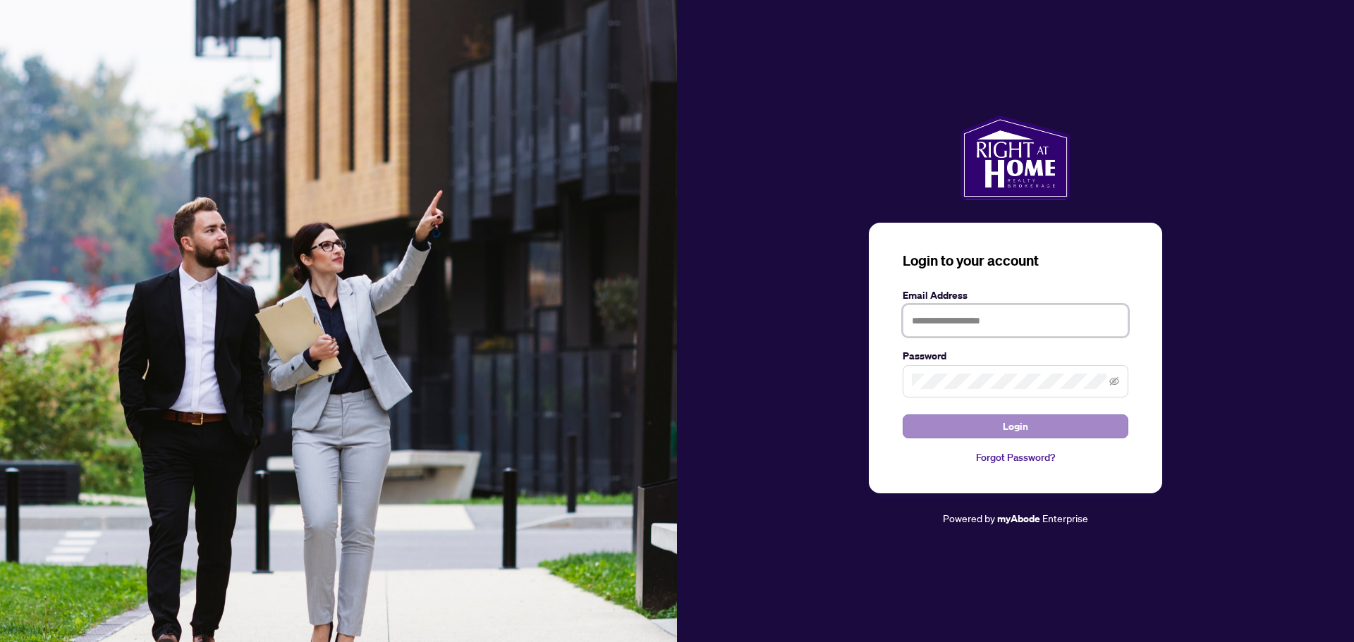
type input "**********"
drag, startPoint x: 993, startPoint y: 430, endPoint x: 1083, endPoint y: 425, distance: 90.4
click at [993, 429] on button "Login" at bounding box center [1015, 427] width 226 height 24
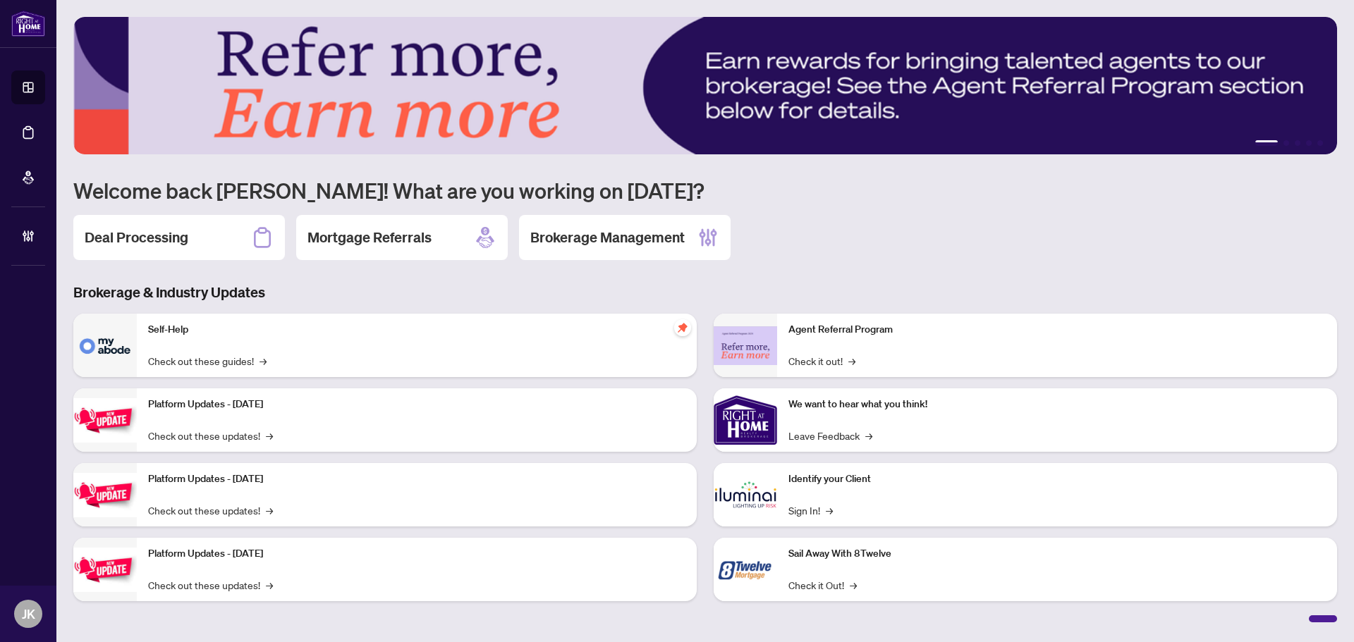
click at [138, 233] on h2 "Deal Processing" at bounding box center [137, 238] width 104 height 20
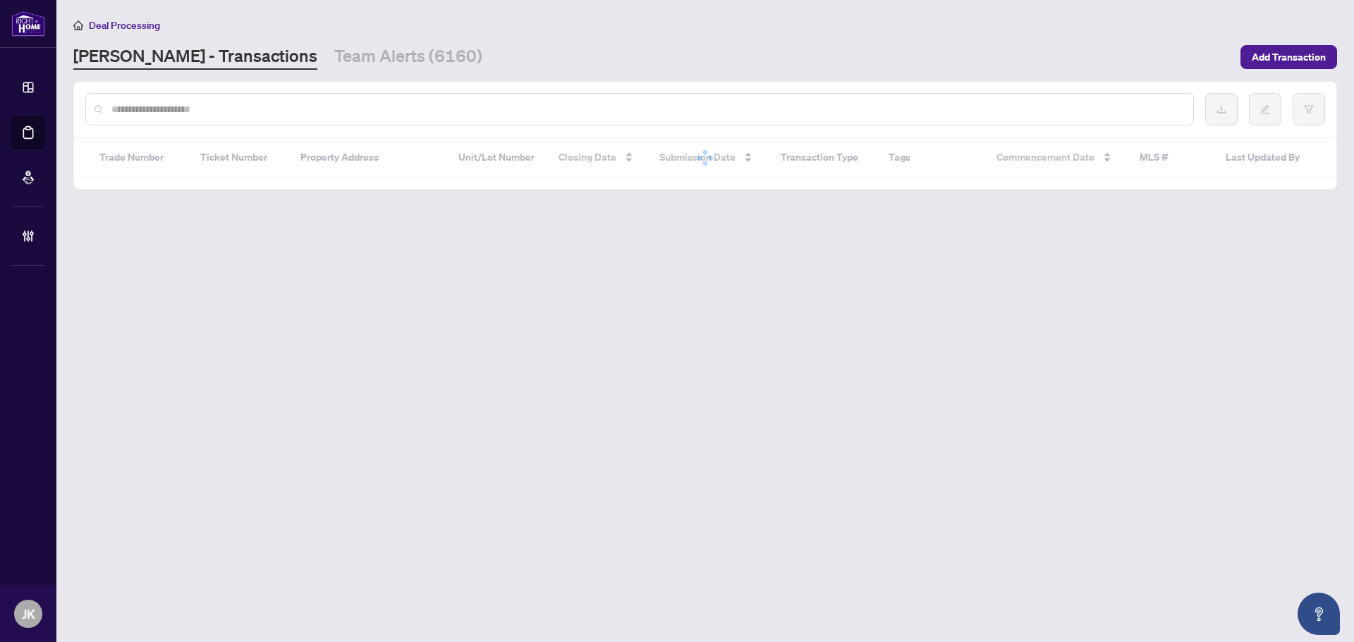
click at [238, 106] on input "text" at bounding box center [646, 110] width 1070 height 16
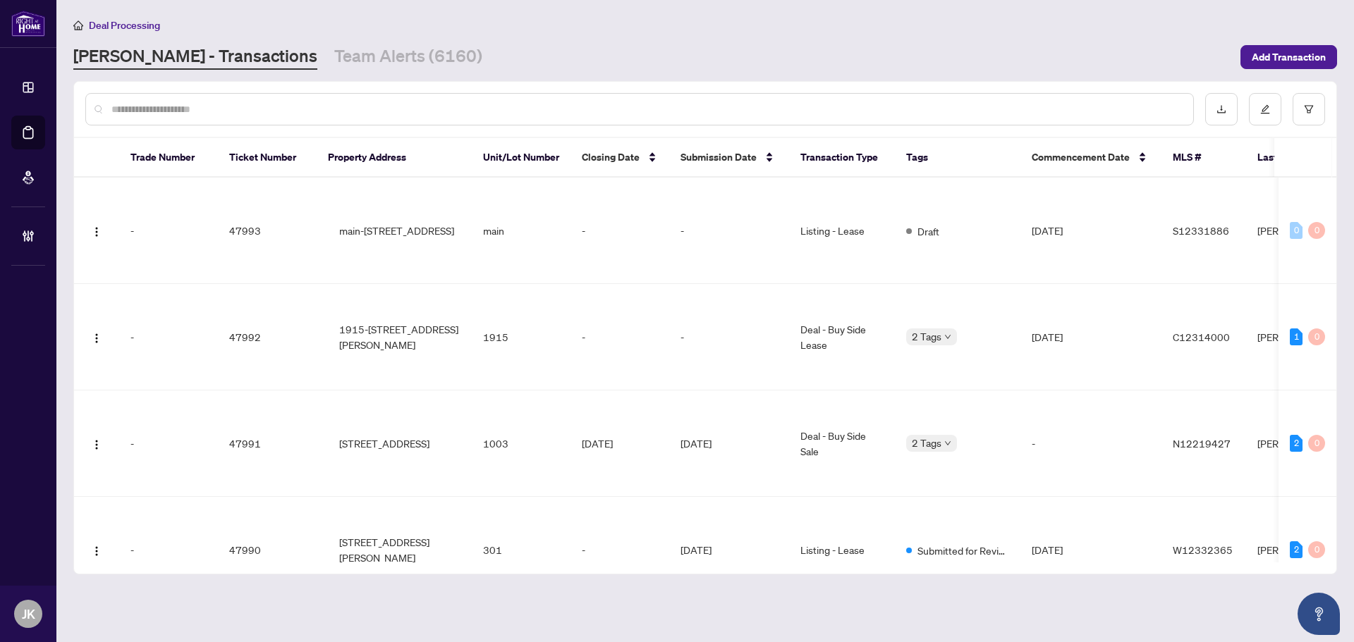
click at [238, 106] on input "text" at bounding box center [646, 110] width 1070 height 16
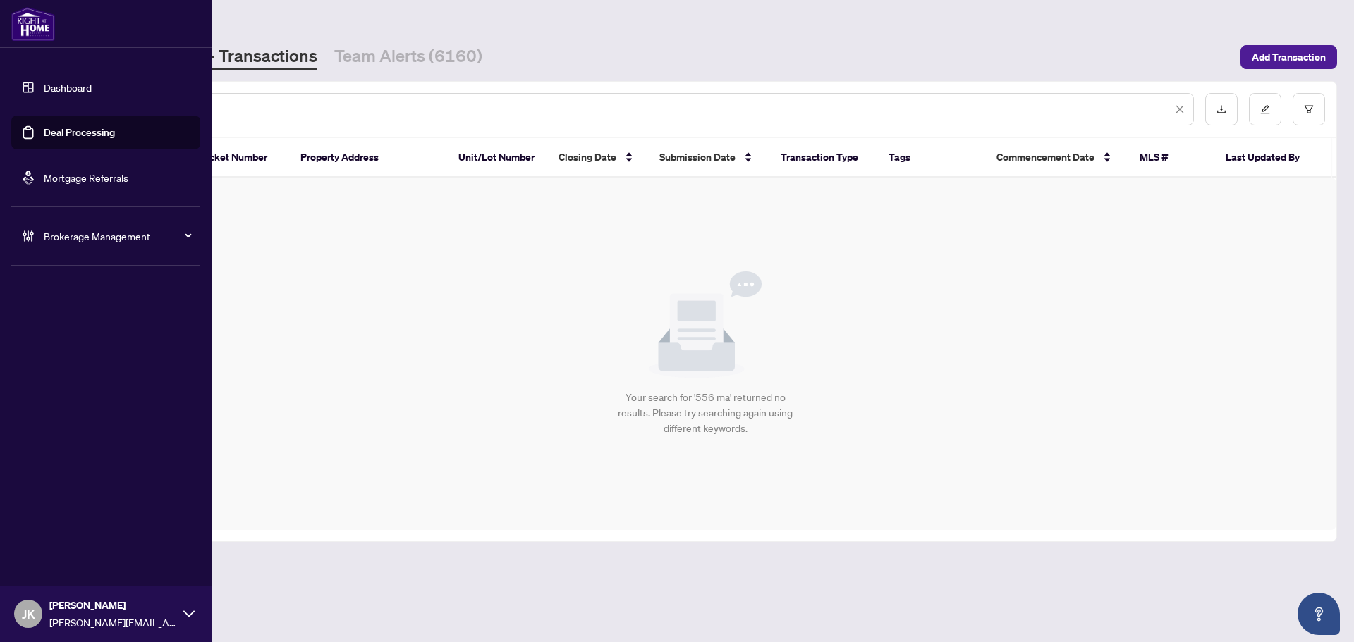
click at [39, 99] on div "Dashboard Deal Processing Mortgage Referrals Brokerage Management [PERSON_NAME]…" at bounding box center [677, 321] width 1354 height 642
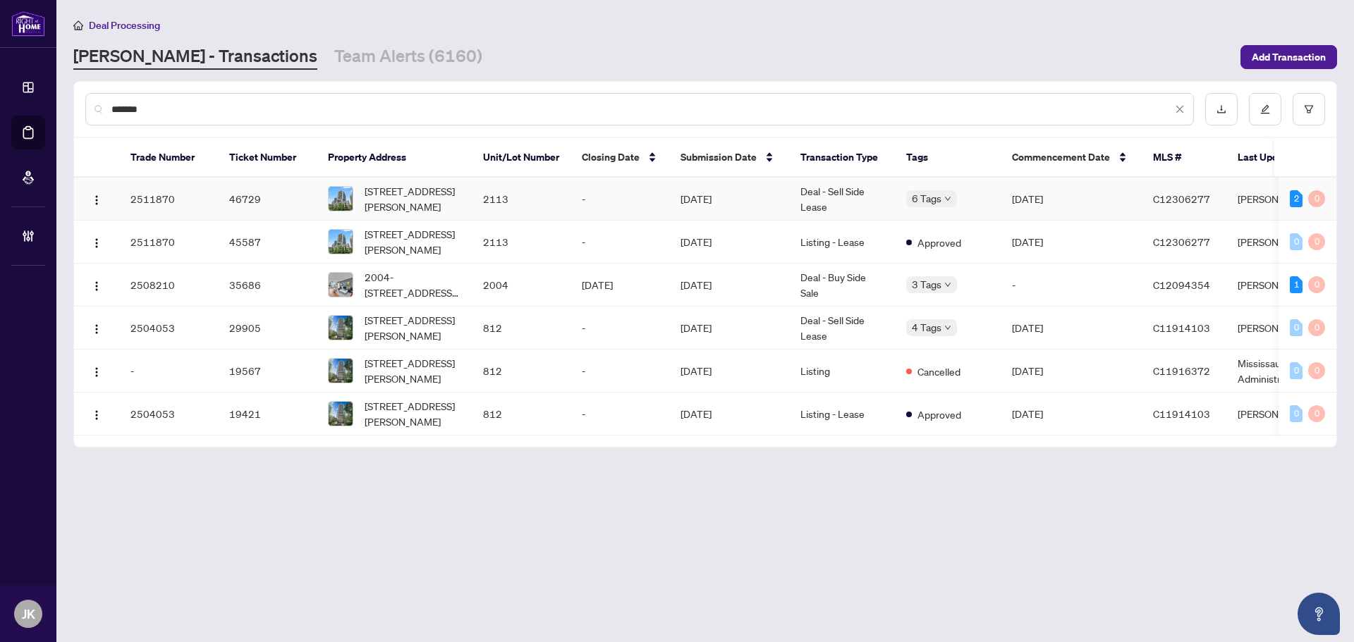
type input "*******"
click at [802, 200] on td "Deal - Sell Side Lease" at bounding box center [842, 199] width 106 height 43
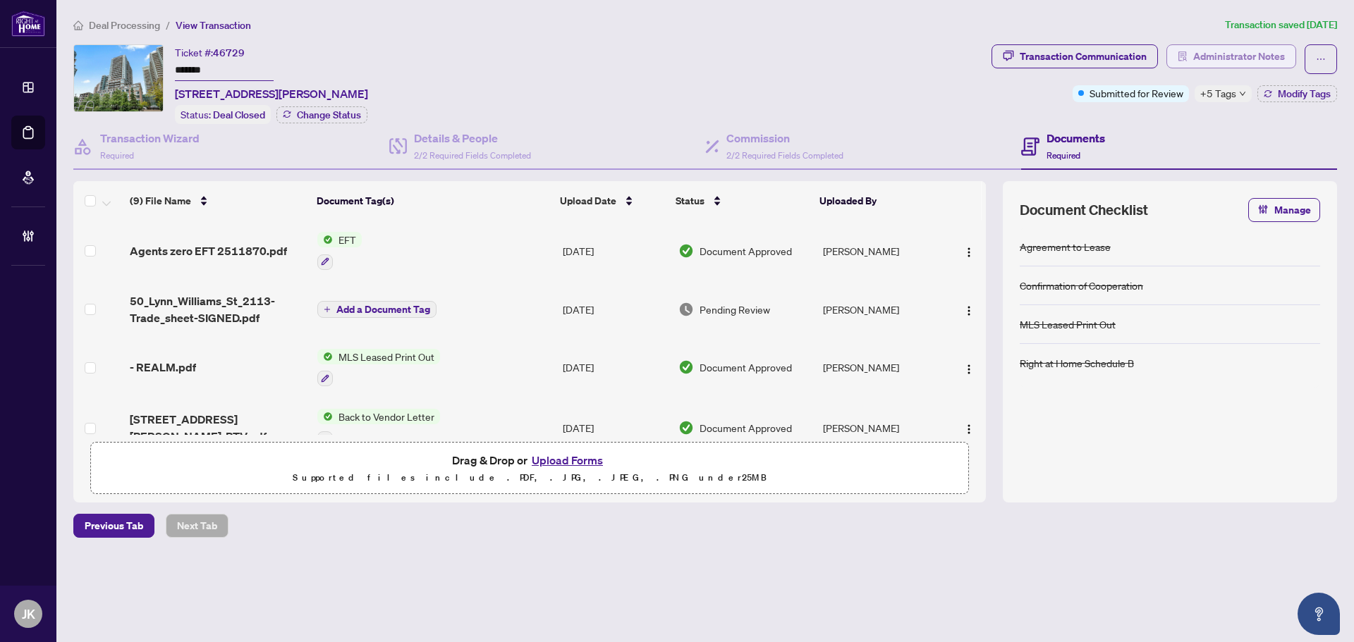
click at [1255, 56] on span "Administrator Notes" at bounding box center [1239, 56] width 92 height 23
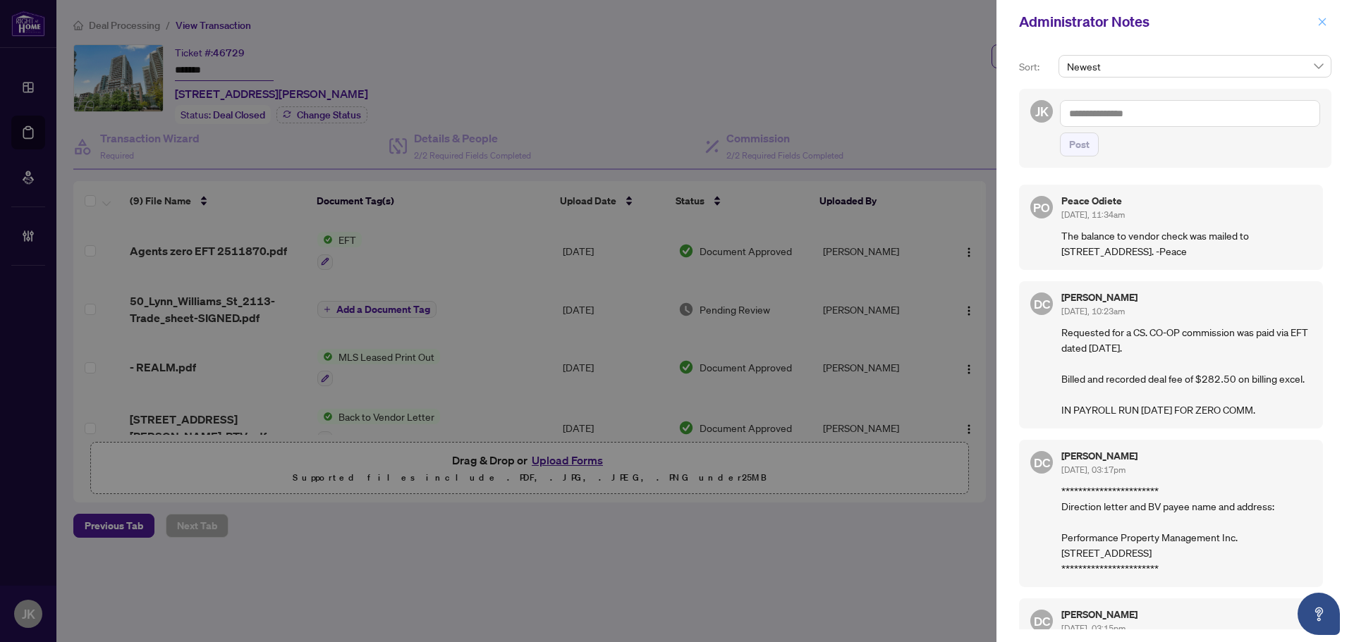
click at [1323, 21] on icon "close" at bounding box center [1322, 22] width 8 height 8
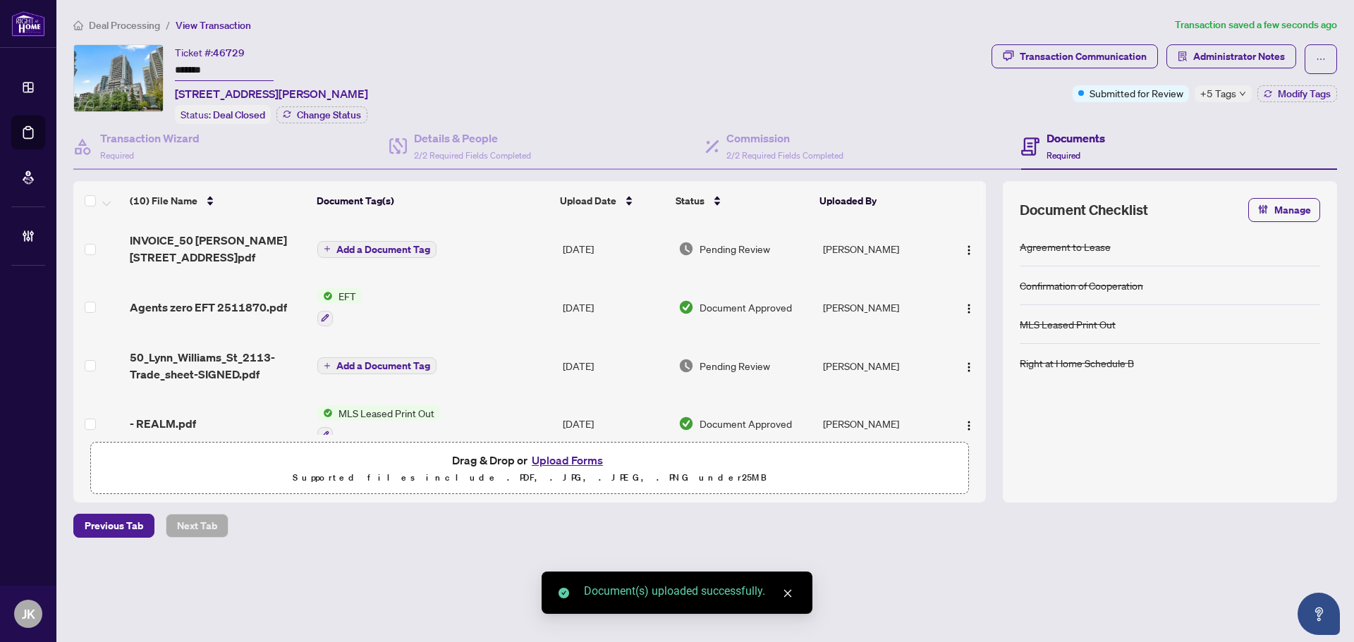
click at [1000, 249] on div "(10) File Name Document Tag(s) Upload Date Status Uploaded By INVOICE_50 [PERSO…" at bounding box center [704, 341] width 1263 height 321
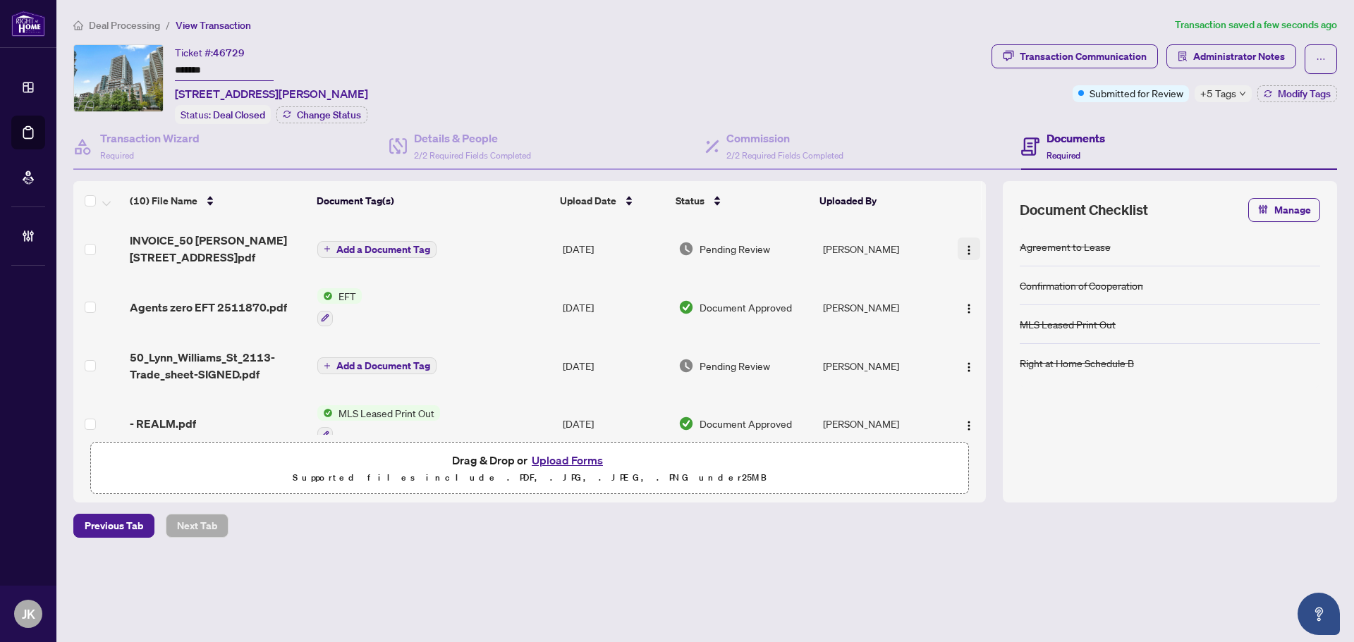
click at [964, 250] on img "button" at bounding box center [968, 250] width 11 height 11
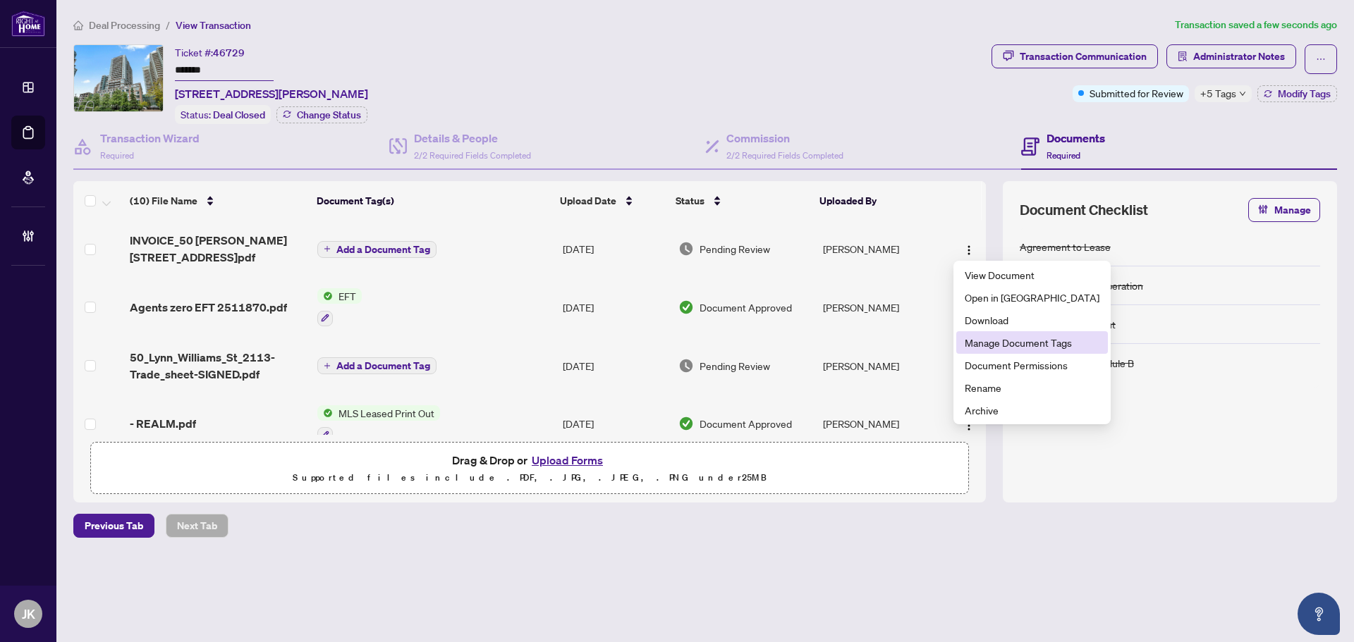
click at [1008, 348] on span "Manage Document Tags" at bounding box center [1031, 343] width 135 height 16
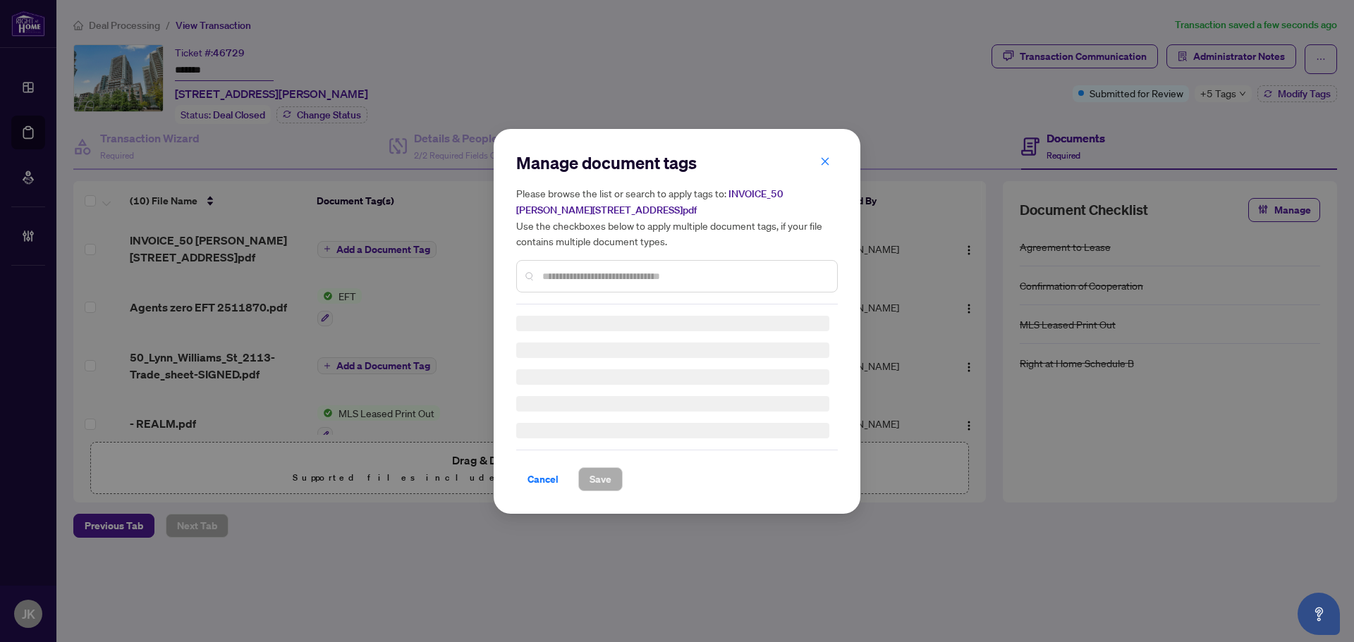
click at [561, 271] on div "Manage document tags Please browse the list or search to apply tags to: INVOICE…" at bounding box center [676, 228] width 321 height 153
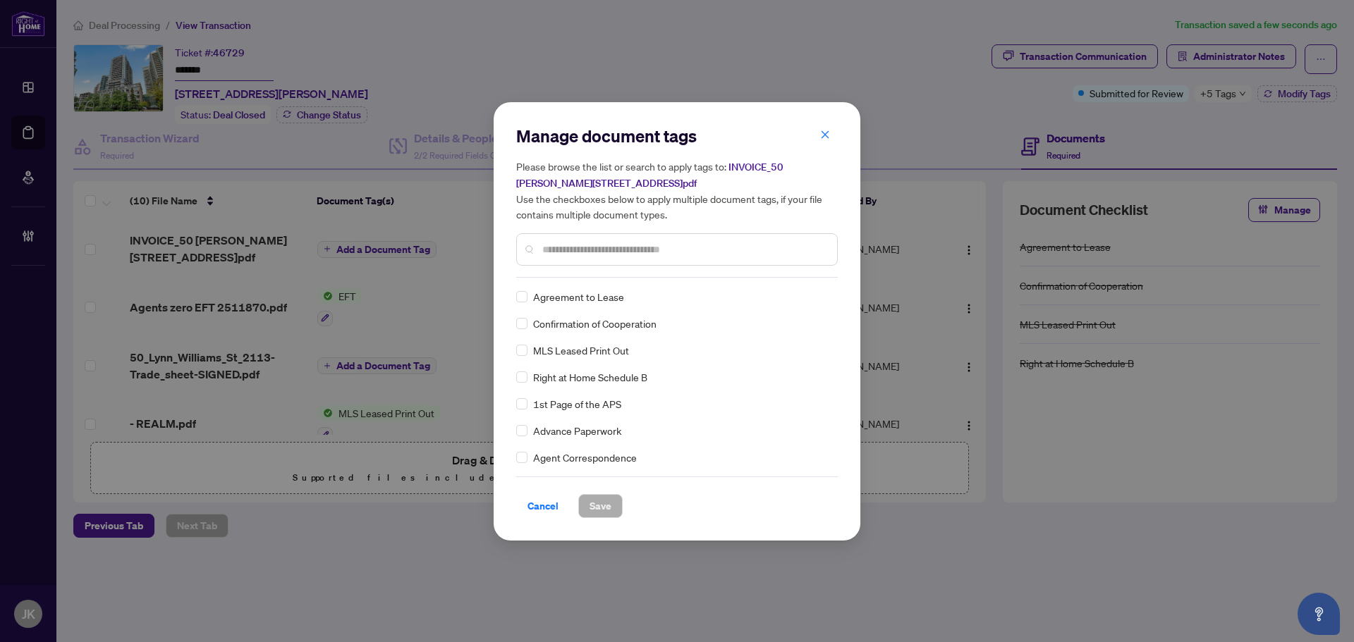
click at [553, 247] on input "text" at bounding box center [683, 250] width 283 height 16
type input "*******"
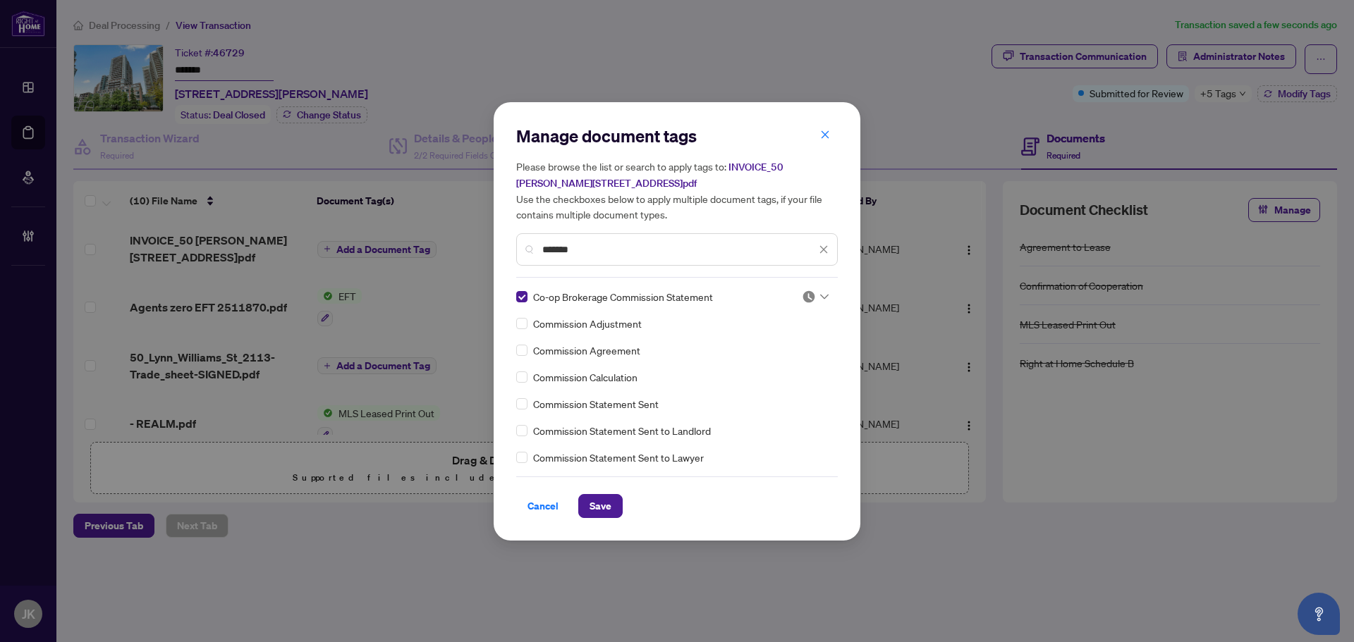
click at [802, 296] on img at bounding box center [809, 297] width 14 height 14
click at [785, 356] on div "Approved" at bounding box center [768, 365] width 107 height 23
click at [596, 503] on span "Save" at bounding box center [600, 506] width 22 height 23
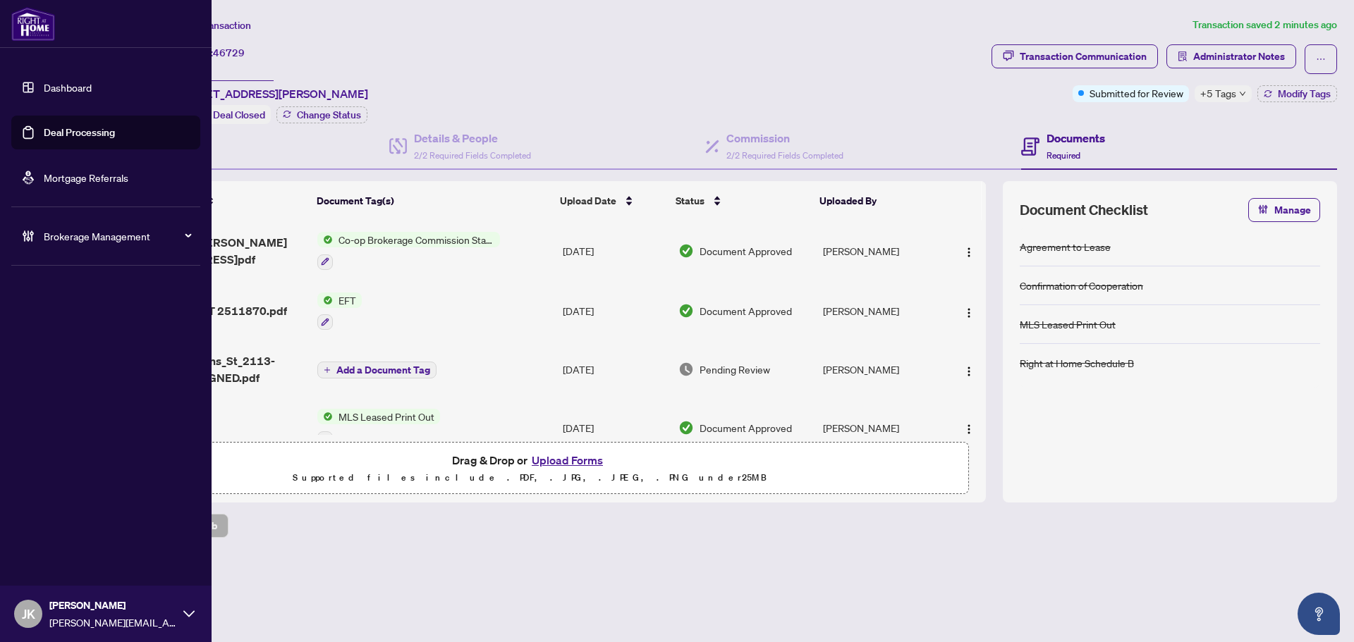
click at [87, 137] on link "Deal Processing" at bounding box center [79, 132] width 71 height 13
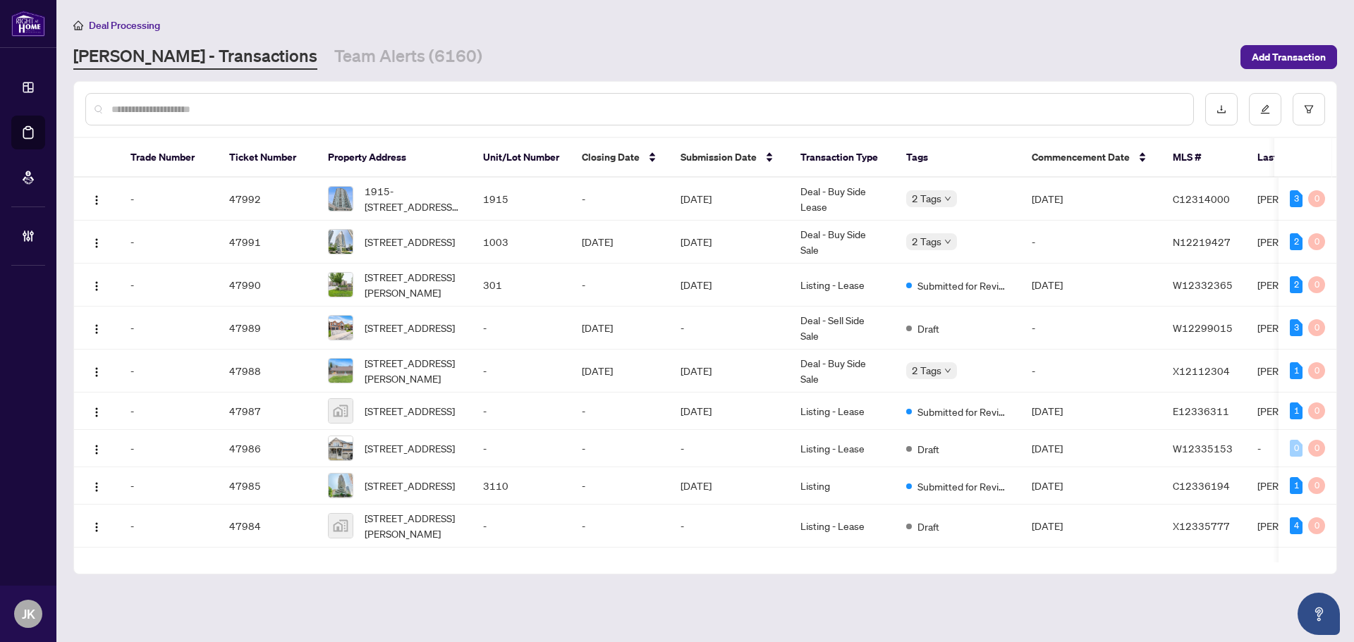
click at [262, 112] on input "text" at bounding box center [646, 110] width 1070 height 16
paste input "*******"
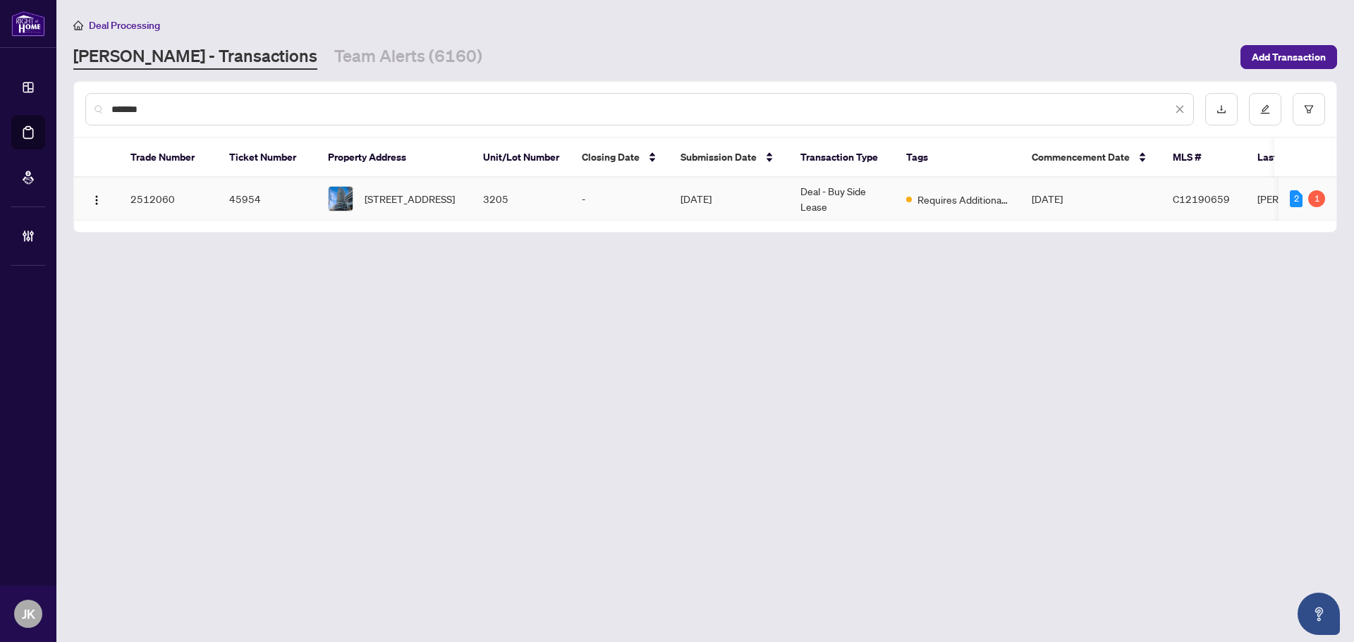
type input "*******"
click at [460, 192] on td "[STREET_ADDRESS]" at bounding box center [394, 199] width 155 height 43
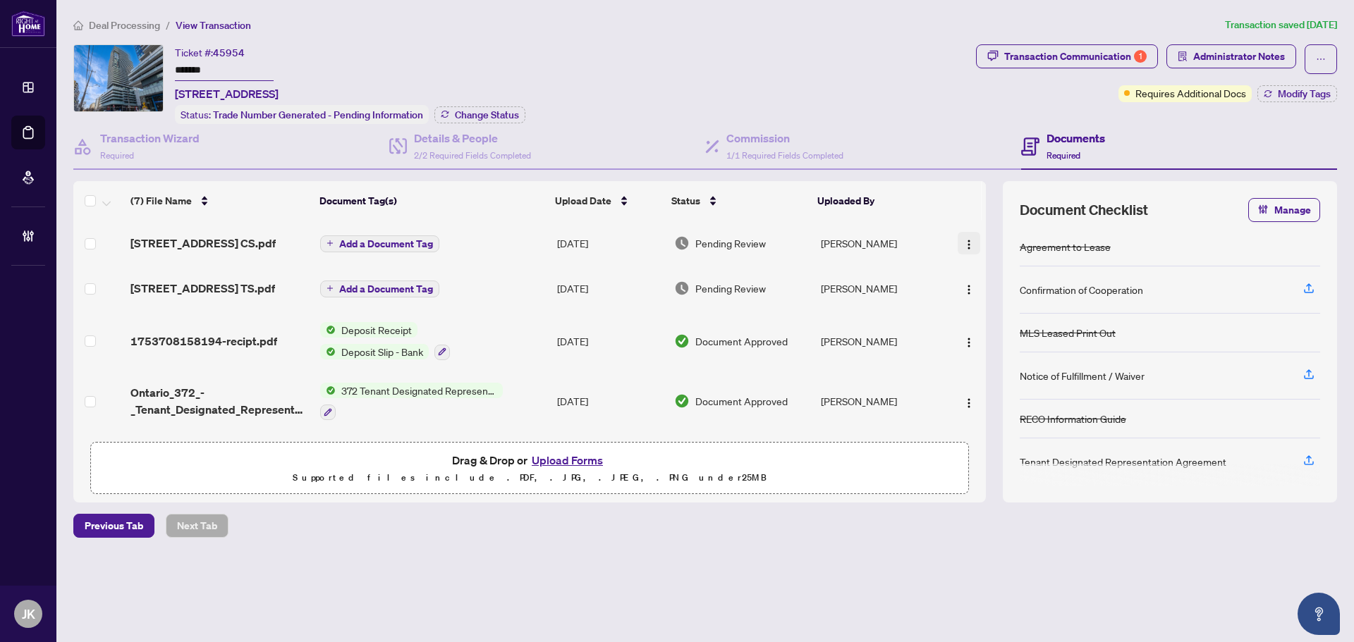
click at [963, 250] on img "button" at bounding box center [968, 244] width 11 height 11
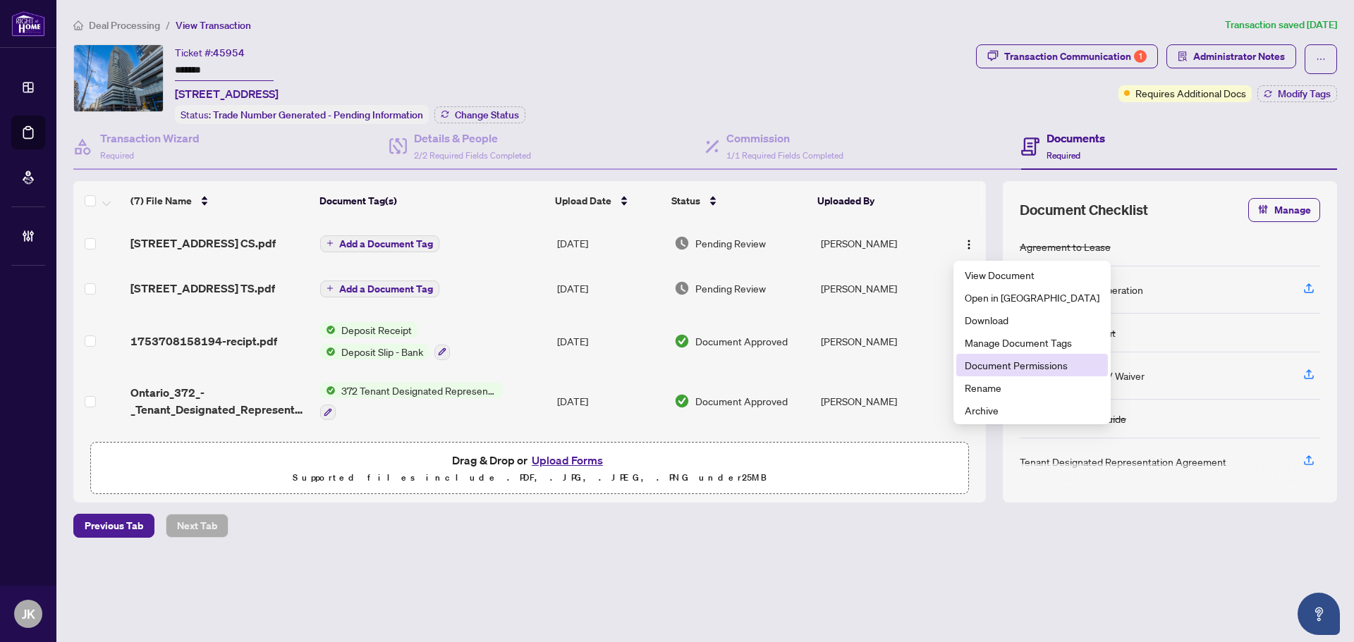
click at [1005, 367] on span "Document Permissions" at bounding box center [1031, 365] width 135 height 16
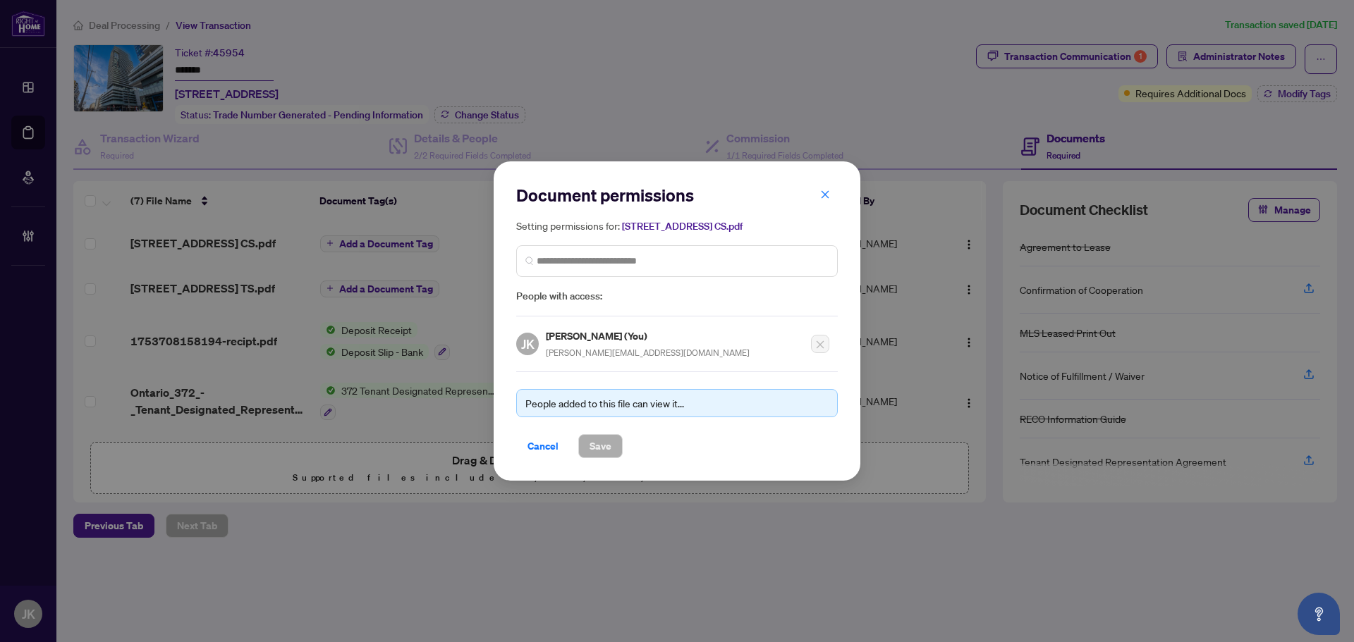
drag, startPoint x: 823, startPoint y: 194, endPoint x: 829, endPoint y: 200, distance: 8.5
click at [826, 197] on icon "close" at bounding box center [825, 194] width 8 height 8
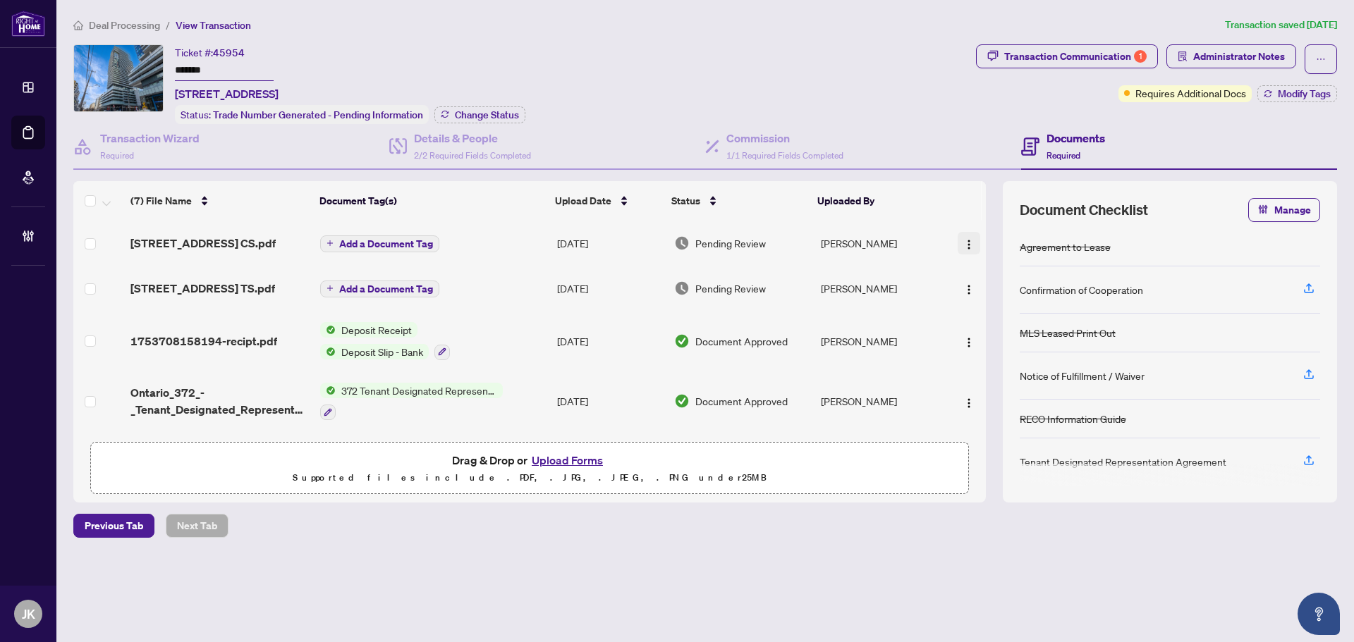
click at [963, 250] on img "button" at bounding box center [968, 244] width 11 height 11
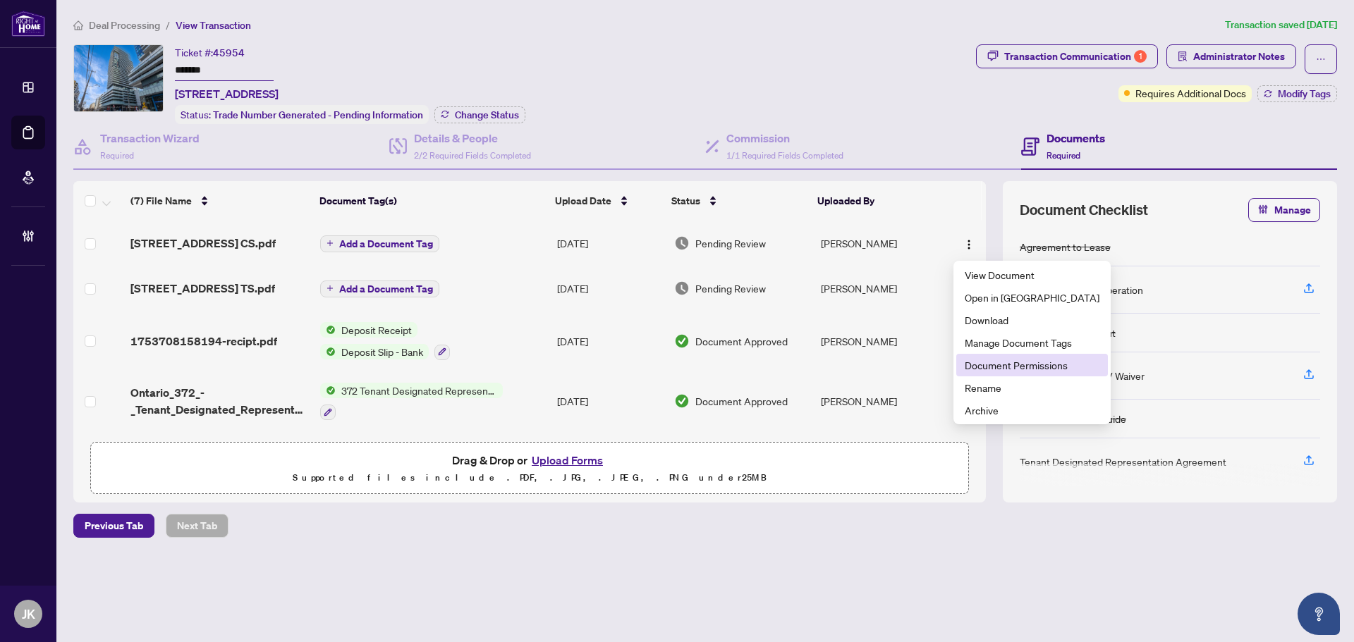
click at [1014, 363] on span "Document Permissions" at bounding box center [1031, 365] width 135 height 16
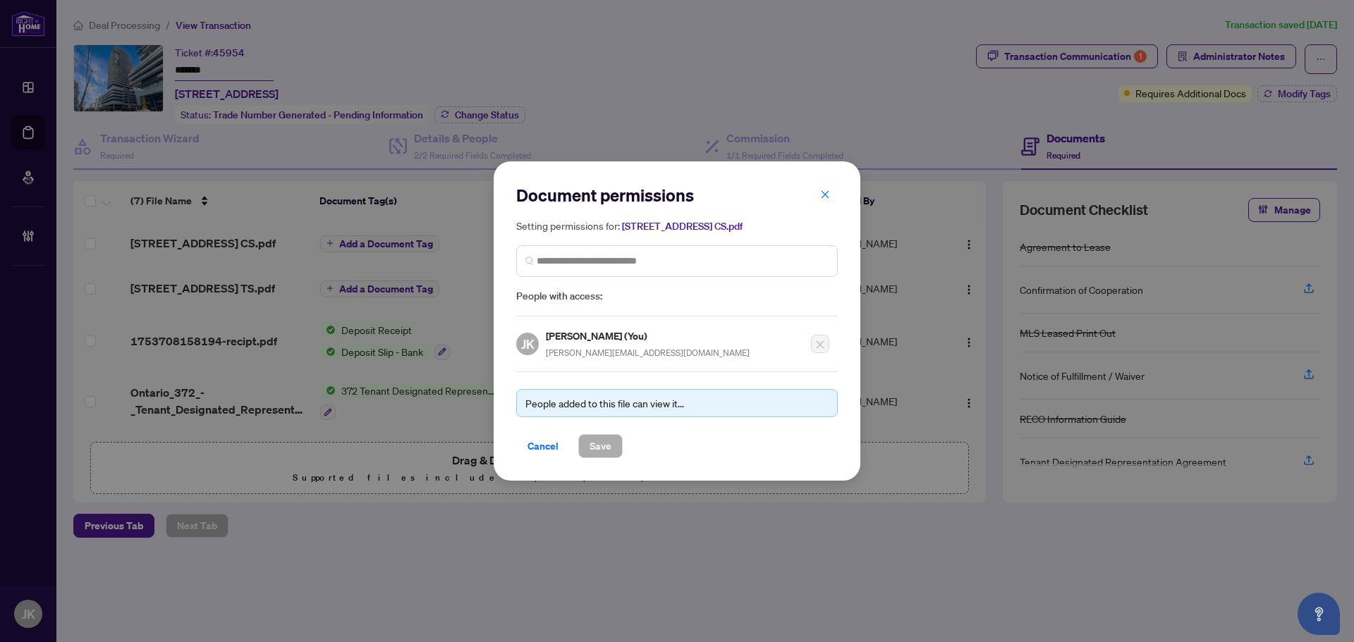
click at [833, 202] on button "button" at bounding box center [825, 195] width 28 height 24
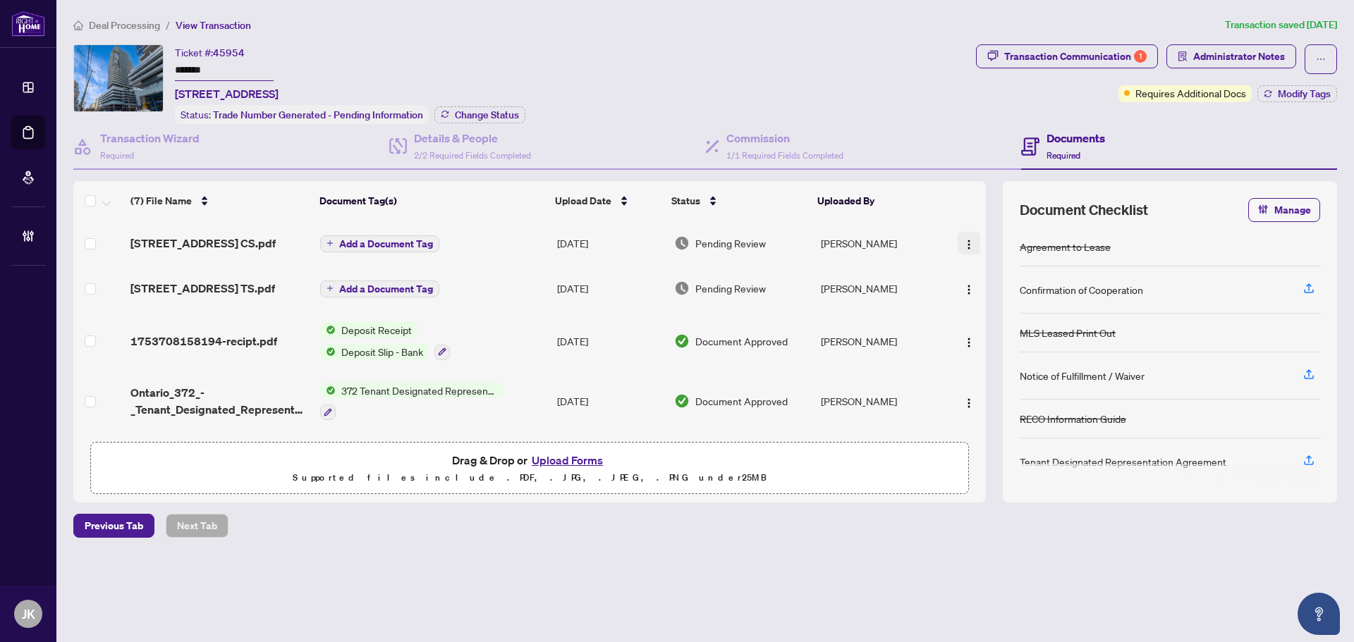
click at [963, 250] on img "button" at bounding box center [968, 244] width 11 height 11
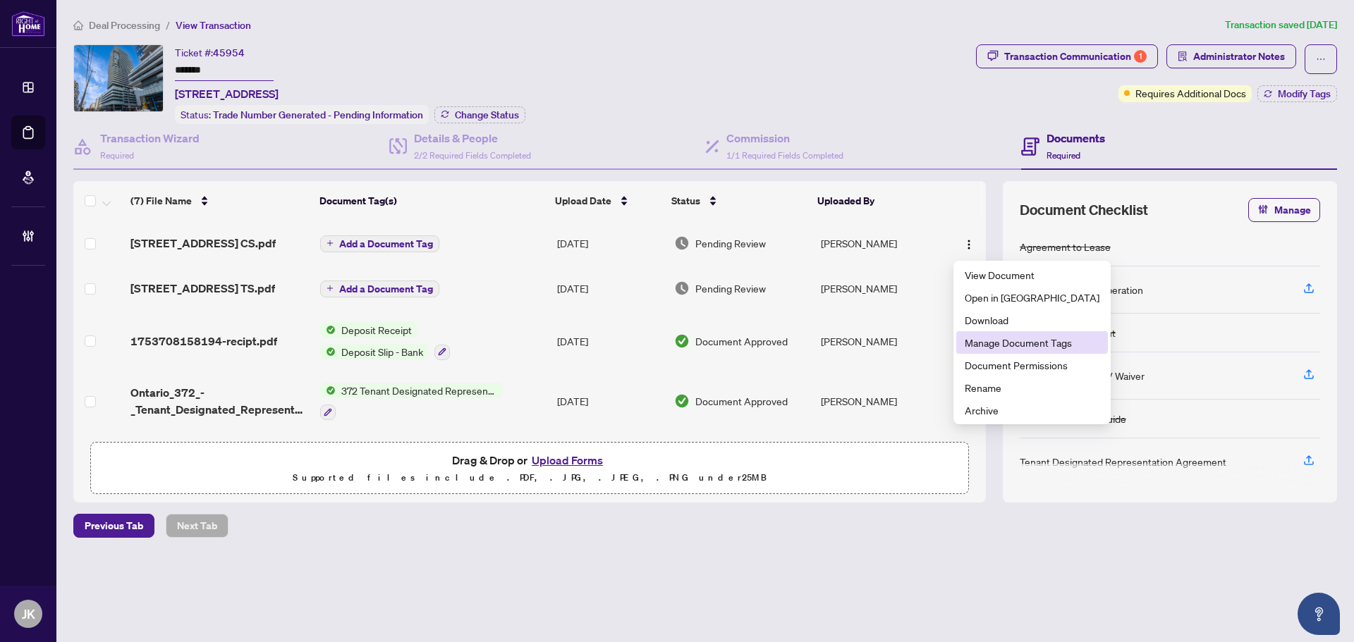
click at [1014, 350] on li "Manage Document Tags" at bounding box center [1032, 342] width 152 height 23
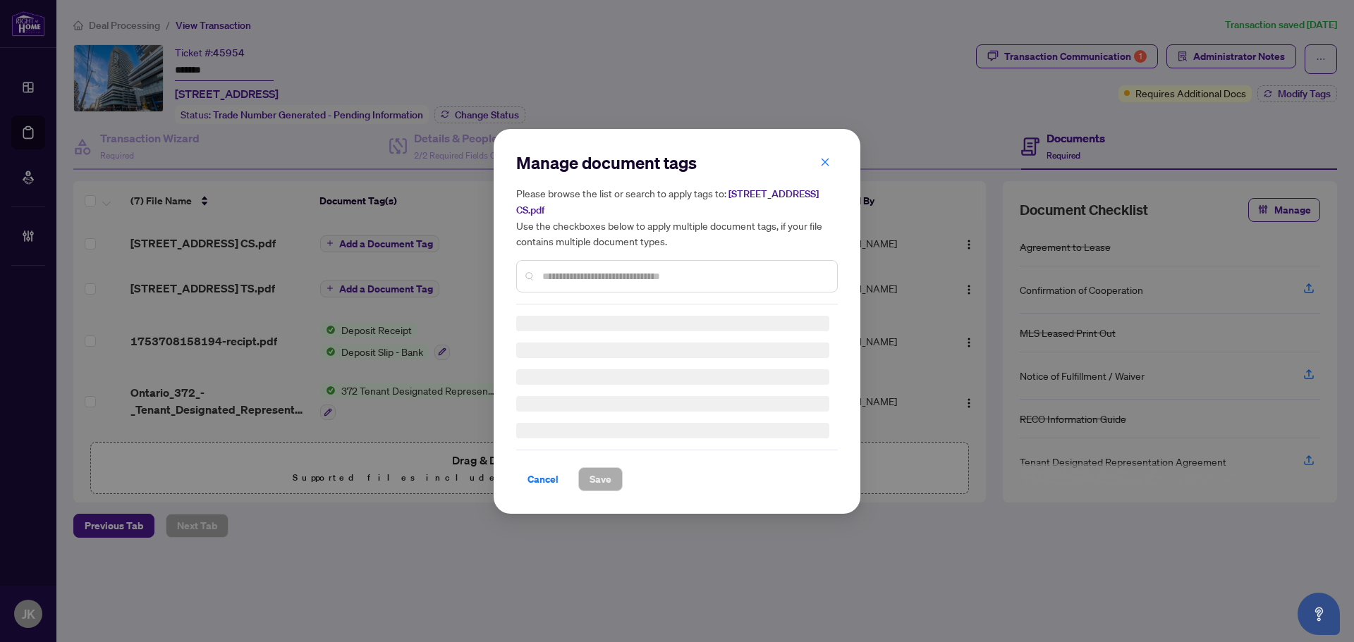
click at [611, 264] on div at bounding box center [676, 276] width 321 height 32
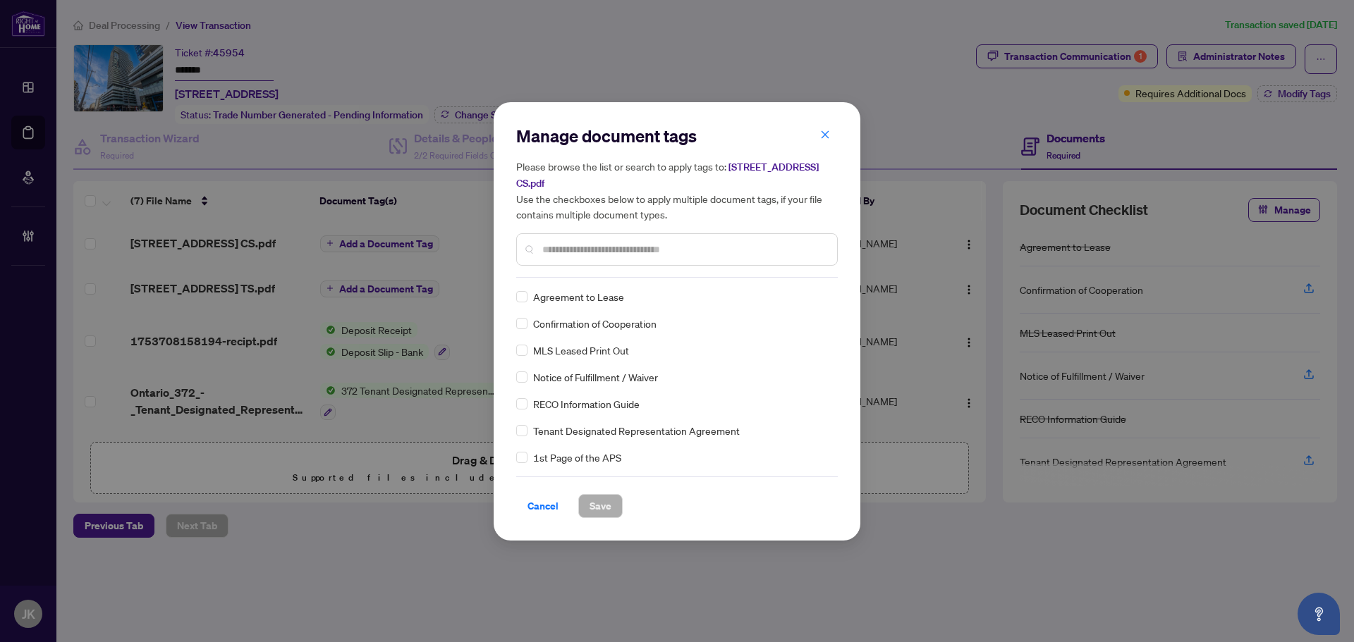
click at [608, 264] on div at bounding box center [676, 249] width 321 height 32
drag, startPoint x: 594, startPoint y: 253, endPoint x: 576, endPoint y: 243, distance: 20.2
click at [595, 254] on input "text" at bounding box center [683, 250] width 283 height 16
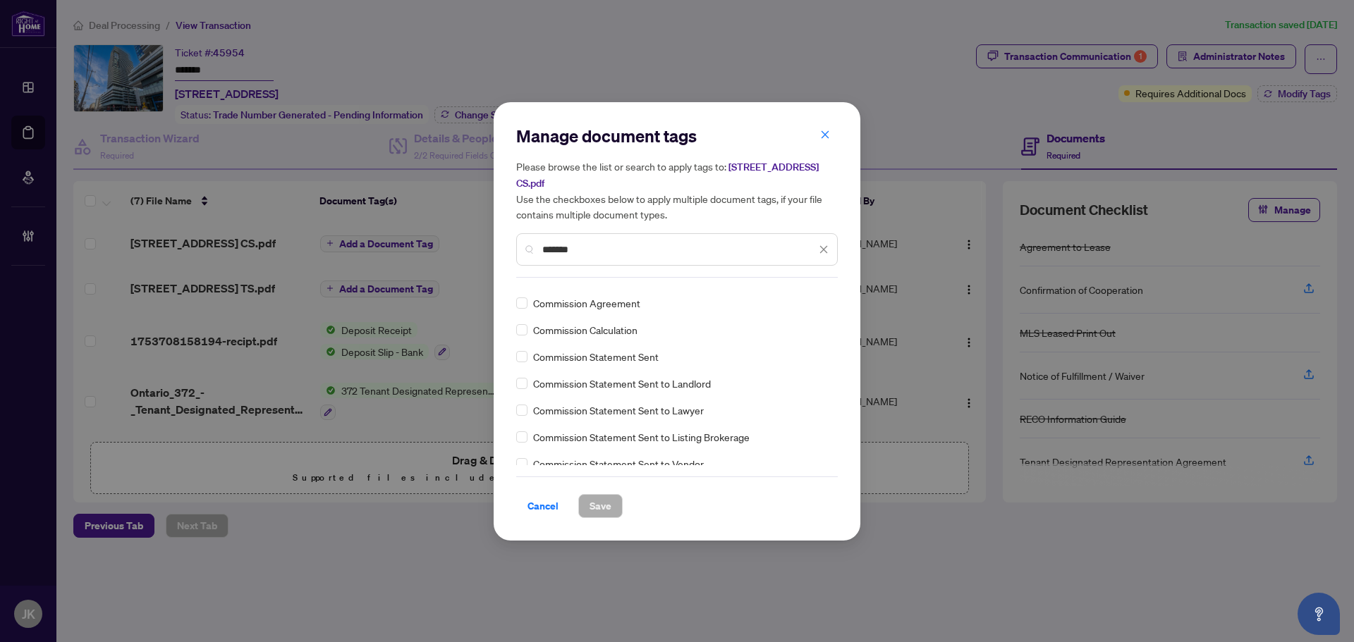
scroll to position [70, 0]
type input "*******"
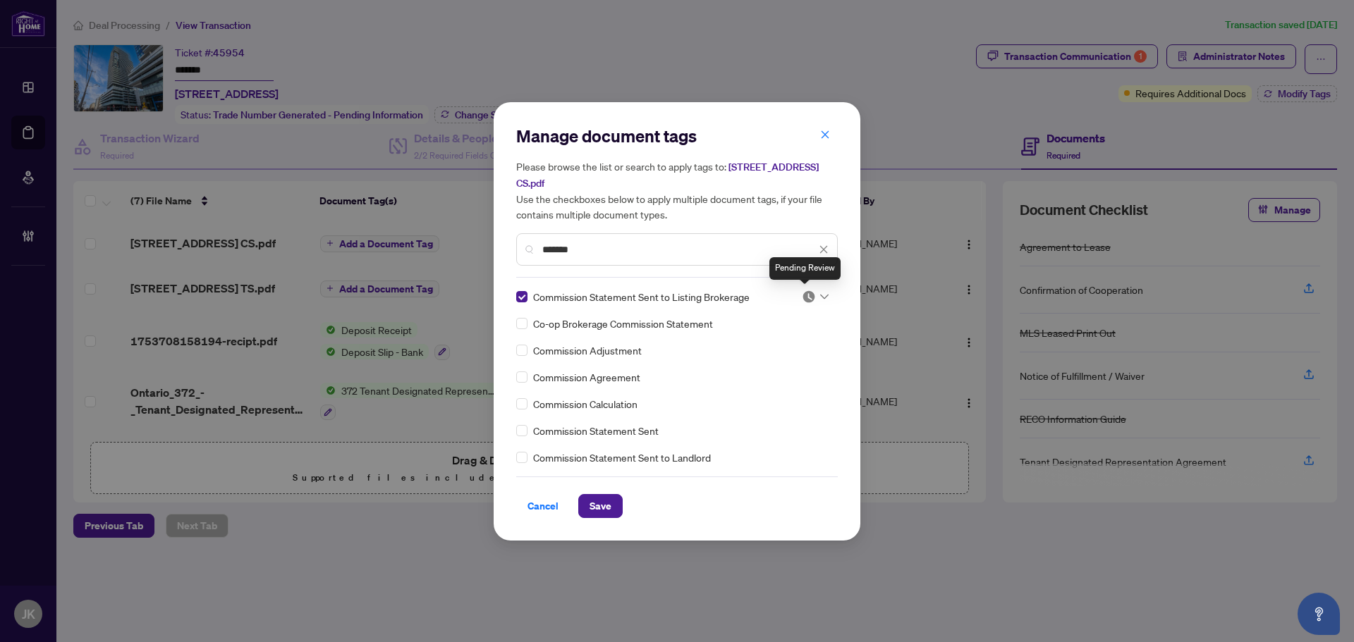
click at [817, 305] on div "Commission Statement Sent to Listing Brokerage Co-op Brokerage Commission State…" at bounding box center [676, 377] width 321 height 176
click at [806, 295] on img at bounding box center [809, 297] width 14 height 14
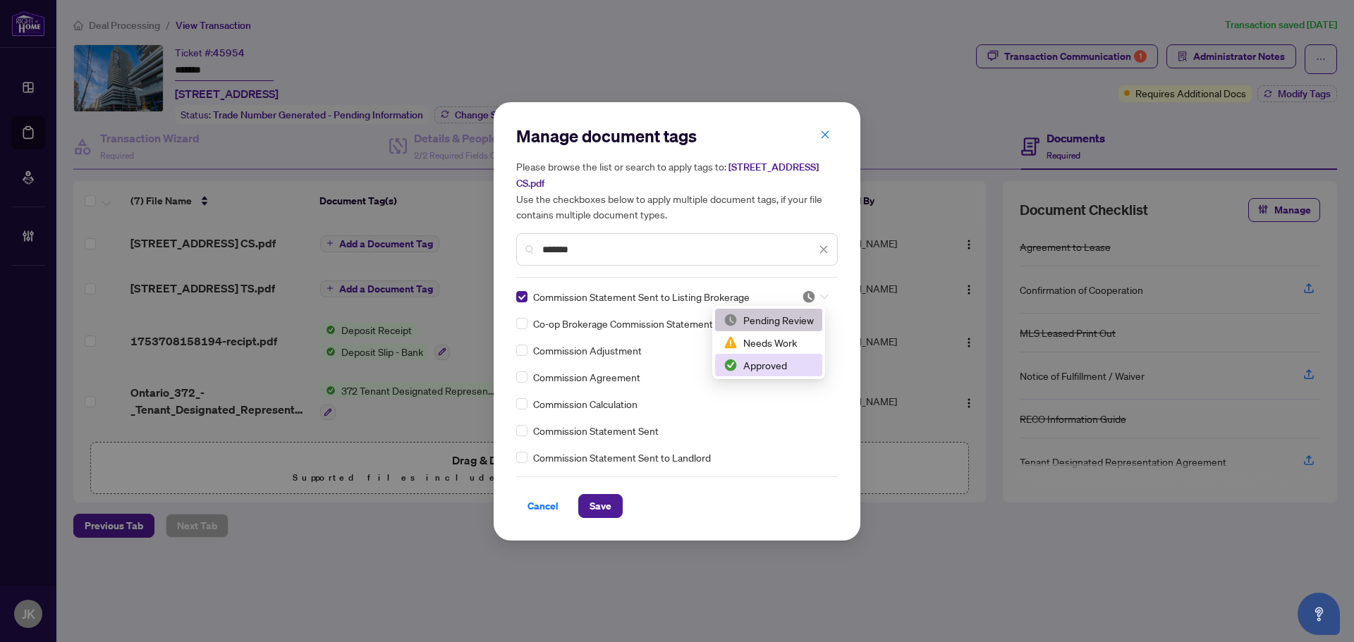
click at [792, 366] on div "Approved" at bounding box center [768, 365] width 90 height 16
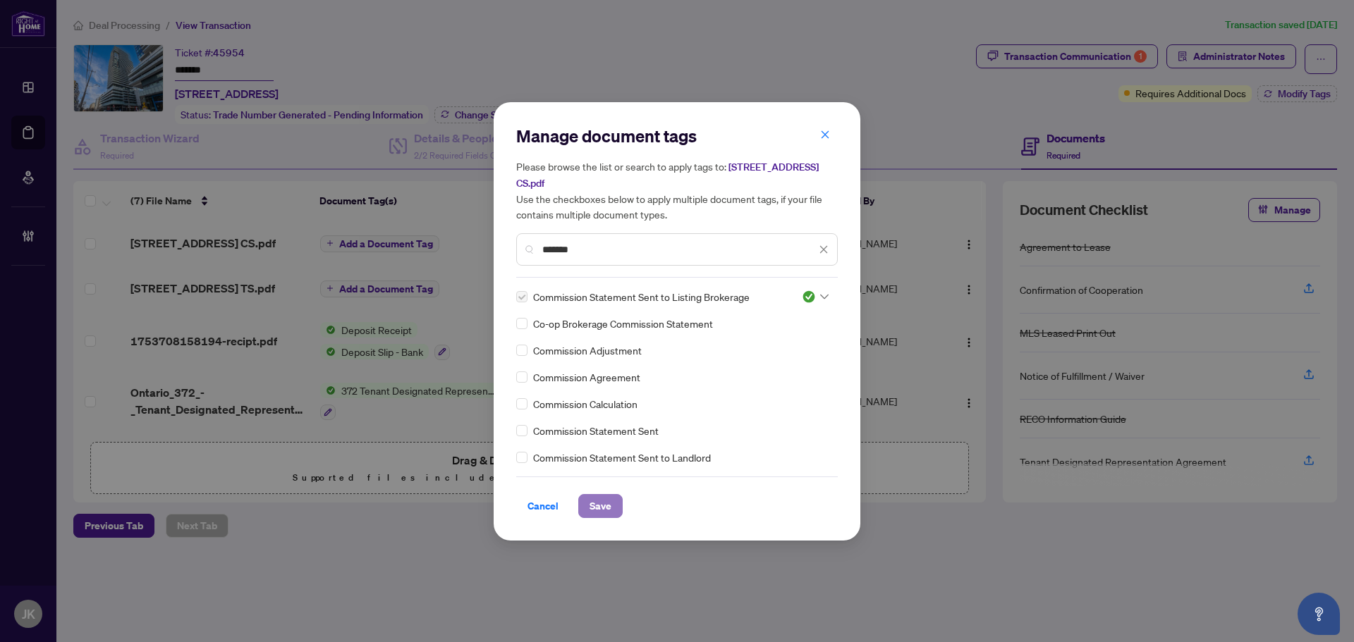
click at [591, 509] on span "Save" at bounding box center [600, 506] width 22 height 23
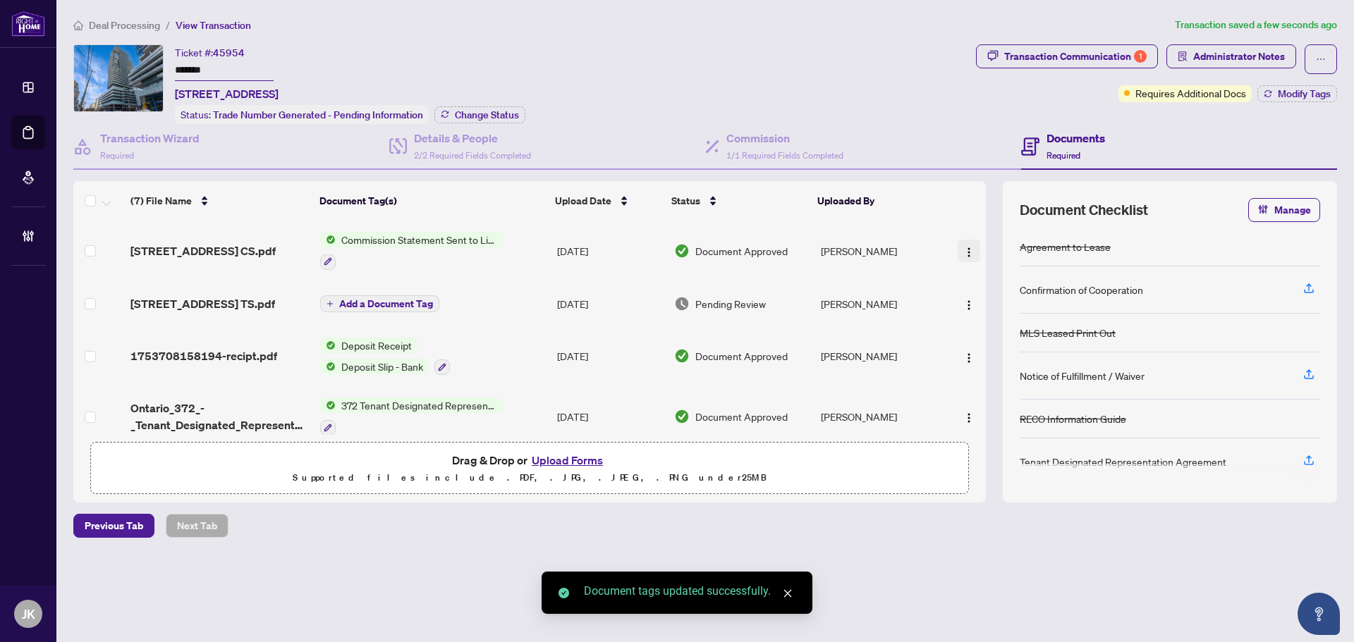
click at [963, 247] on img "button" at bounding box center [968, 252] width 11 height 11
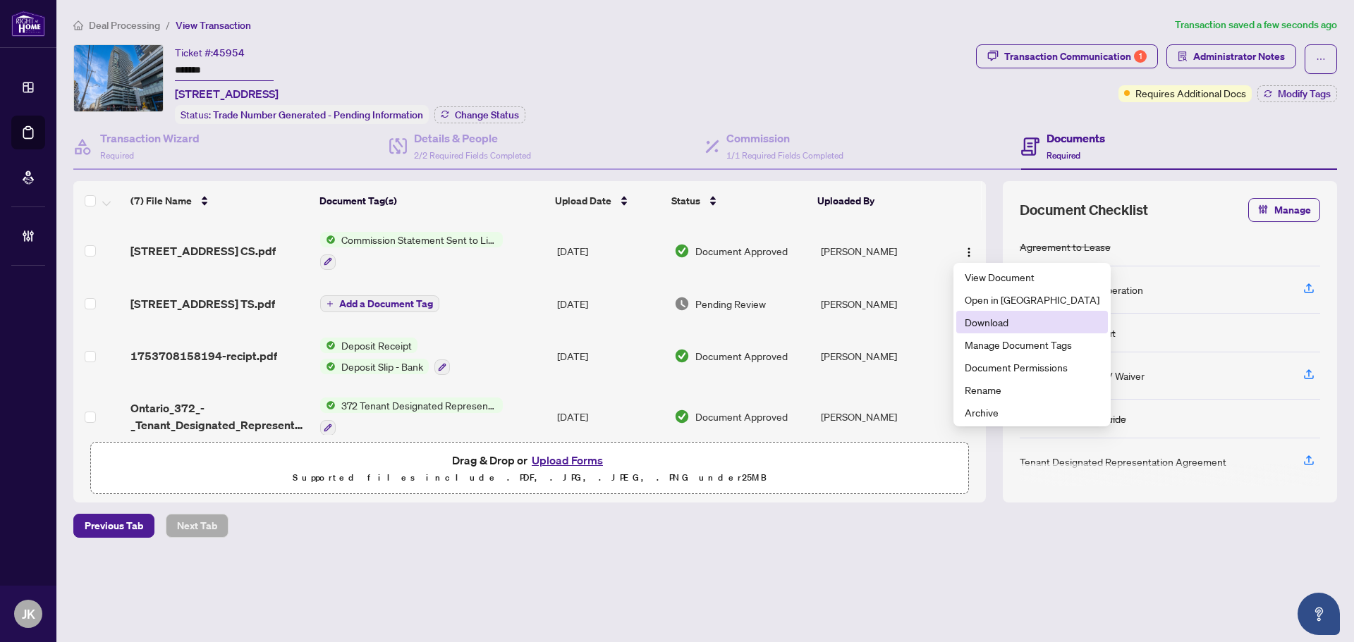
click at [1002, 324] on span "Download" at bounding box center [1031, 322] width 135 height 16
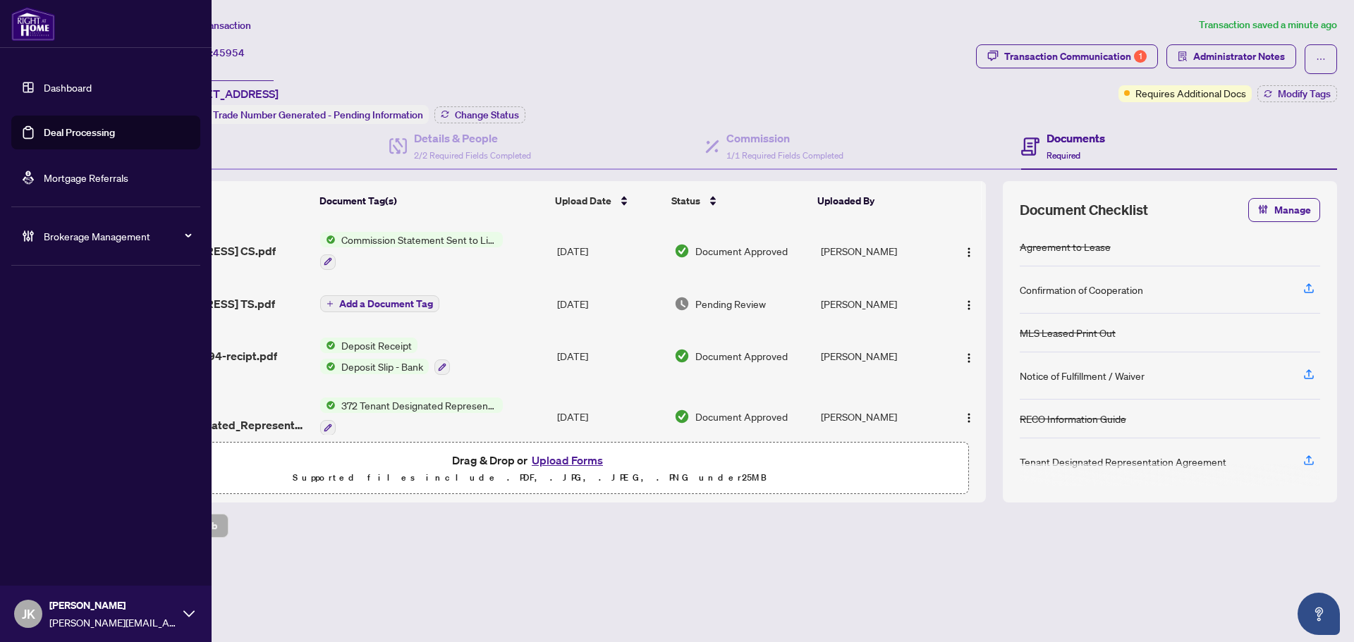
click at [87, 130] on link "Deal Processing" at bounding box center [79, 132] width 71 height 13
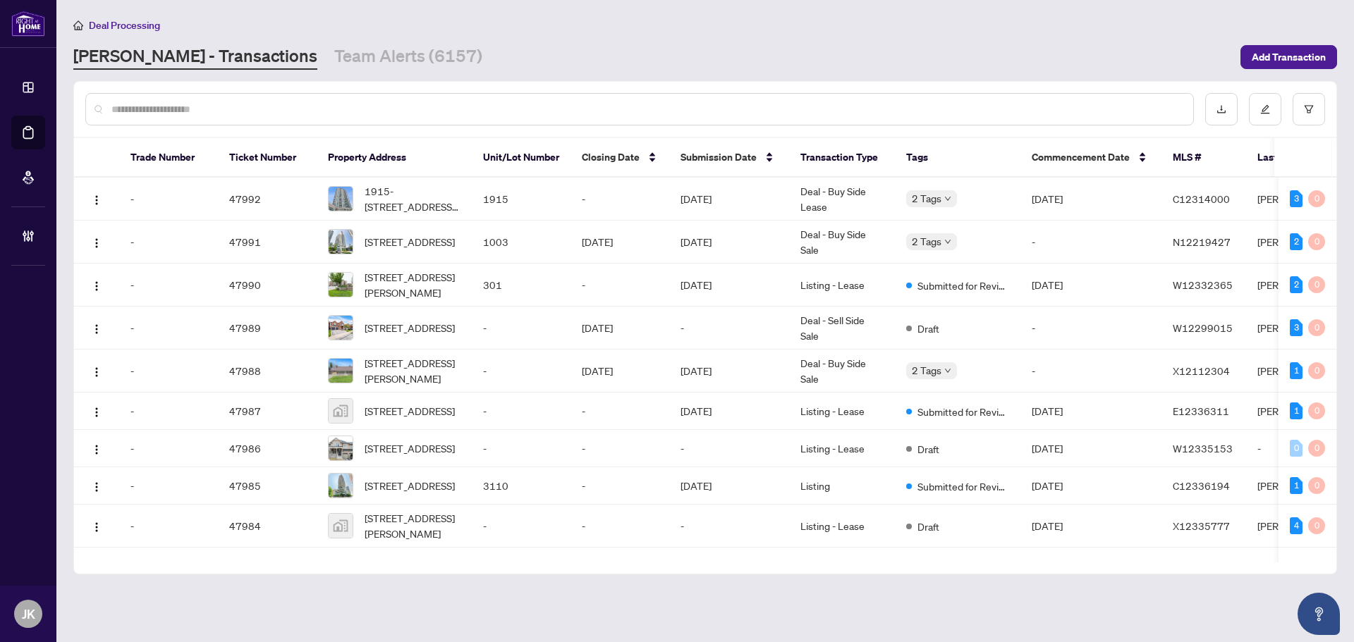
click at [333, 111] on input "text" at bounding box center [646, 110] width 1070 height 16
paste input "*******"
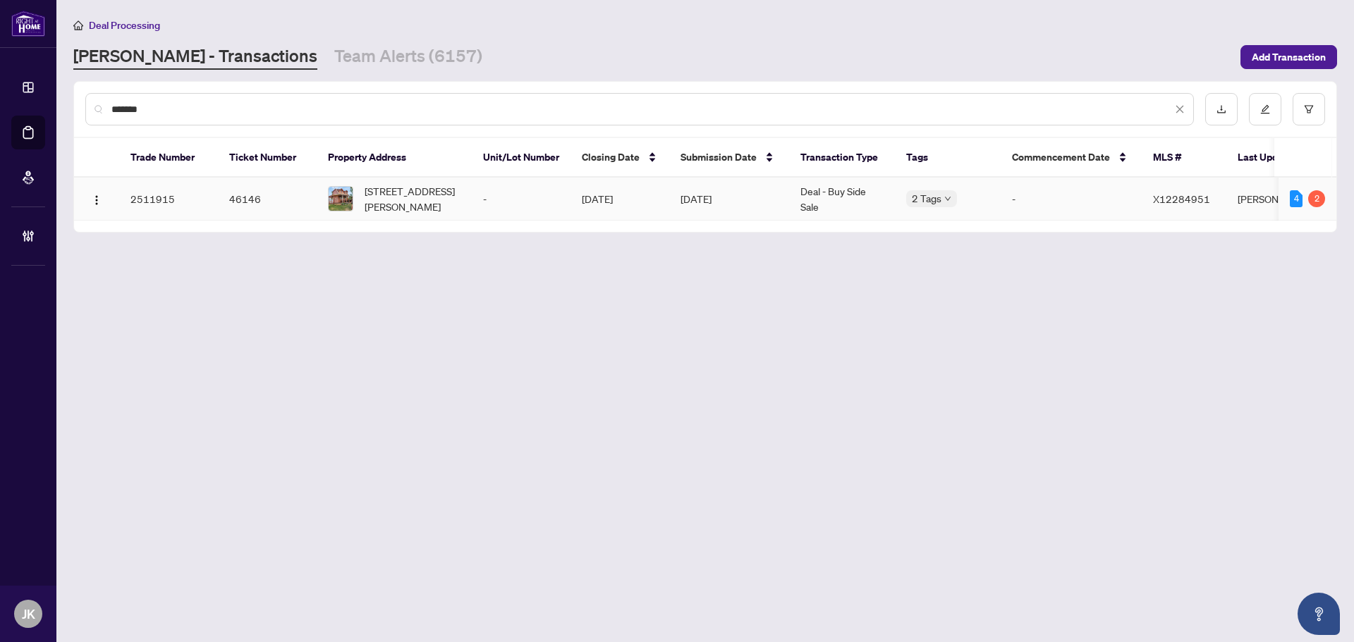
type input "*******"
click at [533, 190] on td "-" at bounding box center [521, 199] width 99 height 43
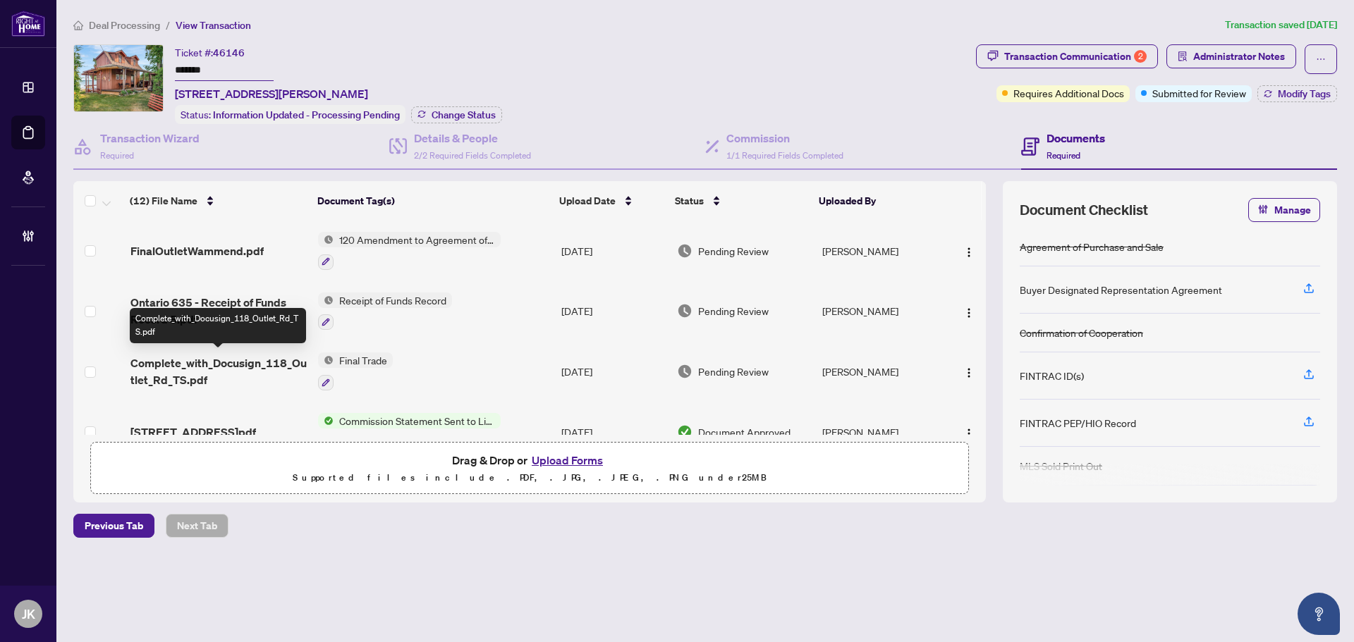
click at [261, 361] on span "Complete_with_Docusign_118_Outlet_Rd_TS.pdf" at bounding box center [218, 372] width 176 height 34
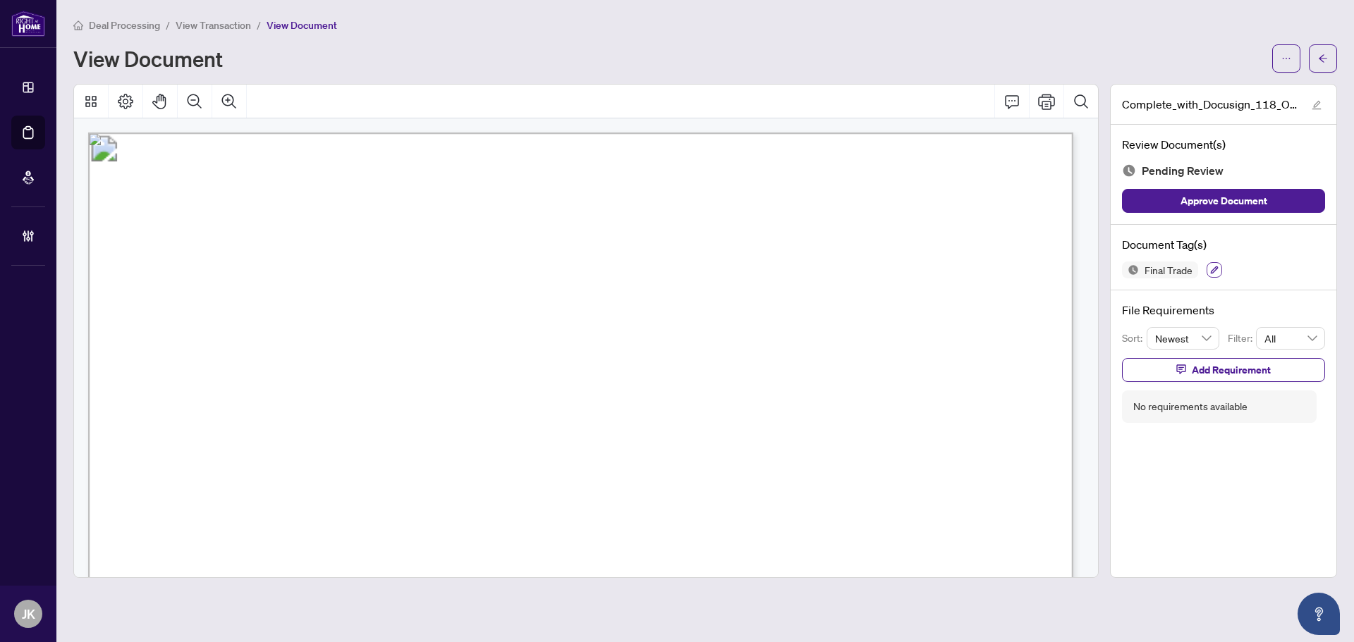
click at [1211, 271] on icon "button" at bounding box center [1214, 270] width 8 height 8
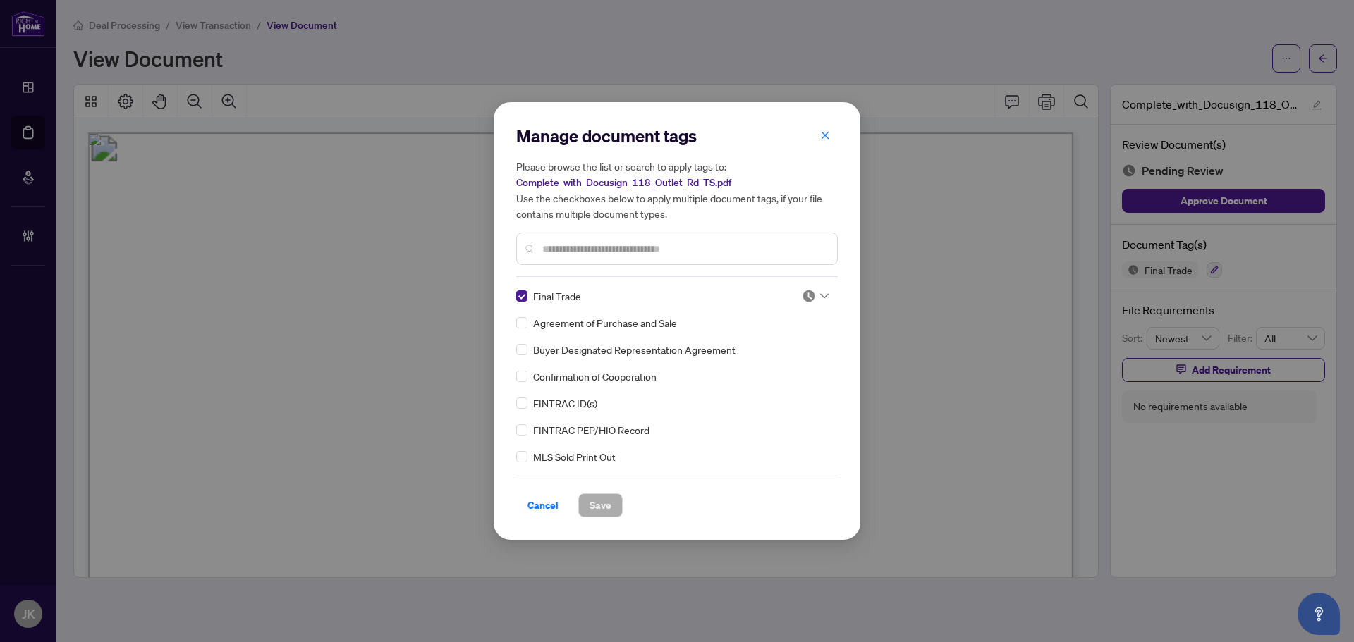
click at [584, 256] on div at bounding box center [676, 249] width 321 height 32
click at [577, 252] on input "text" at bounding box center [683, 249] width 283 height 16
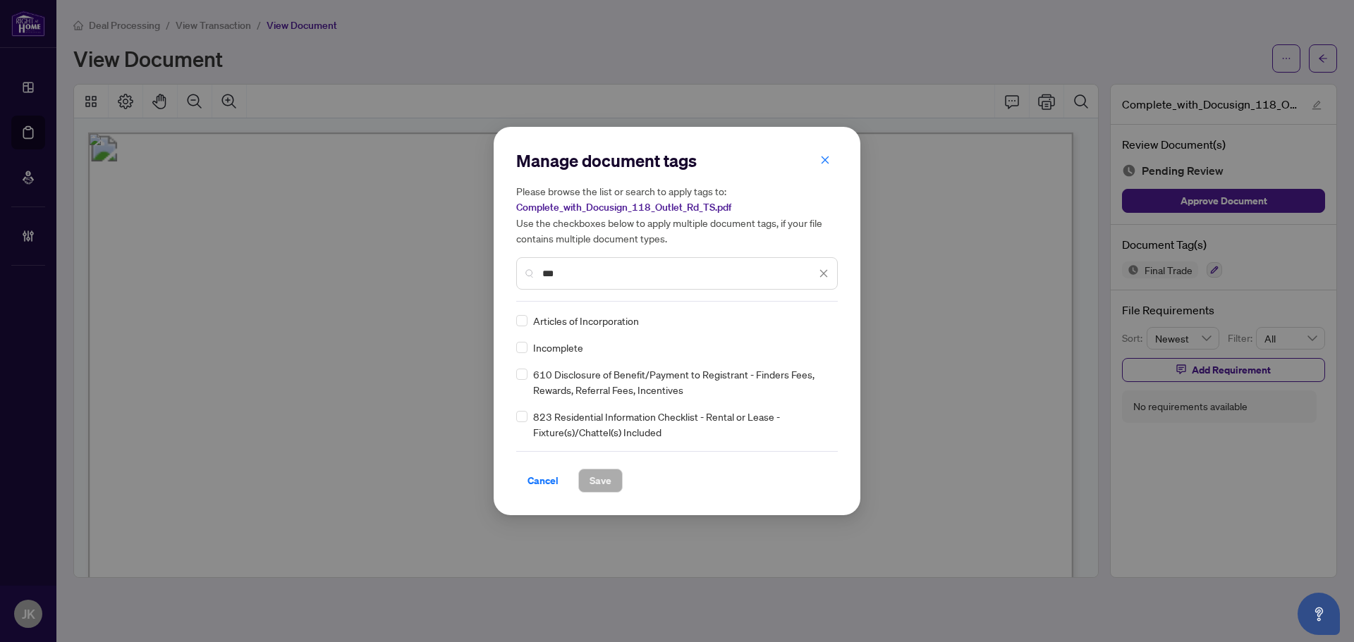
type input "***"
click at [831, 279] on div "***" at bounding box center [676, 273] width 321 height 32
drag, startPoint x: 830, startPoint y: 279, endPoint x: 1194, endPoint y: 182, distance: 376.6
click at [822, 278] on div "***" at bounding box center [676, 273] width 321 height 32
click at [816, 274] on span "***" at bounding box center [685, 274] width 286 height 16
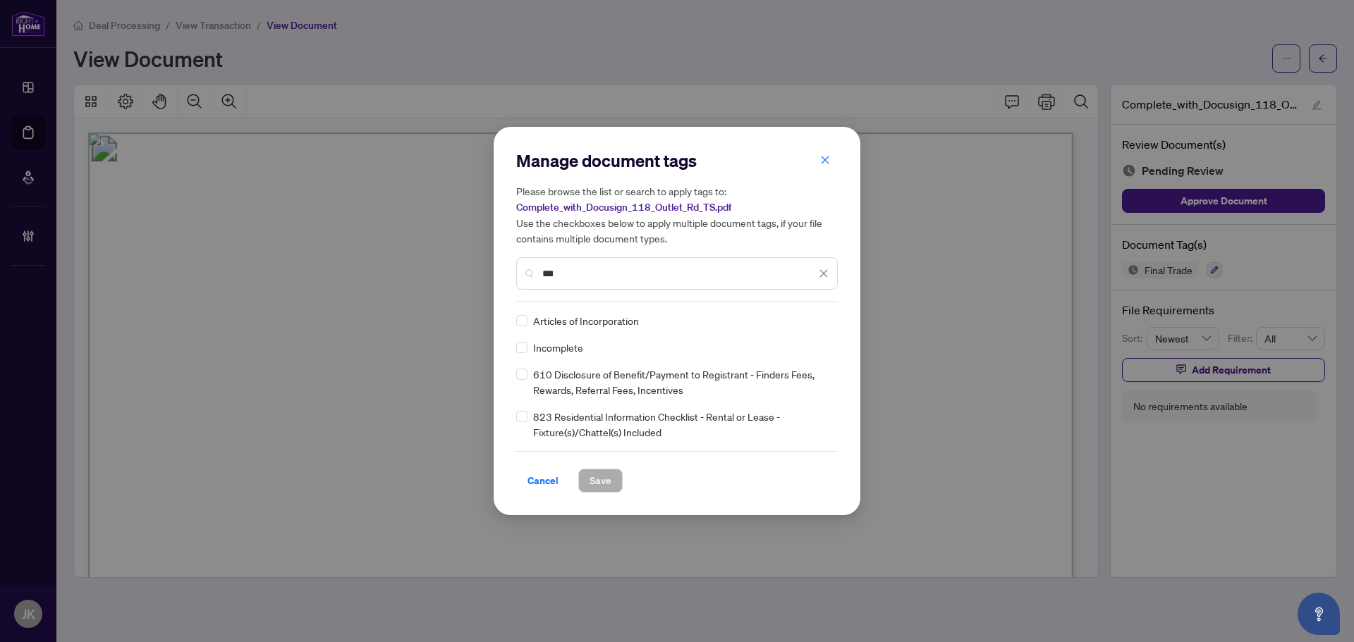
click at [821, 274] on icon "close" at bounding box center [823, 274] width 10 height 10
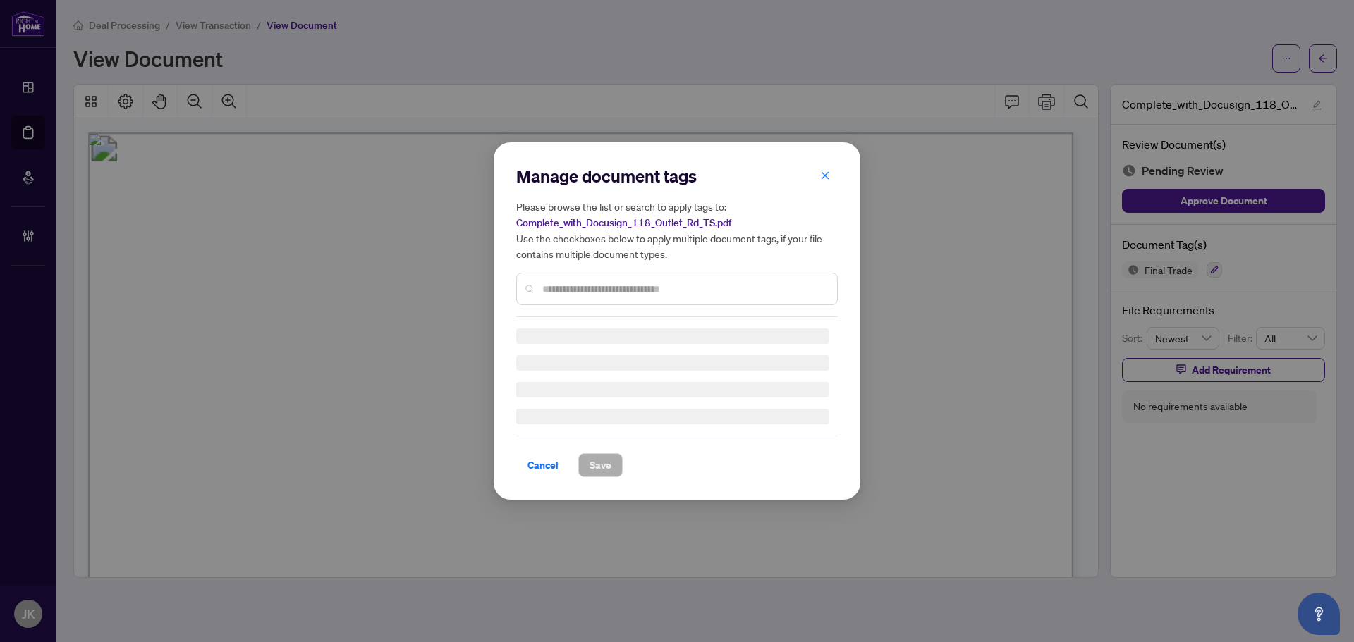
click at [1324, 58] on div "Manage document tags Please browse the list or search to apply tags to: Complet…" at bounding box center [677, 321] width 1354 height 642
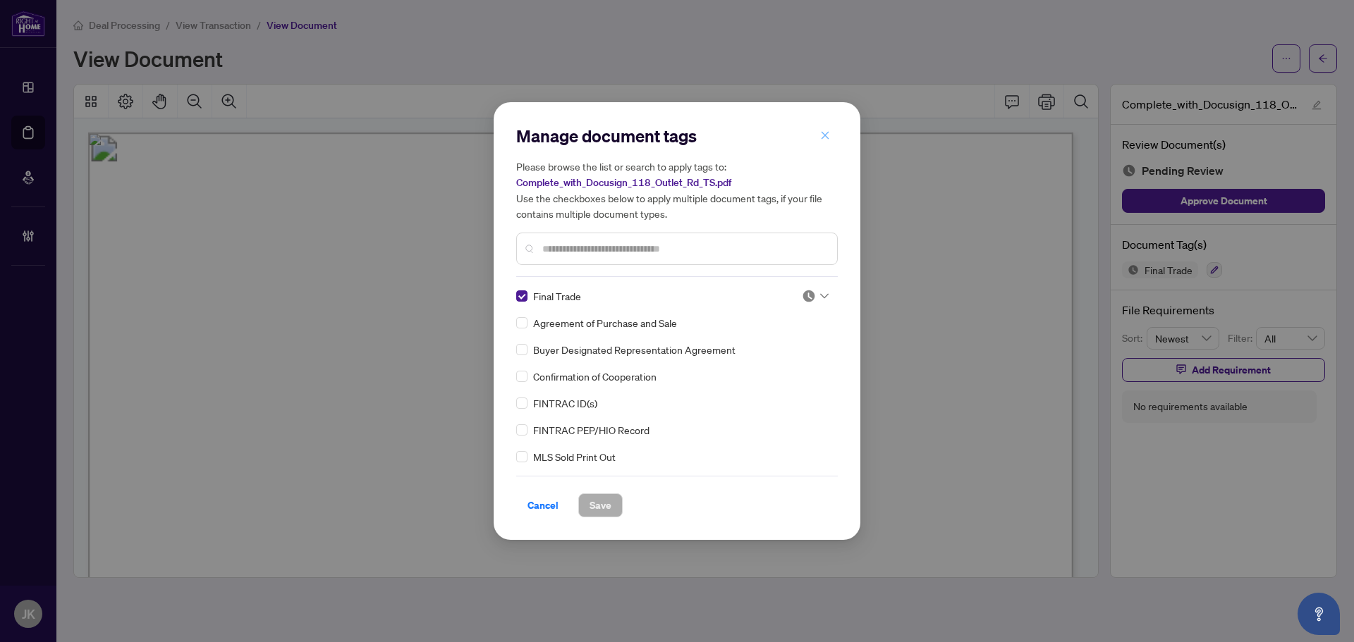
click at [821, 133] on icon "close" at bounding box center [825, 135] width 10 height 10
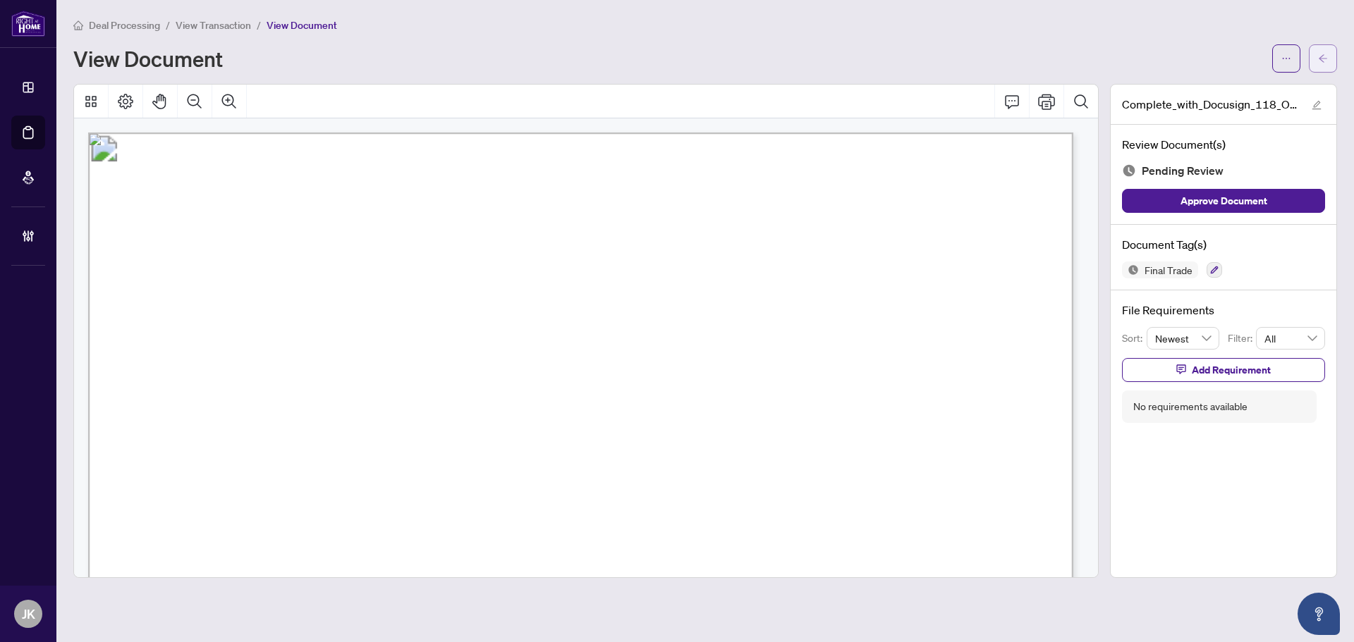
click at [1318, 56] on icon "arrow-left" at bounding box center [1323, 59] width 10 height 10
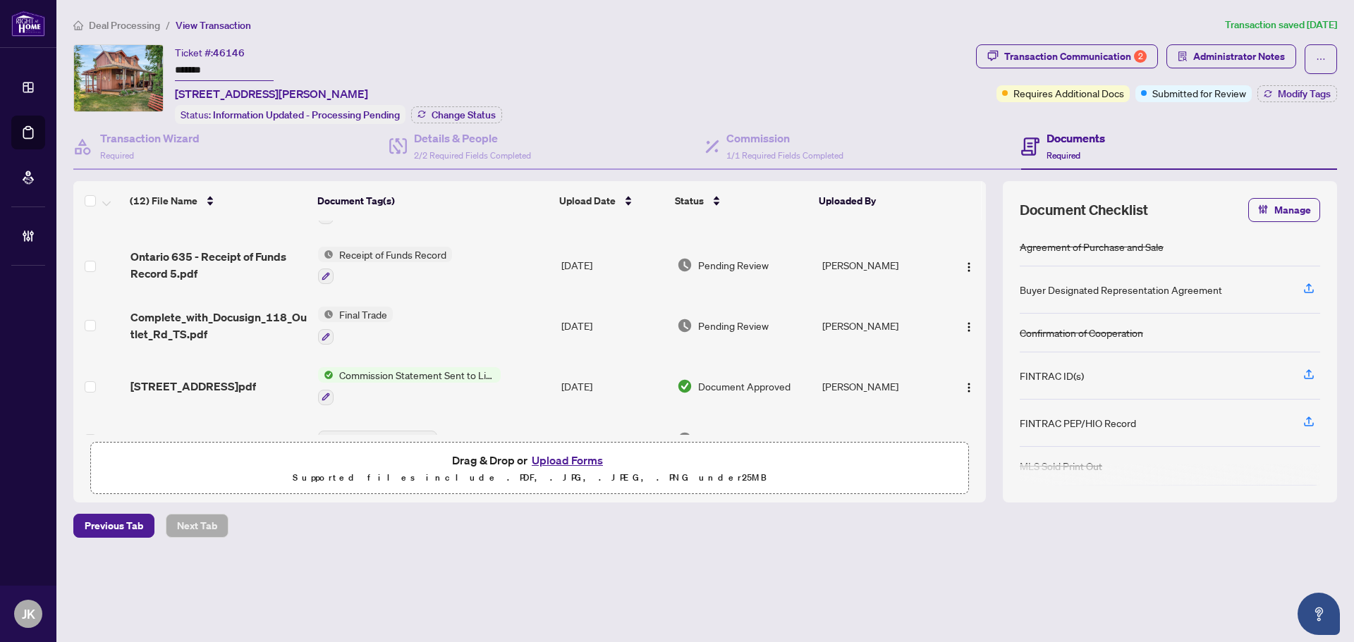
scroll to position [70, 0]
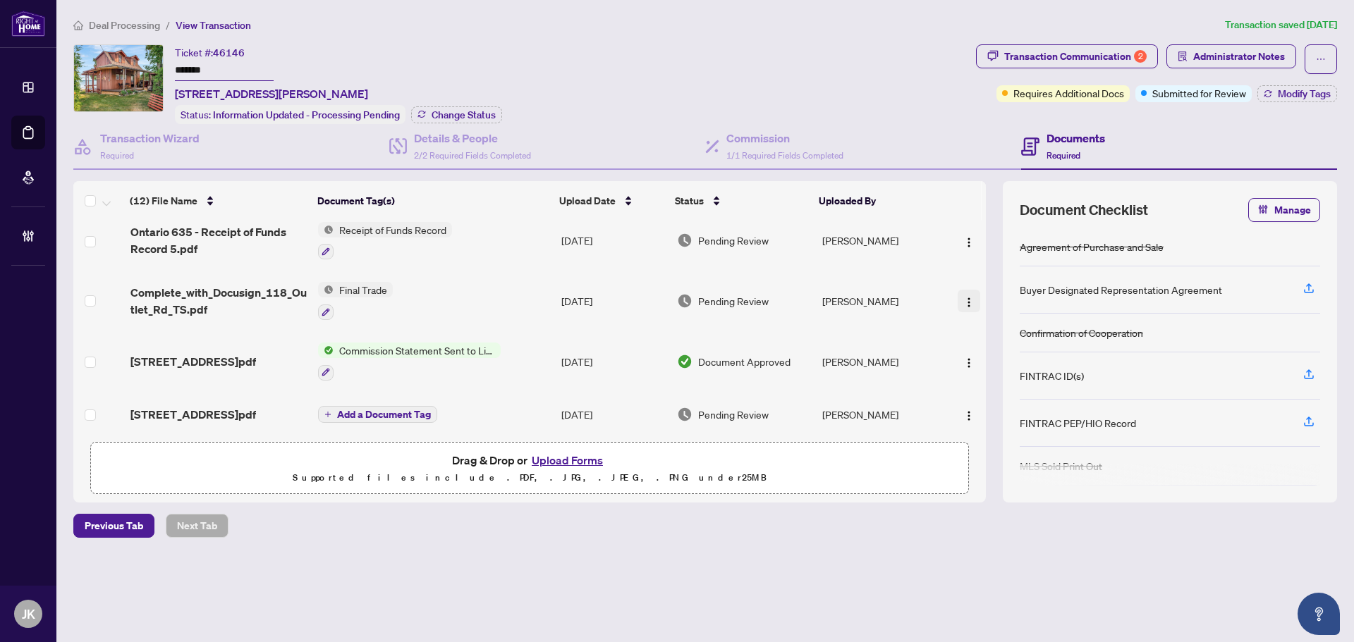
click at [963, 302] on img "button" at bounding box center [968, 302] width 11 height 11
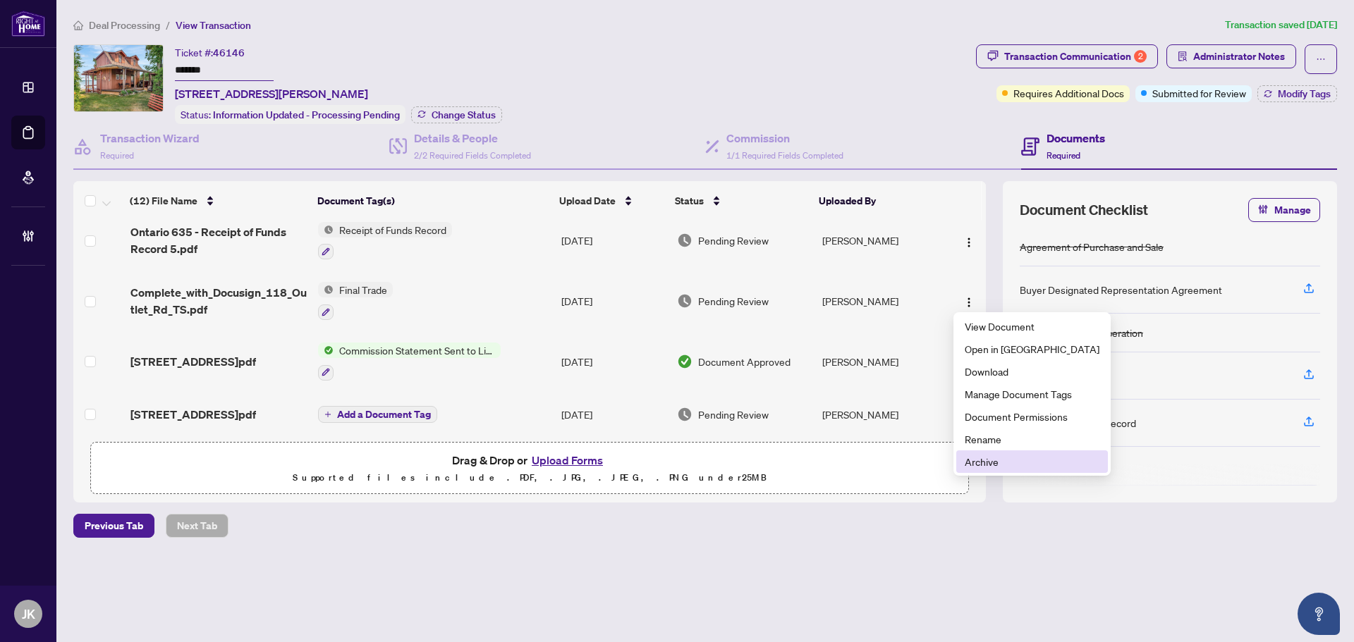
click at [1008, 455] on span "Archive" at bounding box center [1031, 462] width 135 height 16
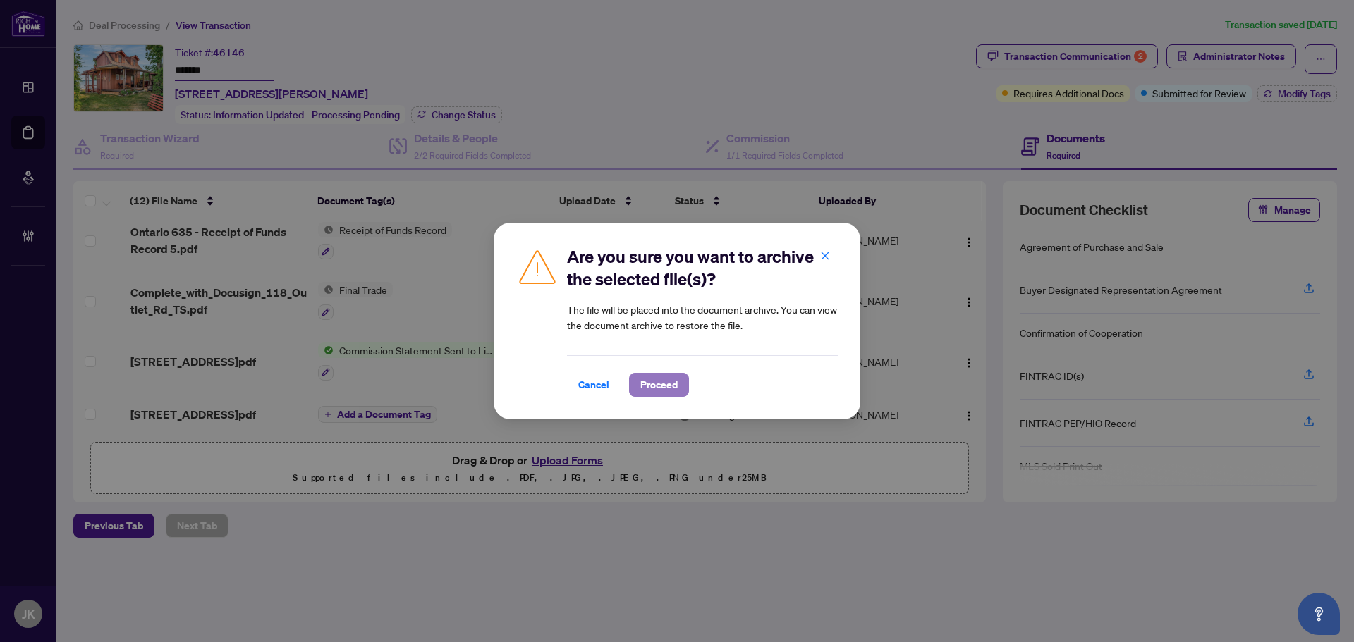
click at [657, 381] on span "Proceed" at bounding box center [658, 385] width 37 height 23
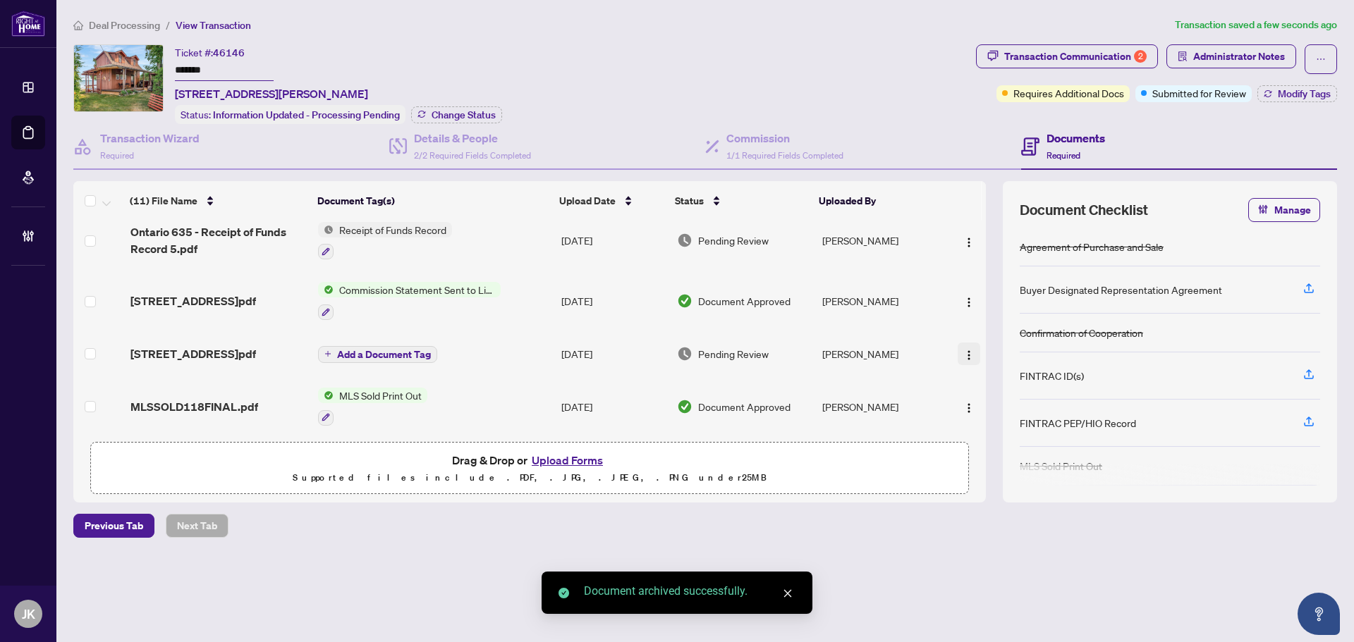
click at [967, 355] on img "button" at bounding box center [968, 355] width 11 height 11
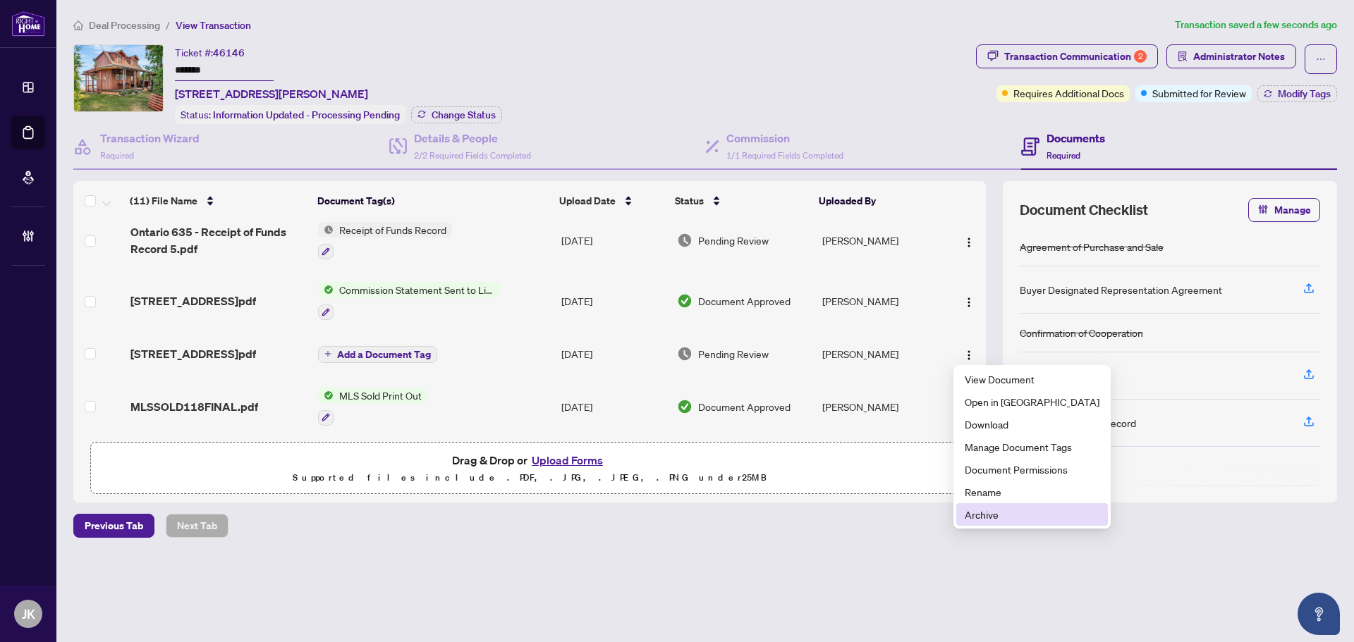
click at [1008, 512] on span "Archive" at bounding box center [1031, 515] width 135 height 16
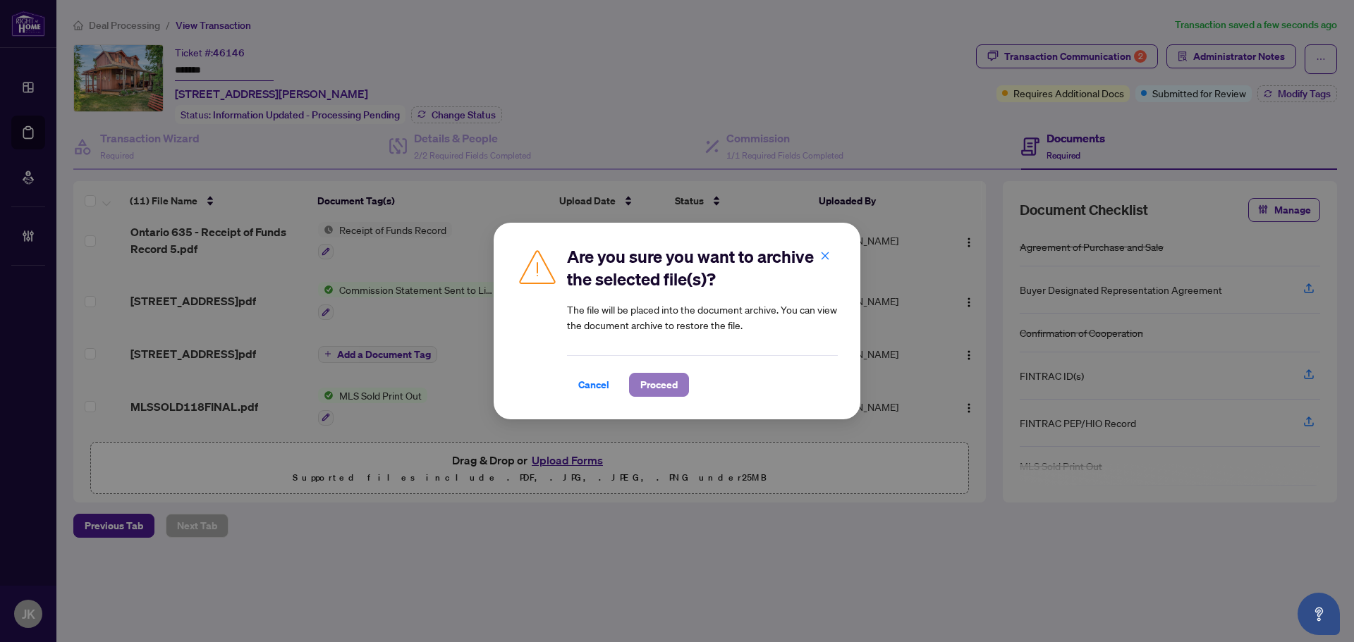
click at [658, 381] on span "Proceed" at bounding box center [658, 385] width 37 height 23
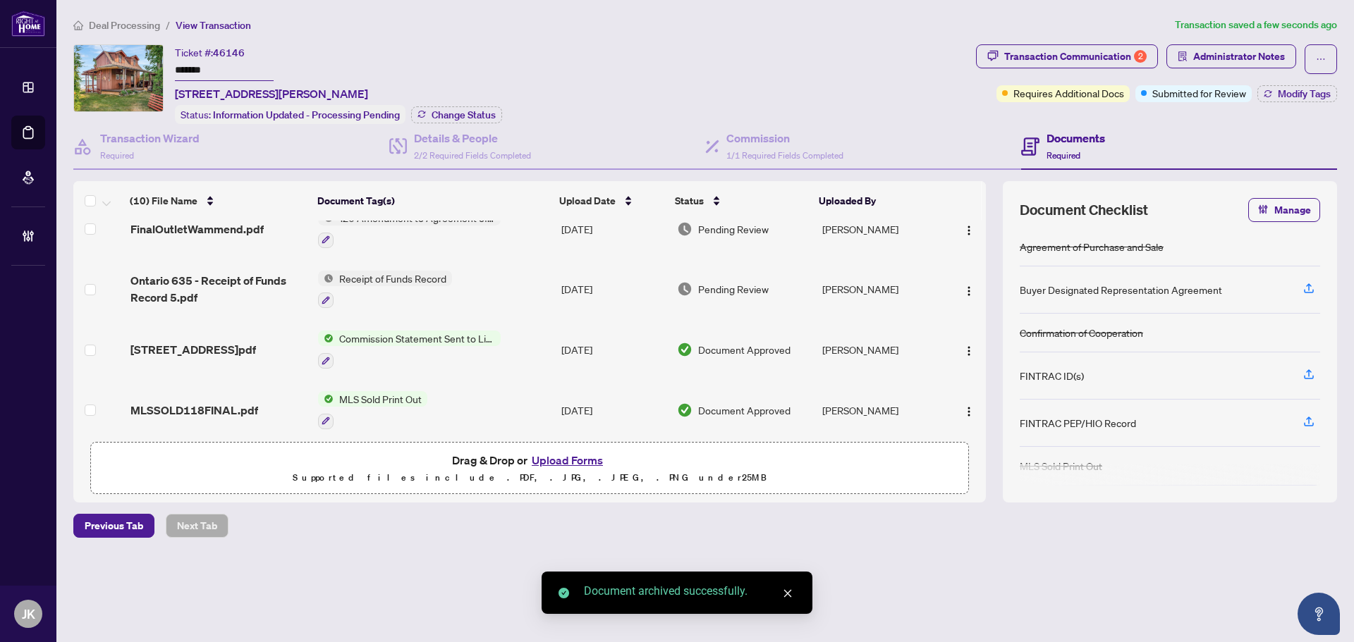
scroll to position [0, 0]
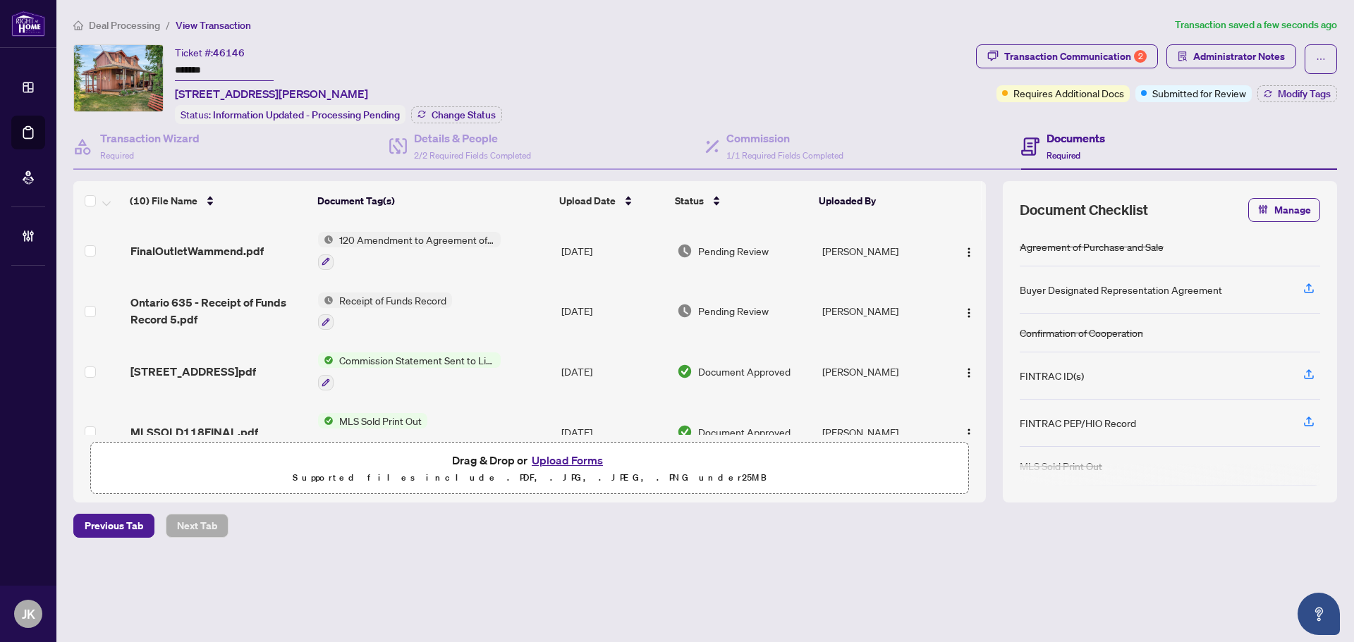
click at [443, 235] on span "120 Amendment to Agreement of Purchase and Sale" at bounding box center [416, 240] width 167 height 16
click at [422, 229] on td "120 Amendment to Agreement of Purchase and Sale" at bounding box center [433, 251] width 243 height 61
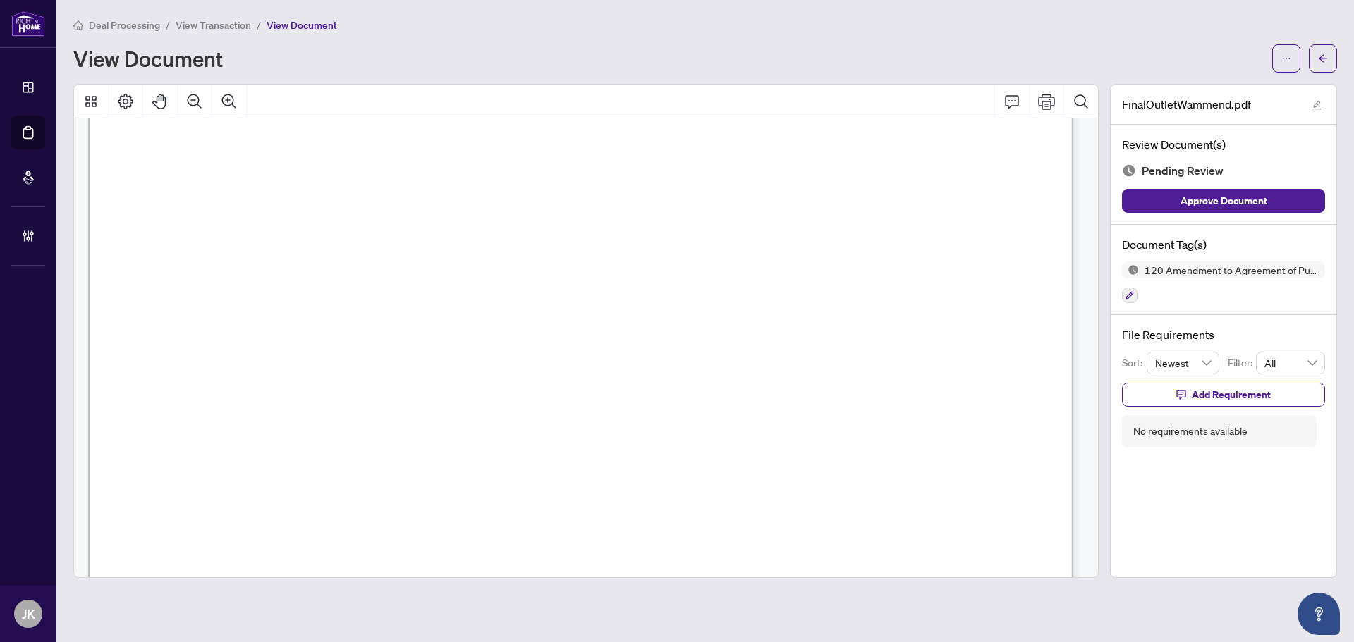
scroll to position [1621, 0]
click at [1329, 55] on button "button" at bounding box center [1322, 58] width 28 height 28
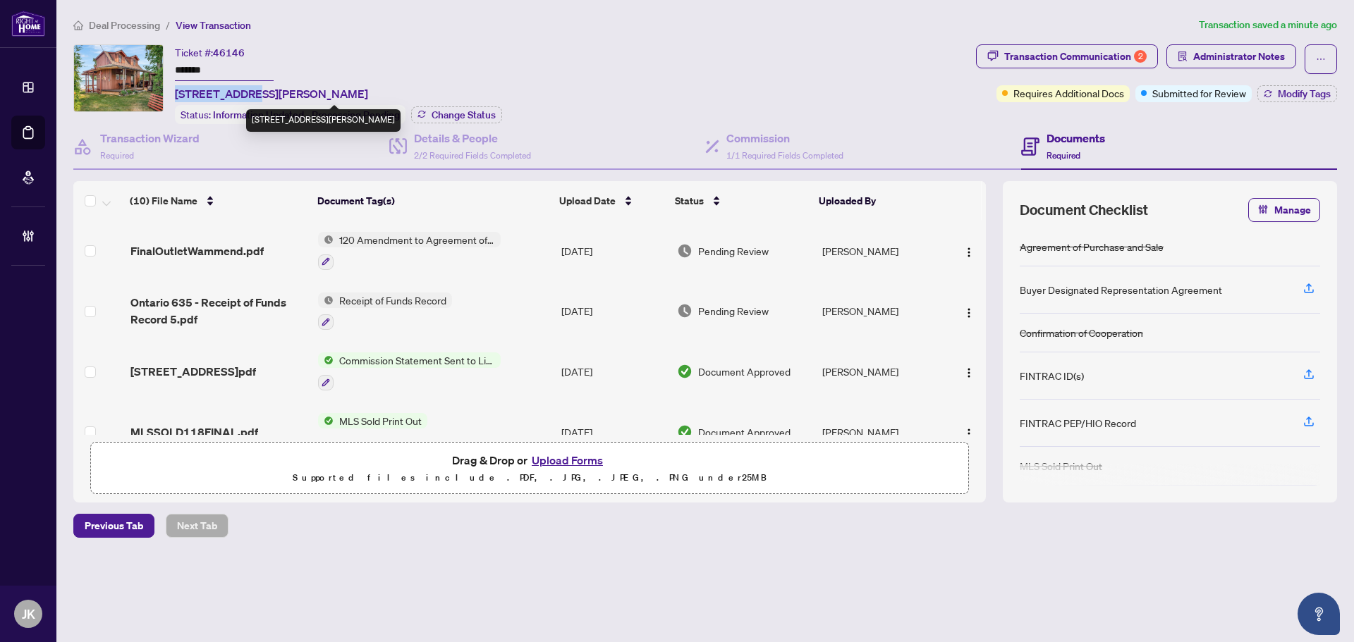
drag, startPoint x: 243, startPoint y: 91, endPoint x: 177, endPoint y: 97, distance: 65.9
click at [177, 97] on span "[STREET_ADDRESS][PERSON_NAME]" at bounding box center [271, 93] width 193 height 17
copy span "[STREET_ADDRESS]"
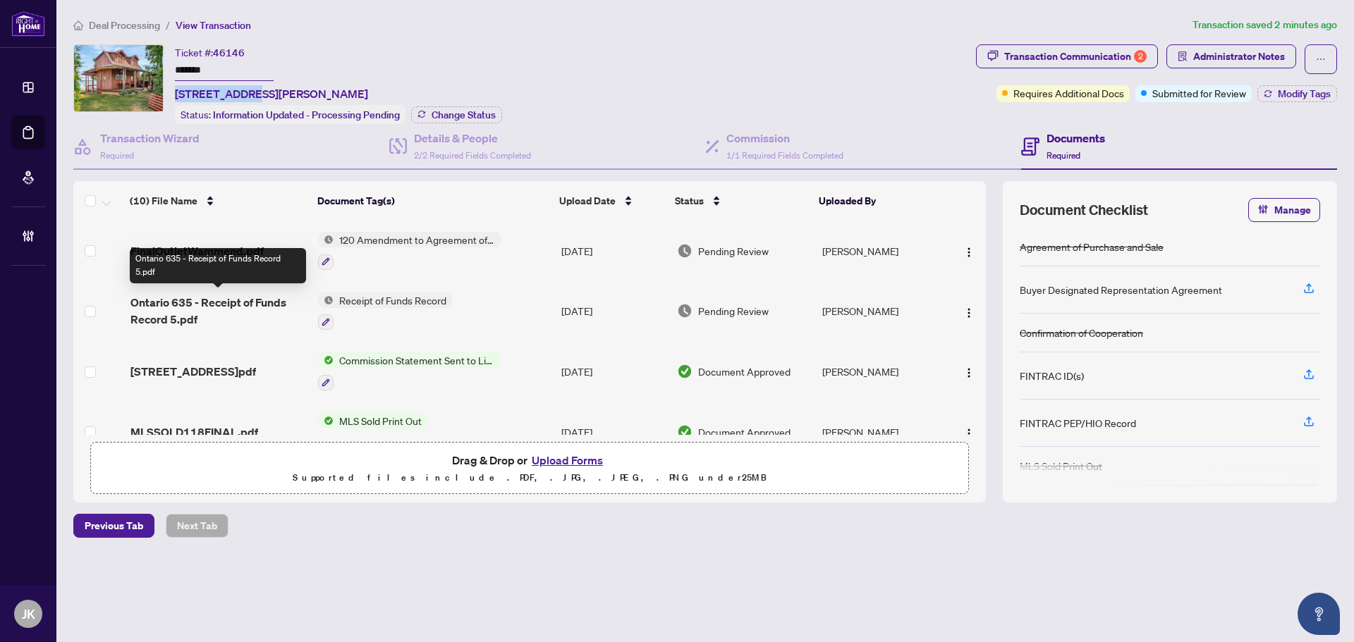
click at [262, 295] on span "Ontario 635 - Receipt of Funds Record 5.pdf" at bounding box center [218, 311] width 176 height 34
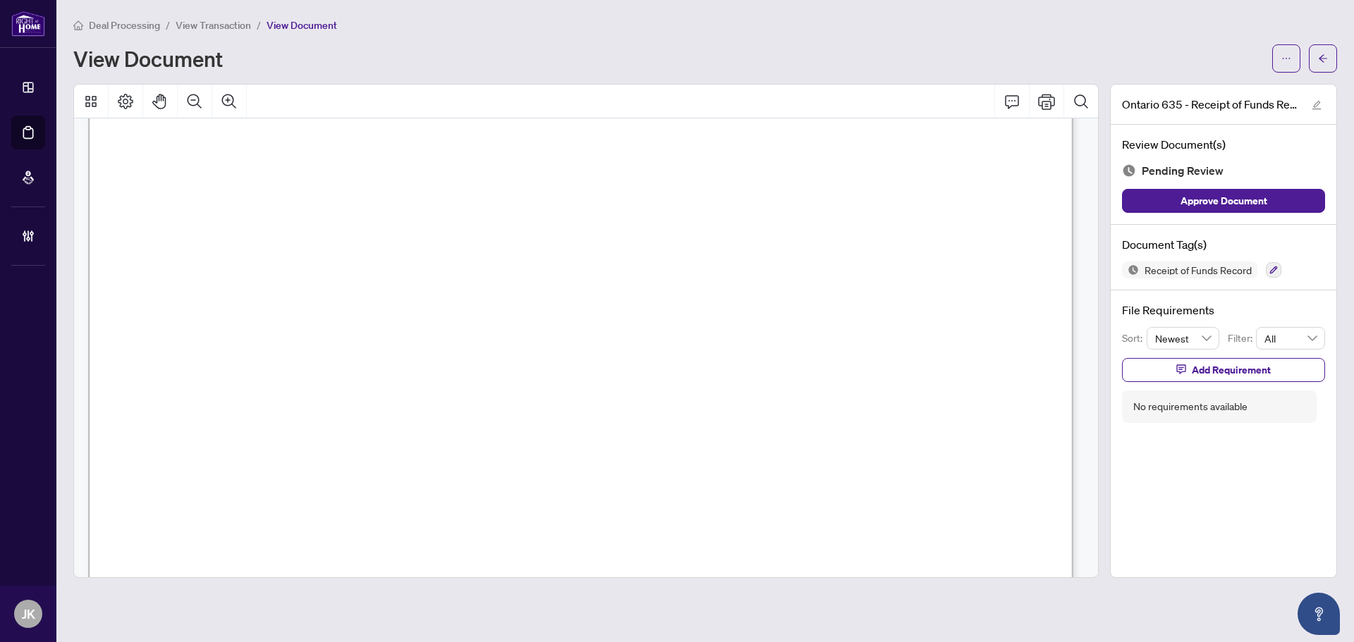
scroll to position [3172, 0]
click at [1269, 266] on icon "button" at bounding box center [1273, 270] width 8 height 8
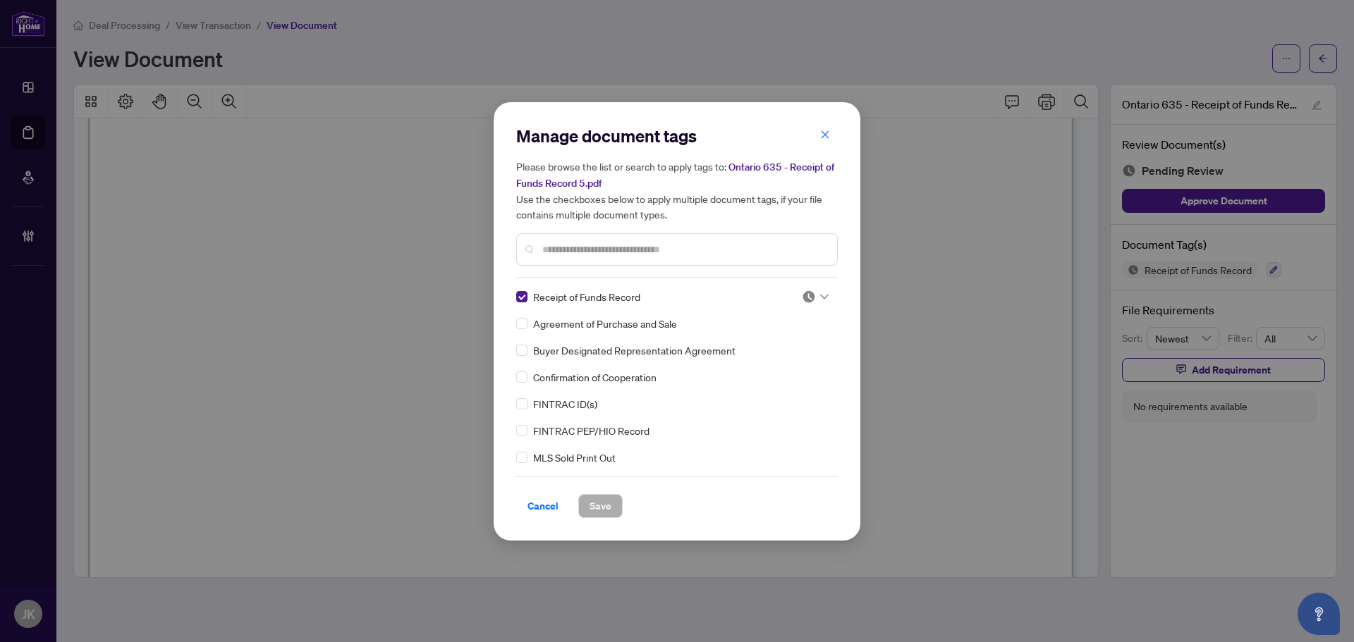
click at [806, 298] on img at bounding box center [809, 297] width 14 height 14
drag, startPoint x: 773, startPoint y: 365, endPoint x: 687, endPoint y: 434, distance: 110.3
click at [774, 363] on div "Approved" at bounding box center [768, 365] width 90 height 16
click at [608, 508] on span "Save" at bounding box center [600, 506] width 22 height 23
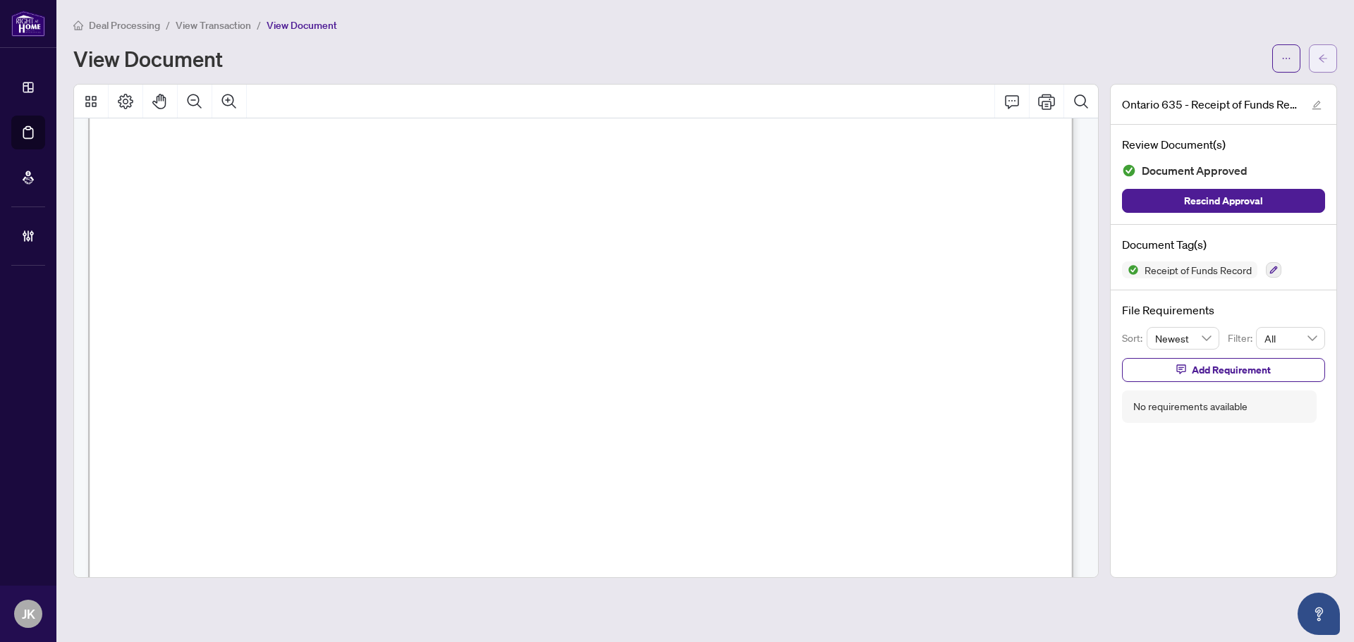
click at [1331, 54] on button "button" at bounding box center [1322, 58] width 28 height 28
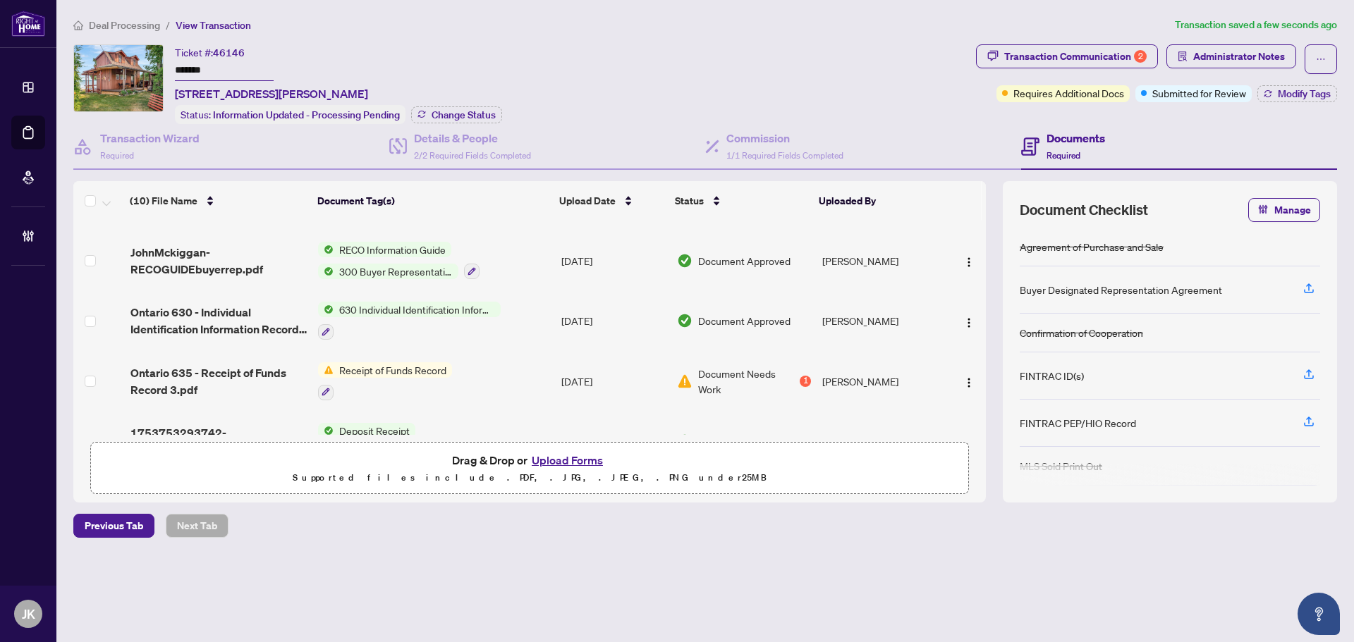
scroll to position [392, 0]
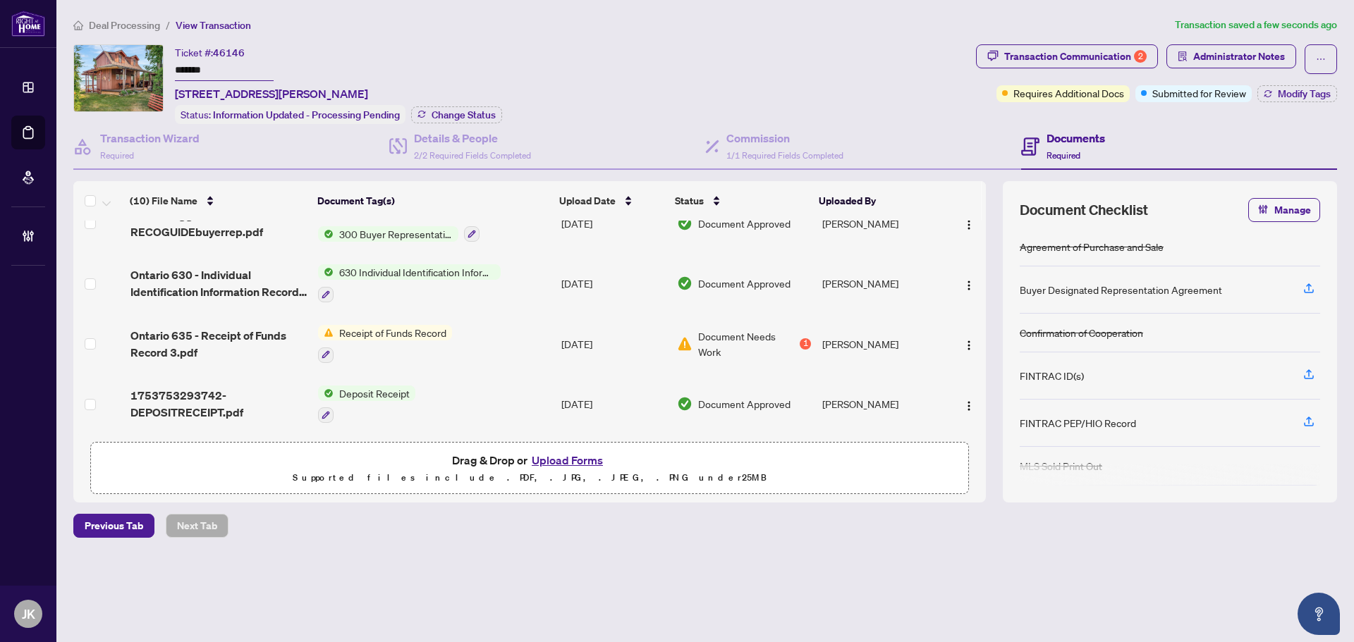
click at [388, 387] on span "Deposit Receipt" at bounding box center [374, 394] width 82 height 16
click at [358, 456] on span "Deposit Receipt" at bounding box center [344, 457] width 82 height 16
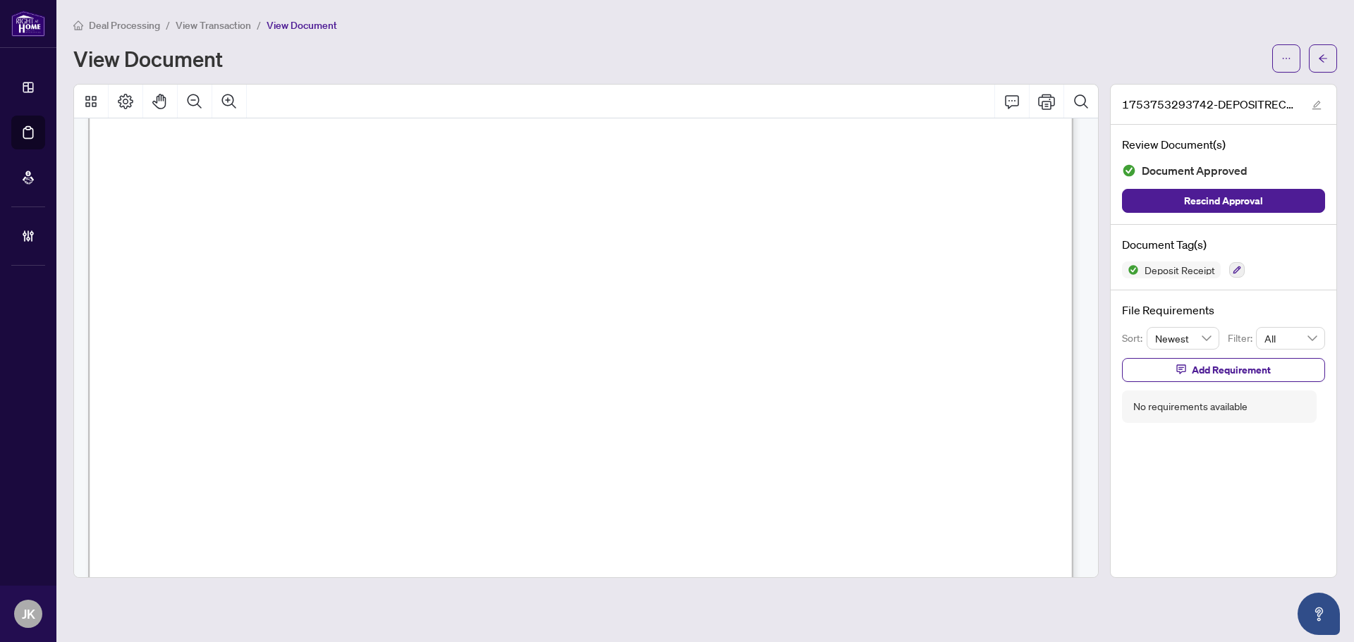
scroll to position [423, 0]
click at [1339, 55] on main "Deal Processing / View Transaction / View Document View Document 1753753293742-…" at bounding box center [704, 321] width 1297 height 642
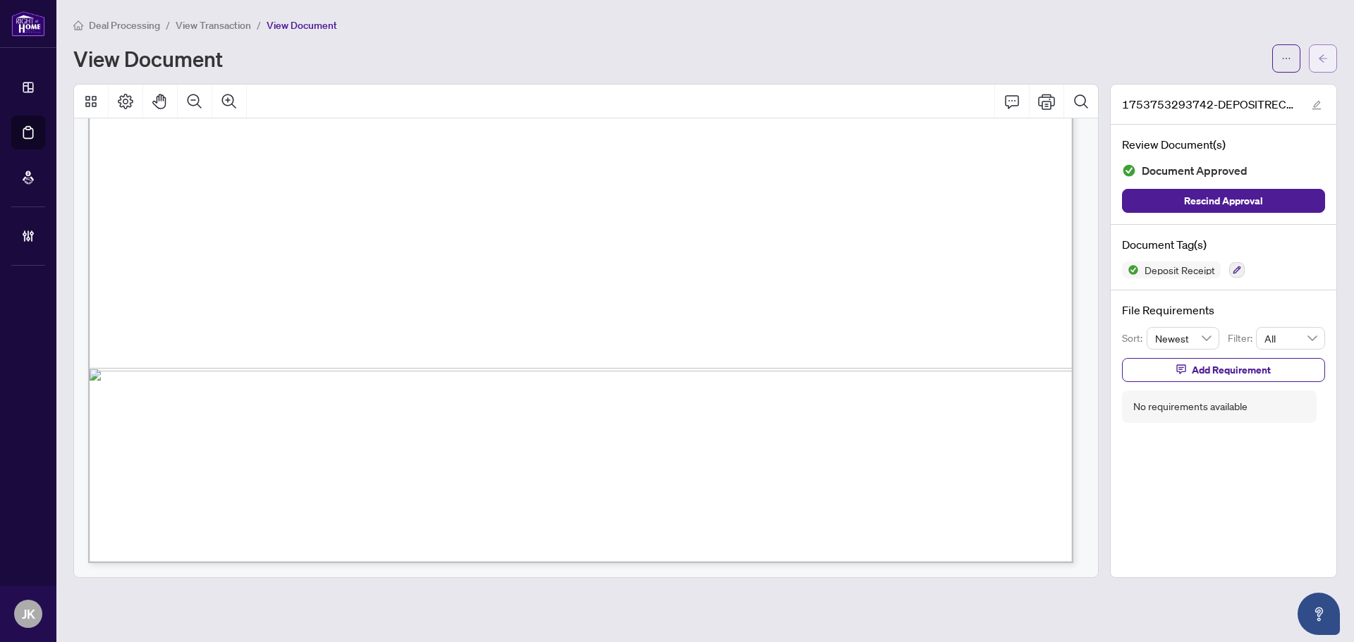
click at [1320, 59] on icon "arrow-left" at bounding box center [1322, 58] width 8 height 8
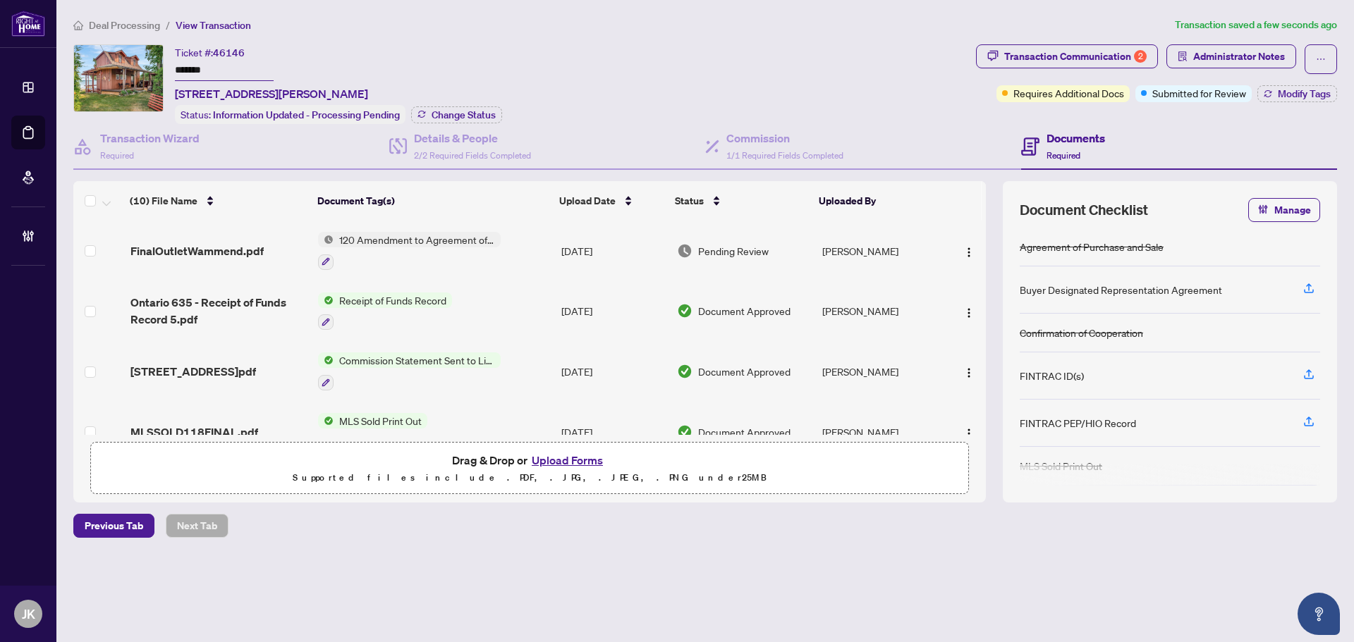
click at [411, 296] on span "Receipt of Funds Record" at bounding box center [392, 301] width 118 height 16
click at [383, 374] on span "Receipt of Funds Record" at bounding box center [381, 368] width 118 height 16
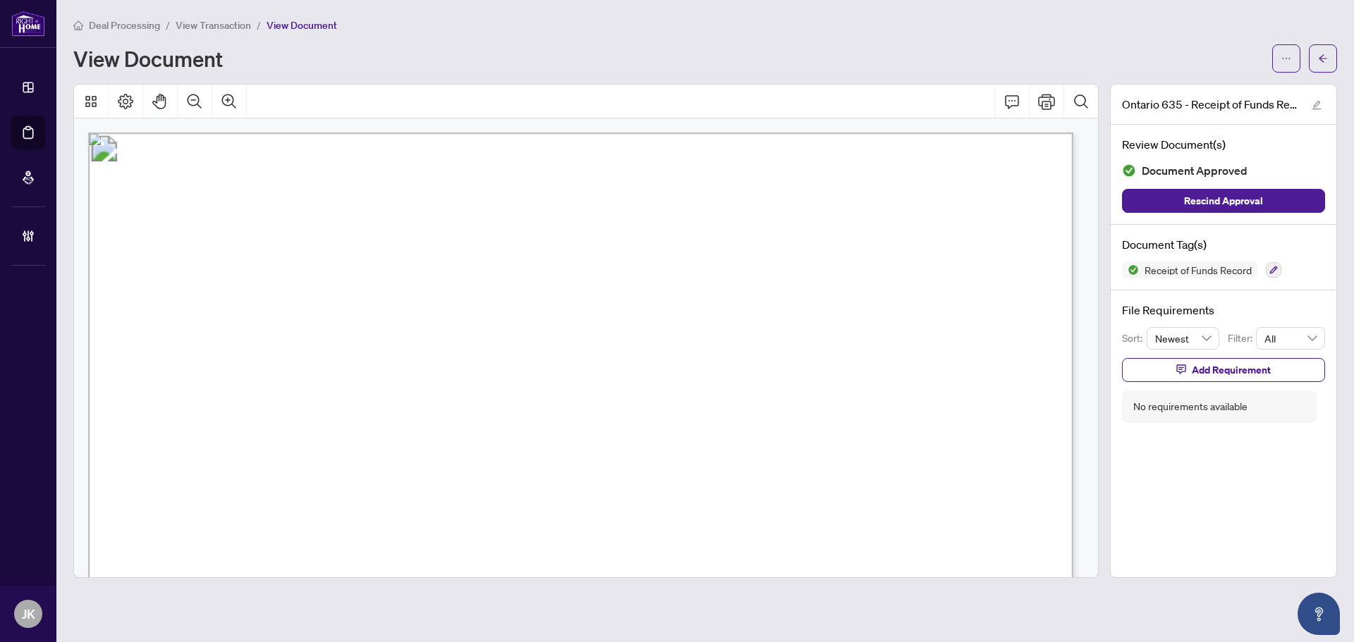
scroll to position [352, 0]
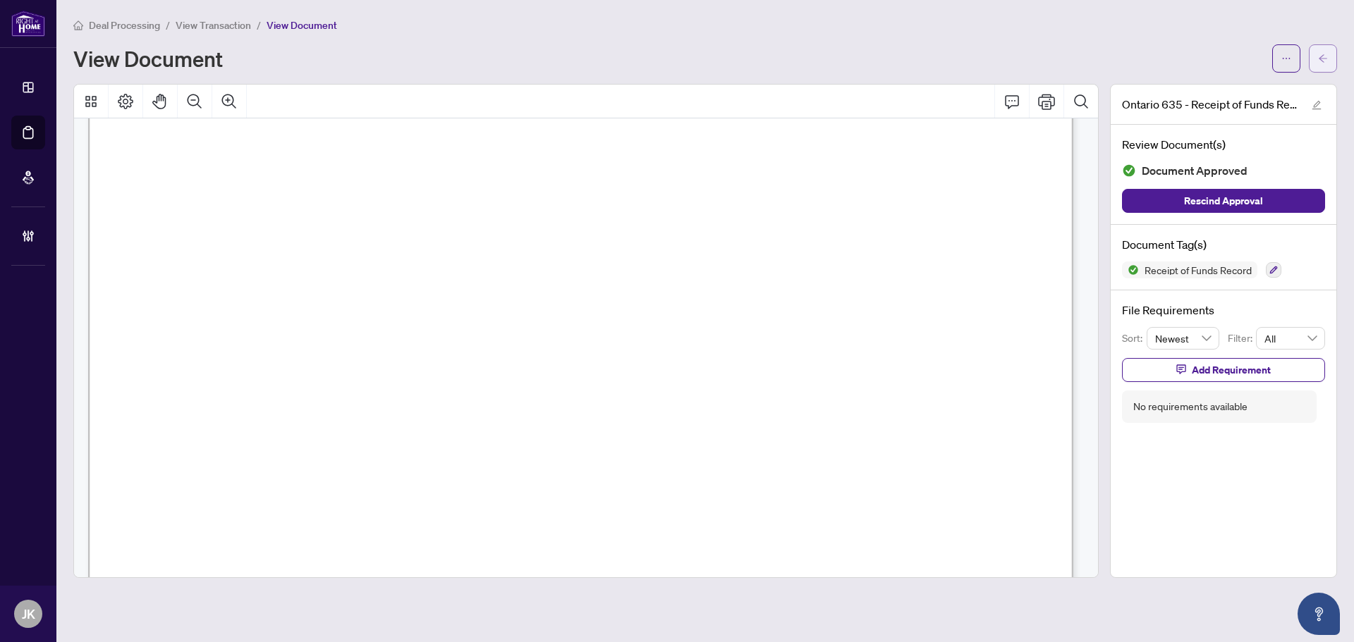
click at [1325, 60] on icon "arrow-left" at bounding box center [1323, 59] width 10 height 10
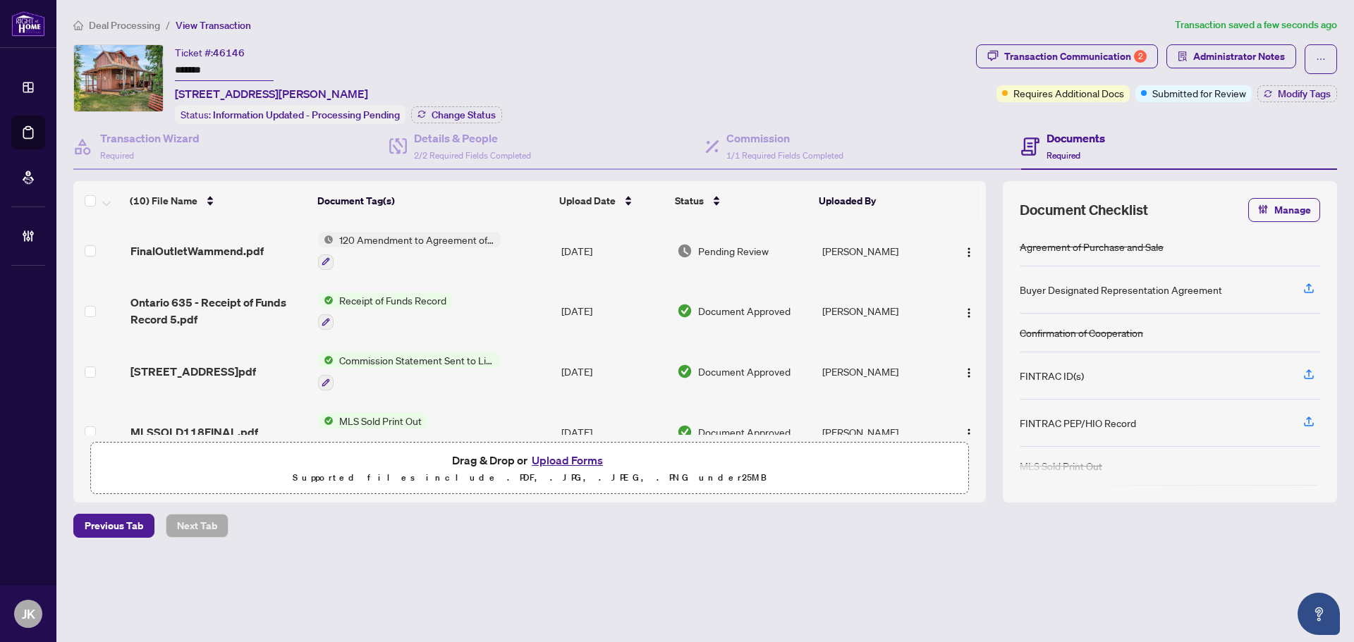
click at [383, 239] on span "120 Amendment to Agreement of Purchase and Sale" at bounding box center [416, 240] width 167 height 16
click at [365, 314] on span "120 Amendment to Agreement of Purchase and Sale" at bounding box center [416, 315] width 210 height 31
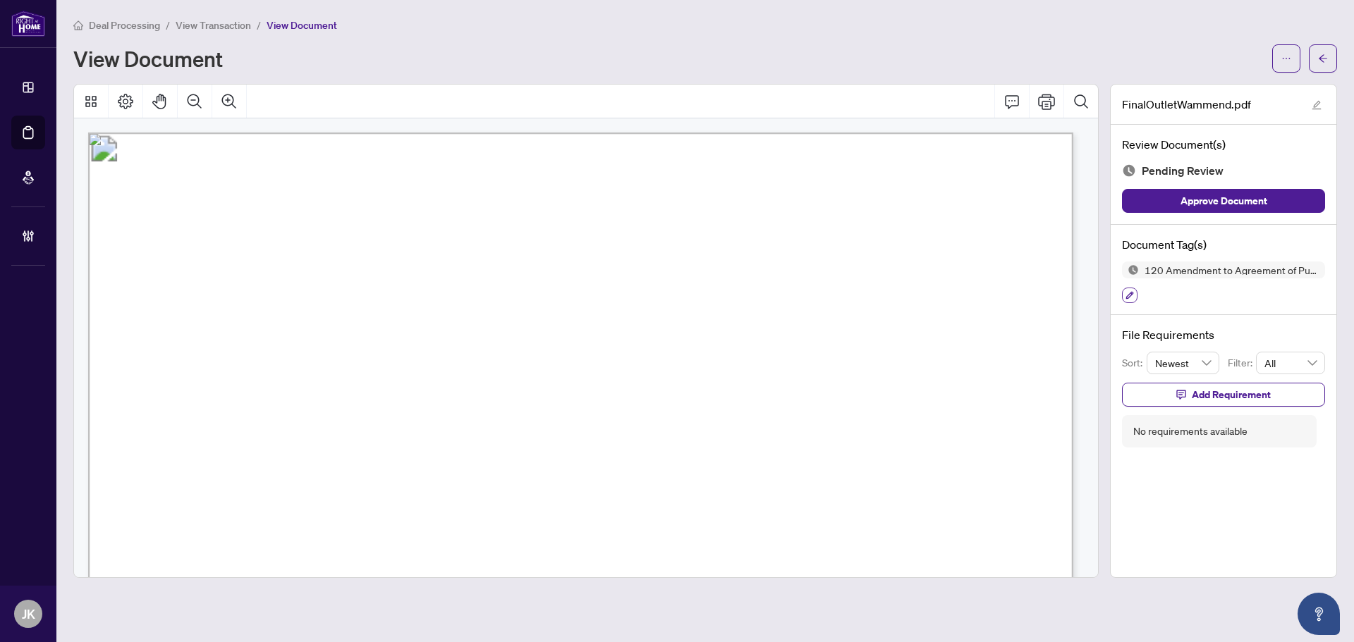
click at [1129, 292] on icon "button" at bounding box center [1129, 295] width 8 height 8
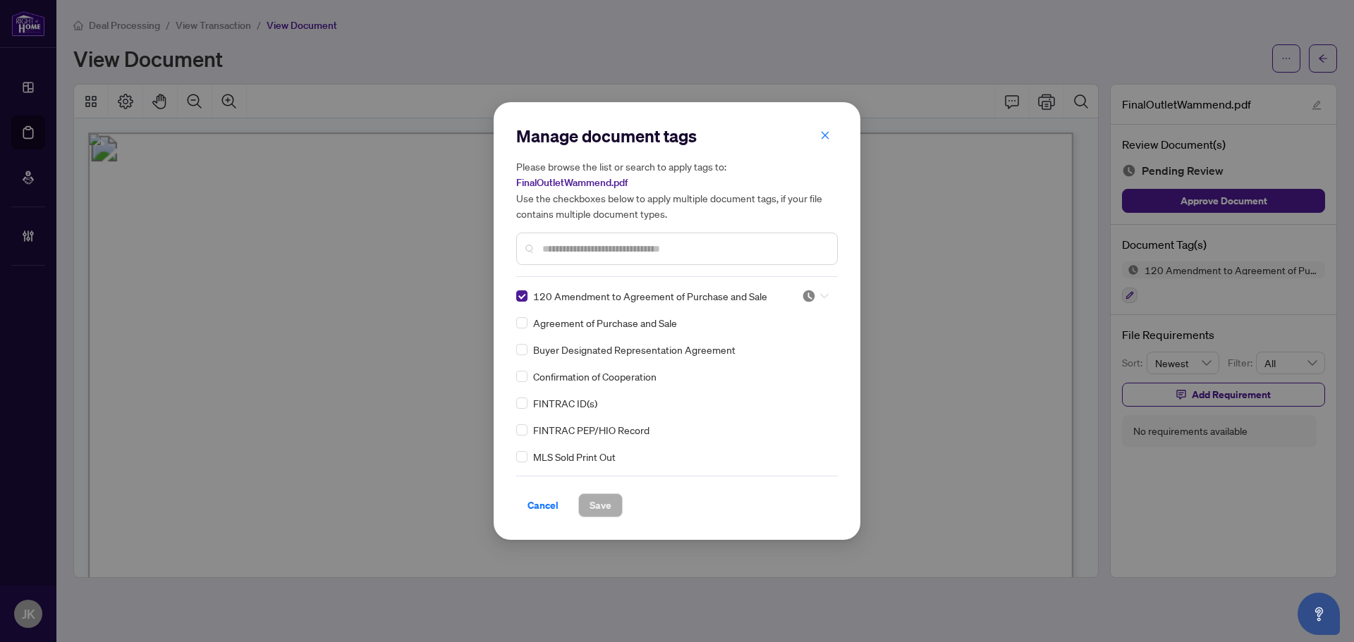
click at [813, 296] on div at bounding box center [815, 296] width 27 height 14
drag, startPoint x: 780, startPoint y: 369, endPoint x: 629, endPoint y: 292, distance: 170.3
click at [783, 366] on div "Approved" at bounding box center [768, 365] width 90 height 16
click at [569, 252] on input "text" at bounding box center [683, 249] width 283 height 16
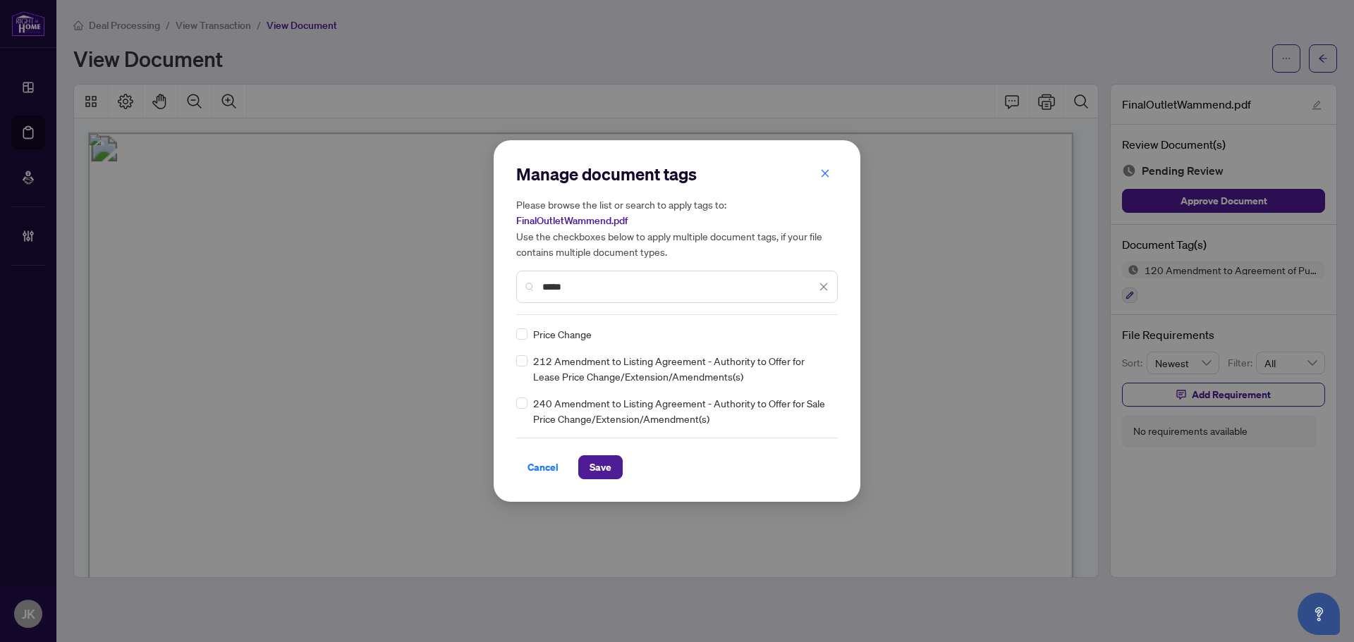
type input "*****"
click at [806, 334] on img at bounding box center [809, 334] width 14 height 14
click at [770, 404] on div "Approved" at bounding box center [773, 403] width 90 height 16
click at [604, 471] on span "Save" at bounding box center [600, 467] width 22 height 23
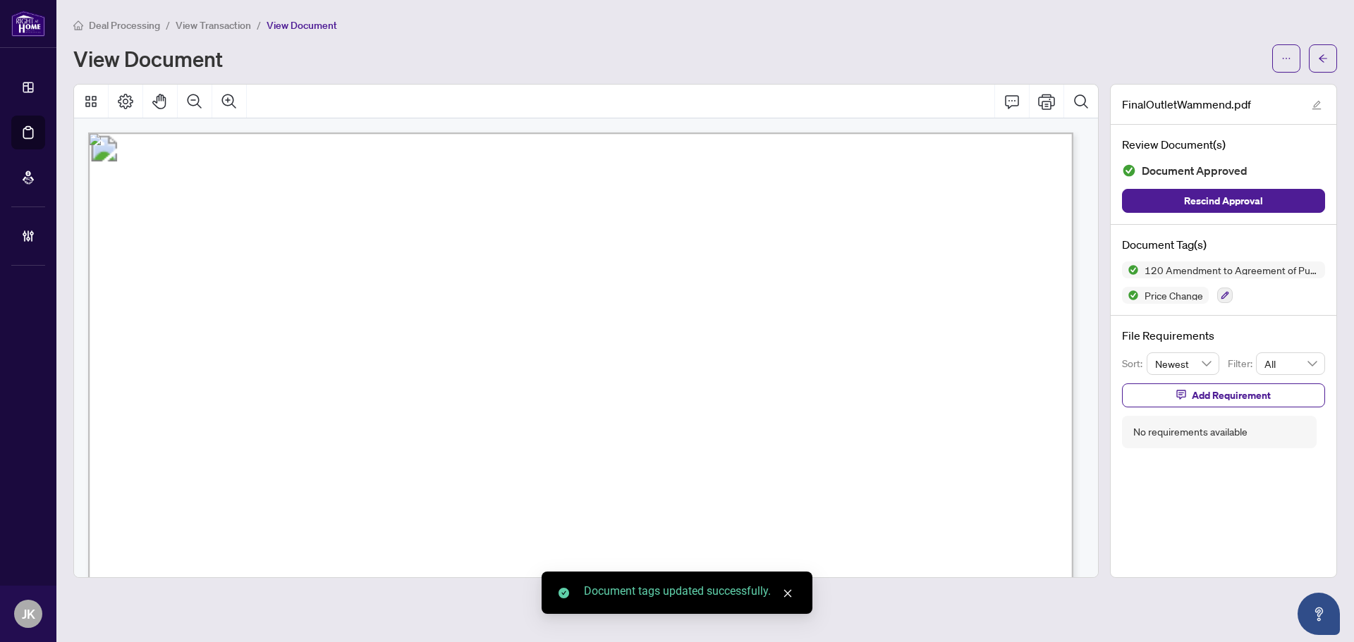
click at [1317, 60] on button "button" at bounding box center [1322, 58] width 28 height 28
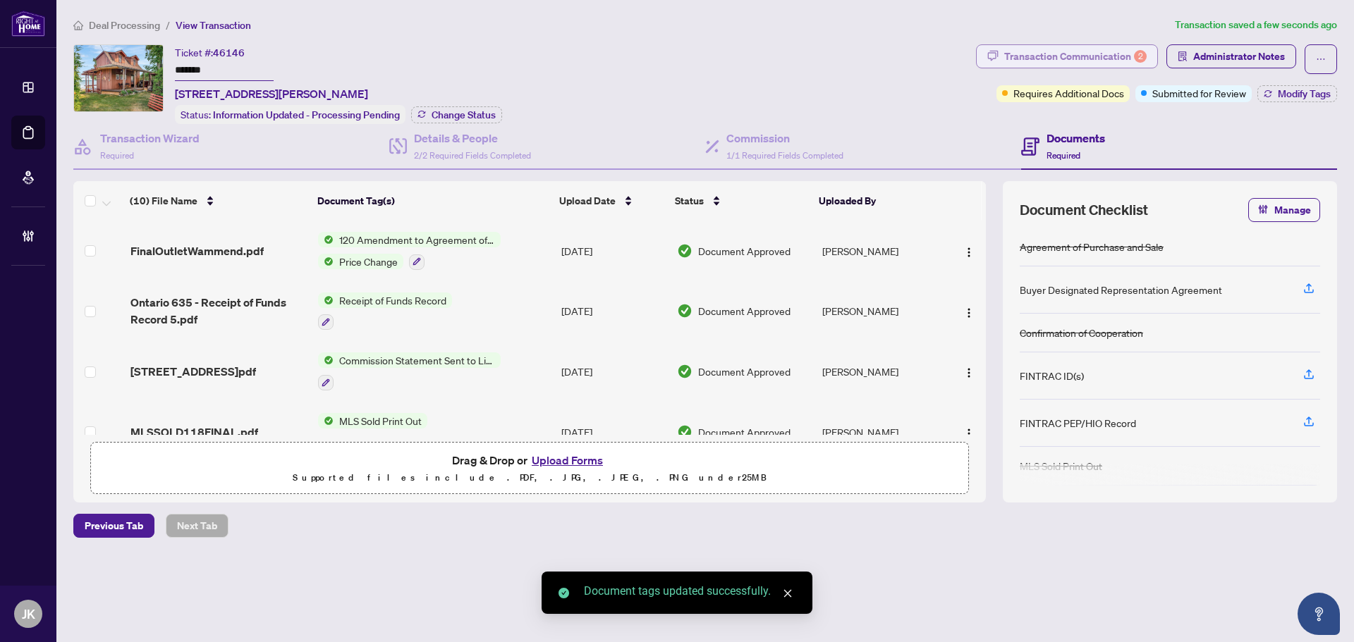
click at [1084, 60] on div "Transaction Communication 2" at bounding box center [1075, 56] width 142 height 23
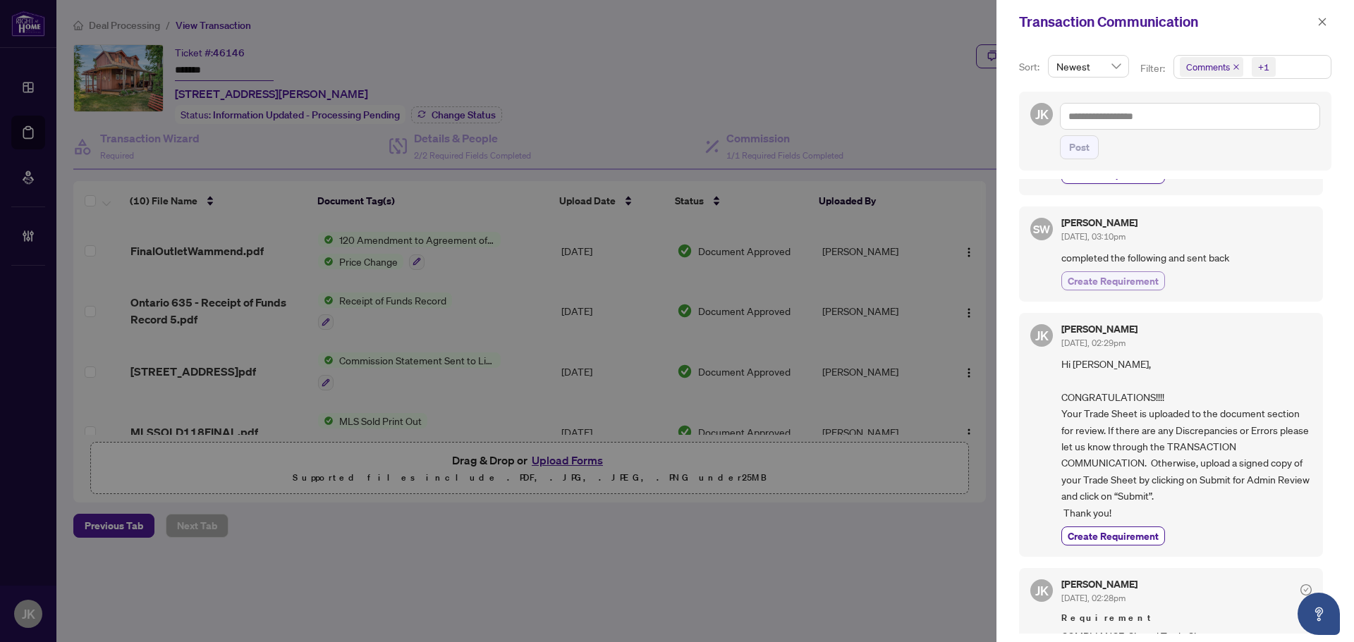
scroll to position [352, 0]
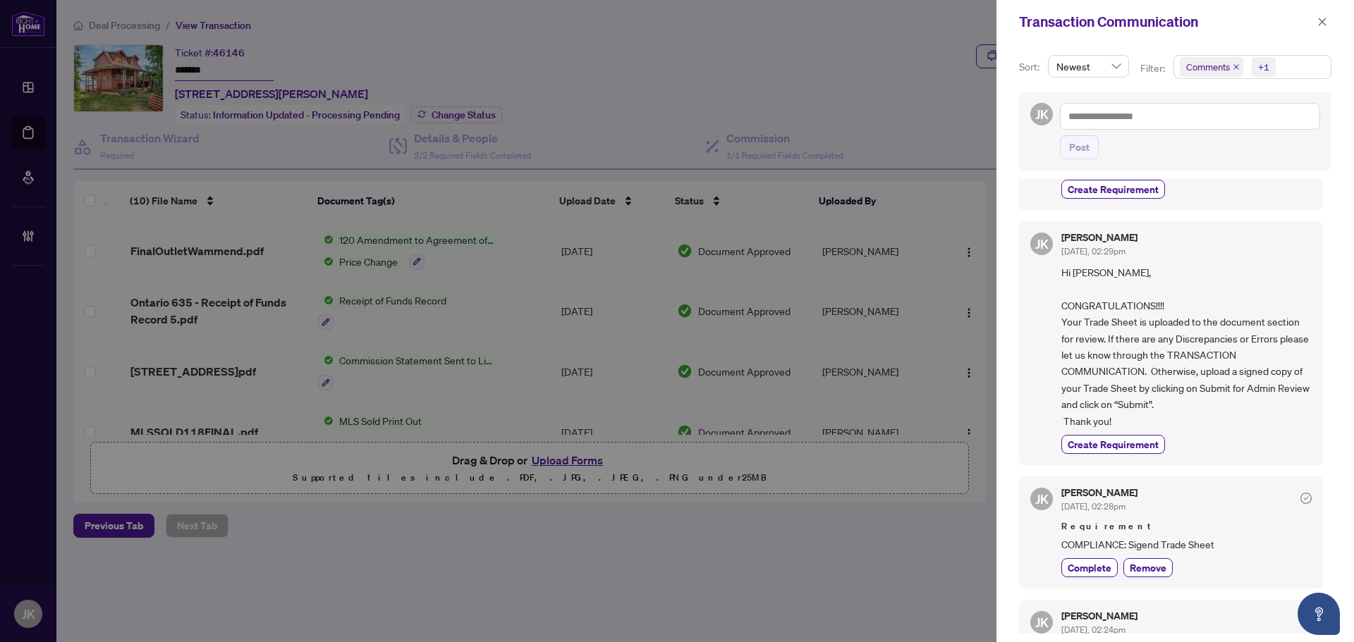
click at [1258, 67] on div "+1" at bounding box center [1263, 67] width 11 height 14
click at [1186, 125] on span "Select Comments" at bounding box center [1187, 125] width 11 height 11
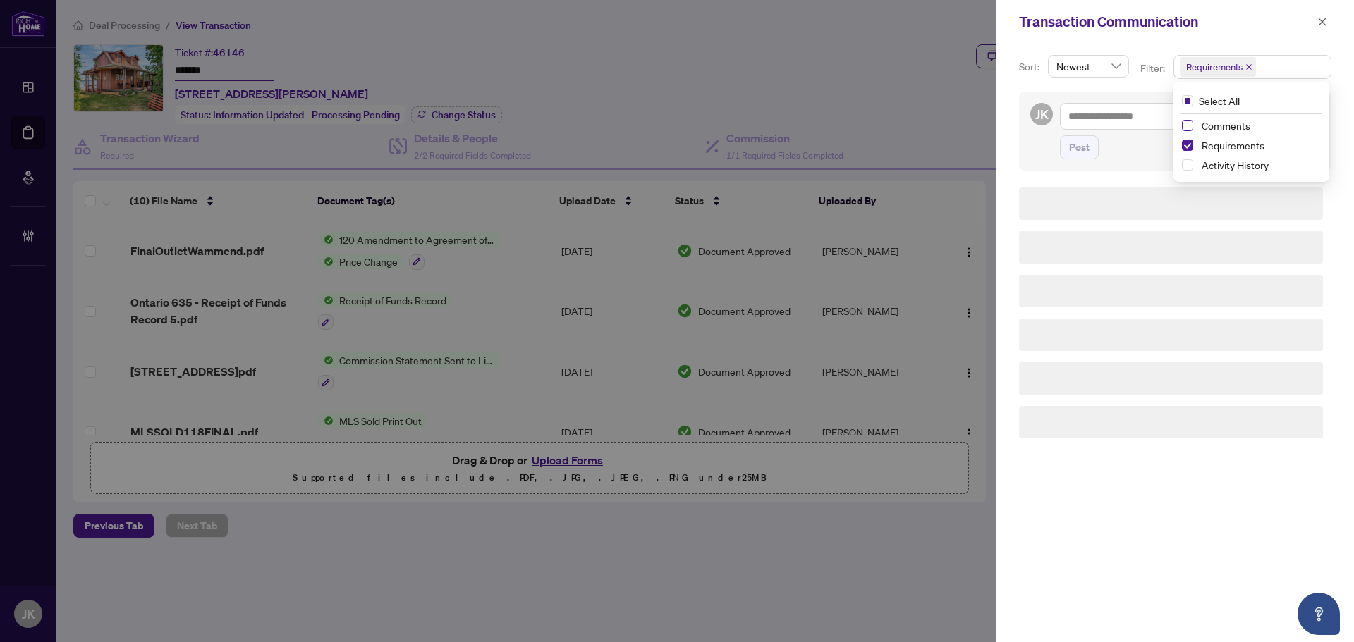
scroll to position [0, 0]
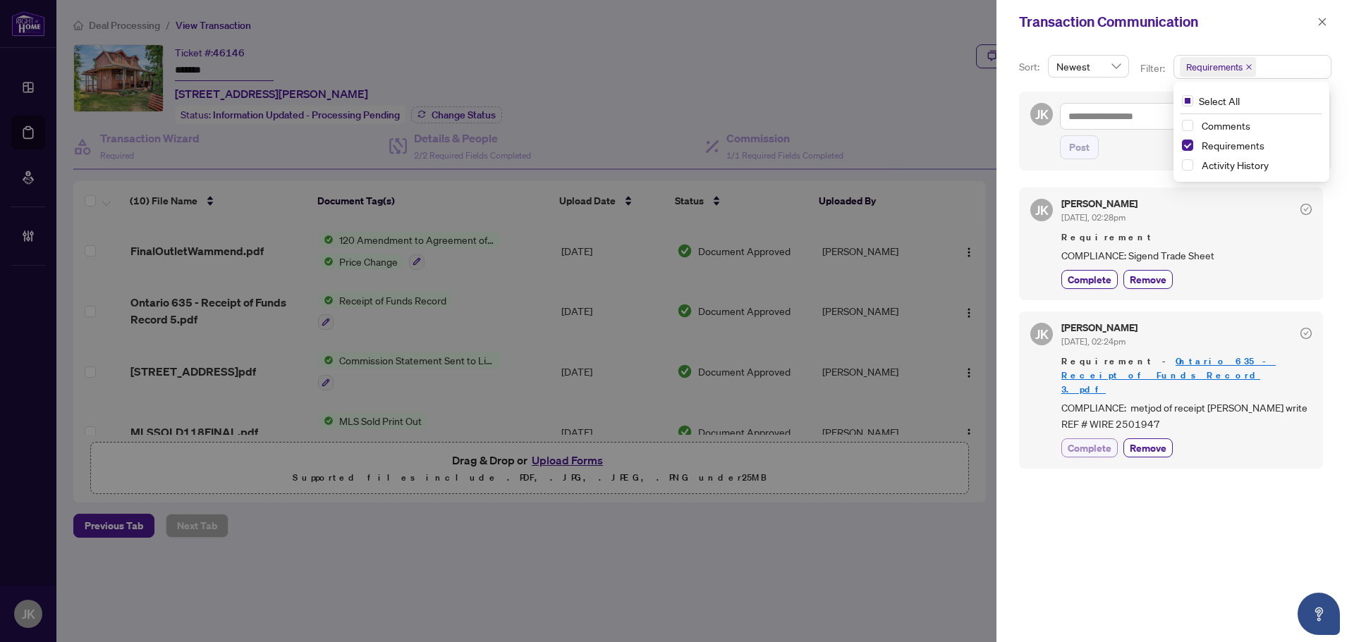
click at [1098, 441] on span "Complete" at bounding box center [1089, 448] width 44 height 15
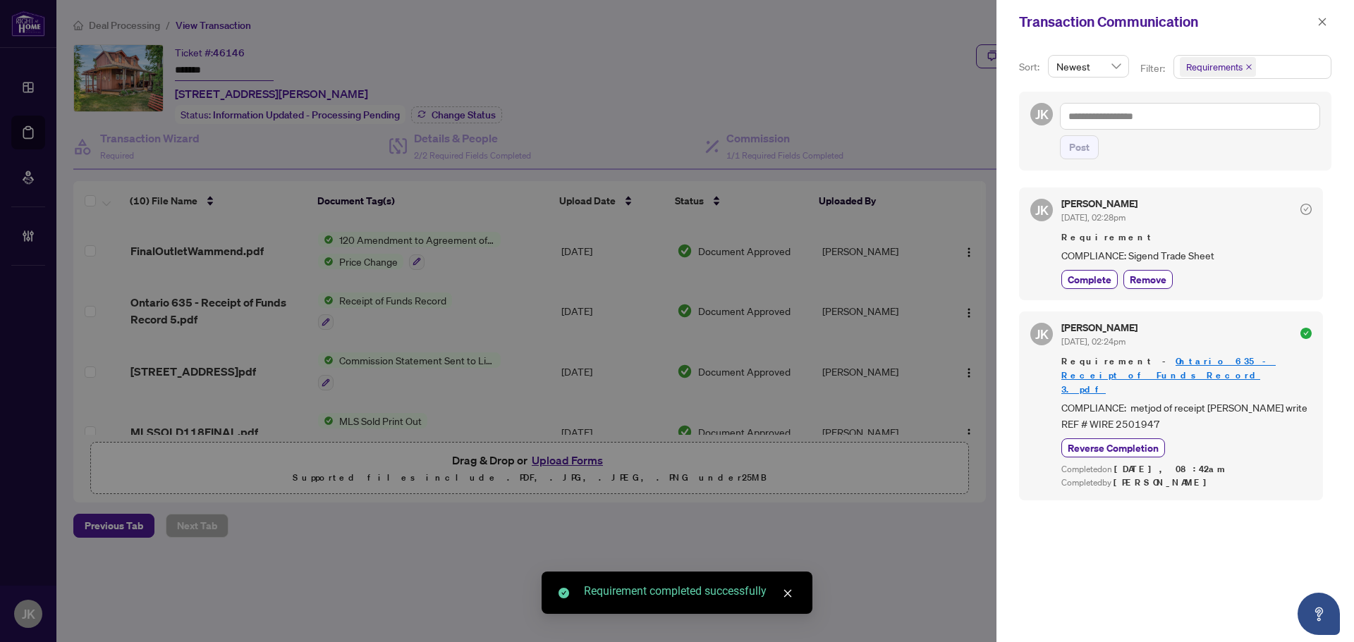
click at [1332, 17] on div "Transaction Communication" at bounding box center [1174, 22] width 357 height 44
click at [1323, 17] on icon "close" at bounding box center [1322, 22] width 10 height 10
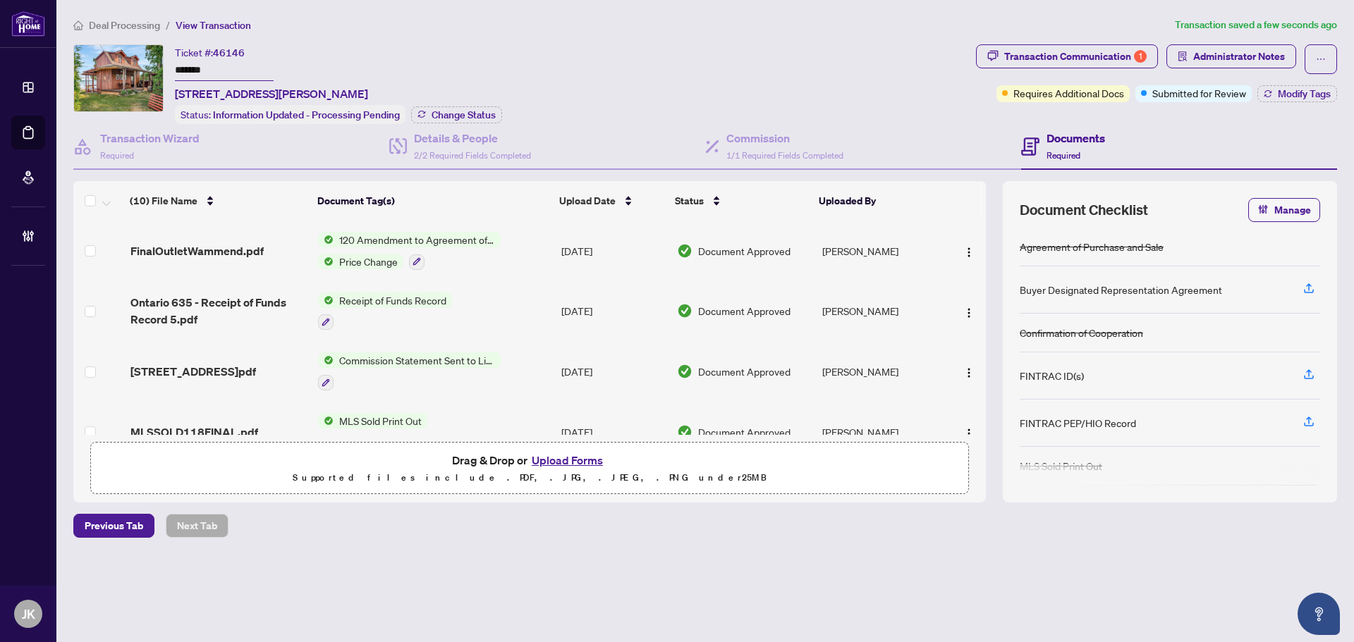
click at [560, 461] on button "Upload Forms" at bounding box center [567, 460] width 80 height 18
click at [1325, 56] on icon "ellipsis" at bounding box center [1320, 59] width 10 height 10
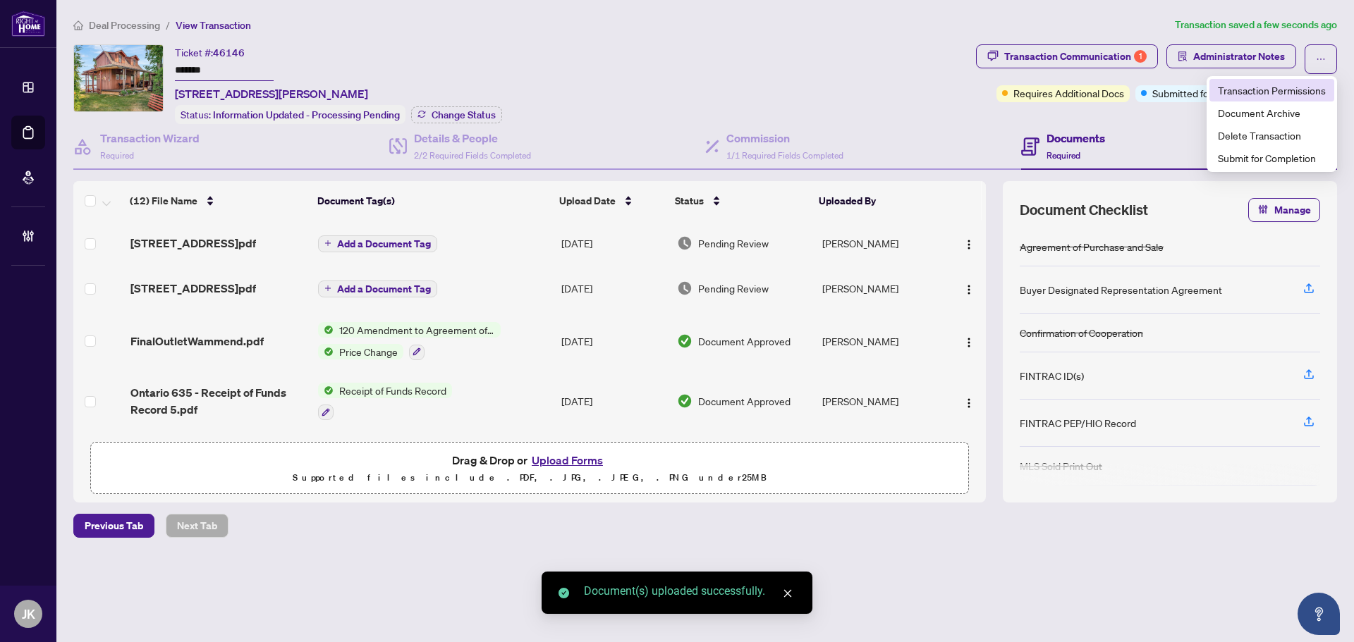
click at [1266, 95] on span "Transaction Permissions" at bounding box center [1271, 90] width 108 height 16
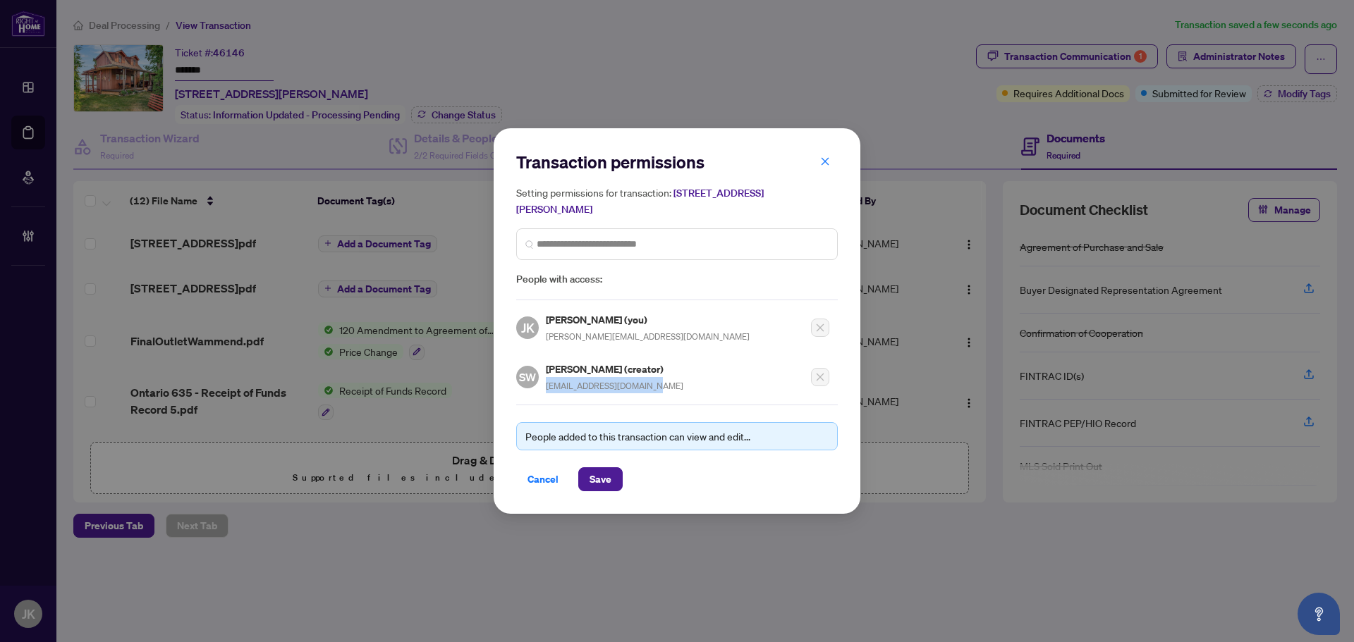
drag, startPoint x: 642, startPoint y: 386, endPoint x: 542, endPoint y: 385, distance: 100.1
click at [542, 385] on div "SW [PERSON_NAME] (creator) [PERSON_NAME][EMAIL_ADDRESS][DOMAIN_NAME]" at bounding box center [599, 377] width 167 height 32
copy span "[EMAIL_ADDRESS][DOMAIN_NAME]"
click at [546, 489] on span "Cancel" at bounding box center [542, 479] width 31 height 23
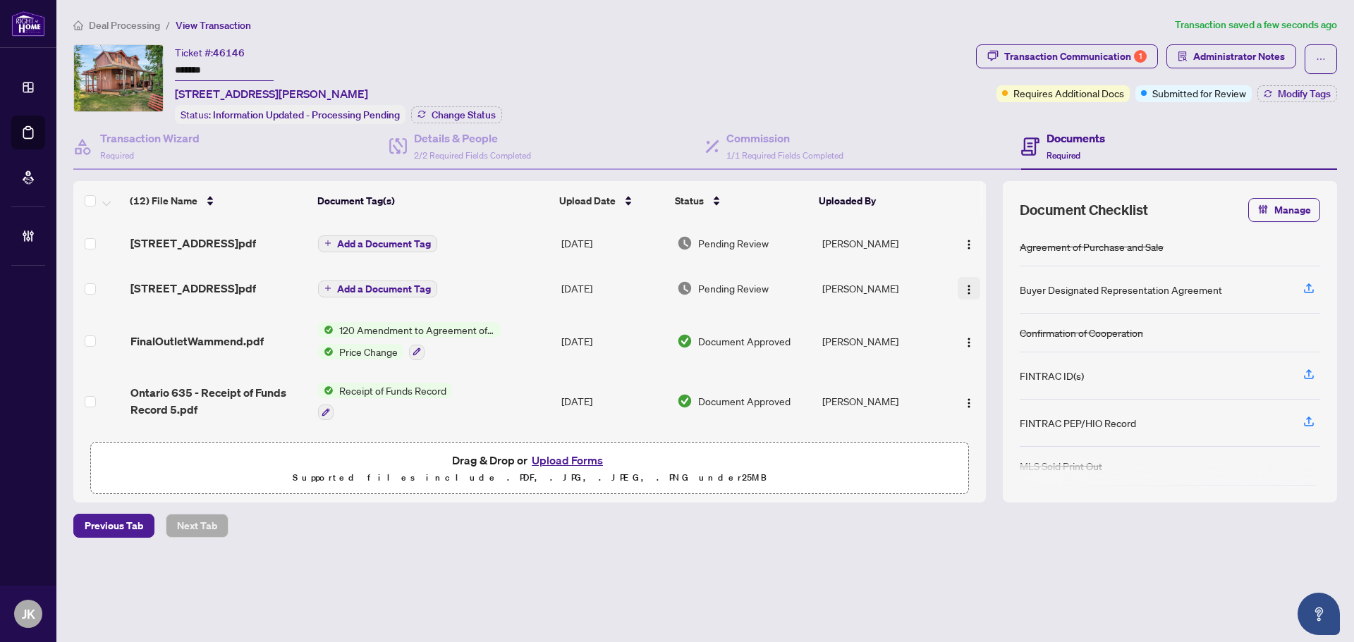
click at [963, 287] on img "button" at bounding box center [968, 289] width 11 height 11
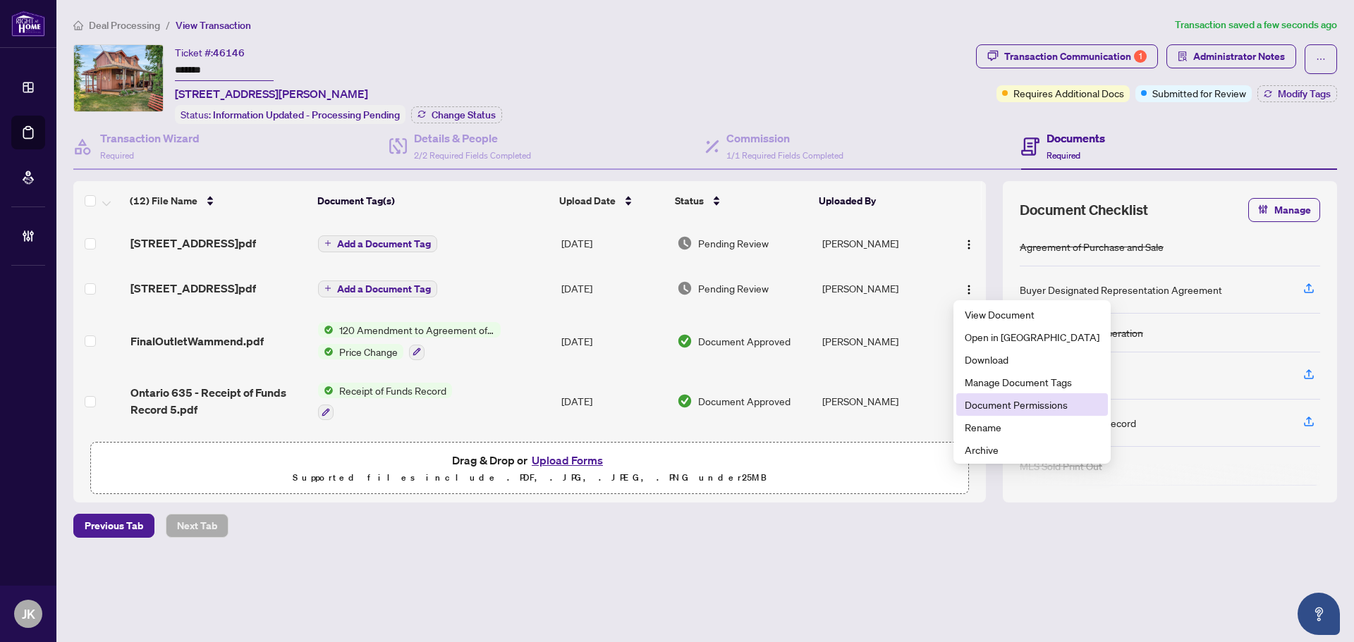
click at [1004, 407] on span "Document Permissions" at bounding box center [1031, 405] width 135 height 16
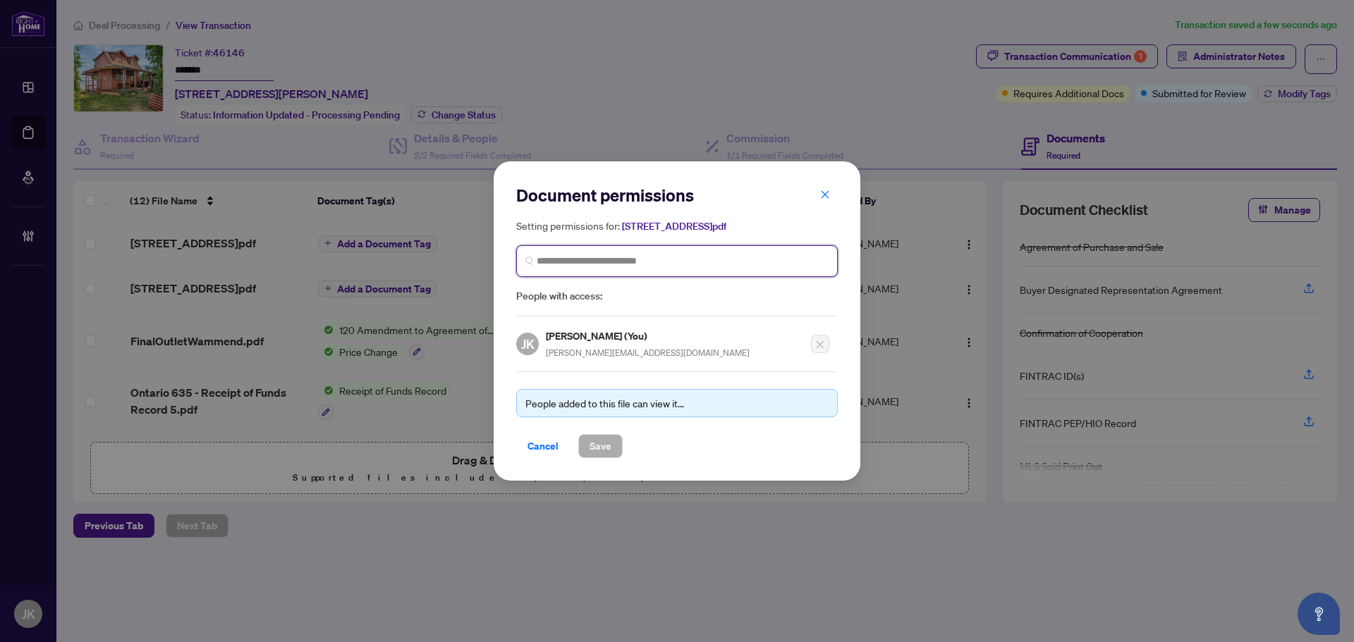
click at [570, 261] on input "search" at bounding box center [682, 261] width 292 height 15
paste input "**********"
type input "**********"
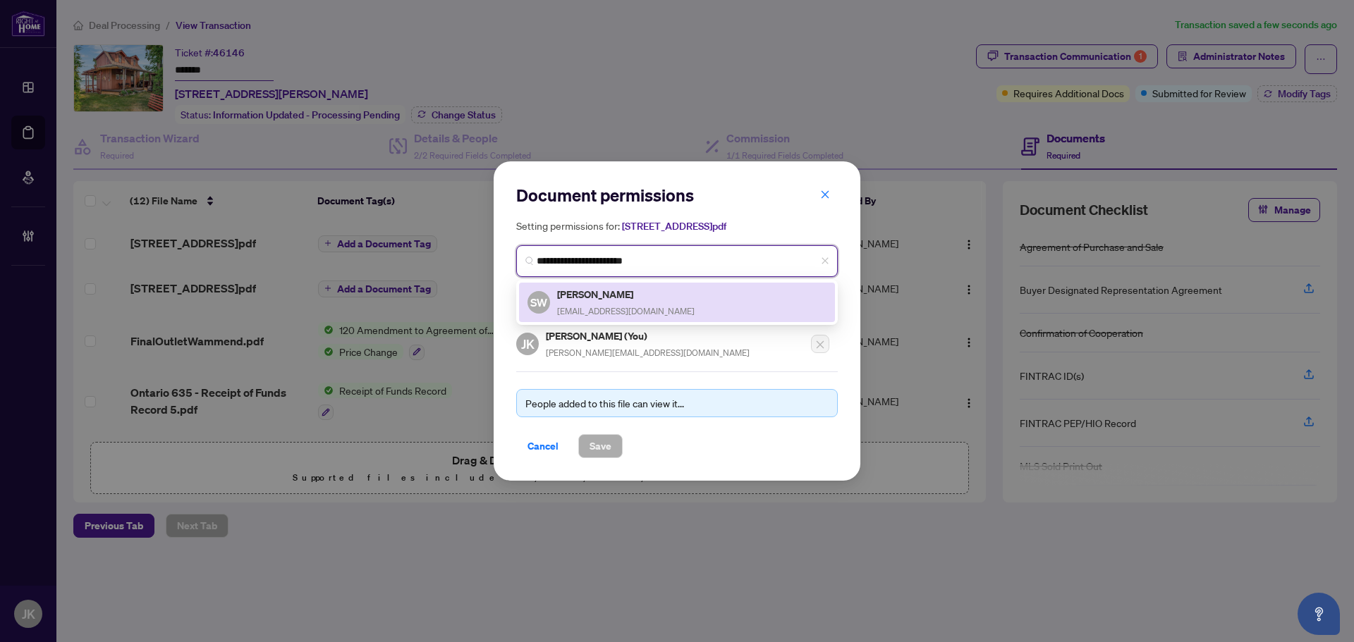
drag, startPoint x: 651, startPoint y: 314, endPoint x: 660, endPoint y: 350, distance: 36.9
click at [654, 317] on div "[PERSON_NAME] [EMAIL_ADDRESS][DOMAIN_NAME]" at bounding box center [625, 302] width 137 height 32
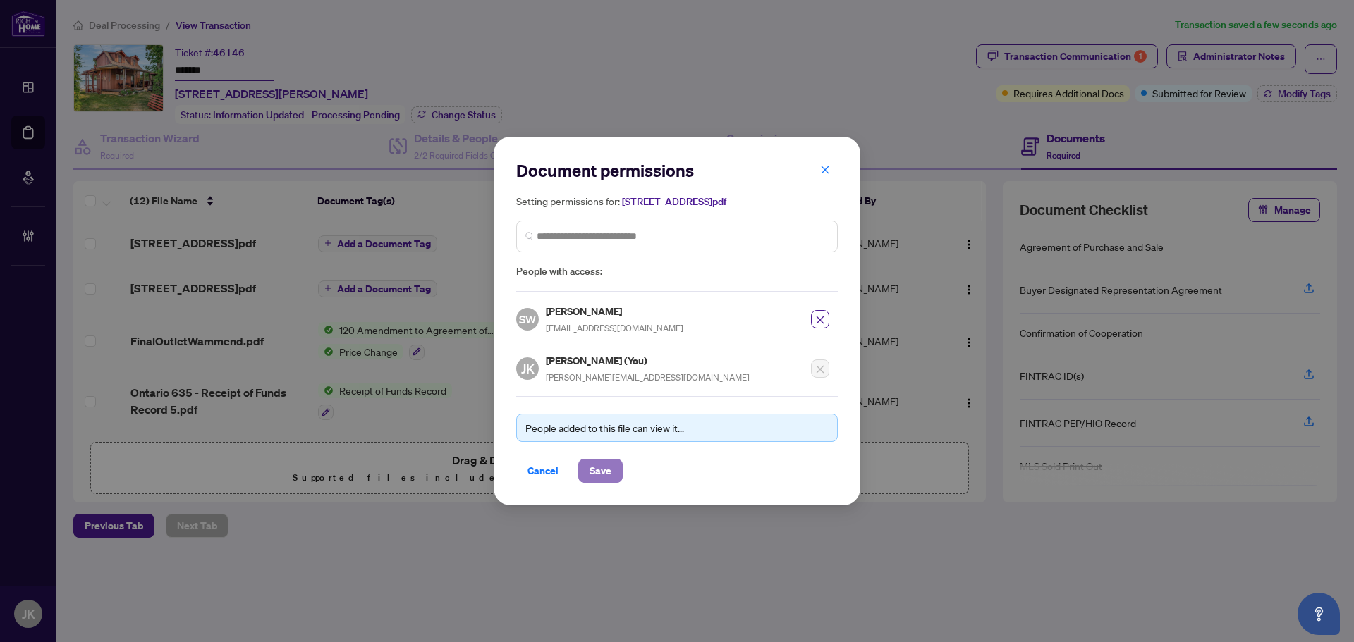
click at [603, 474] on span "Save" at bounding box center [600, 471] width 22 height 23
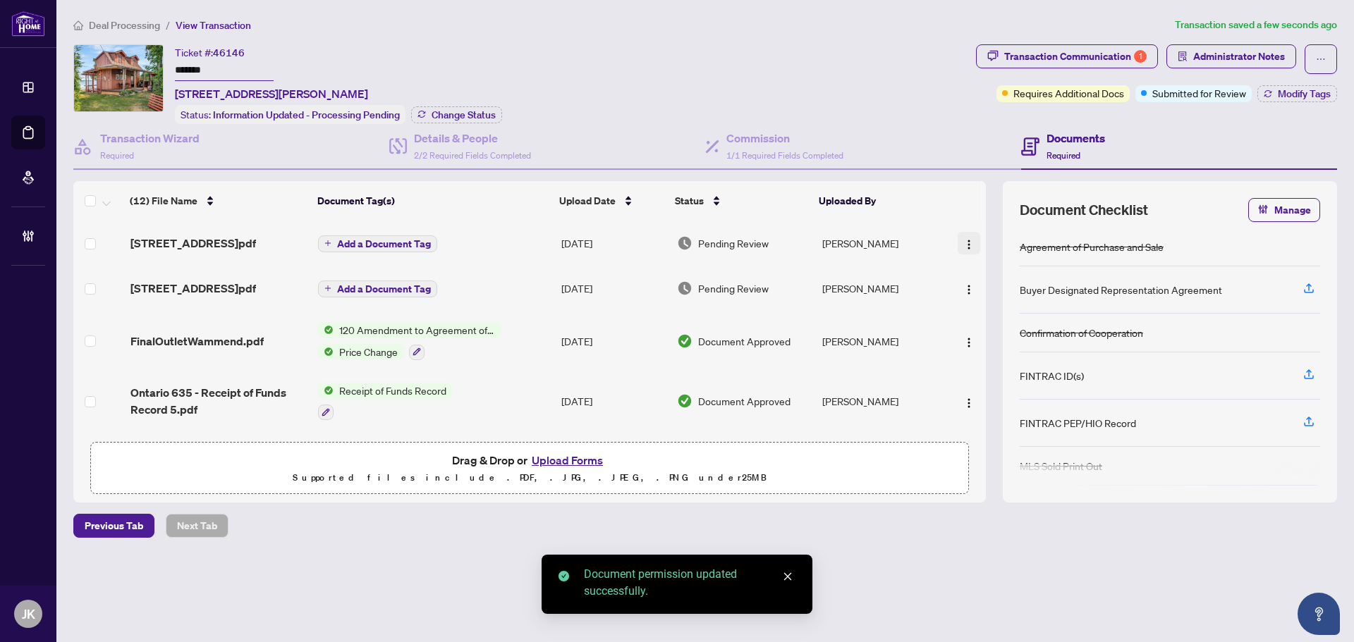
click at [963, 242] on img "button" at bounding box center [968, 244] width 11 height 11
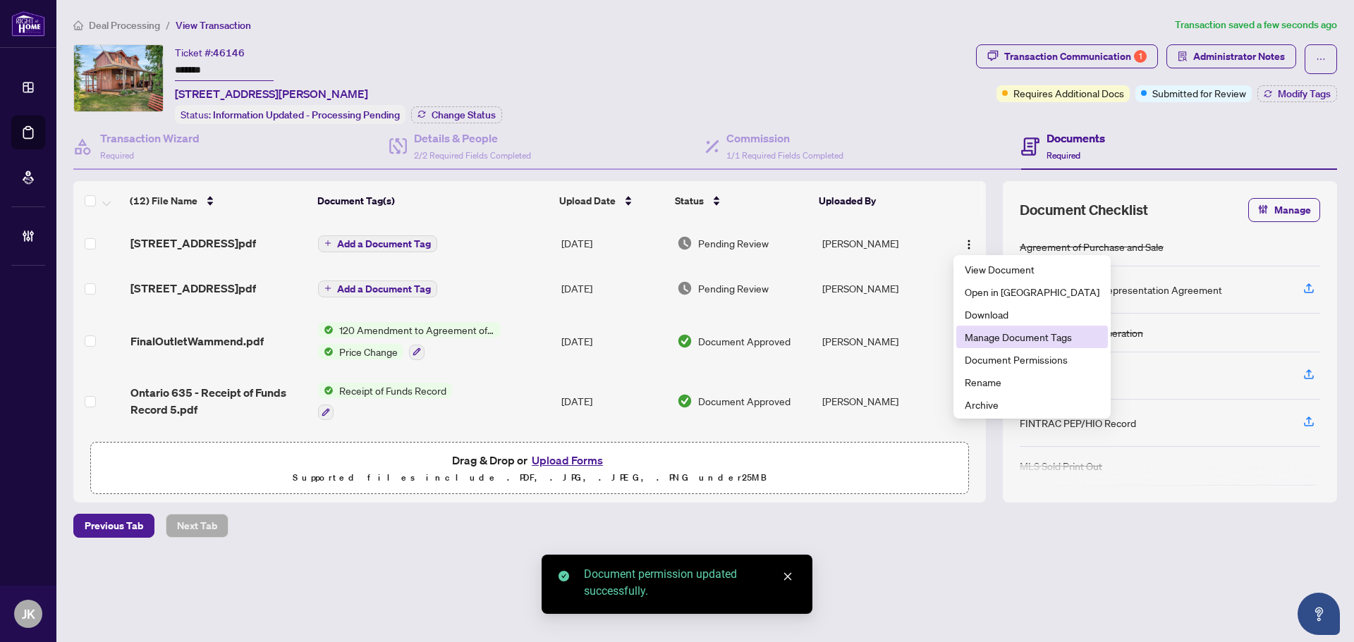
click at [986, 338] on span "Manage Document Tags" at bounding box center [1031, 337] width 135 height 16
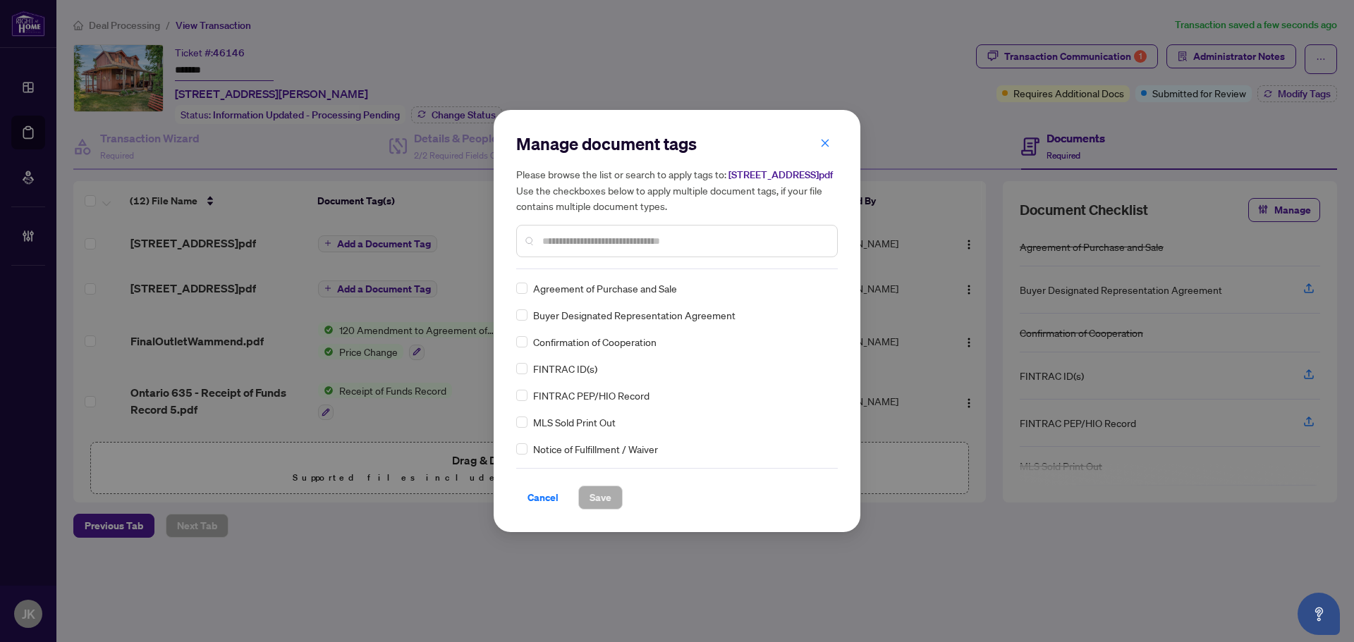
click at [551, 245] on input "text" at bounding box center [683, 241] width 283 height 16
type input "*******"
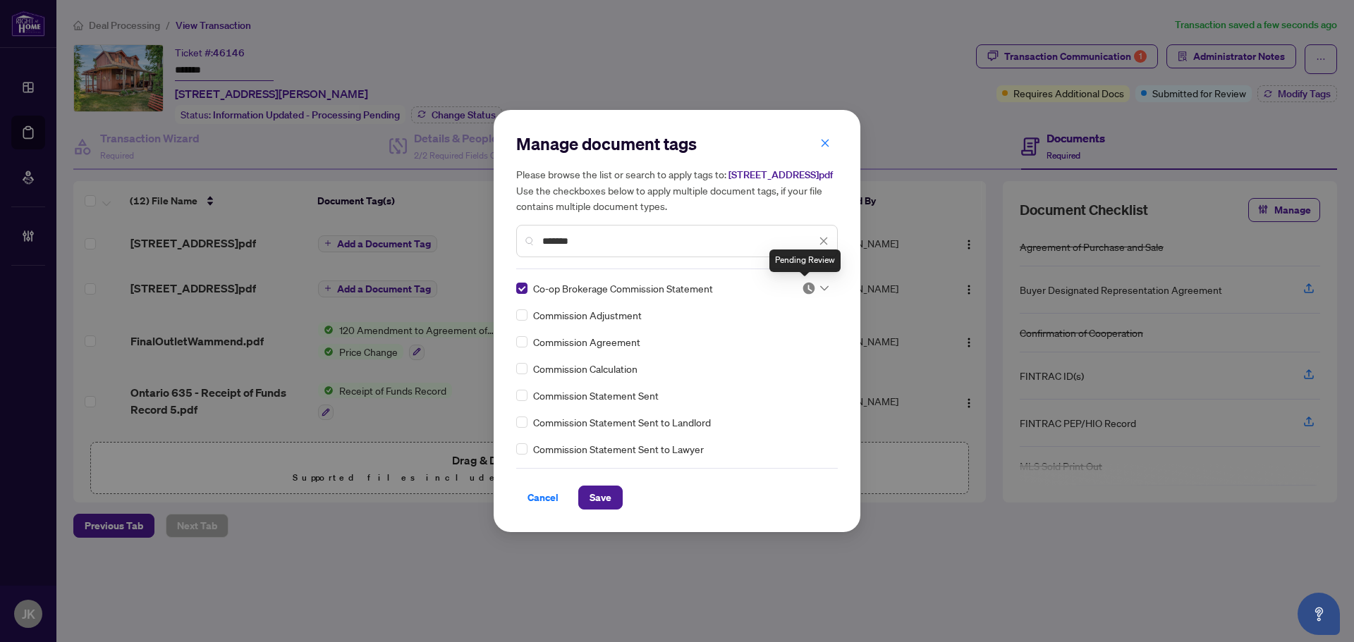
click at [803, 290] on img at bounding box center [809, 288] width 14 height 14
click at [811, 288] on img at bounding box center [809, 288] width 14 height 14
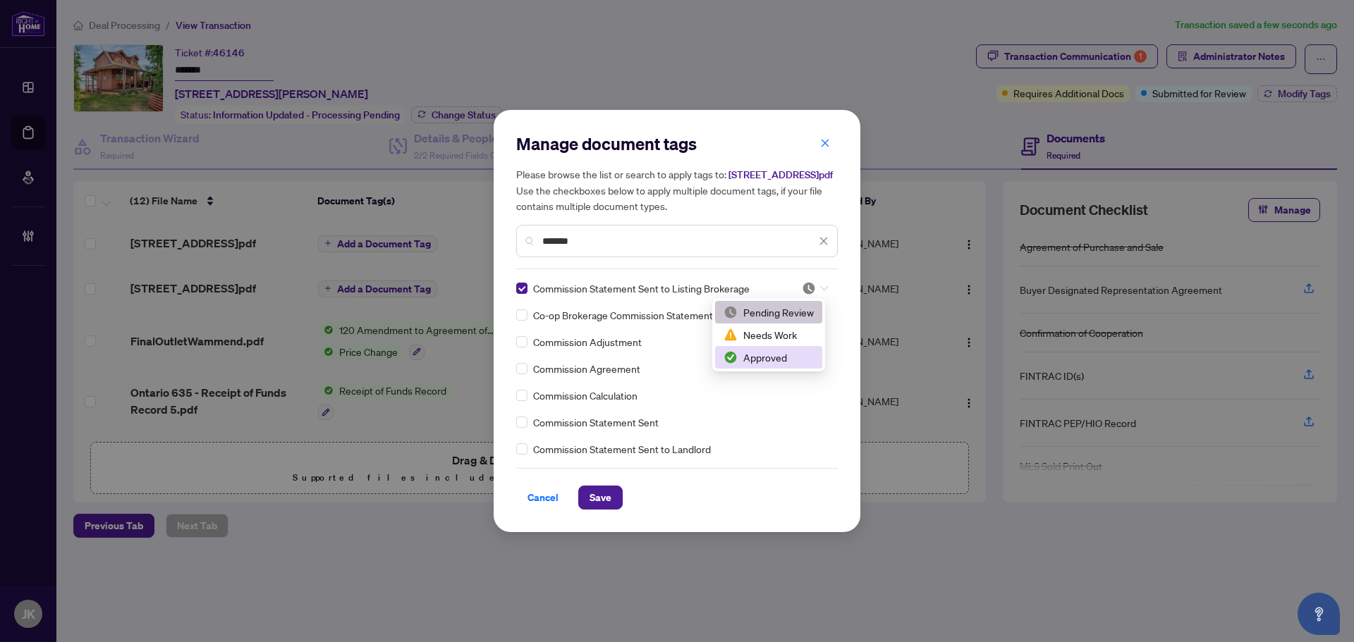
click at [755, 363] on div "Approved" at bounding box center [768, 358] width 90 height 16
drag, startPoint x: 601, startPoint y: 501, endPoint x: 1010, endPoint y: 346, distance: 437.1
click at [603, 493] on span "Save" at bounding box center [600, 497] width 22 height 23
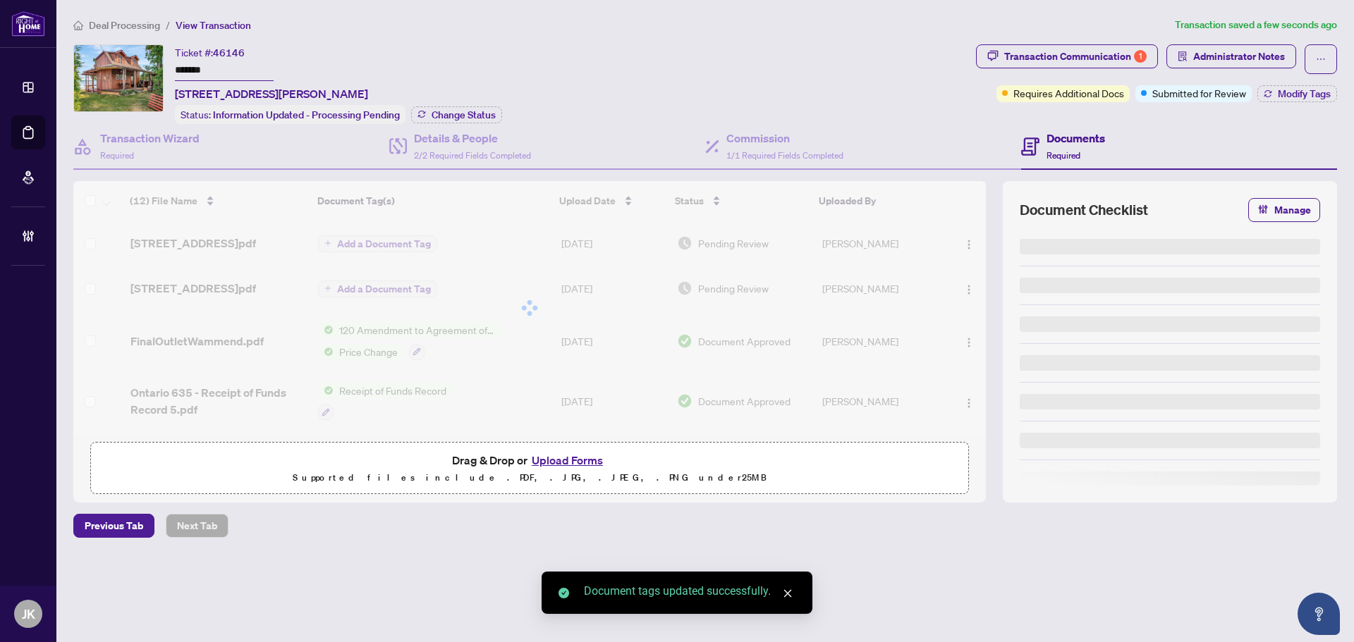
click at [1292, 94] on span "Modify Tags" at bounding box center [1303, 94] width 53 height 10
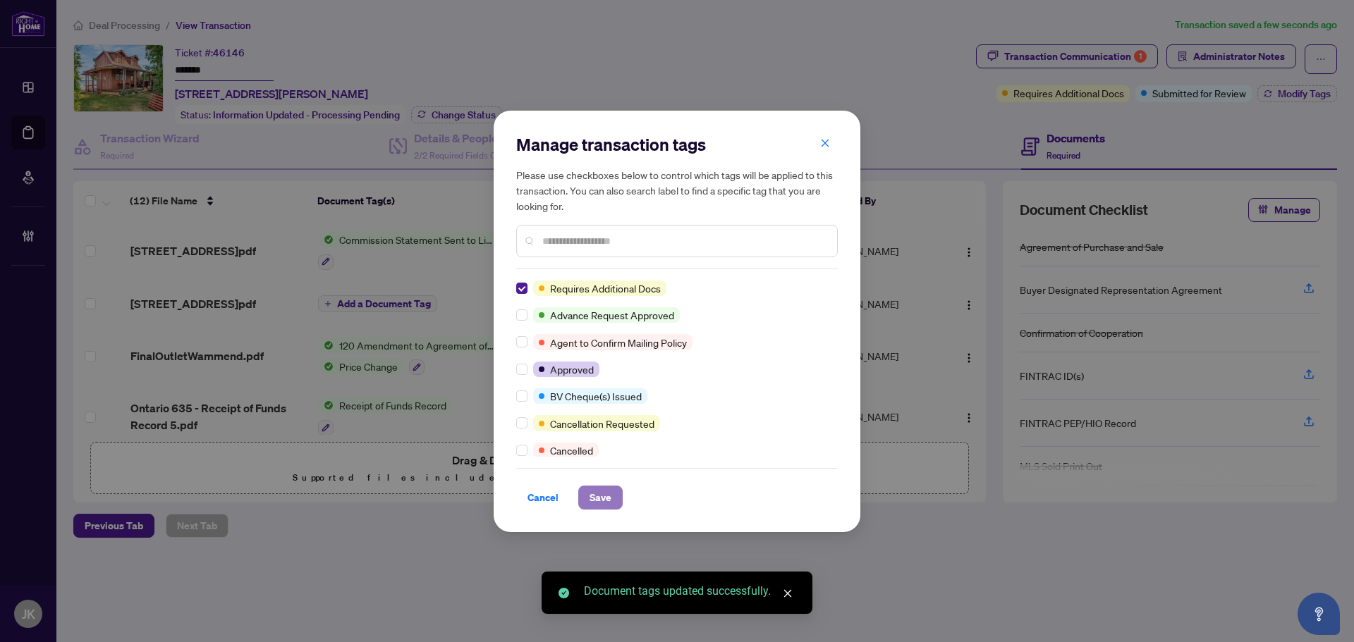
click at [596, 493] on span "Save" at bounding box center [600, 497] width 22 height 23
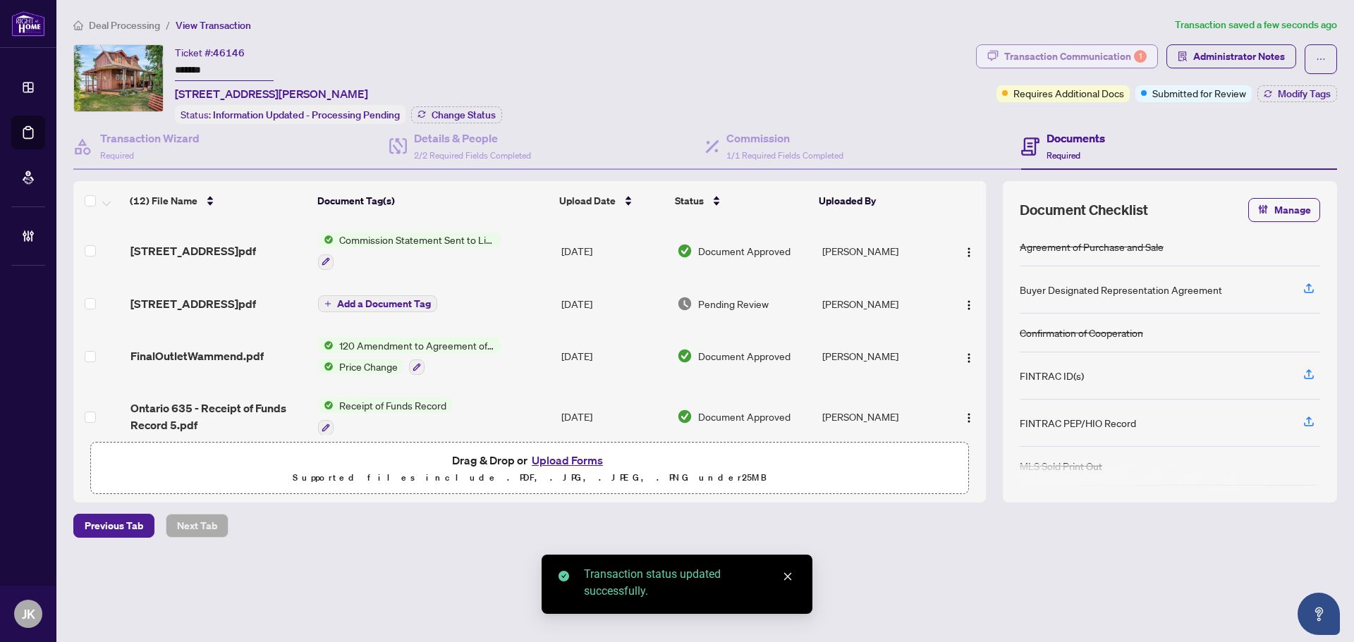
click at [1060, 48] on div "Transaction Communication 1" at bounding box center [1075, 56] width 142 height 23
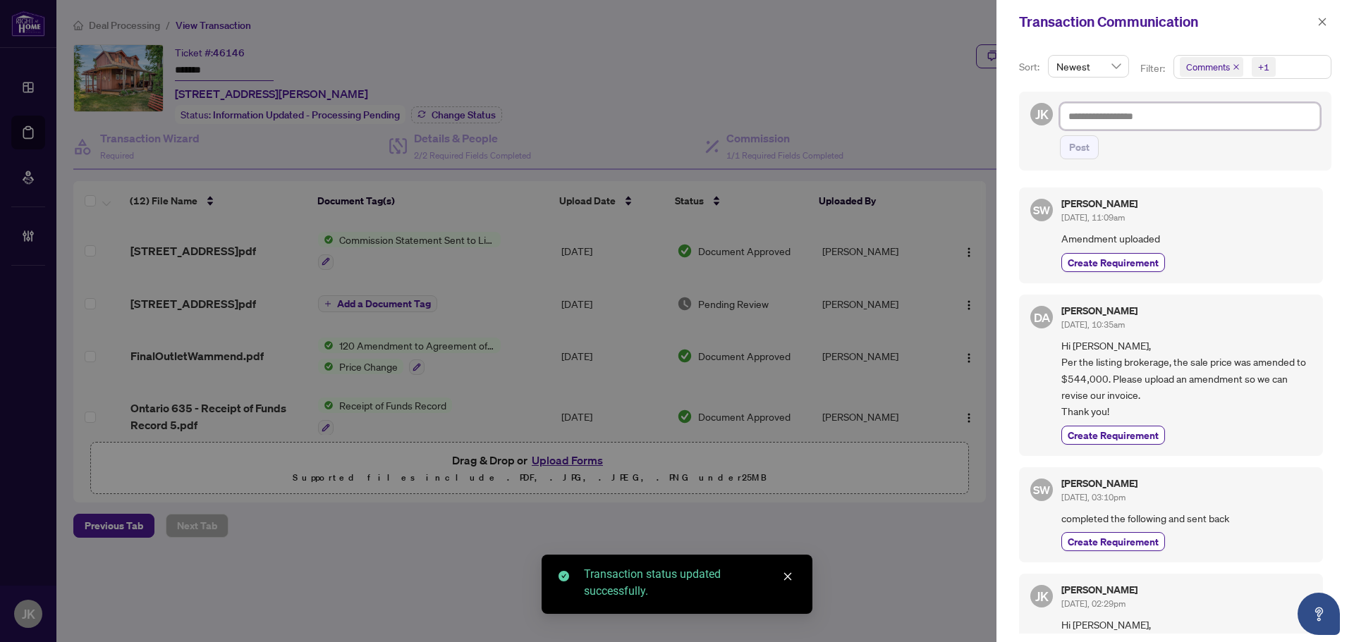
click at [1091, 119] on textarea at bounding box center [1190, 116] width 260 height 27
type textarea "*"
type textarea "**"
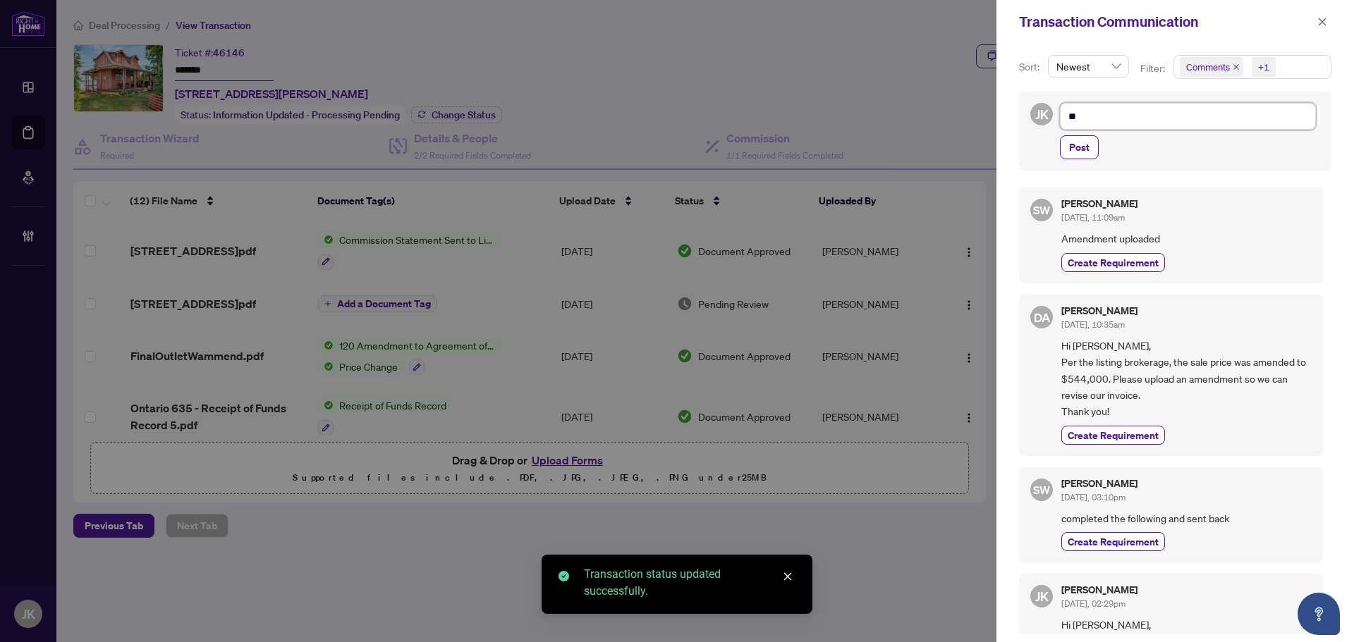
type textarea "**"
type textarea "****"
type textarea "*****"
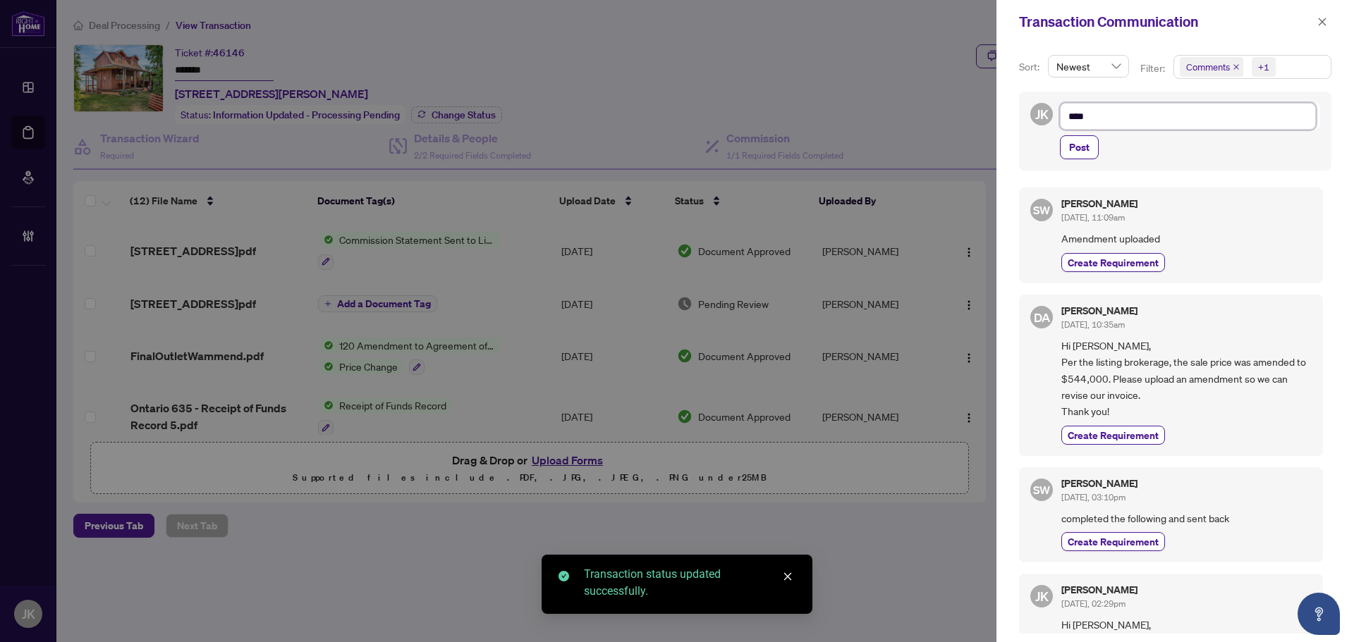
type textarea "*****"
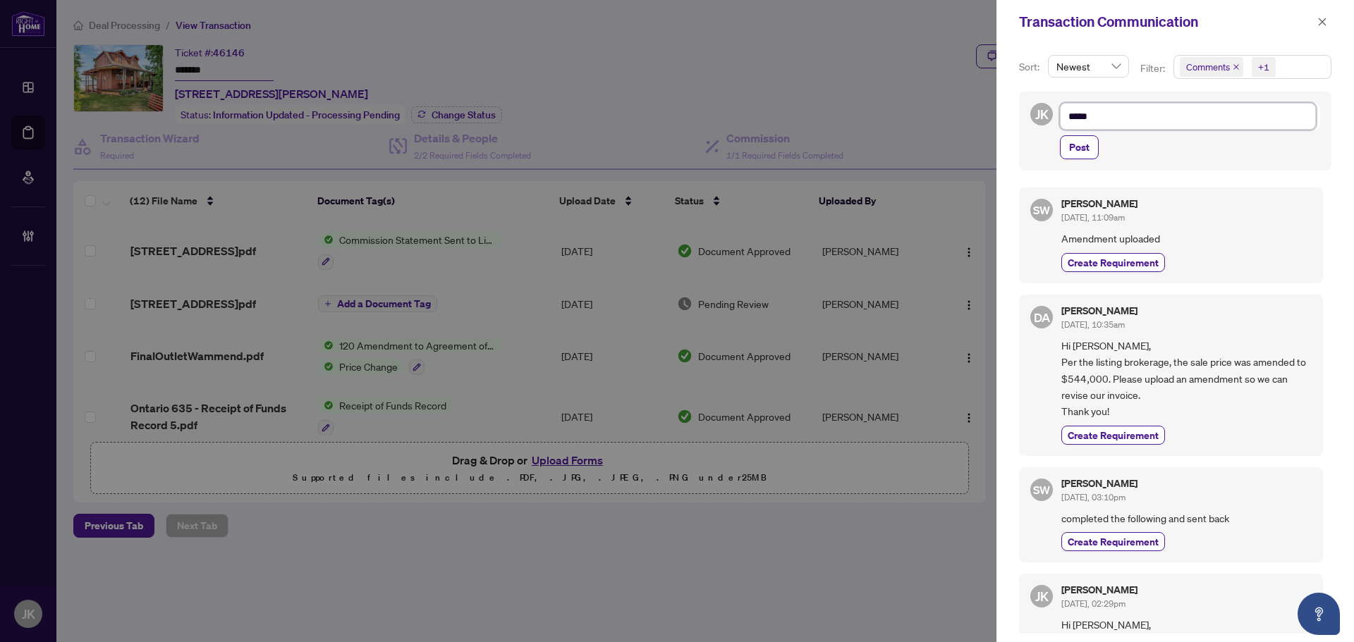
type textarea "******"
type textarea "*******"
type textarea "********"
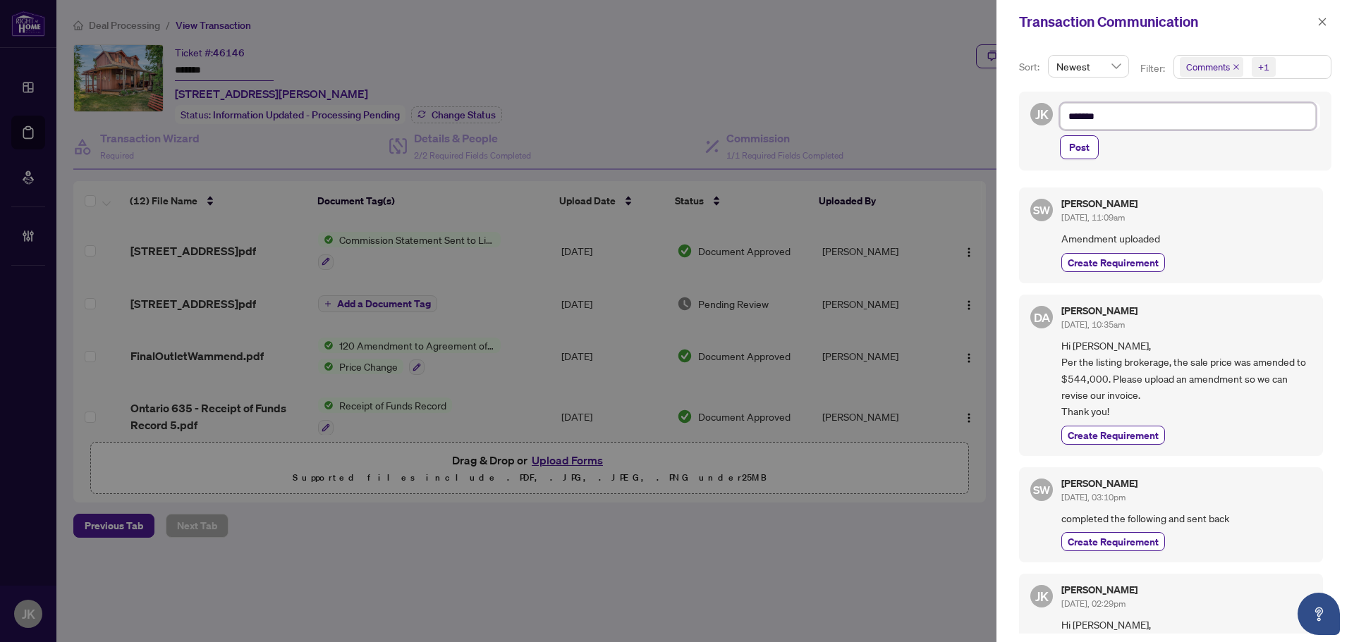
type textarea "********"
type textarea "*********"
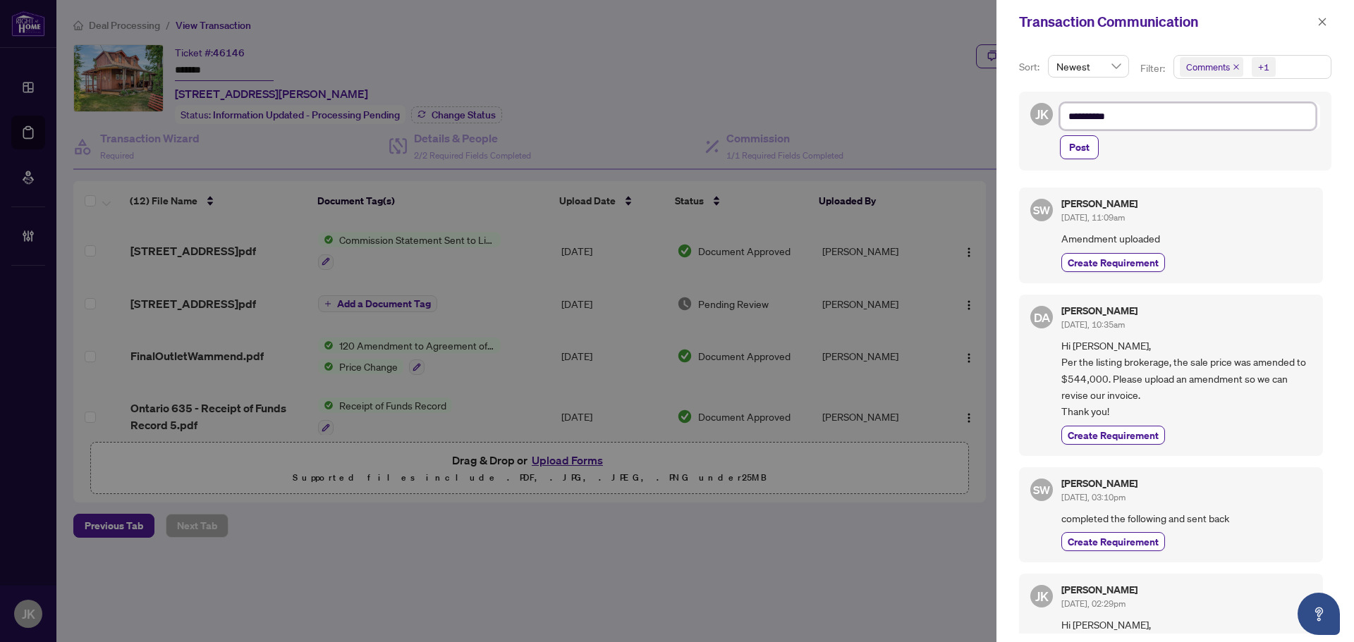
type textarea "*********"
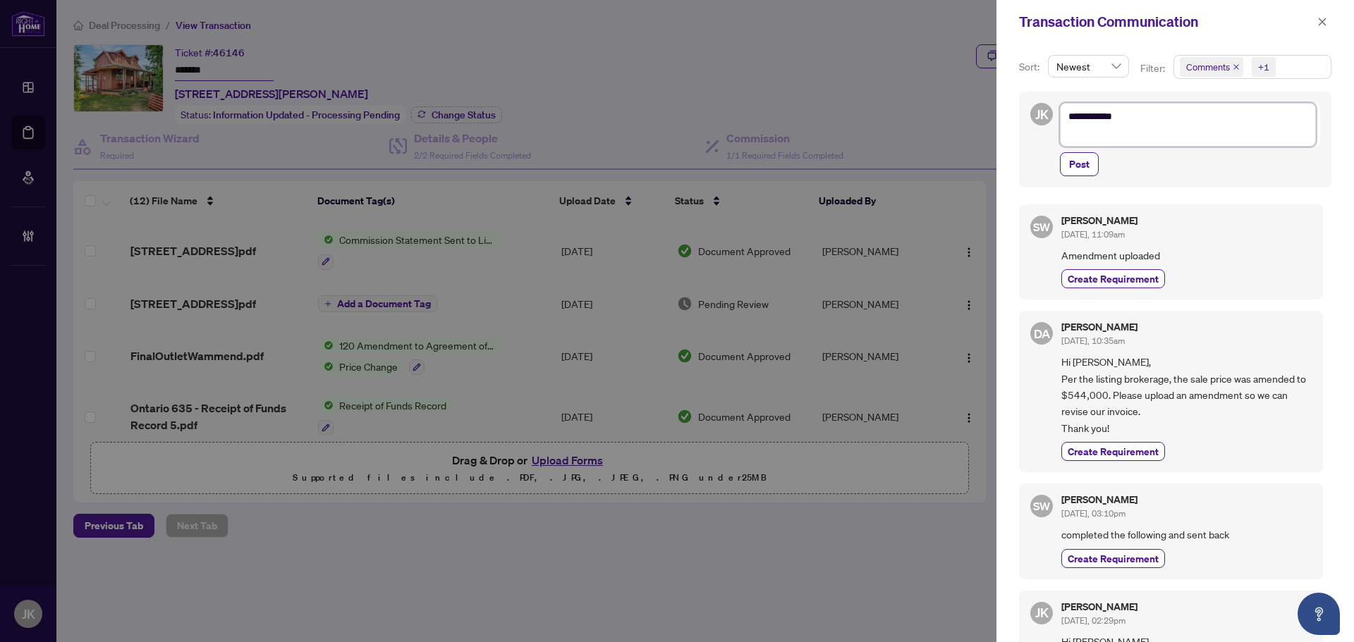
type textarea "**********"
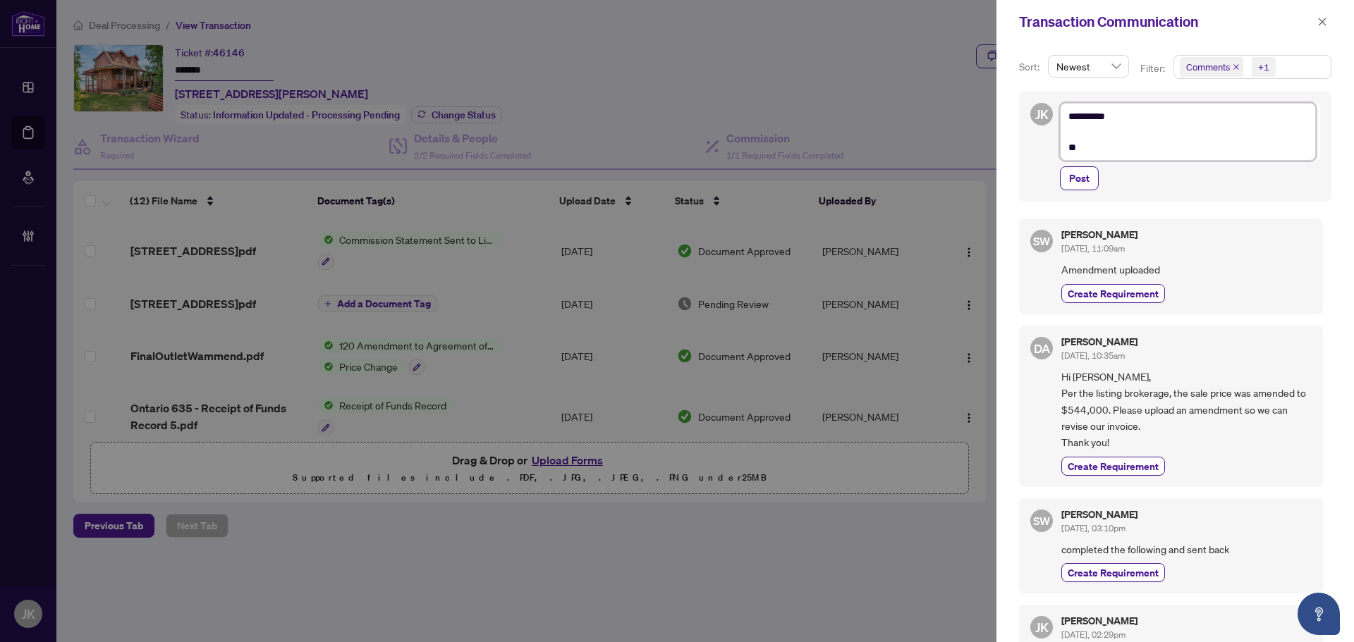
type textarea "**********"
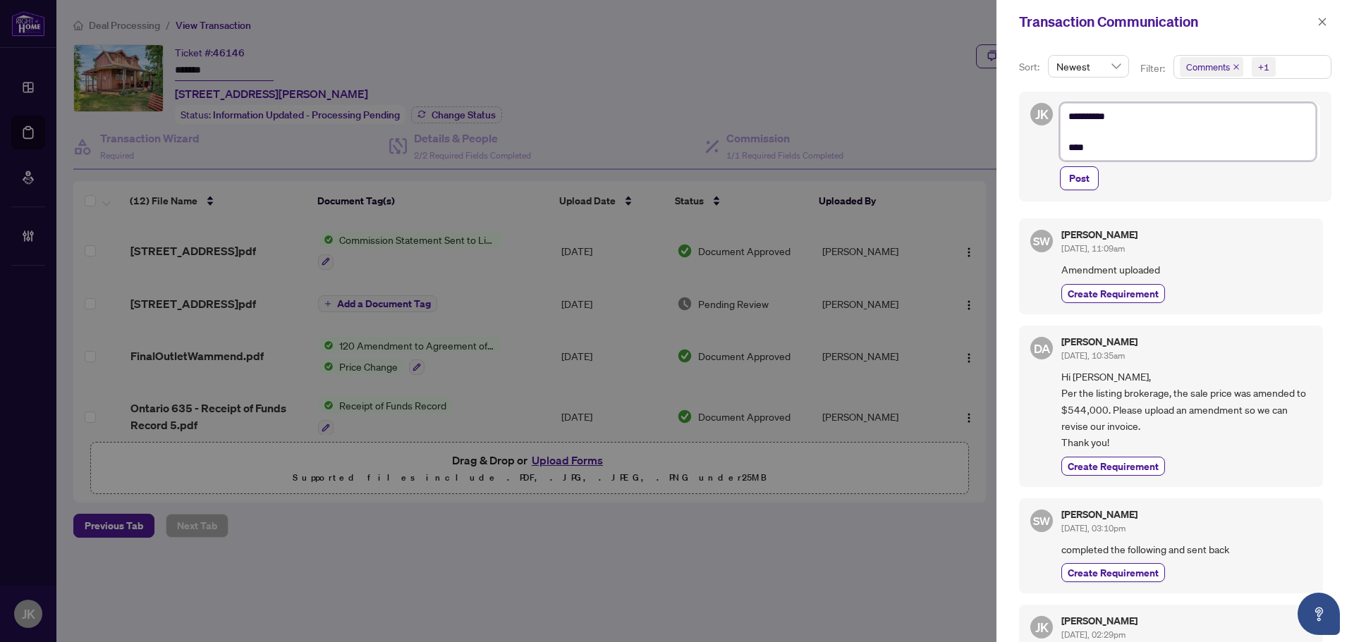
type textarea "**********"
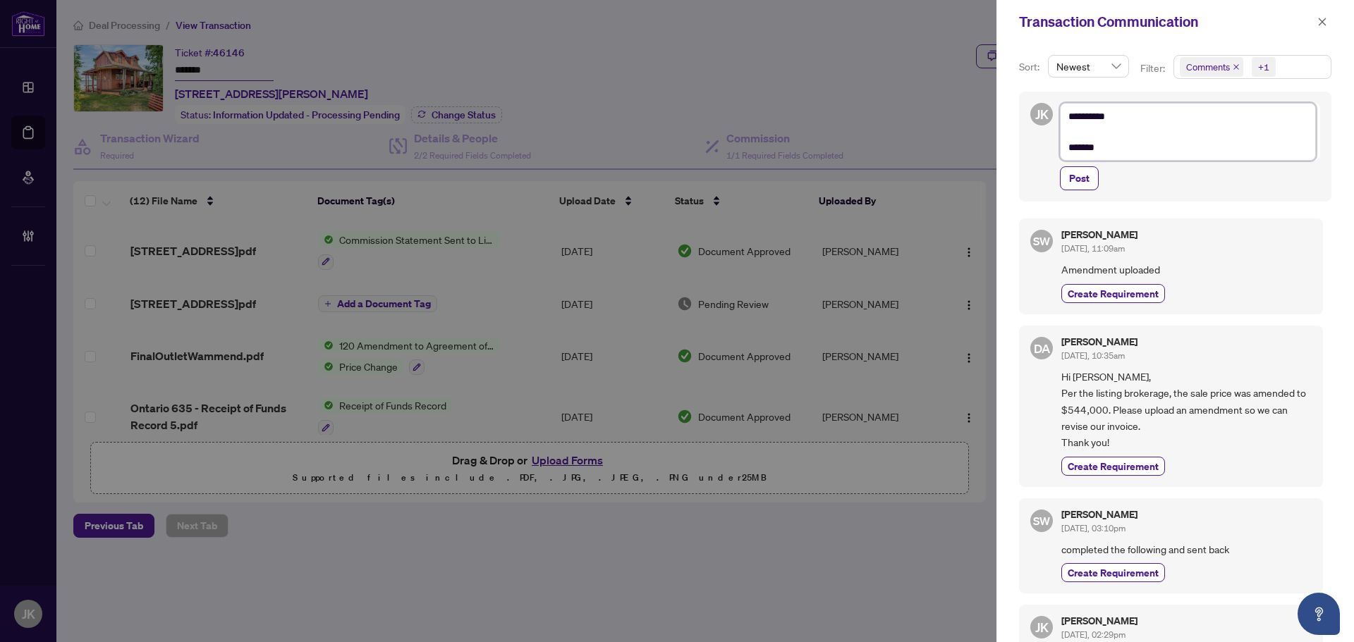
type textarea "**********"
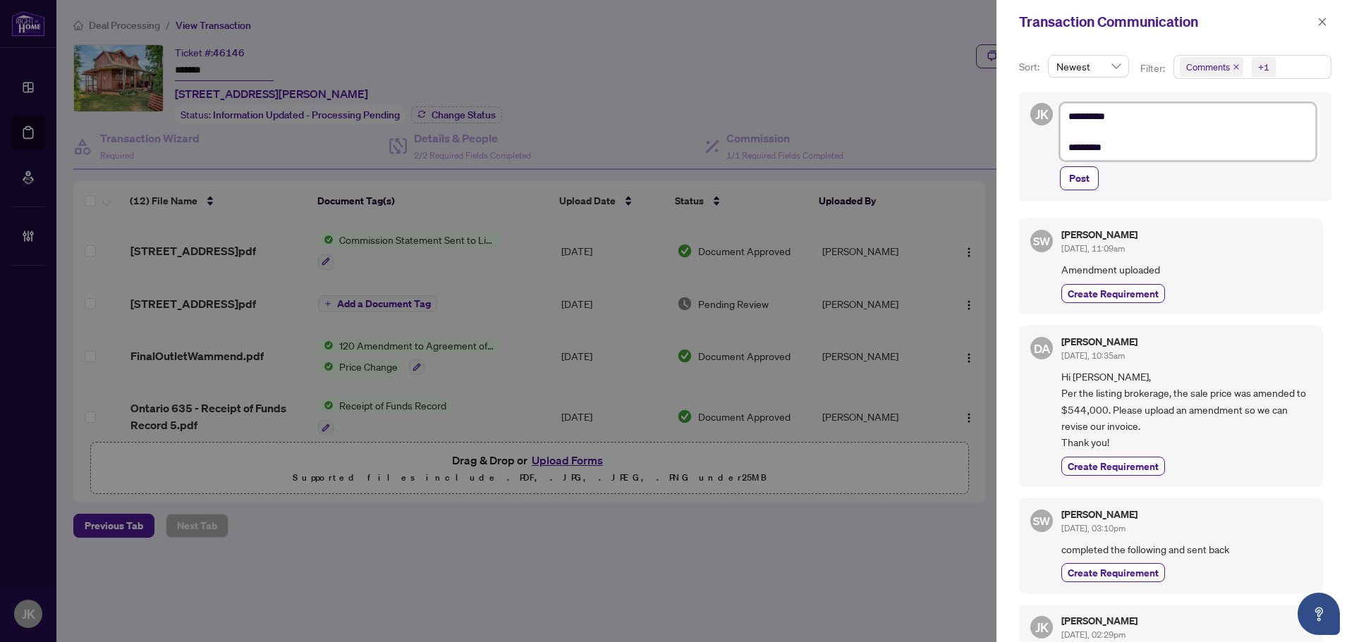
type textarea "**********"
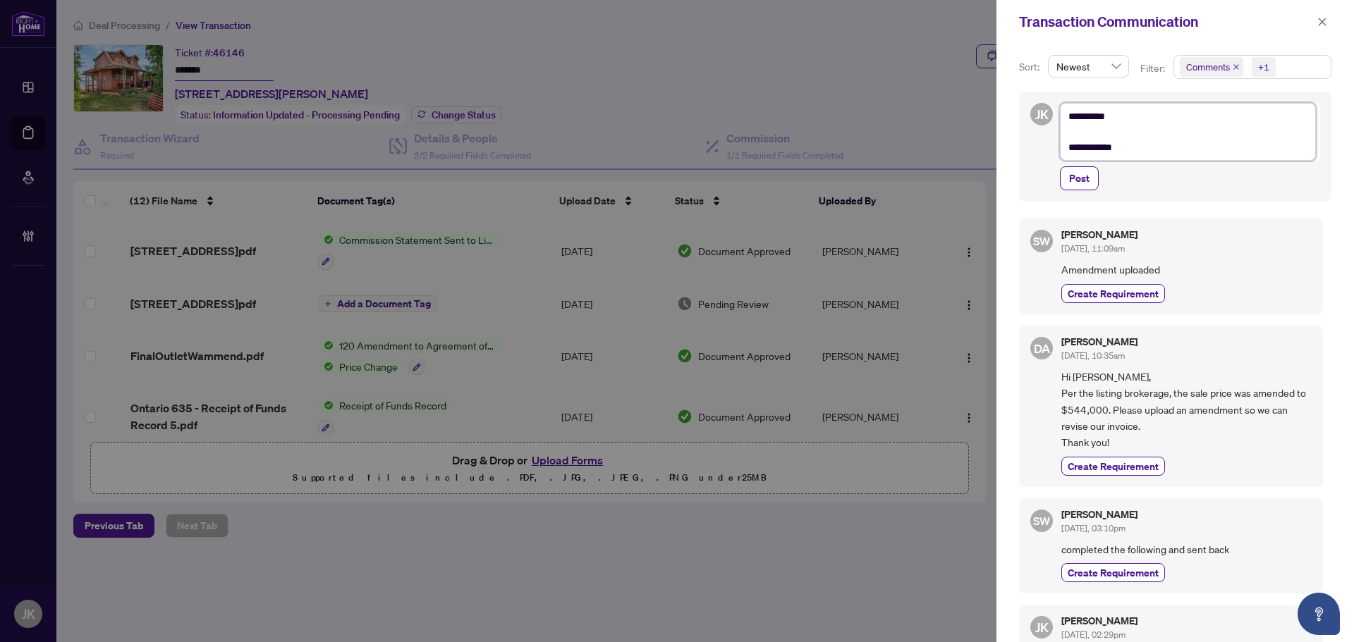
type textarea "**********"
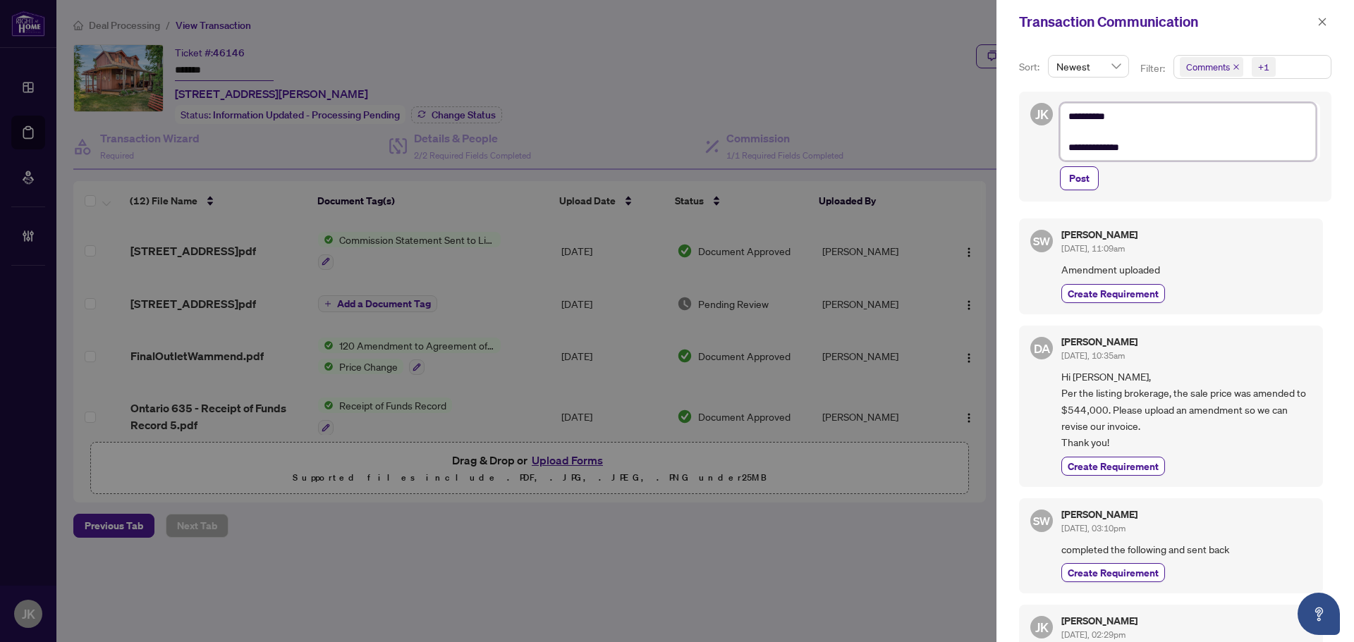
type textarea "**********"
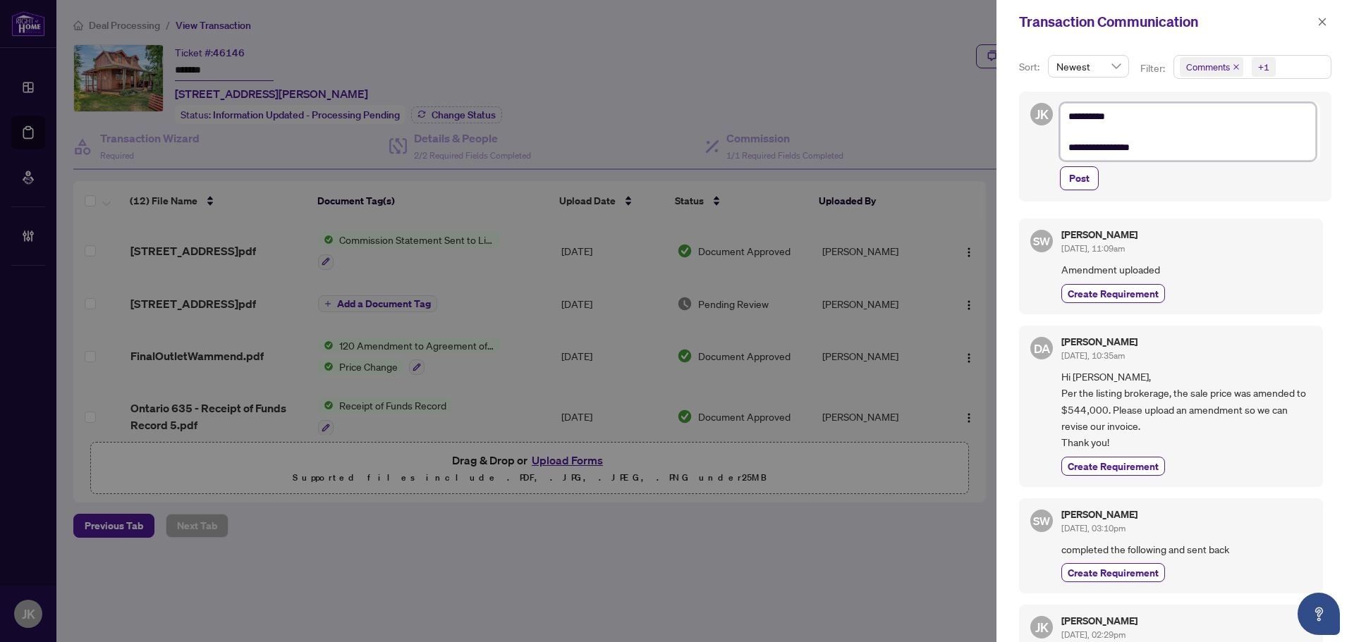
type textarea "**********"
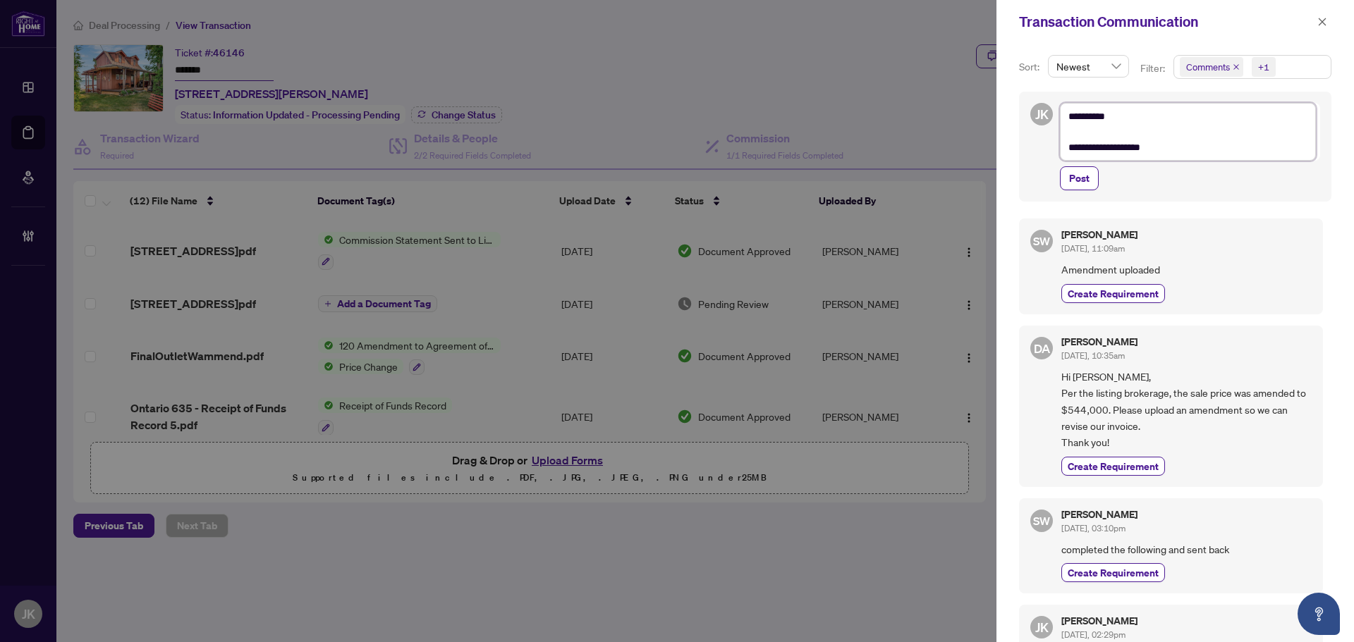
type textarea "**********"
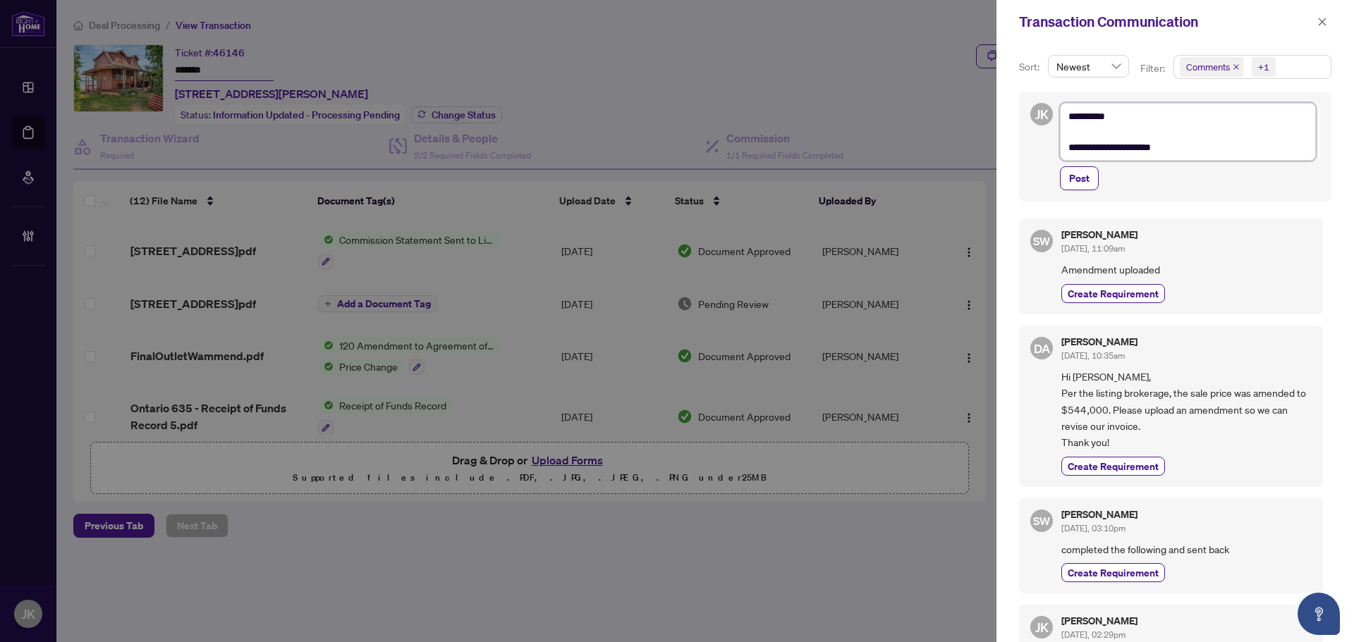
type textarea "**********"
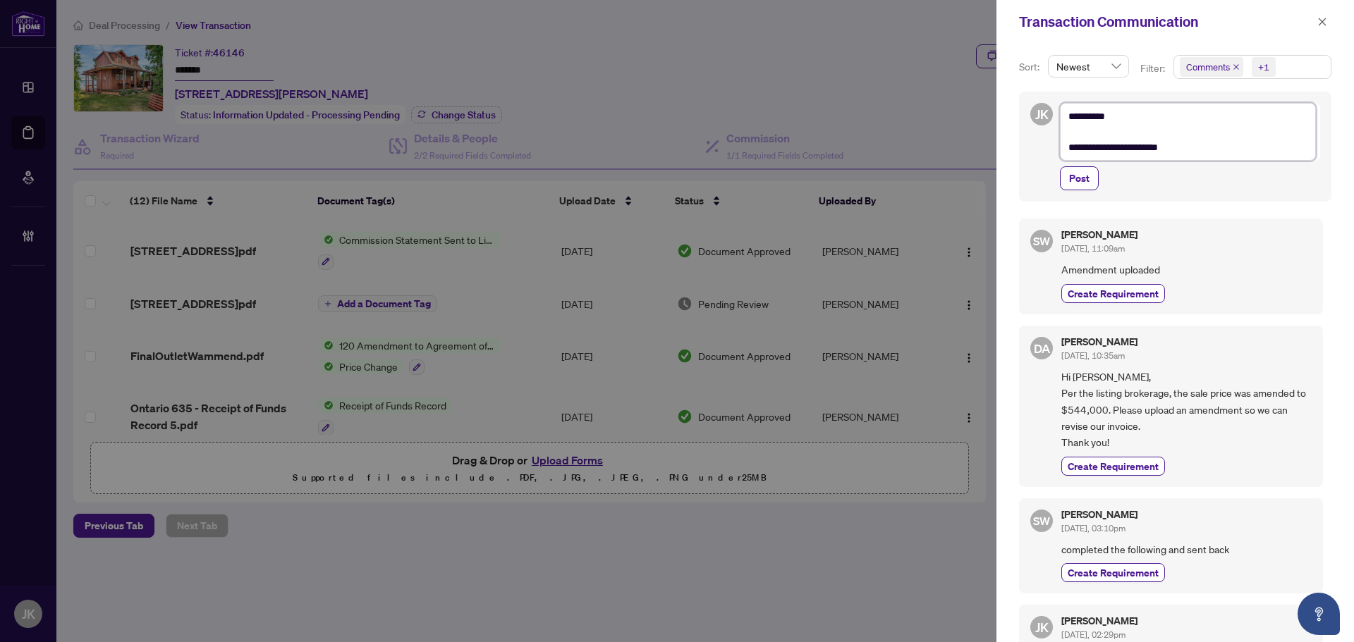
type textarea "**********"
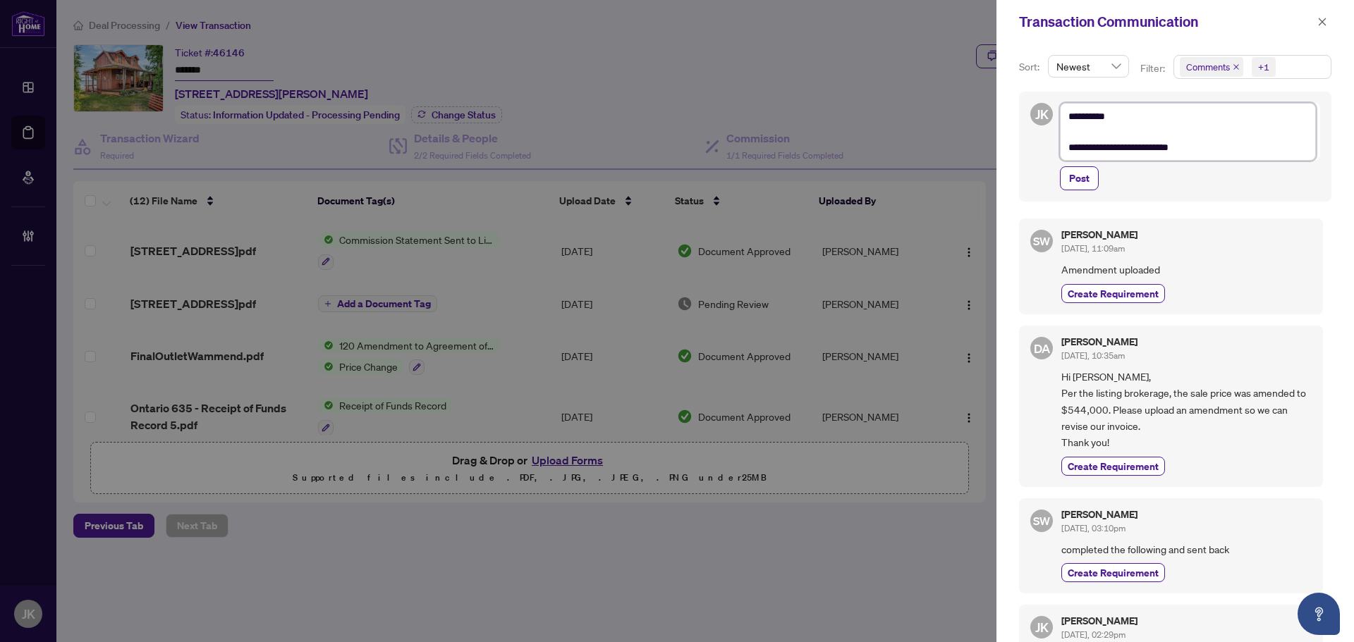
type textarea "**********"
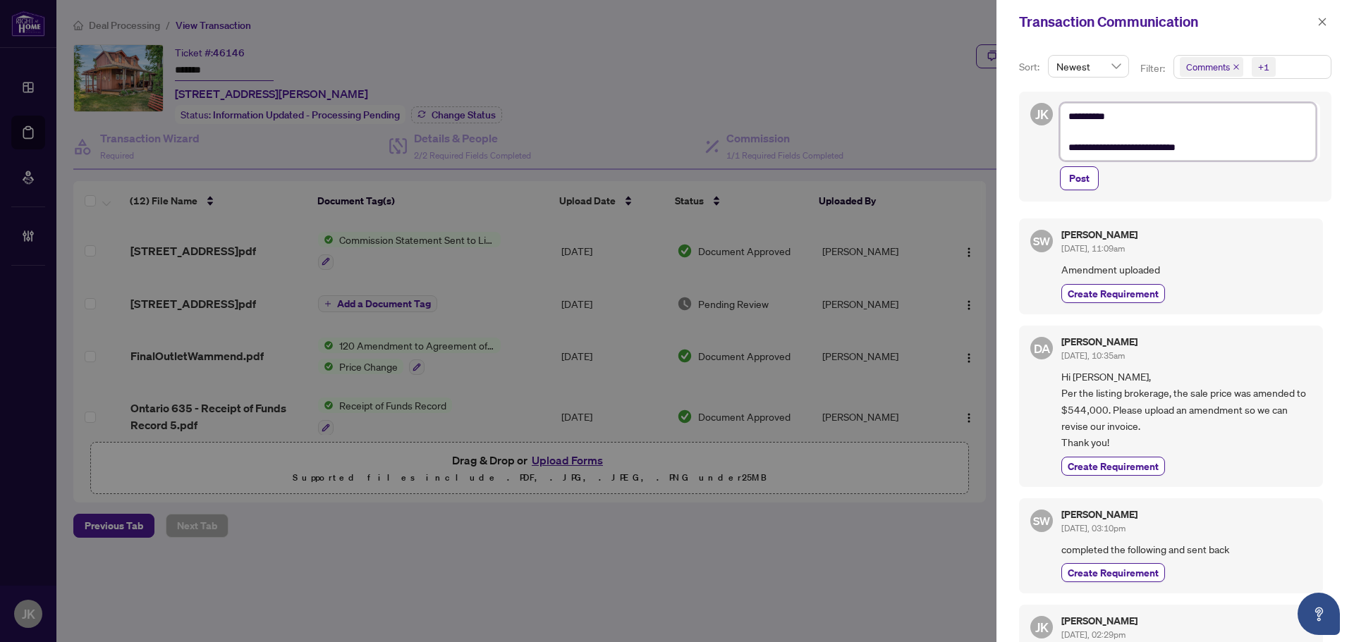
type textarea "**********"
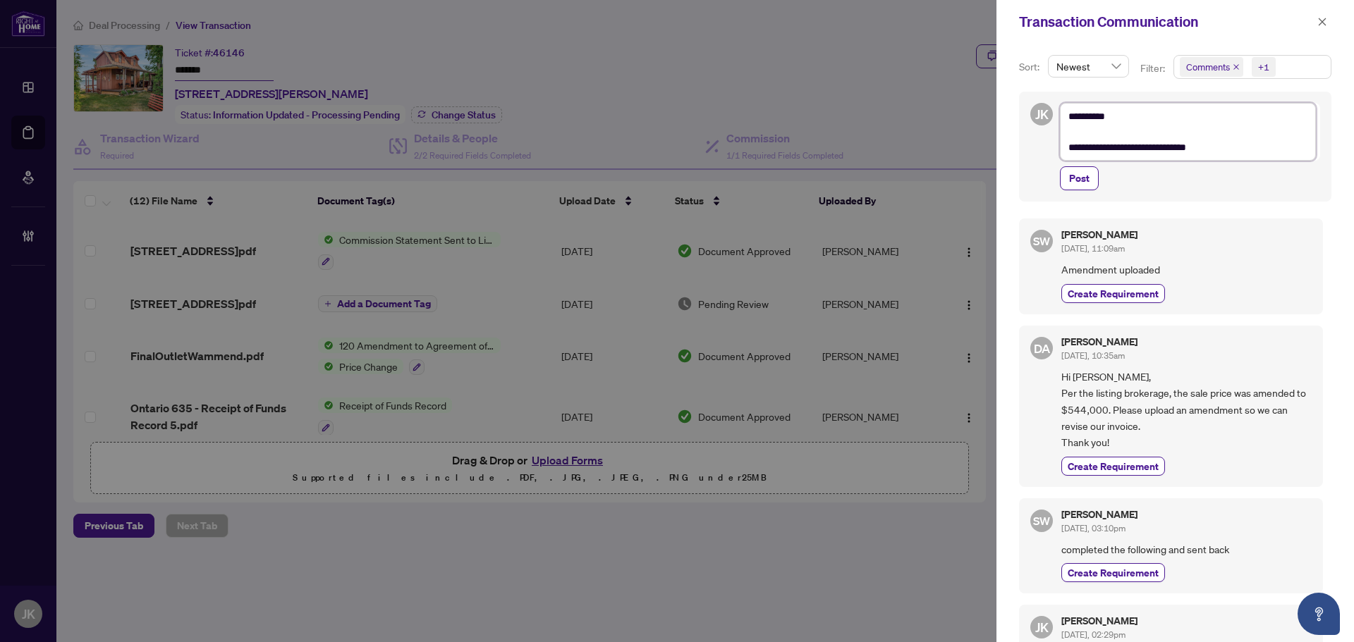
type textarea "**********"
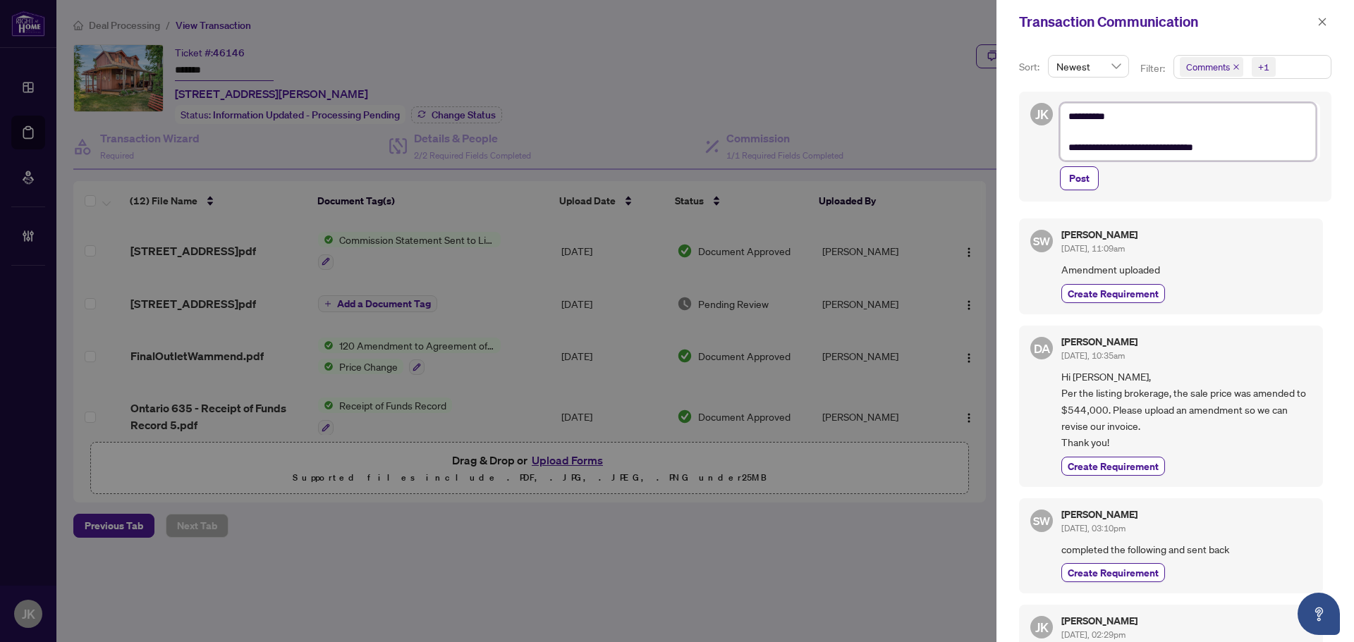
type textarea "**********"
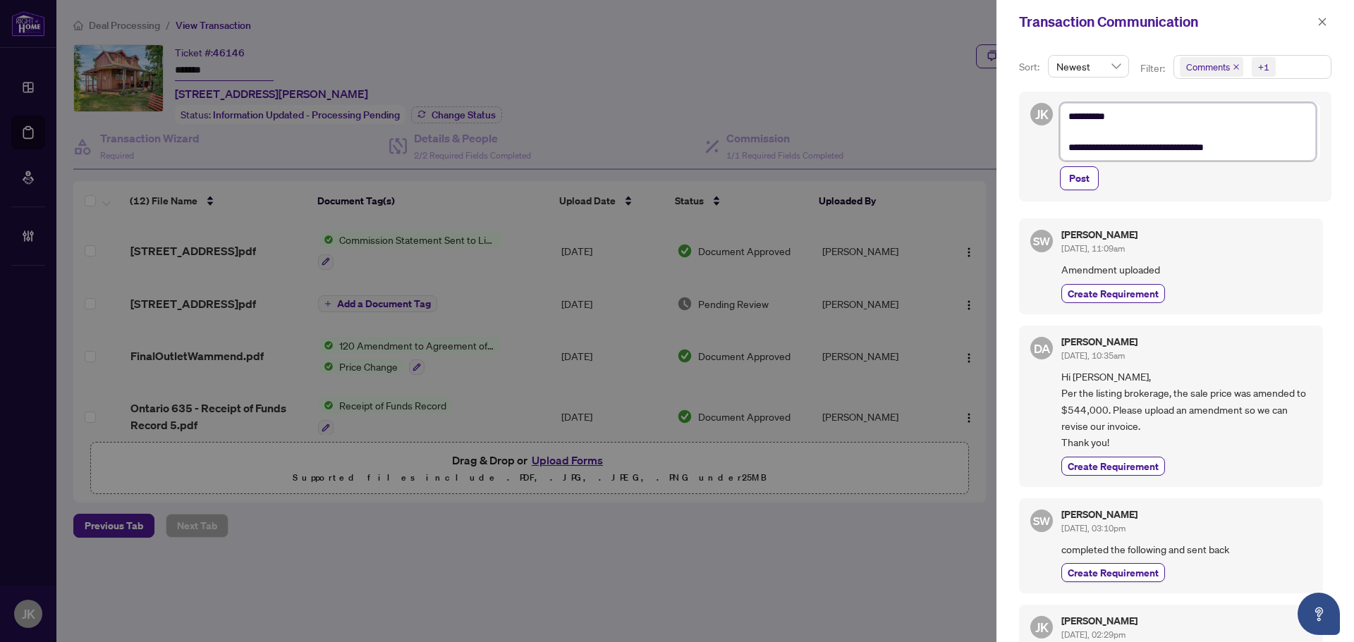
type textarea "**********"
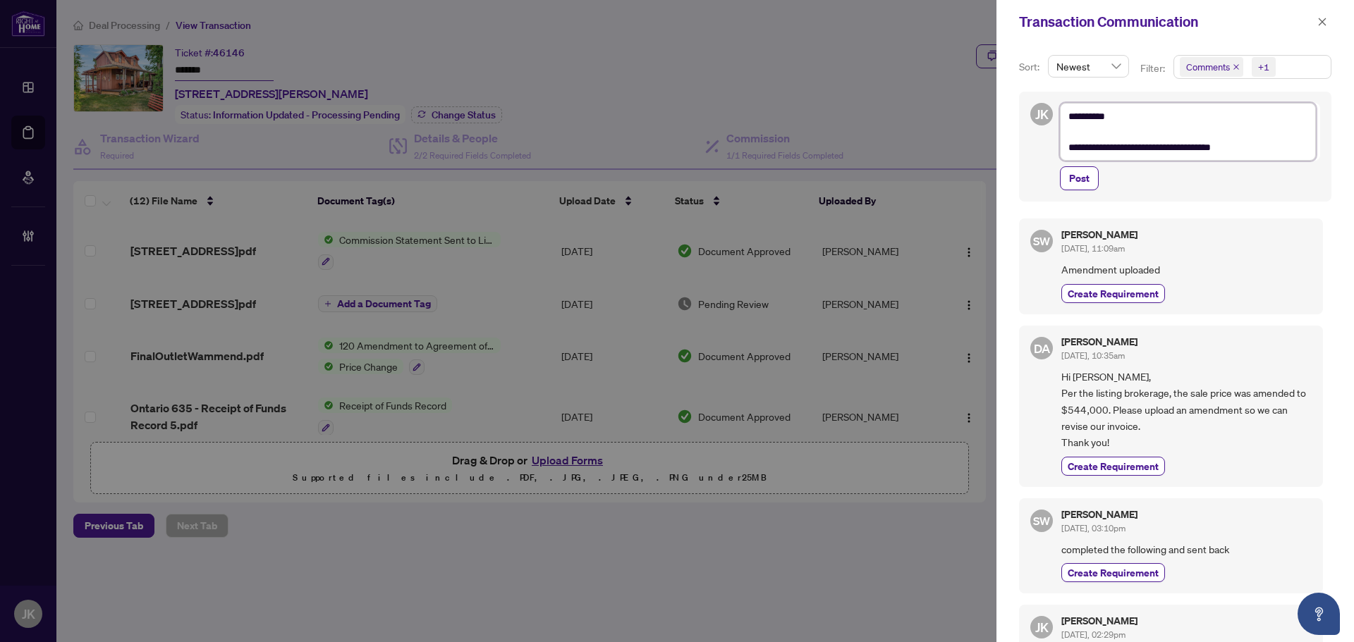
type textarea "**********"
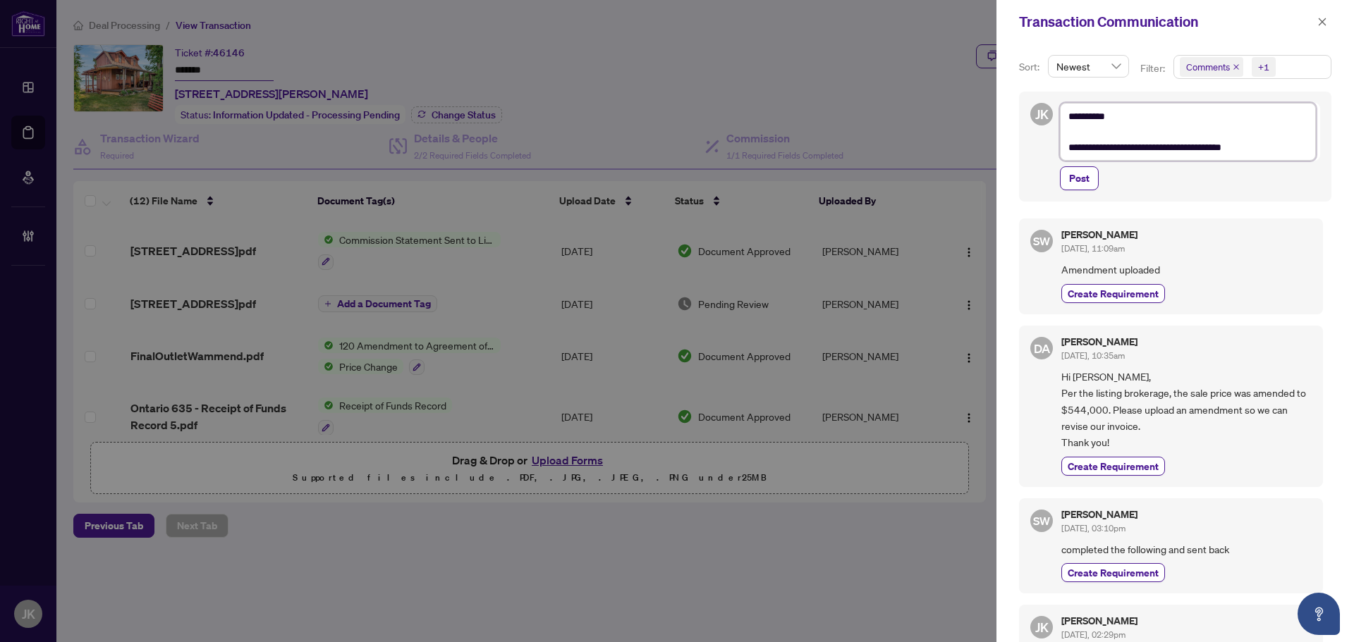
type textarea "**********"
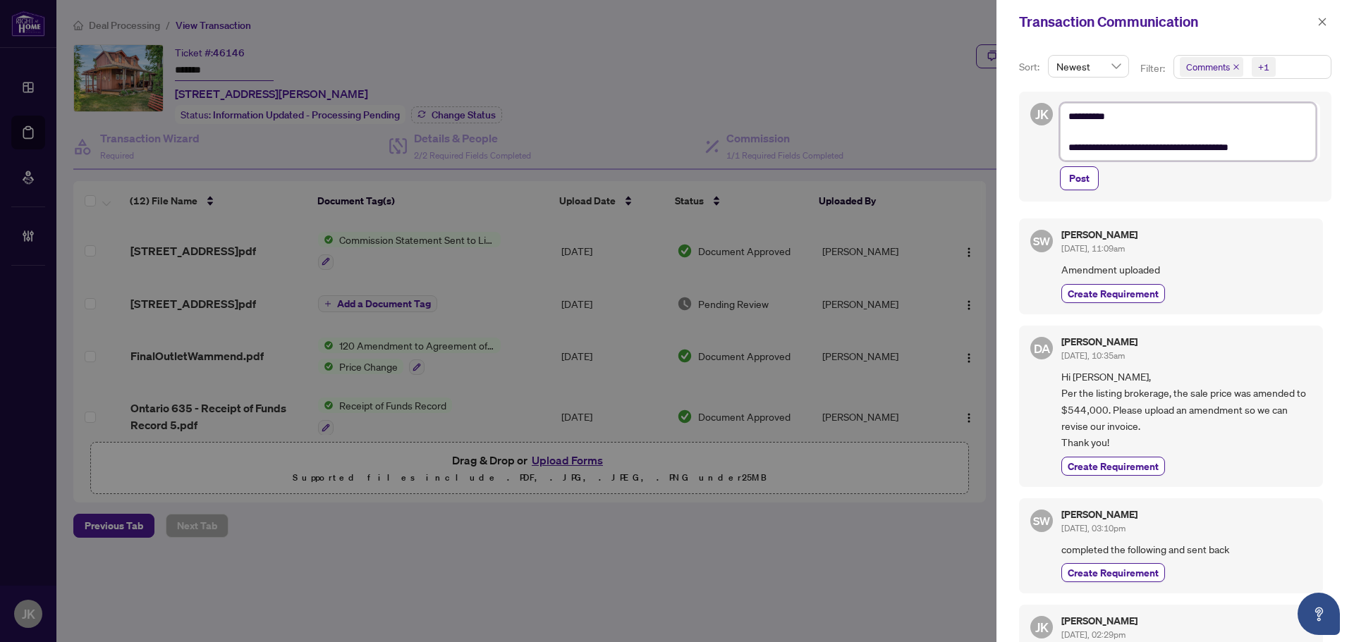
type textarea "**********"
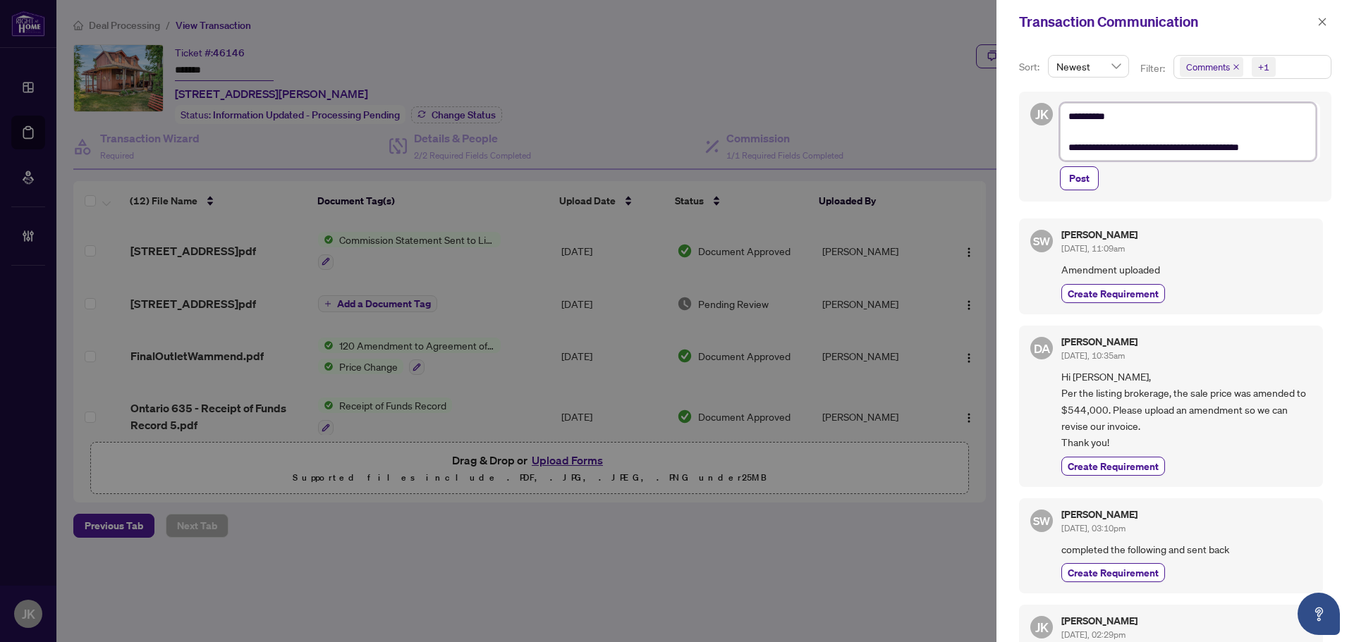
type textarea "**********"
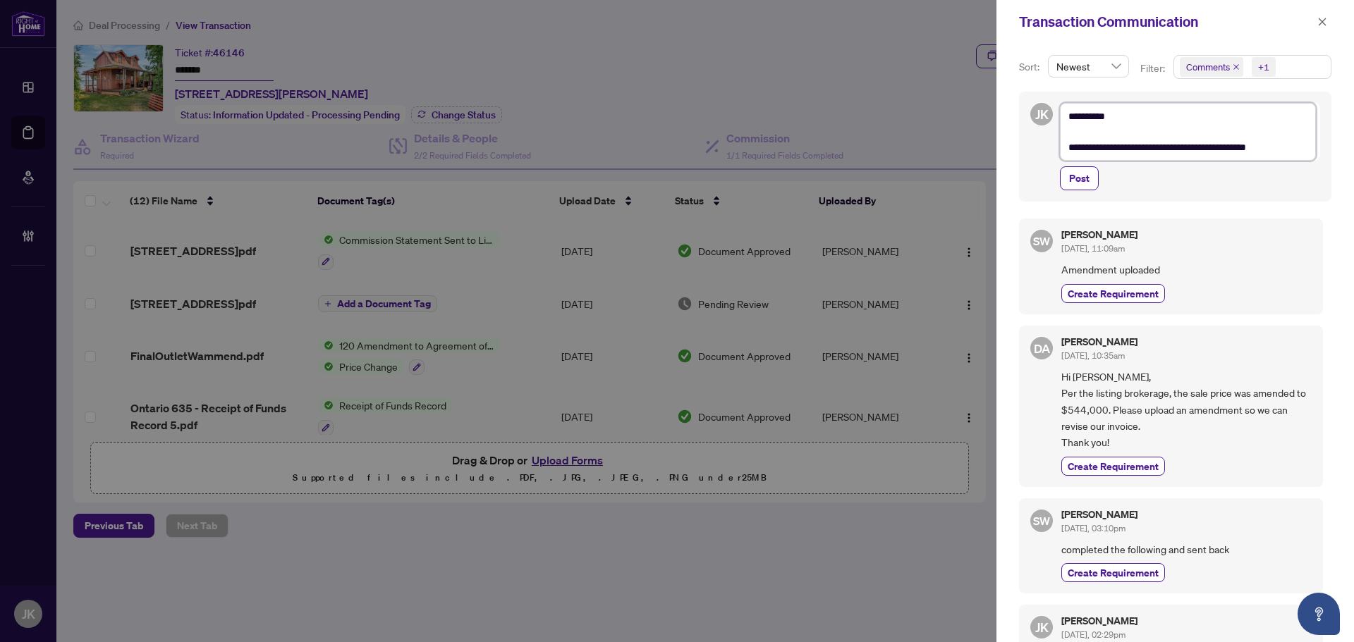
type textarea "**********"
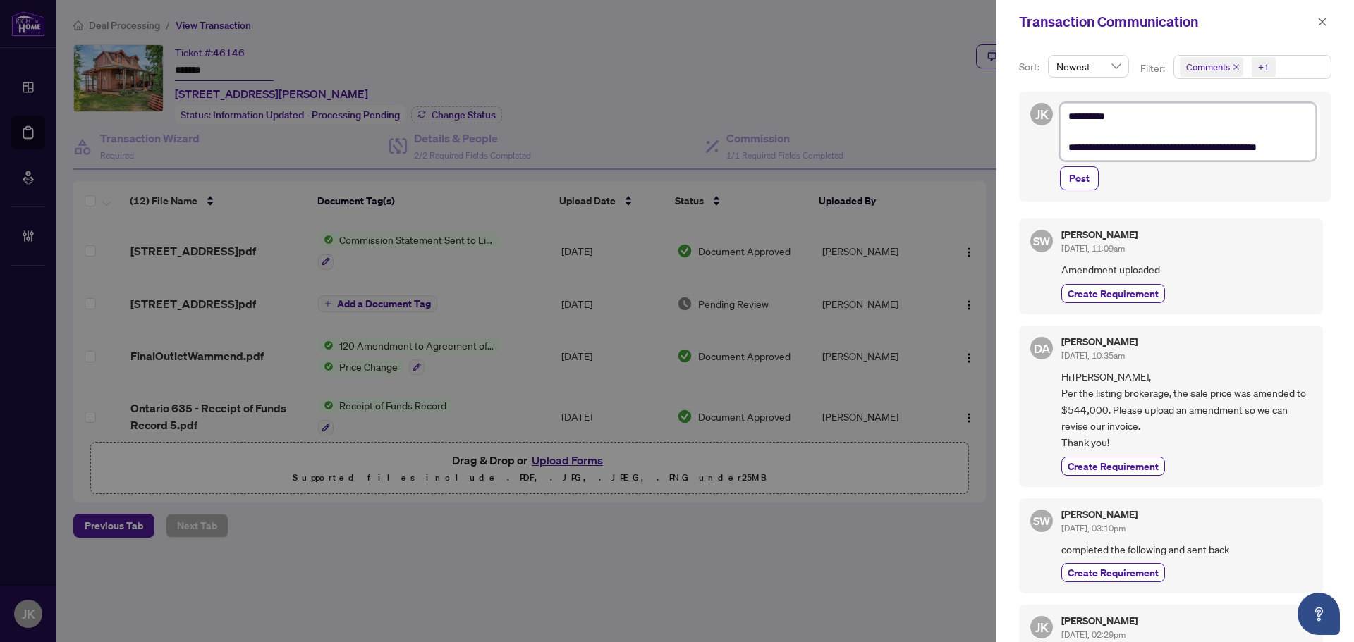
type textarea "**********"
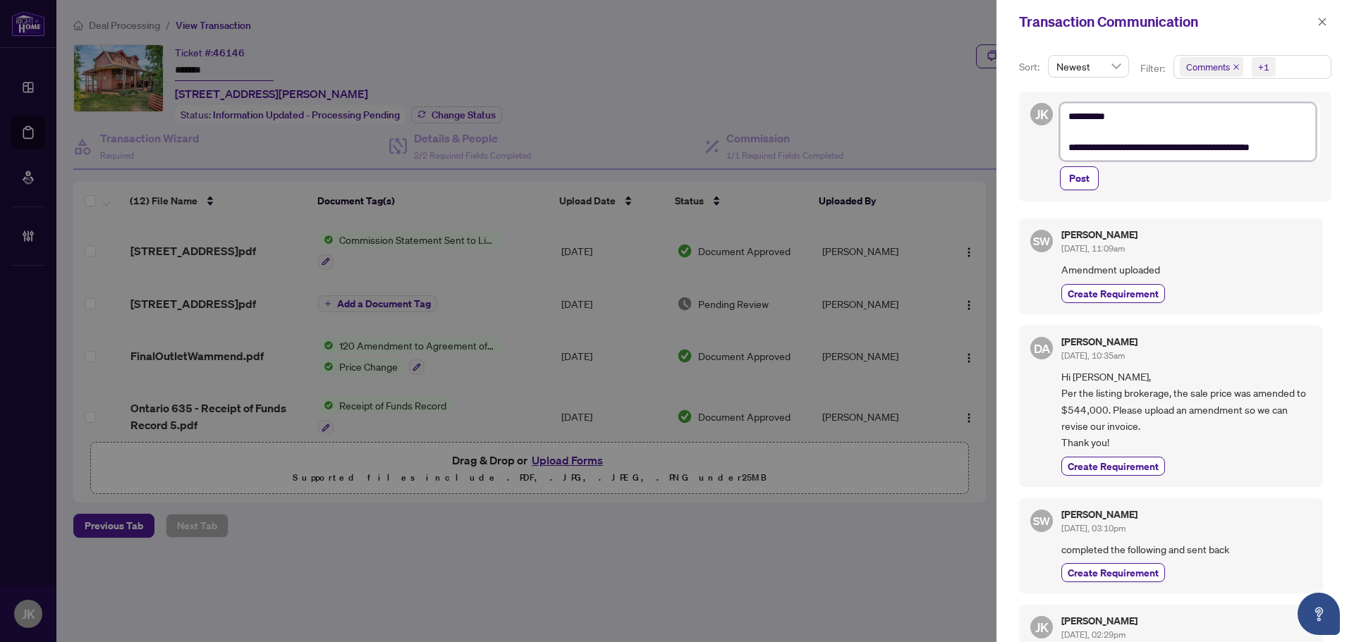
type textarea "**********"
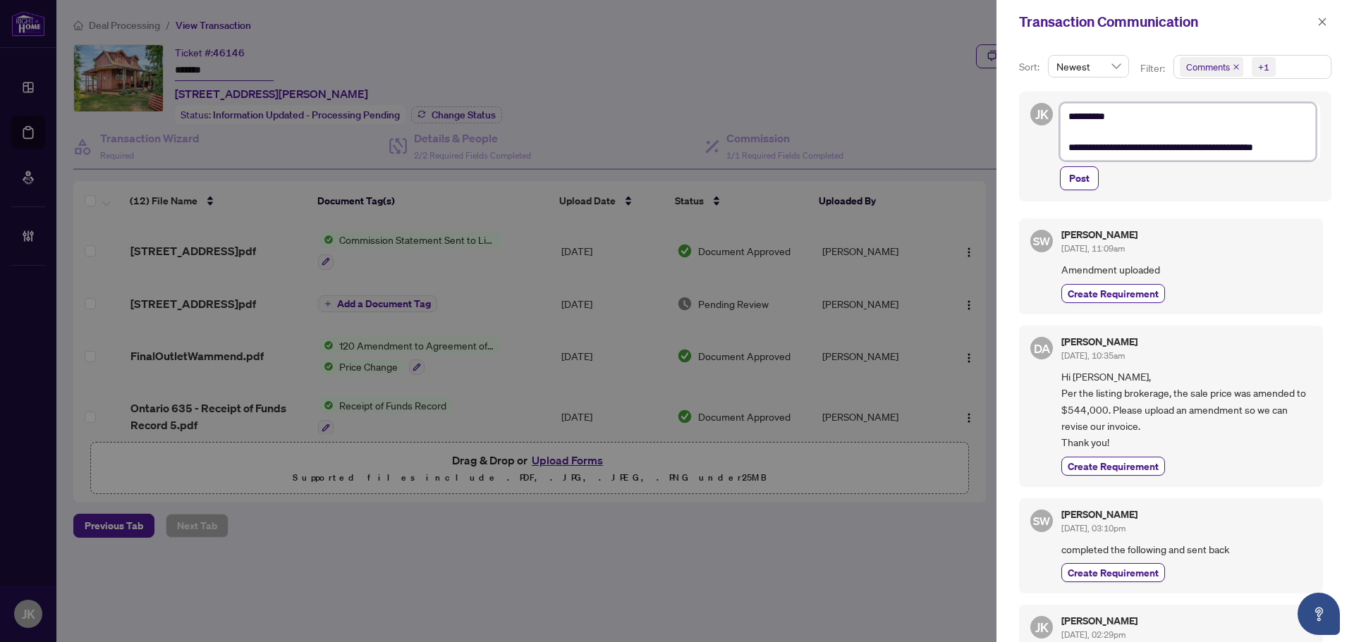
type textarea "**********"
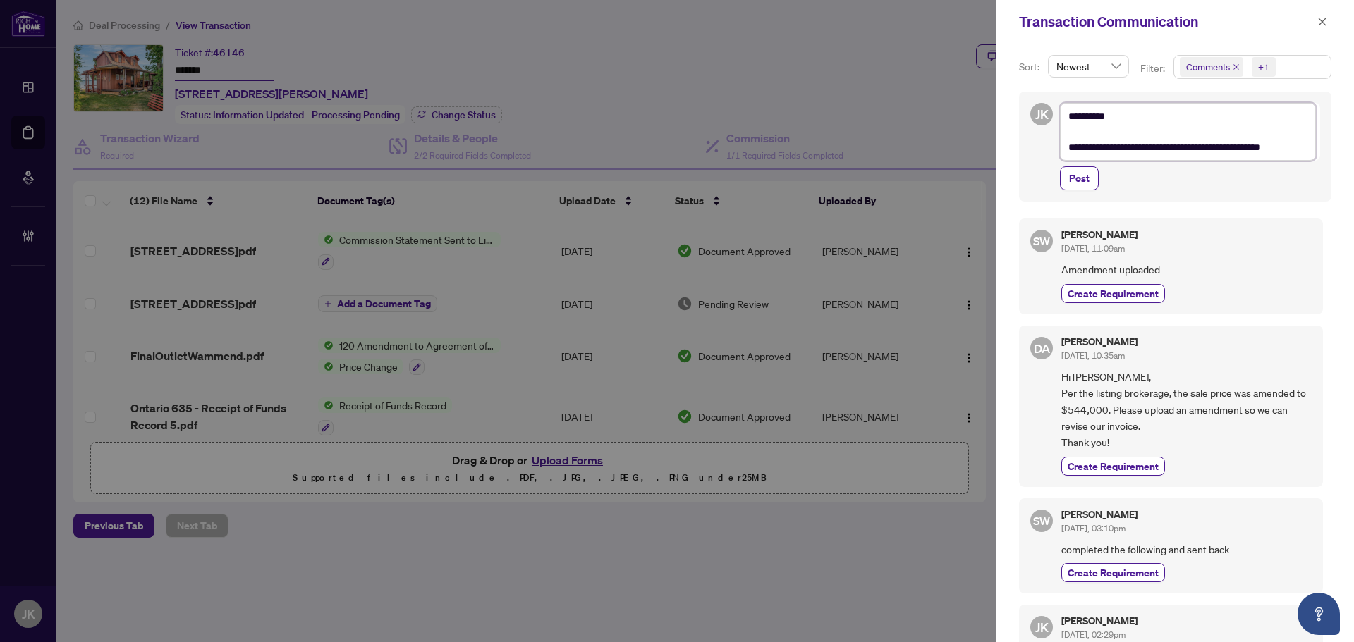
type textarea "**********"
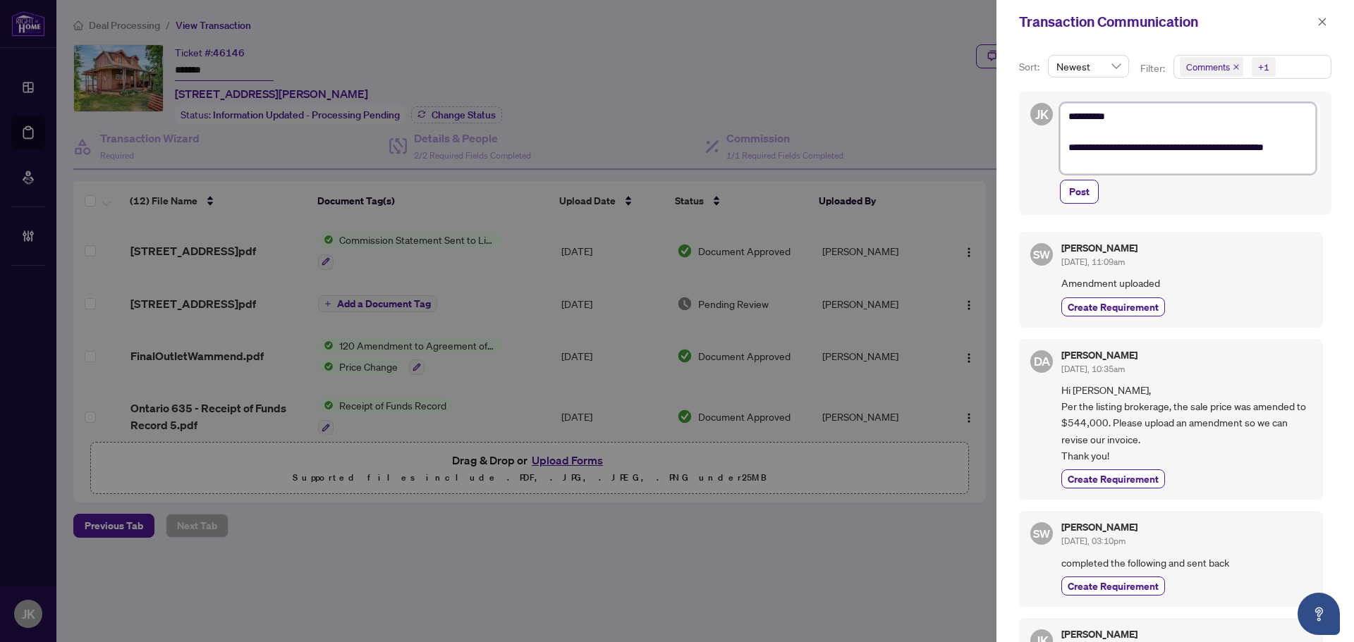
type textarea "**********"
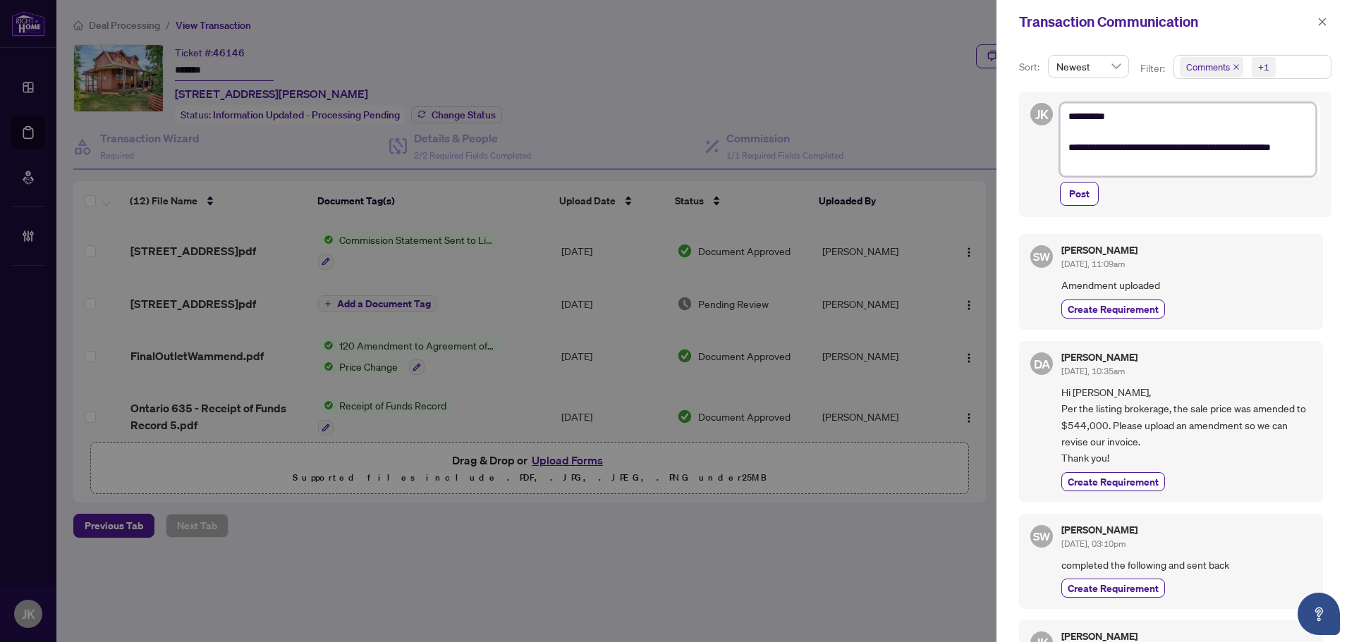
scroll to position [11, 0]
type textarea "**********"
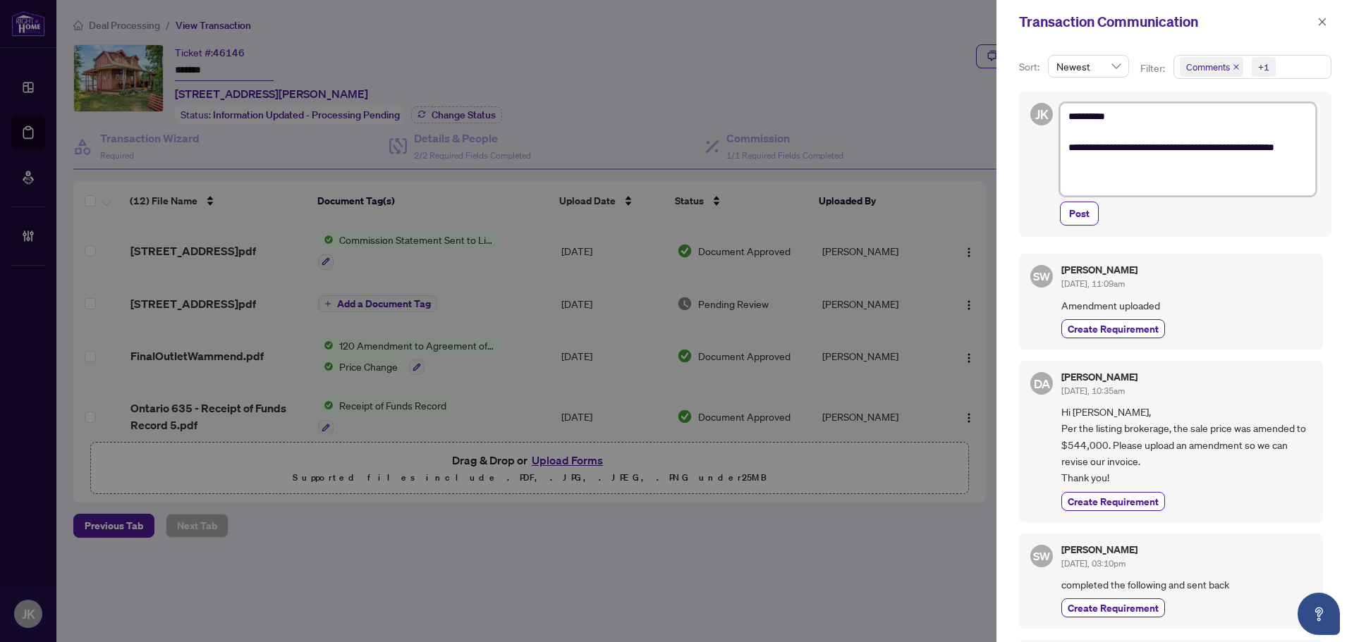
type textarea "**********"
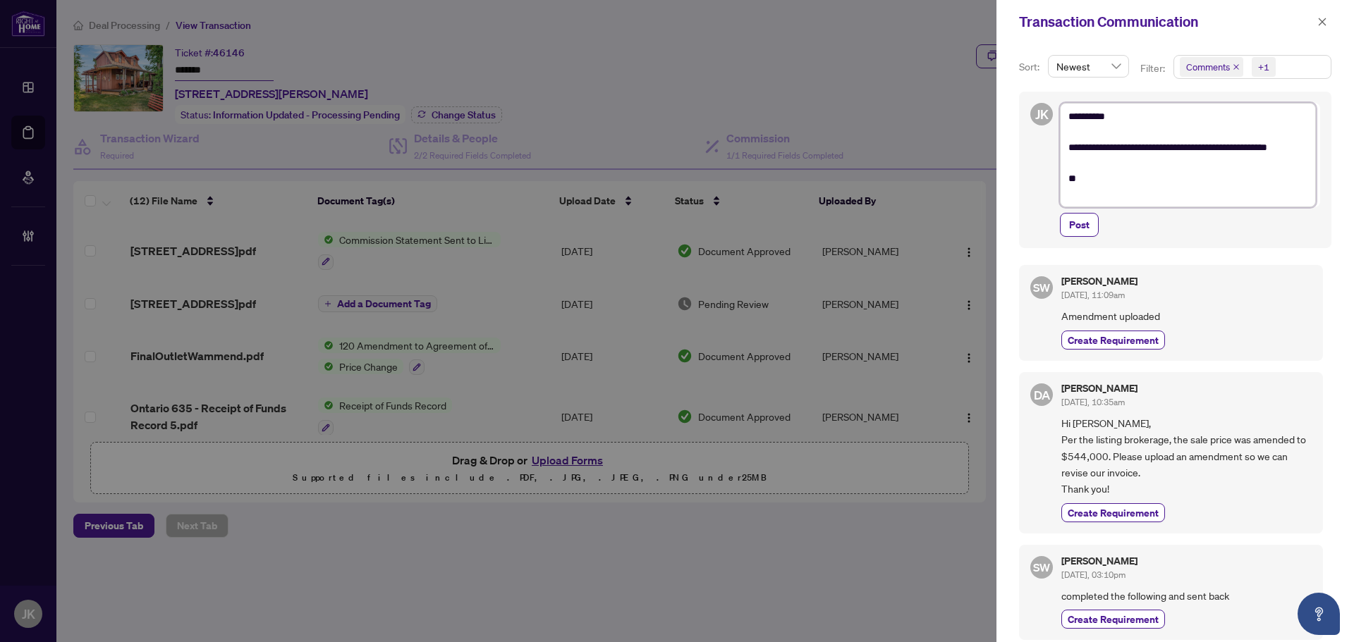
type textarea "**********"
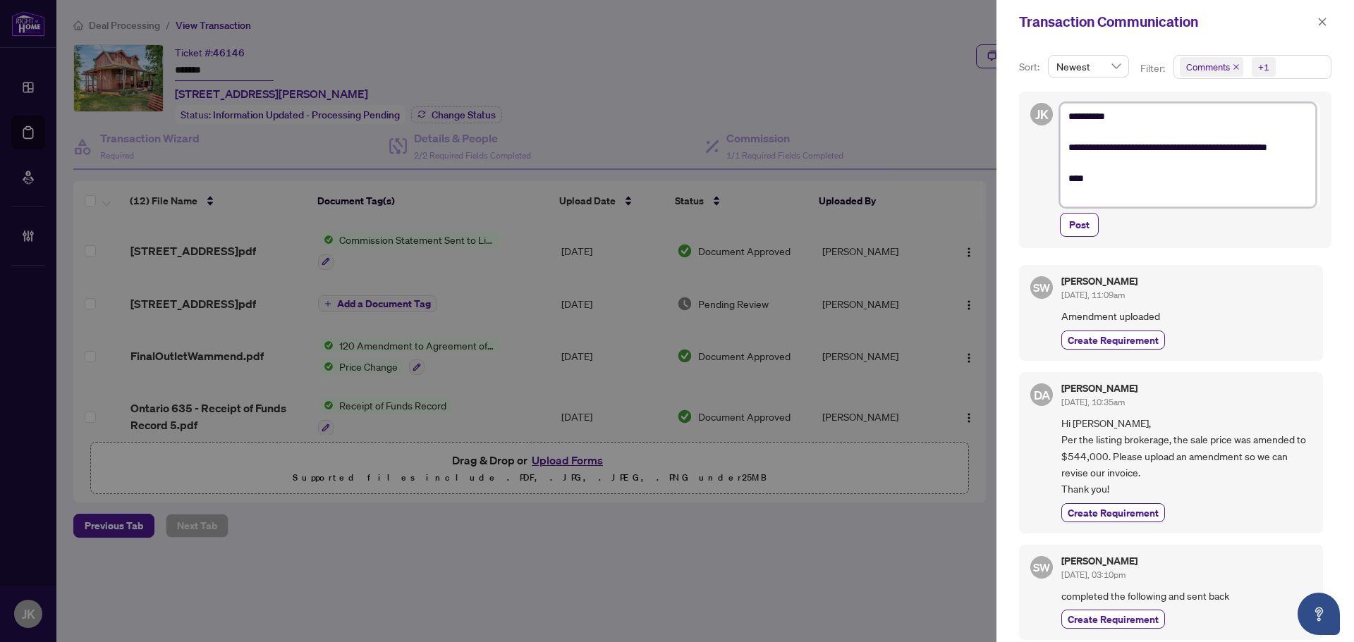
type textarea "**********"
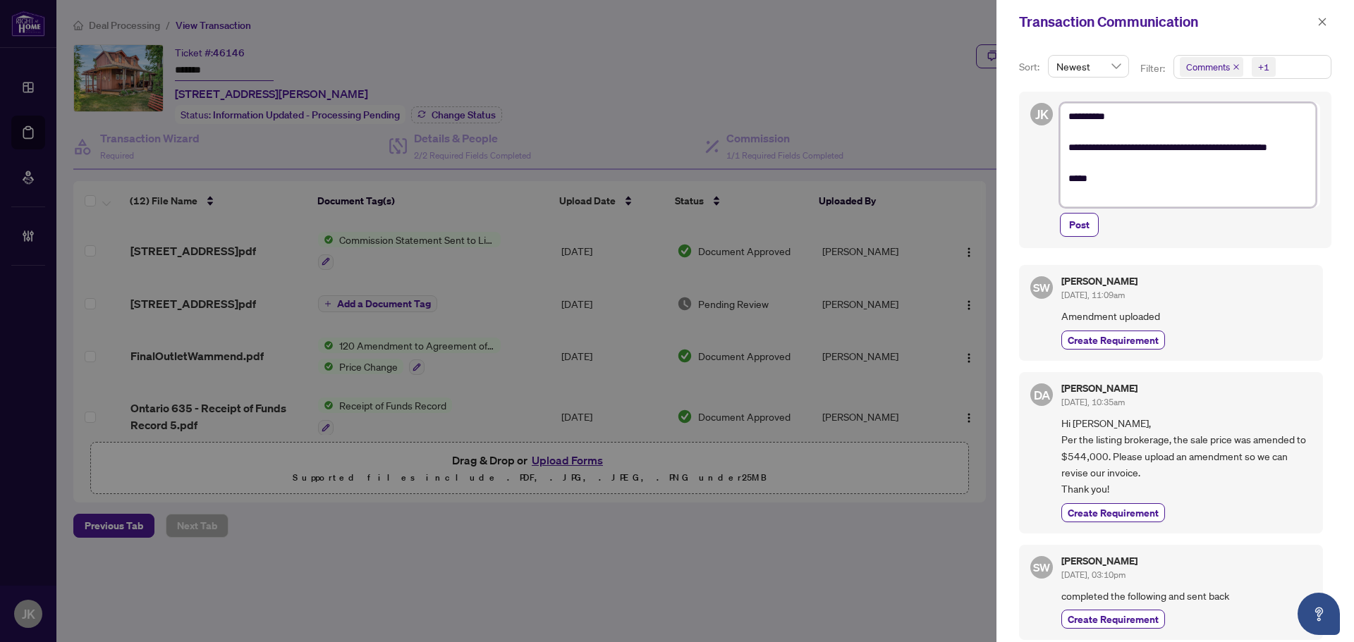
type textarea "**********"
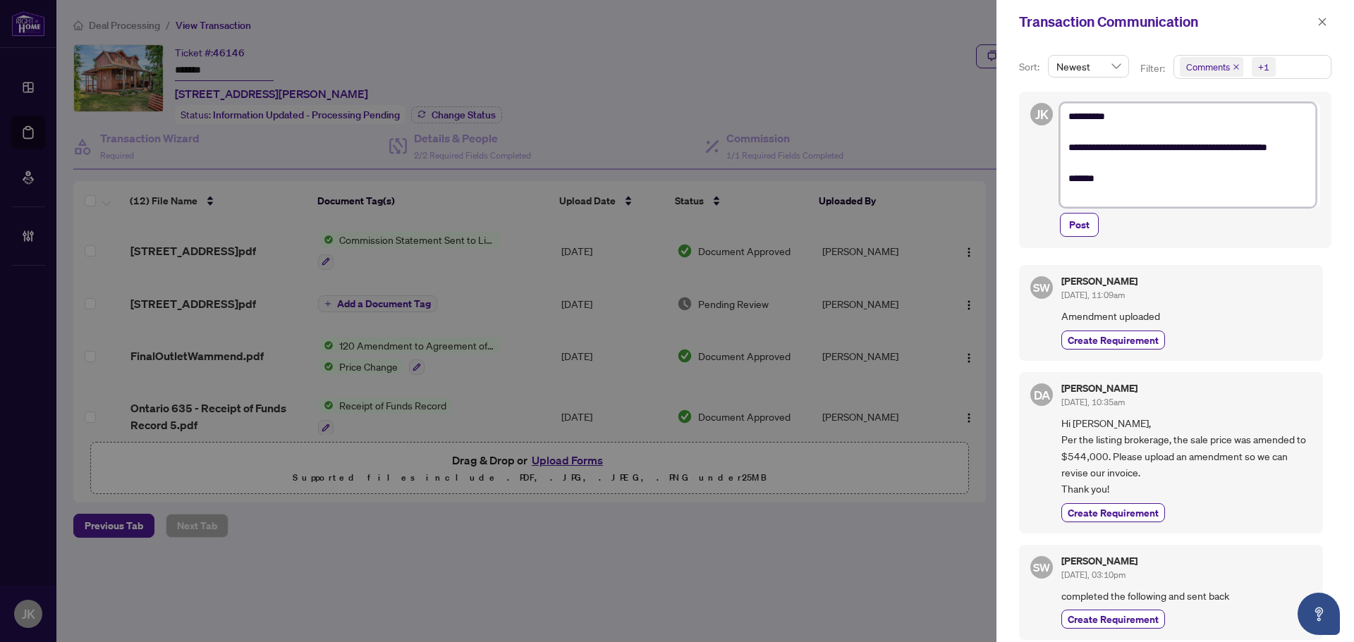
type textarea "**********"
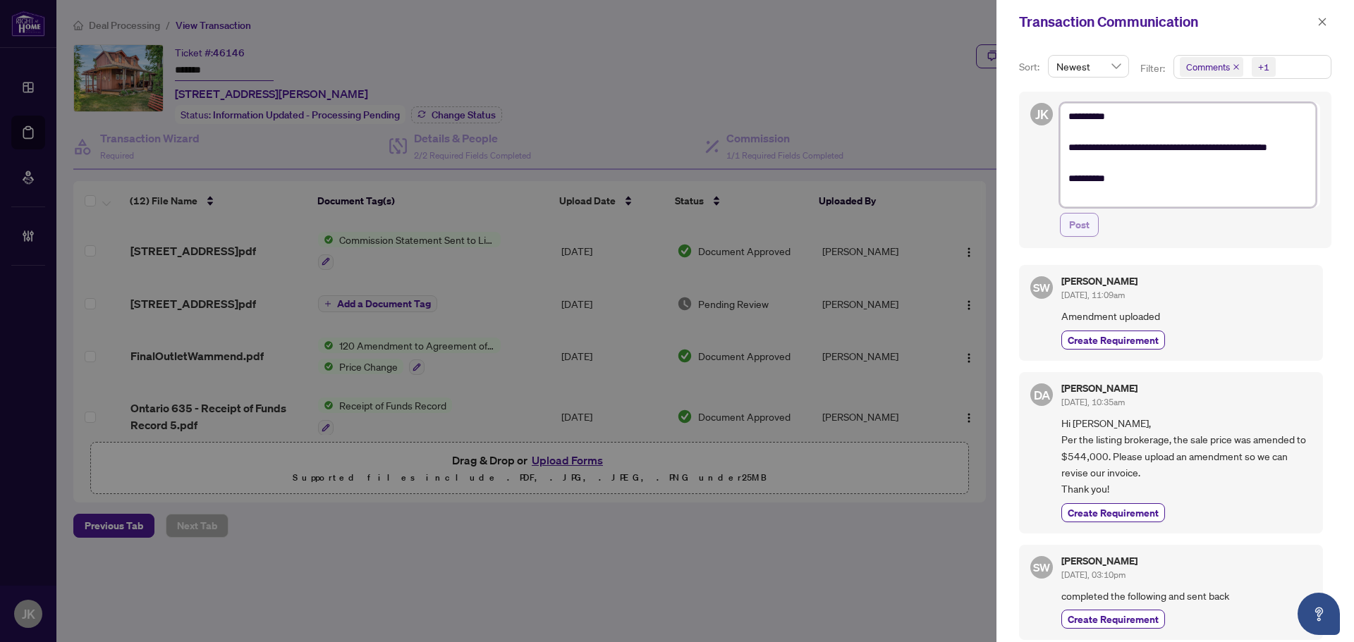
type textarea "**********"
click at [1081, 221] on span "Post" at bounding box center [1079, 225] width 20 height 23
type textarea "**********"
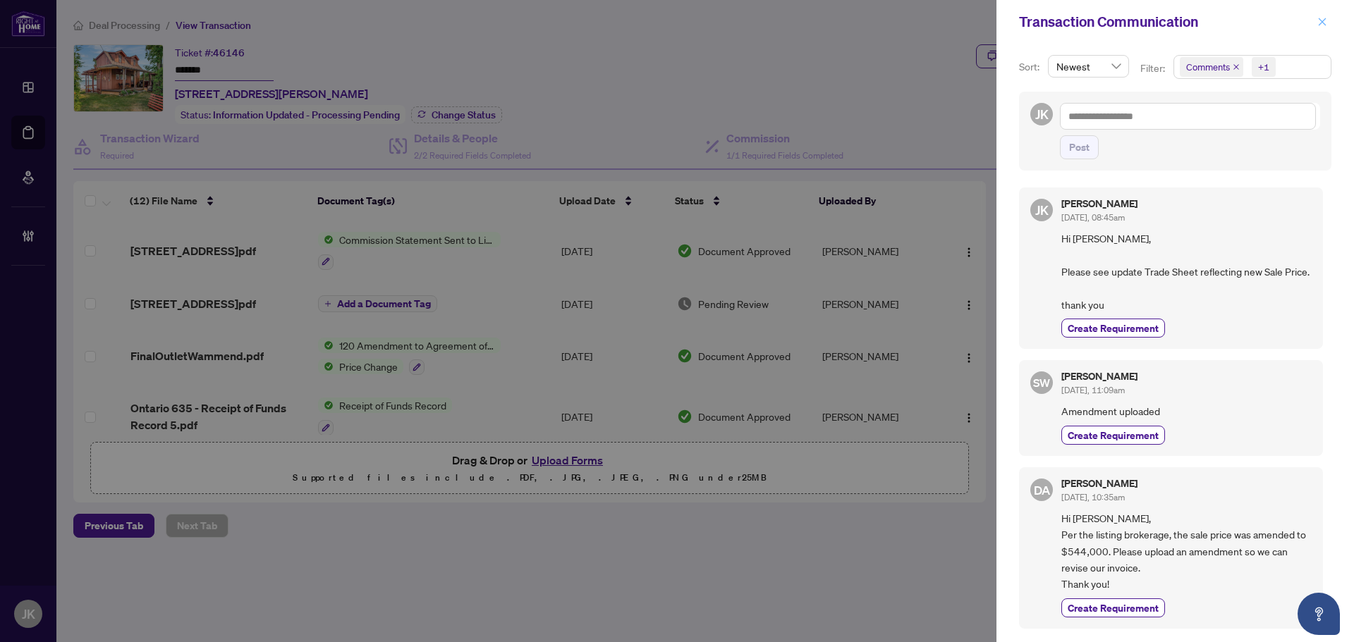
click at [1318, 21] on icon "close" at bounding box center [1322, 22] width 10 height 10
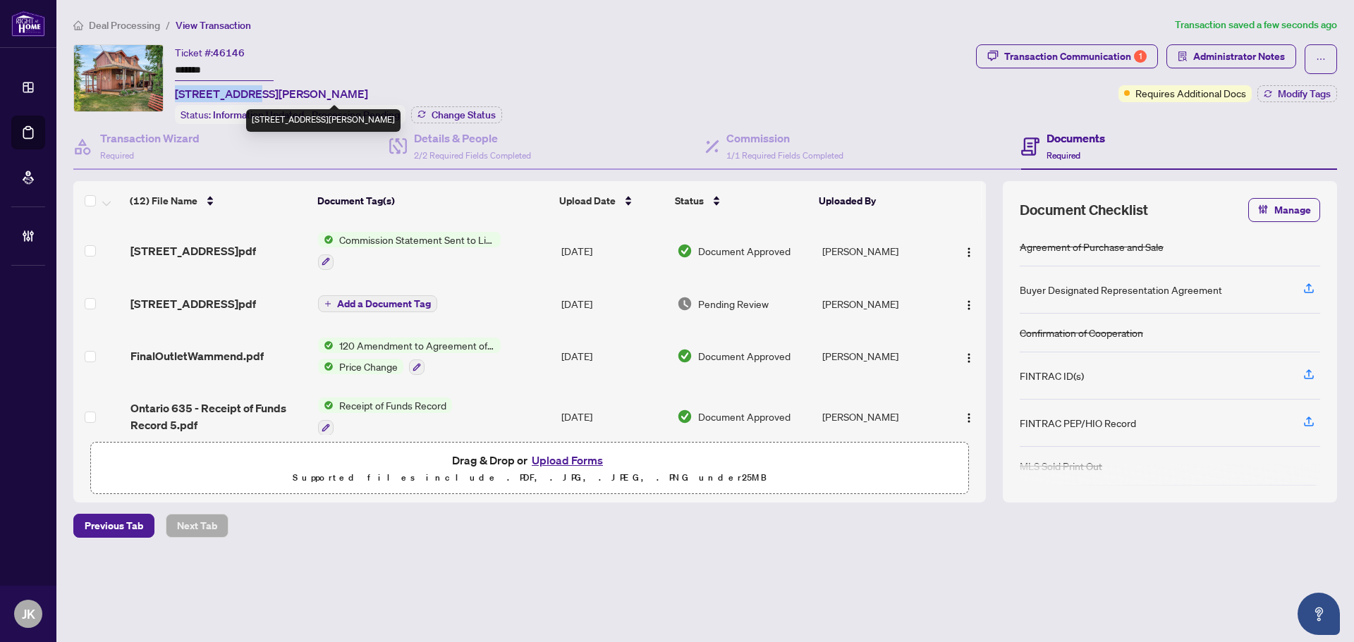
drag, startPoint x: 244, startPoint y: 90, endPoint x: 176, endPoint y: 92, distance: 68.4
click at [176, 92] on span "[STREET_ADDRESS][PERSON_NAME]" at bounding box center [271, 93] width 193 height 17
copy span "[STREET_ADDRESS]"
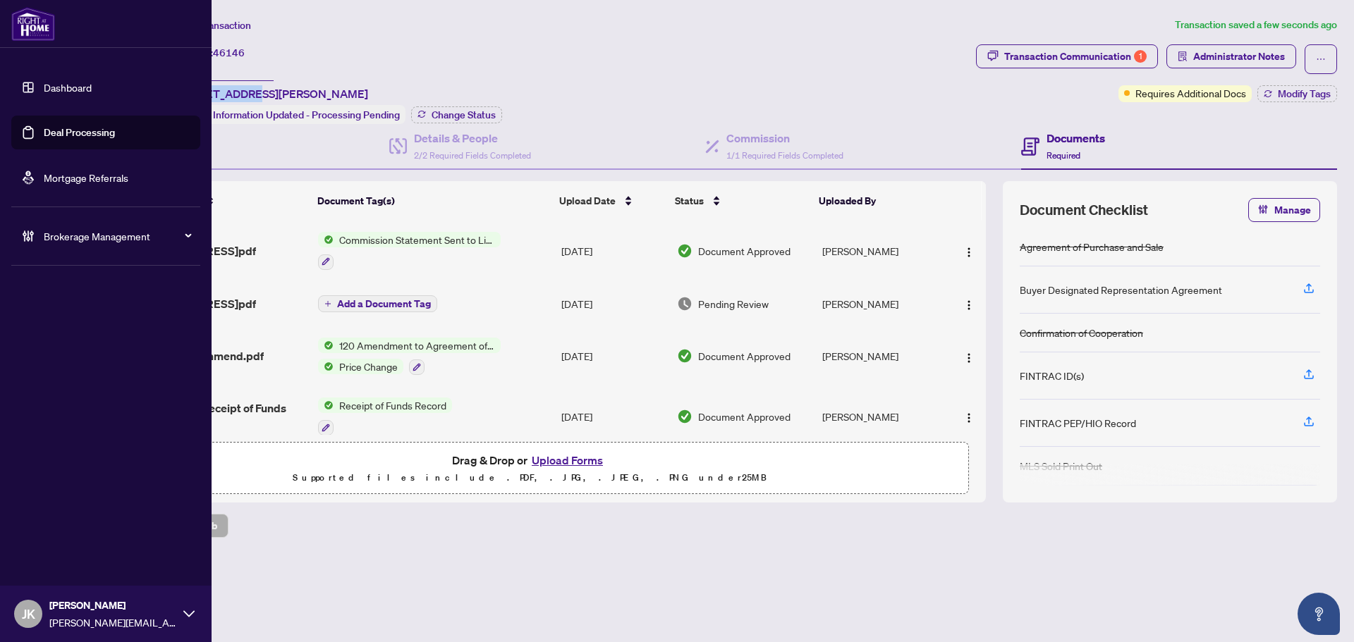
click at [54, 129] on link "Deal Processing" at bounding box center [79, 132] width 71 height 13
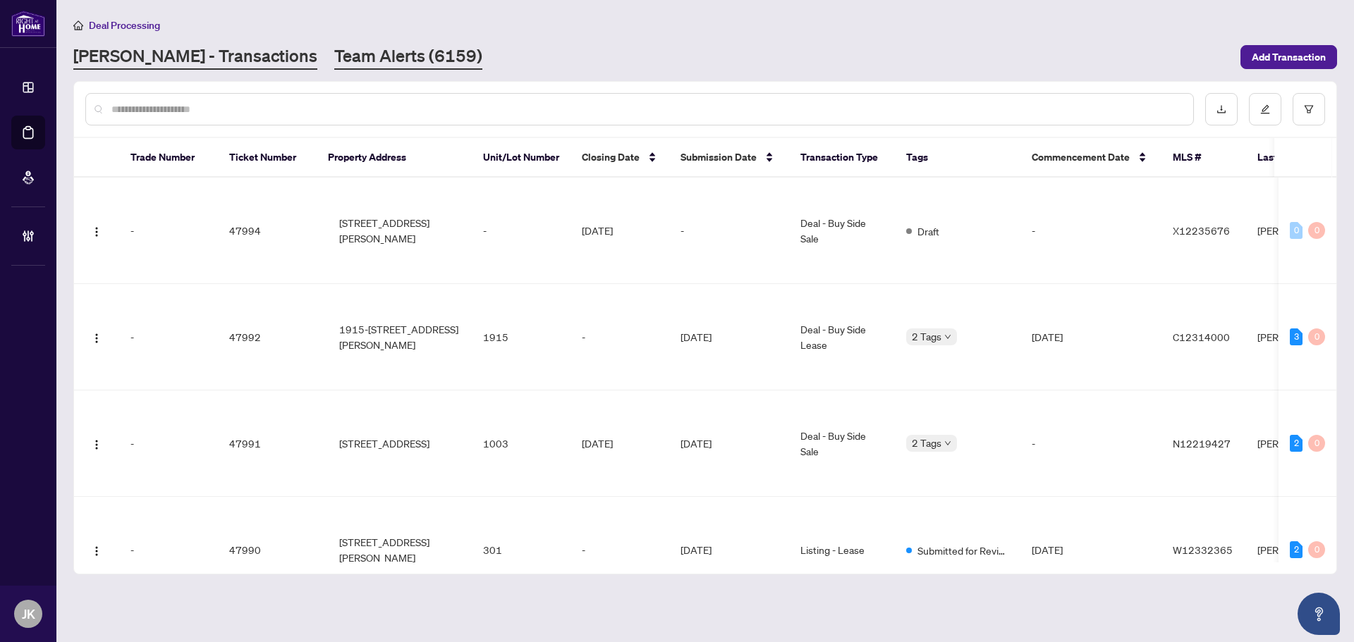
click at [334, 58] on link "Team Alerts (6159)" at bounding box center [408, 56] width 148 height 25
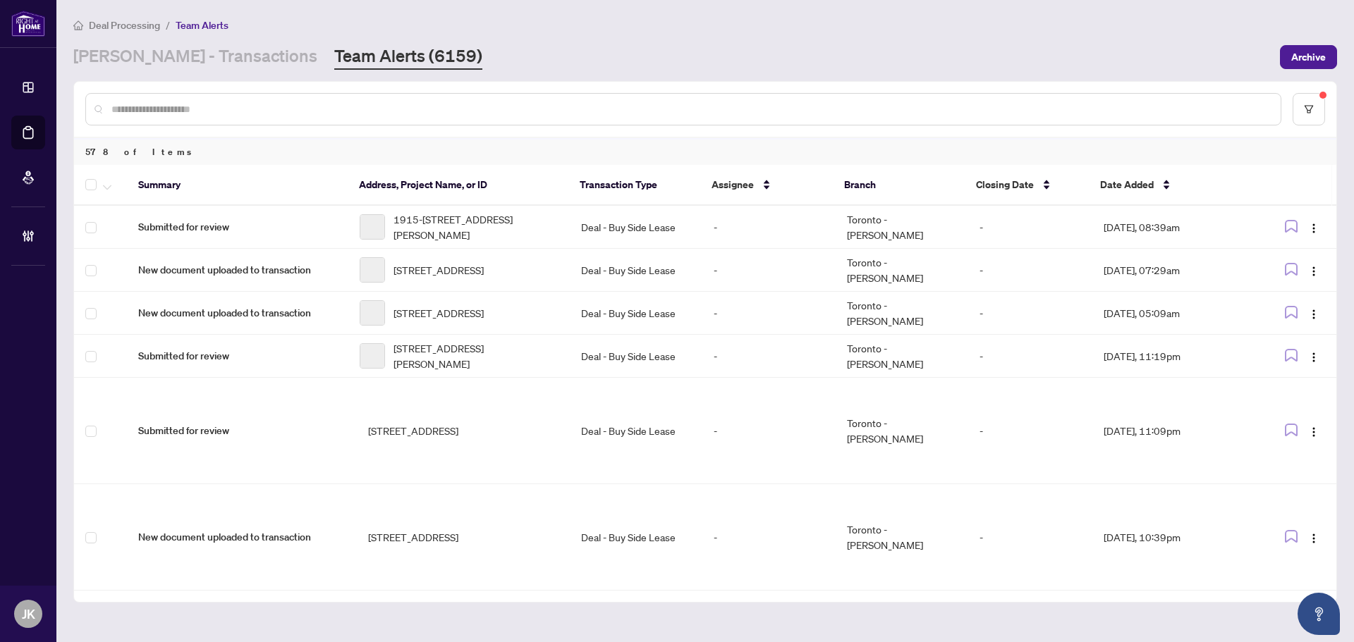
click at [333, 109] on input "text" at bounding box center [690, 110] width 1158 height 16
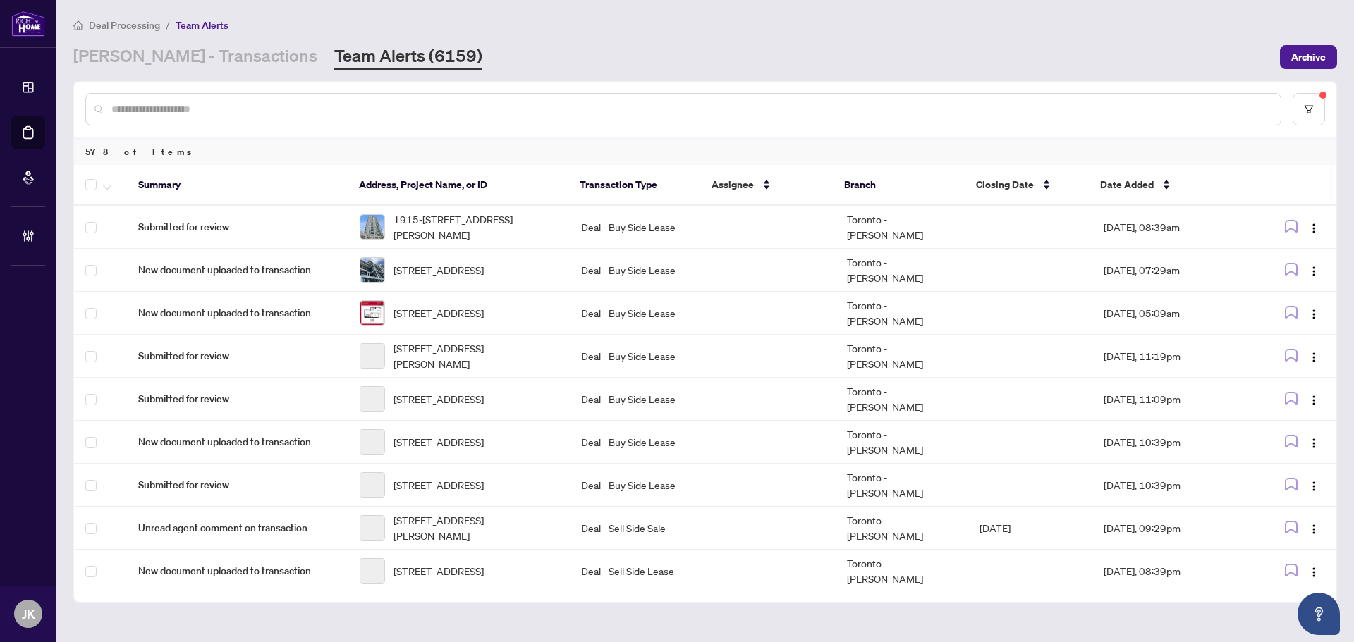
paste input "**********"
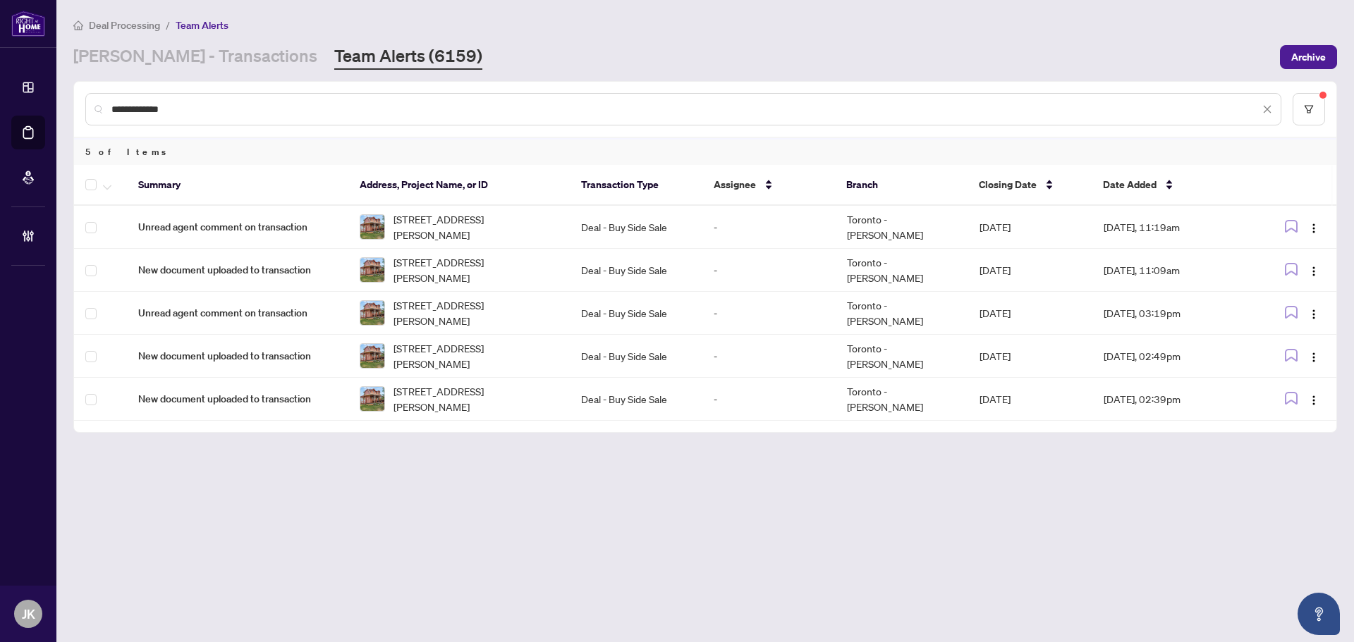
type input "**********"
click at [108, 185] on icon "button" at bounding box center [107, 188] width 8 height 6
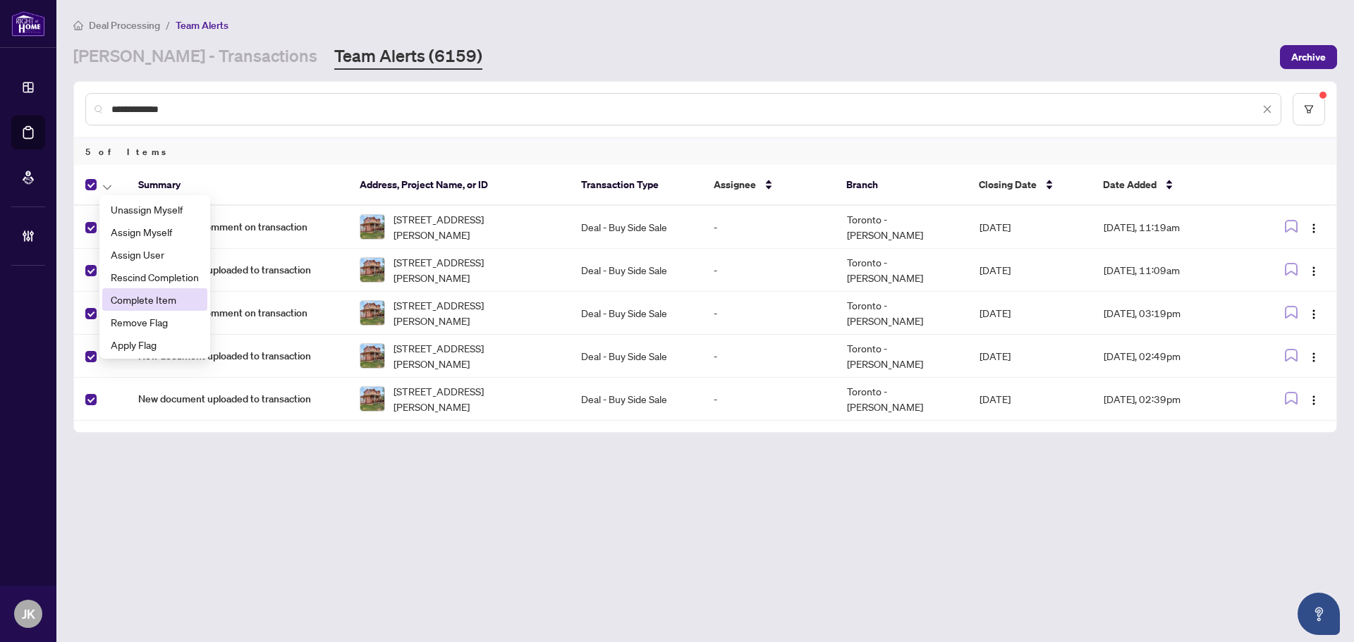
click at [169, 304] on span "Complete Item" at bounding box center [155, 300] width 88 height 16
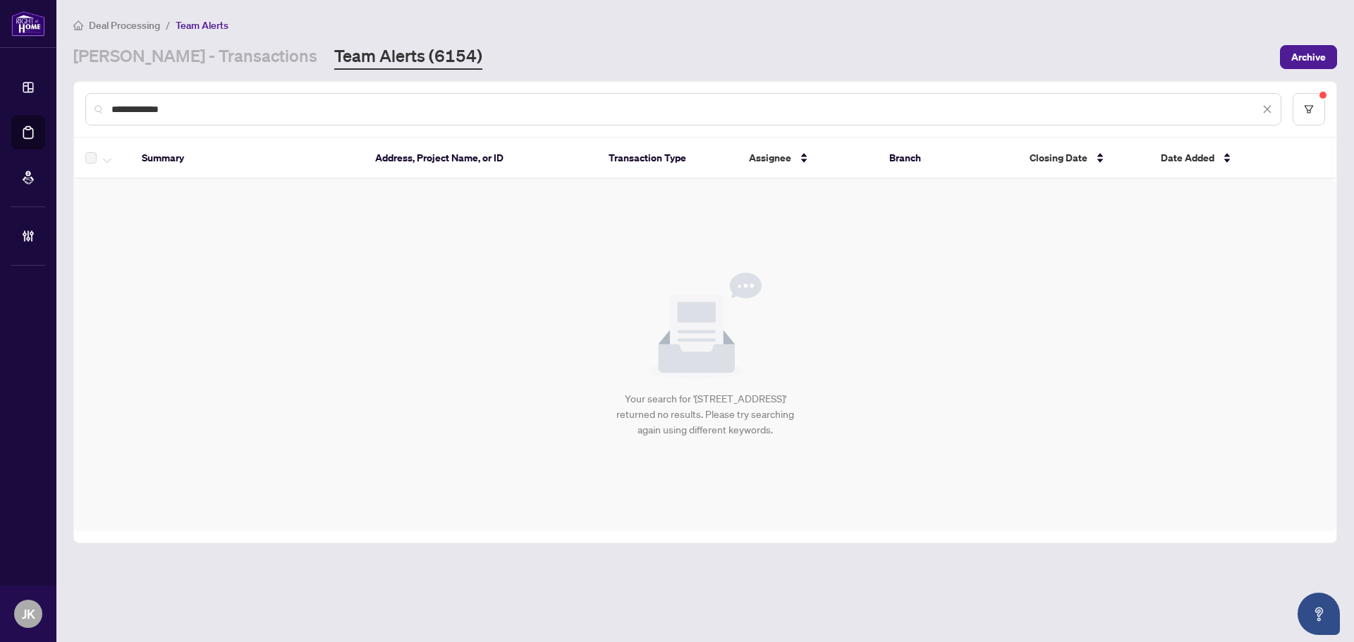
drag, startPoint x: 180, startPoint y: 112, endPoint x: 77, endPoint y: 102, distance: 104.2
click at [77, 102] on div "**********" at bounding box center [705, 109] width 1262 height 55
click at [154, 56] on link "[PERSON_NAME] - Transactions" at bounding box center [195, 56] width 244 height 25
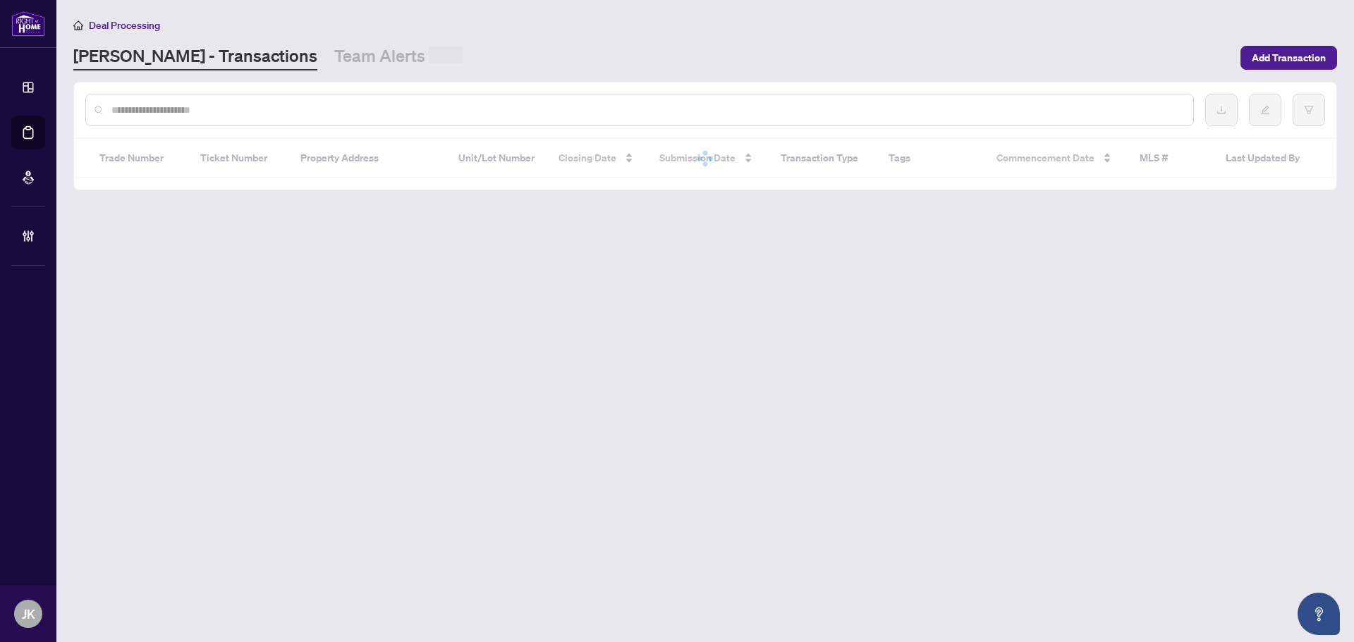
click at [170, 111] on input "text" at bounding box center [646, 110] width 1070 height 16
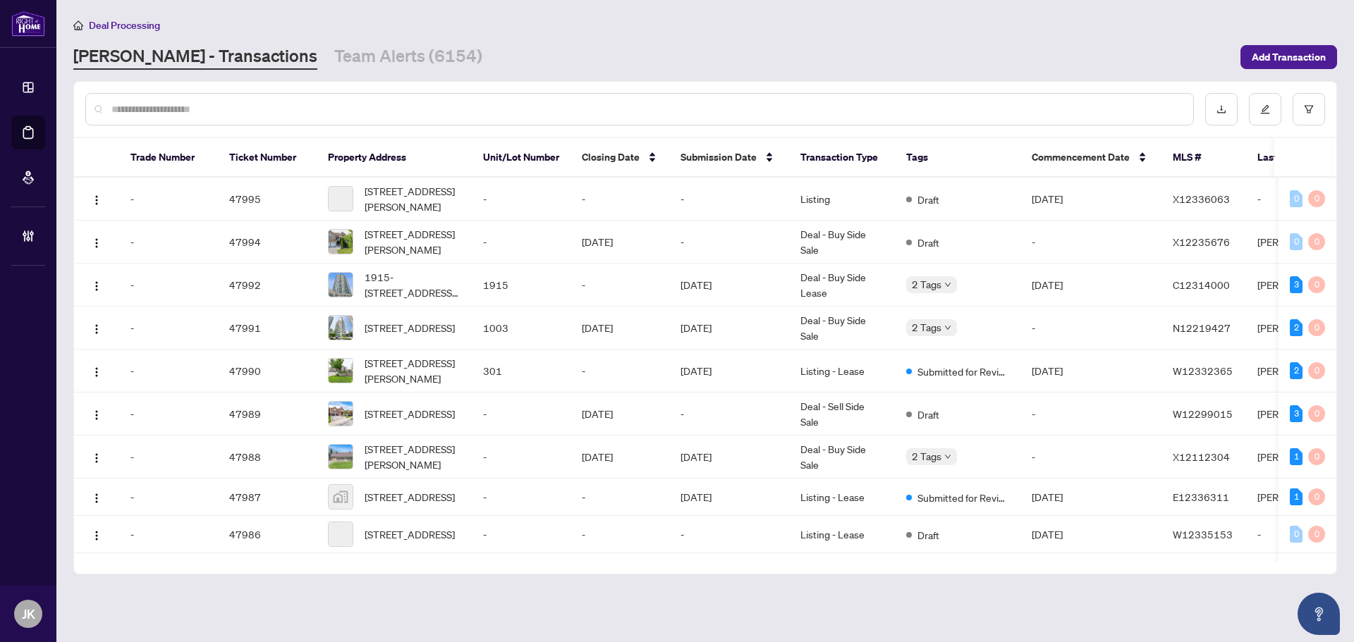
click at [170, 111] on input "text" at bounding box center [646, 110] width 1070 height 16
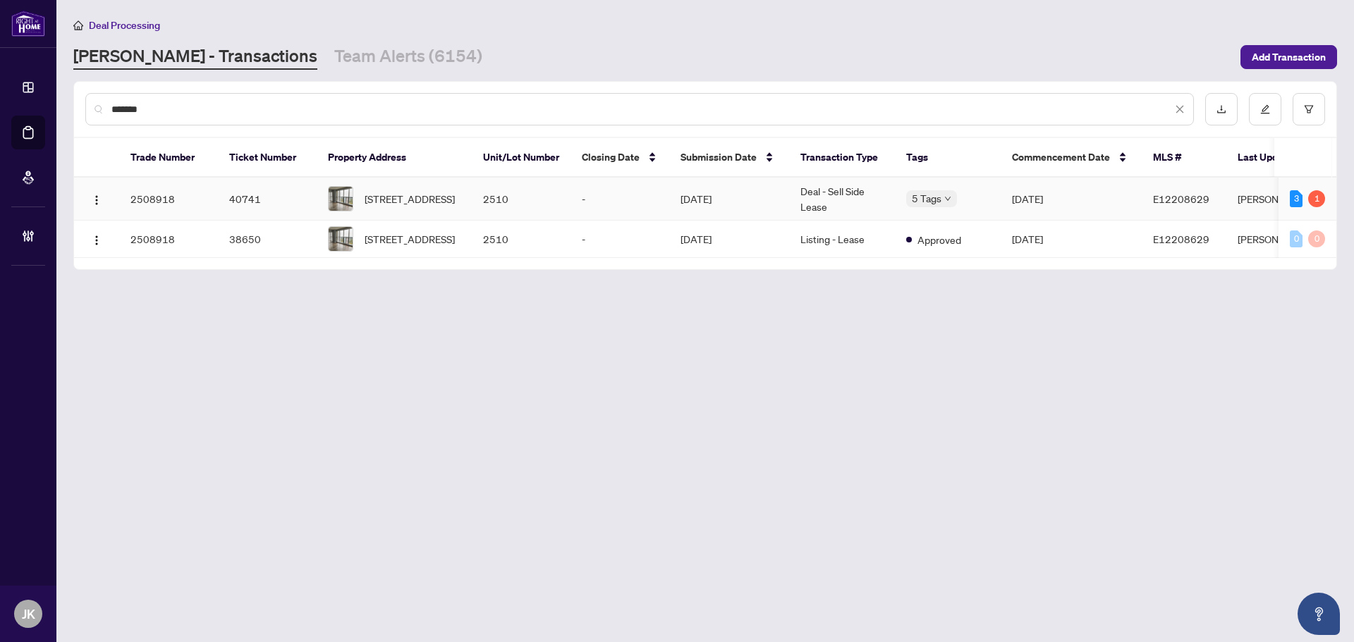
type input "*******"
click at [758, 202] on td "[DATE]" at bounding box center [729, 199] width 120 height 43
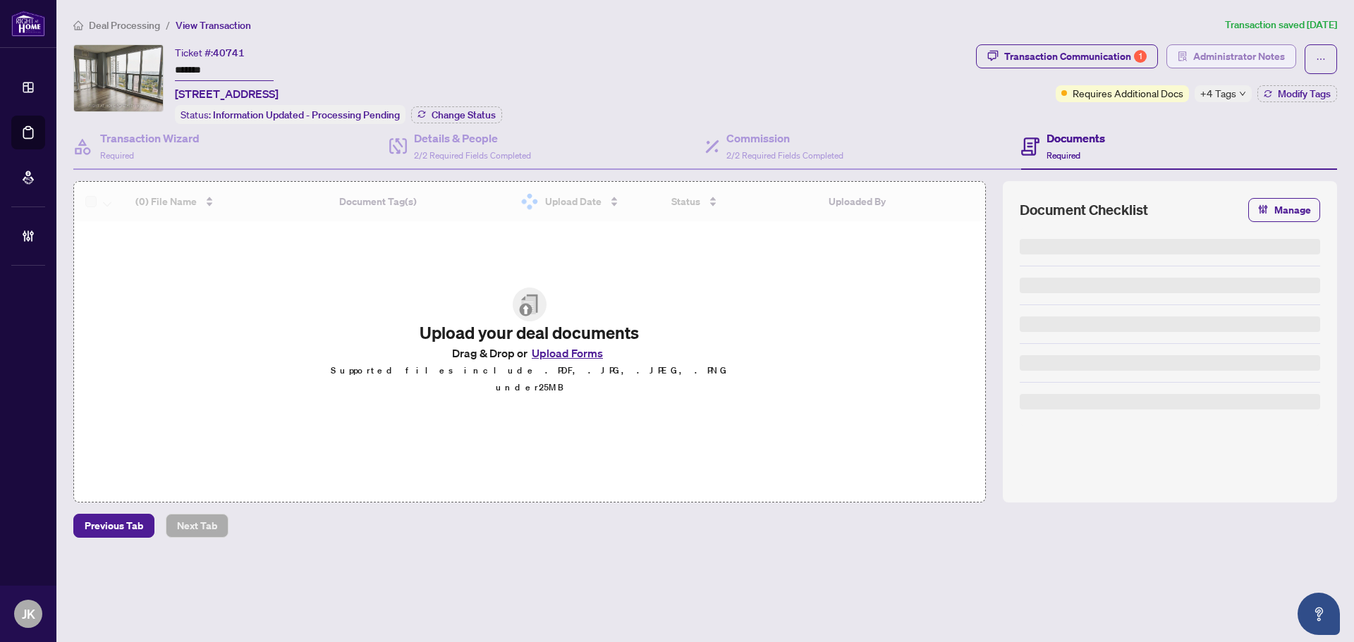
click at [1219, 54] on span "Administrator Notes" at bounding box center [1239, 56] width 92 height 23
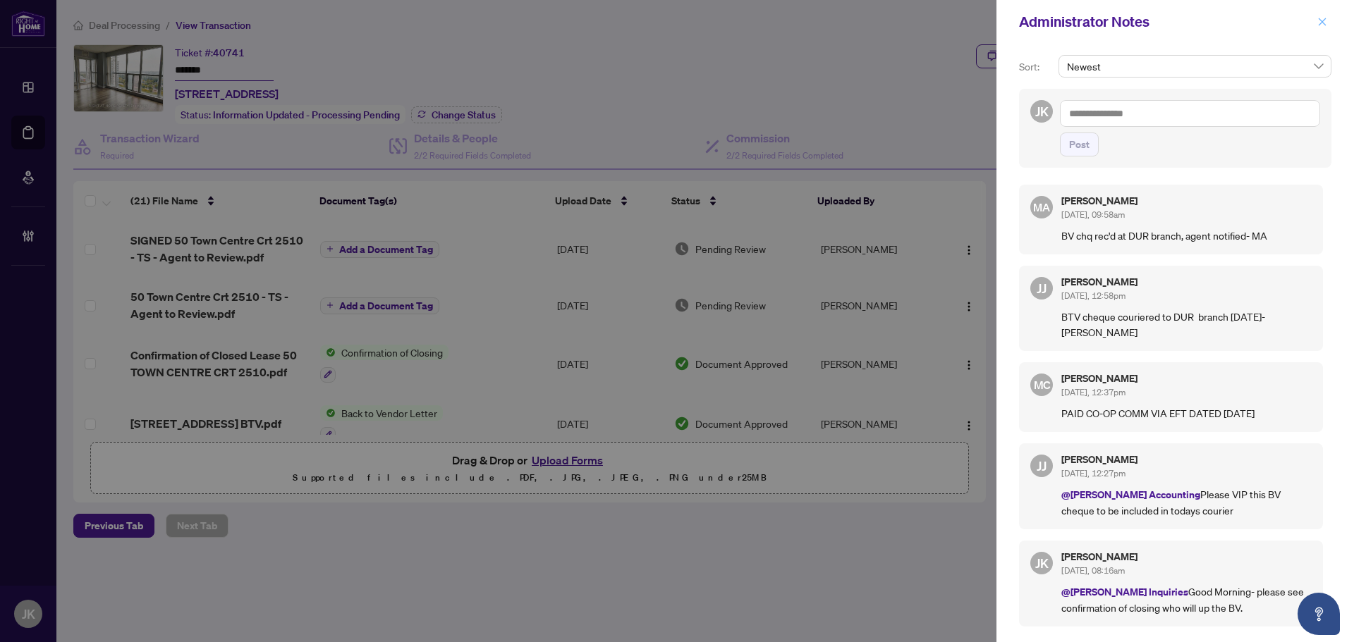
click at [1317, 27] on icon "close" at bounding box center [1322, 22] width 10 height 10
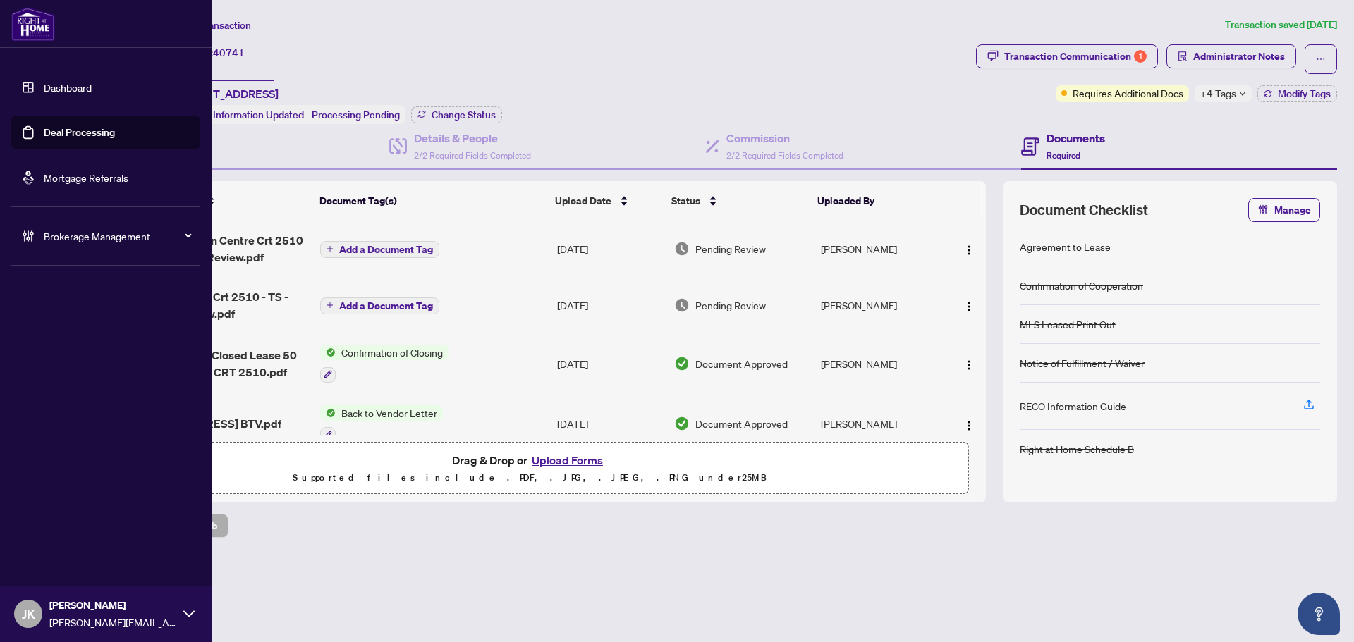
drag, startPoint x: 74, startPoint y: 130, endPoint x: 147, endPoint y: 123, distance: 73.7
click at [74, 129] on link "Deal Processing" at bounding box center [79, 132] width 71 height 13
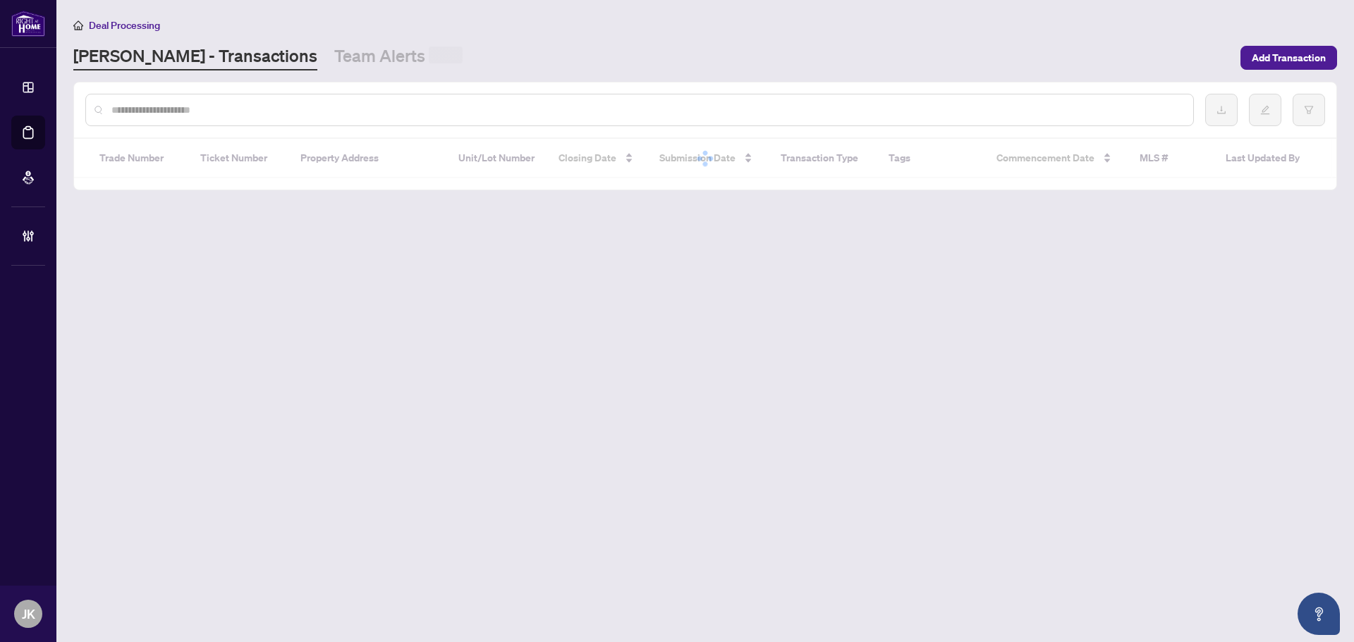
click at [261, 109] on input "text" at bounding box center [646, 110] width 1070 height 16
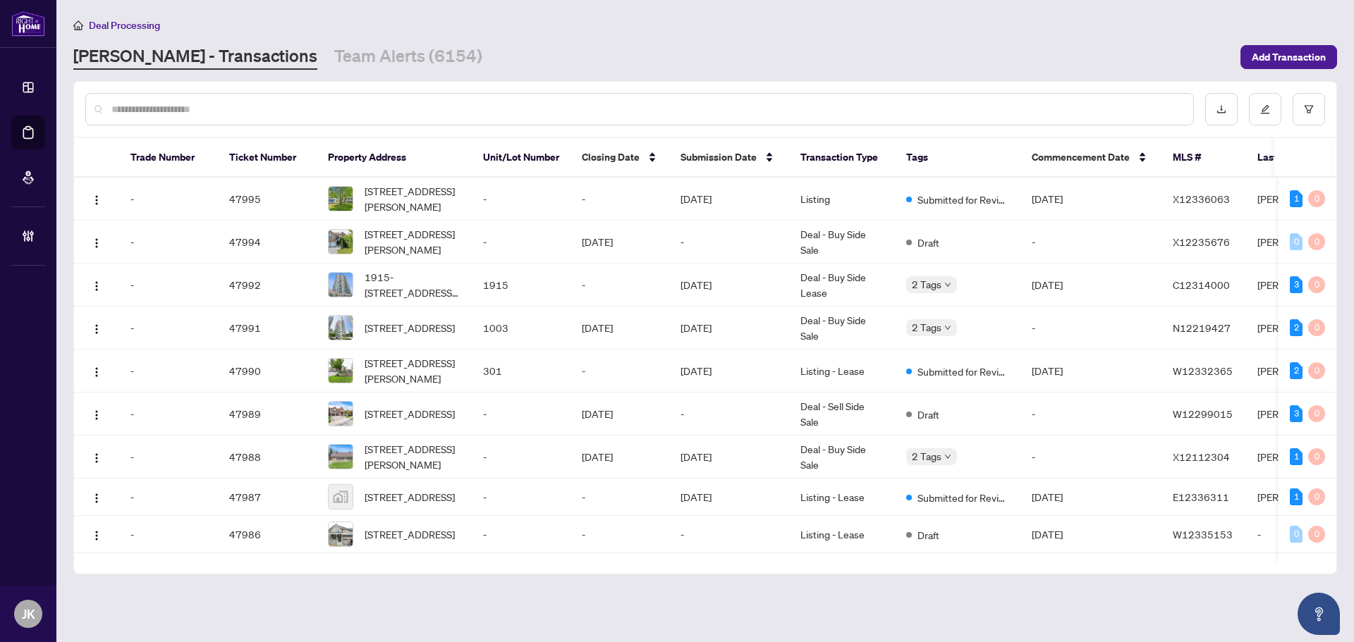
click at [264, 109] on input "text" at bounding box center [646, 110] width 1070 height 16
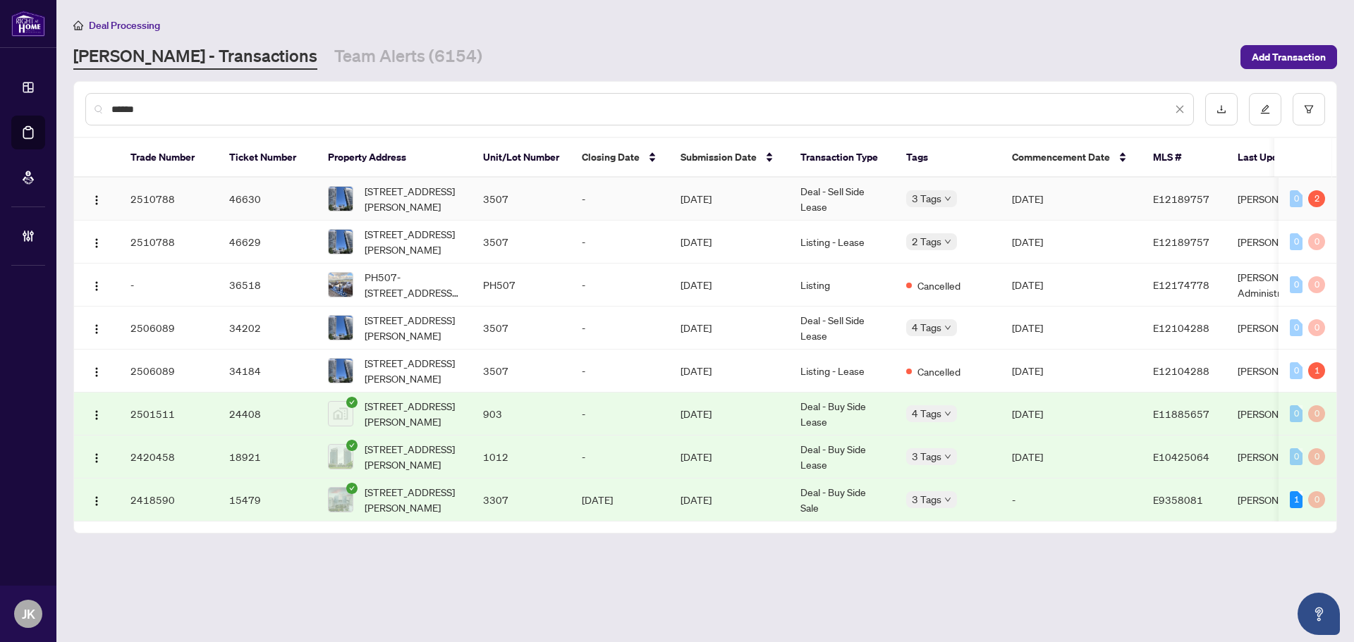
type input "******"
click at [817, 194] on td "Deal - Sell Side Lease" at bounding box center [842, 199] width 106 height 43
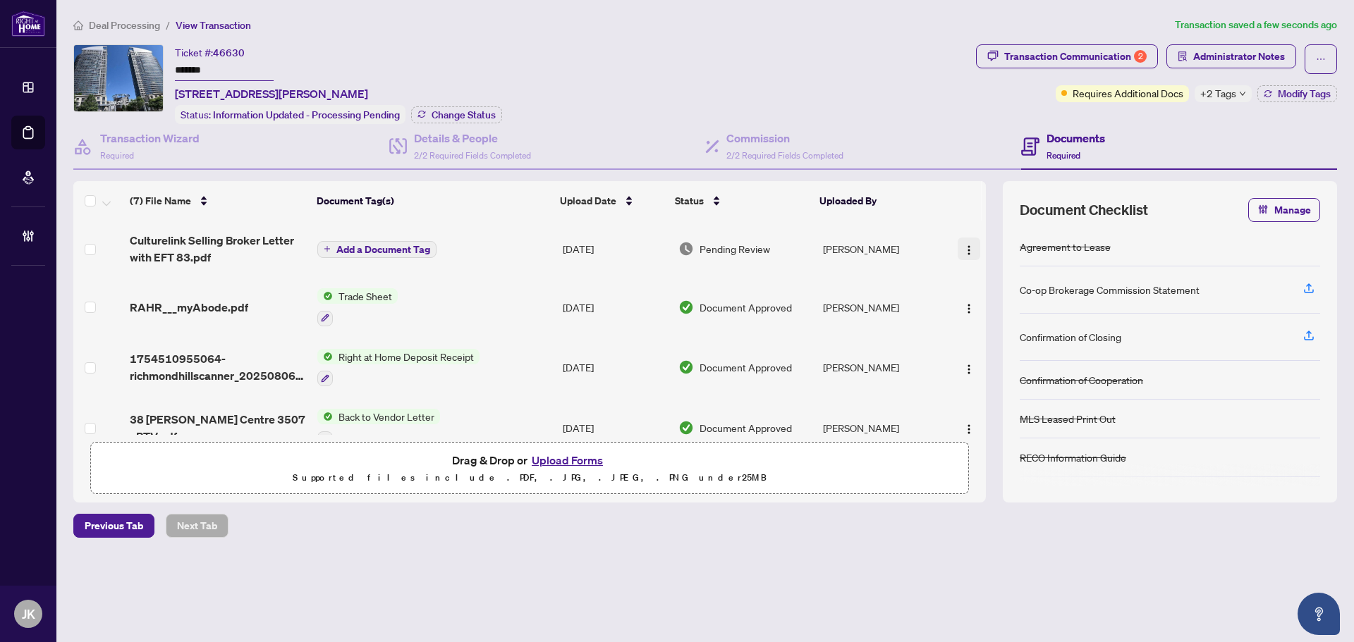
click at [968, 245] on img "button" at bounding box center [968, 250] width 11 height 11
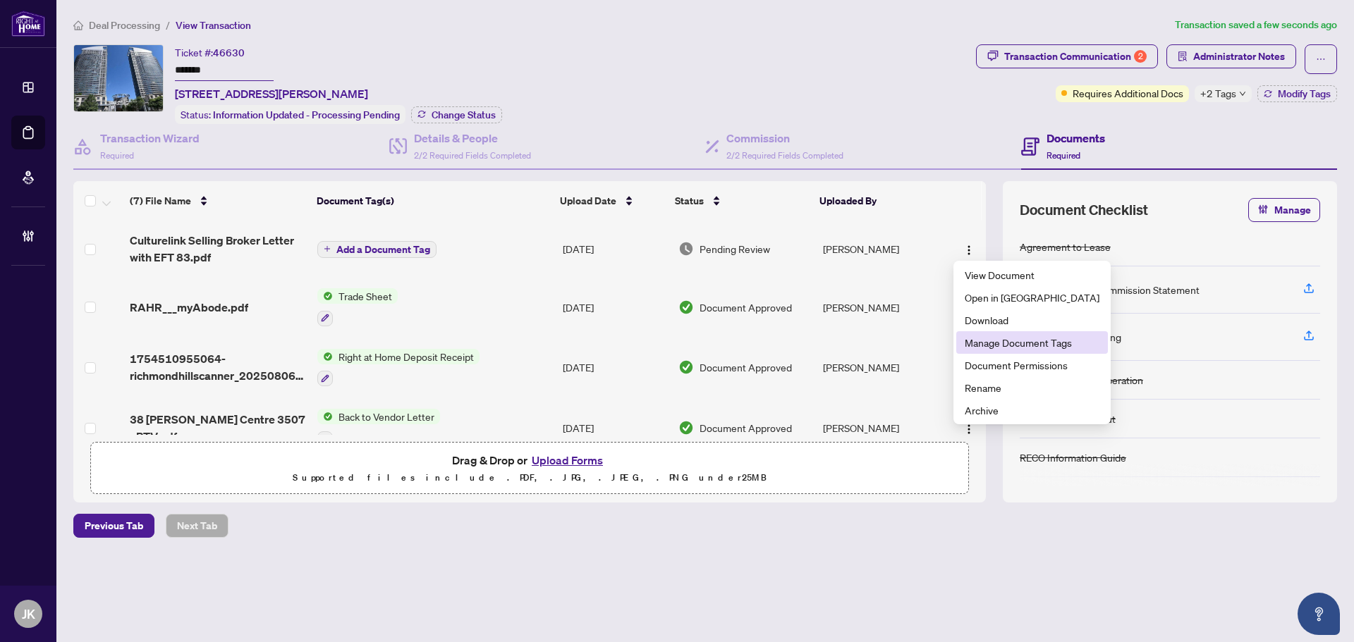
click at [1026, 348] on span "Manage Document Tags" at bounding box center [1031, 343] width 135 height 16
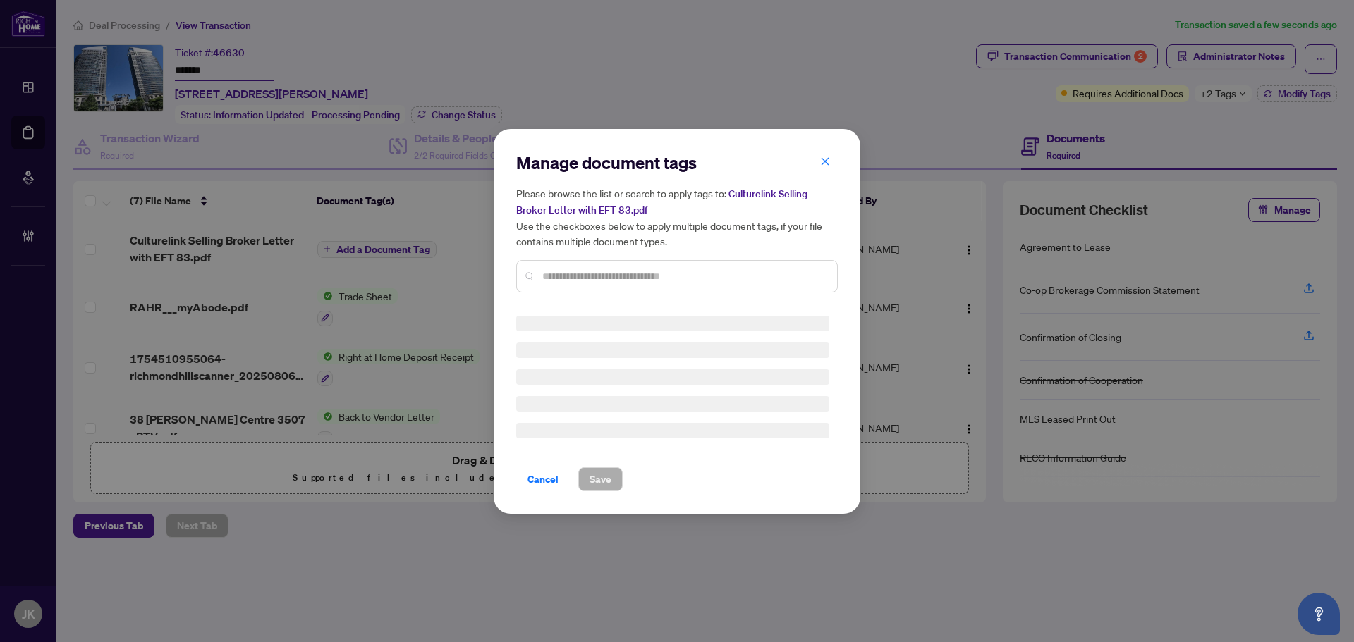
click at [583, 262] on div at bounding box center [676, 276] width 321 height 32
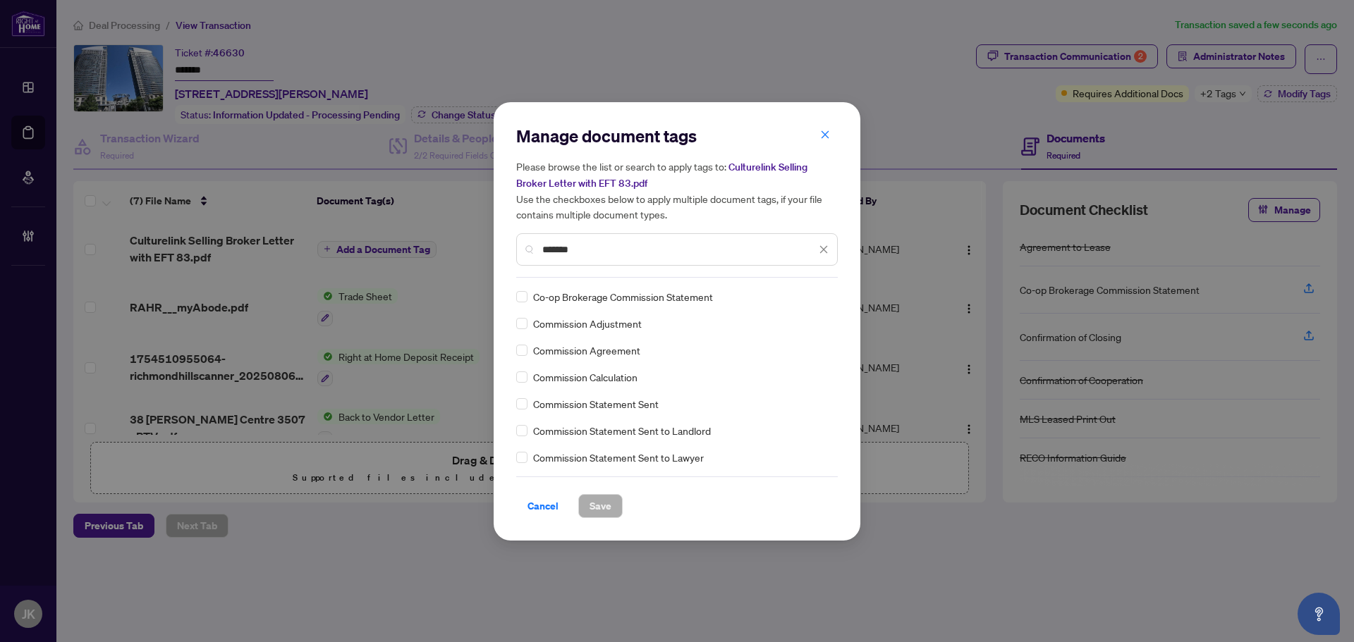
type input "*******"
drag, startPoint x: 810, startPoint y: 296, endPoint x: 799, endPoint y: 312, distance: 19.8
click at [809, 296] on img at bounding box center [809, 297] width 14 height 14
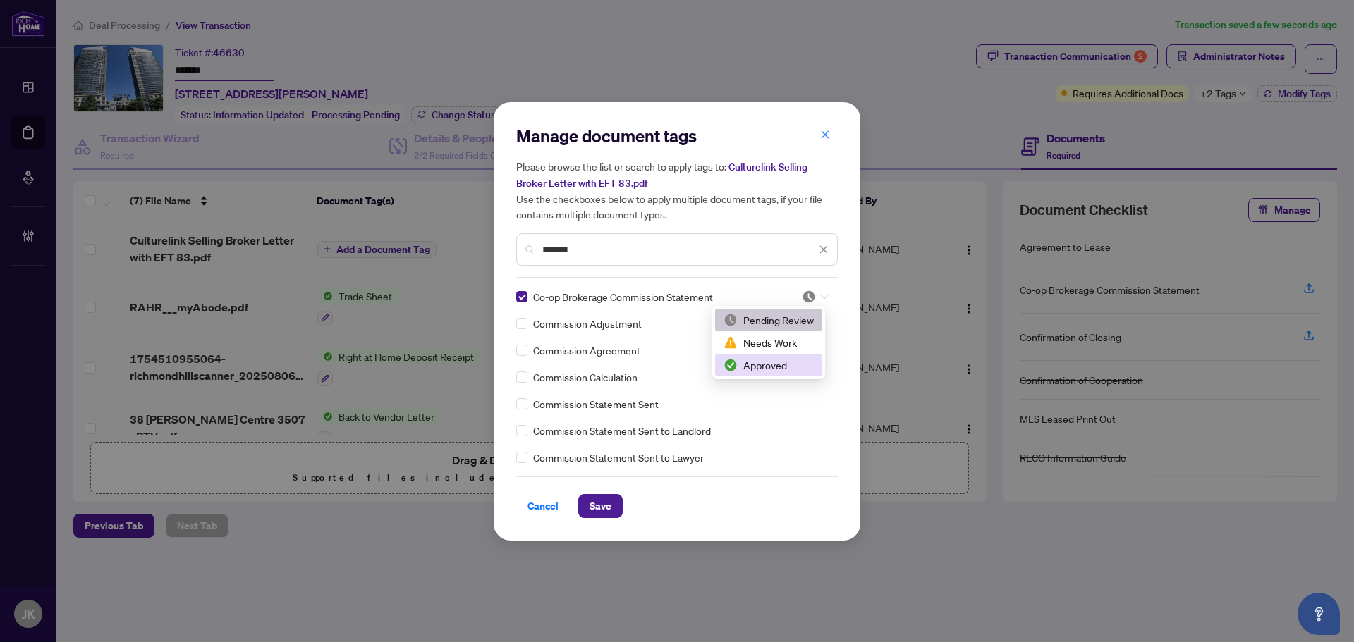
click at [786, 367] on div "Approved" at bounding box center [768, 365] width 90 height 16
drag, startPoint x: 594, startPoint y: 501, endPoint x: 769, endPoint y: 448, distance: 182.7
click at [599, 502] on span "Save" at bounding box center [600, 506] width 22 height 23
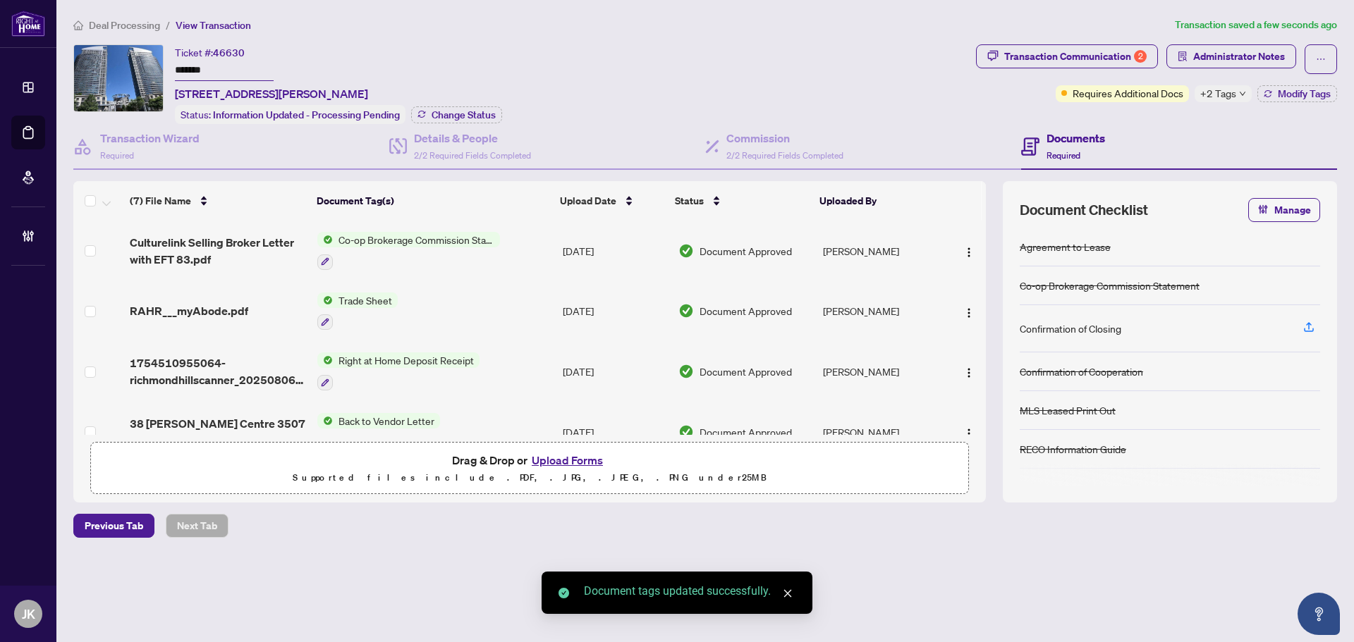
click at [395, 235] on span "Co-op Brokerage Commission Statement" at bounding box center [416, 240] width 167 height 16
click at [450, 305] on span "Co-op Brokerage Commission Statement" at bounding box center [414, 308] width 191 height 16
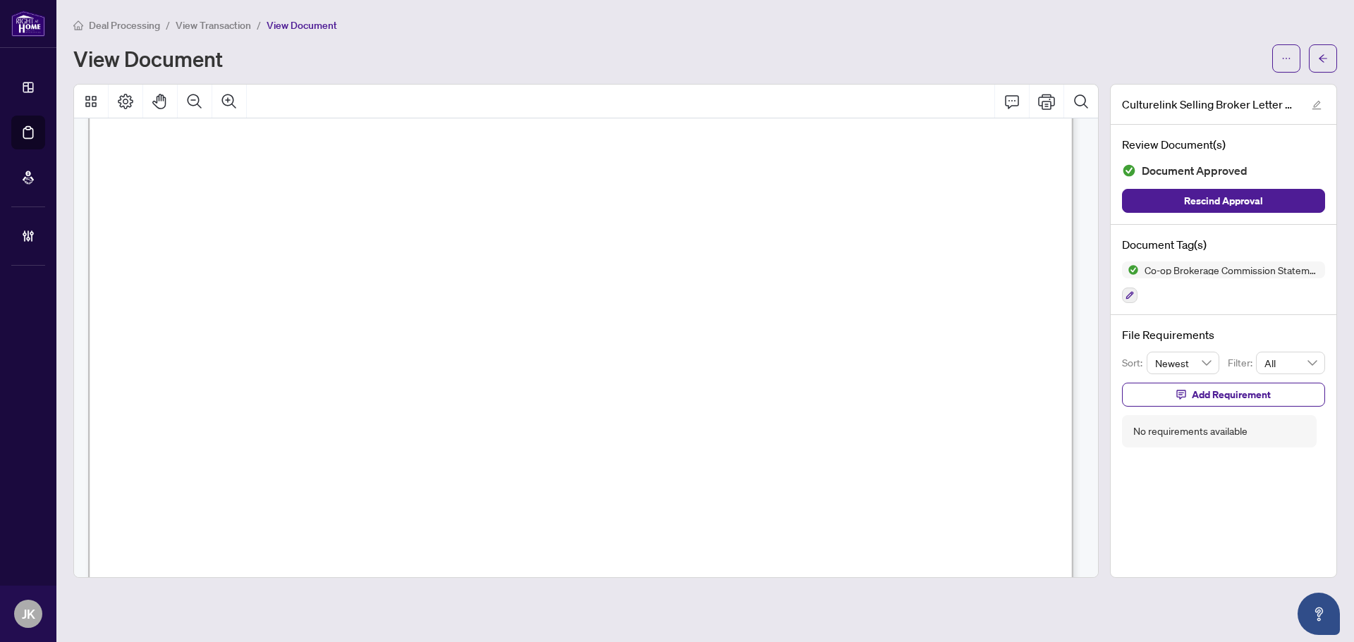
scroll to position [352, 0]
click at [1333, 57] on button "button" at bounding box center [1322, 58] width 28 height 28
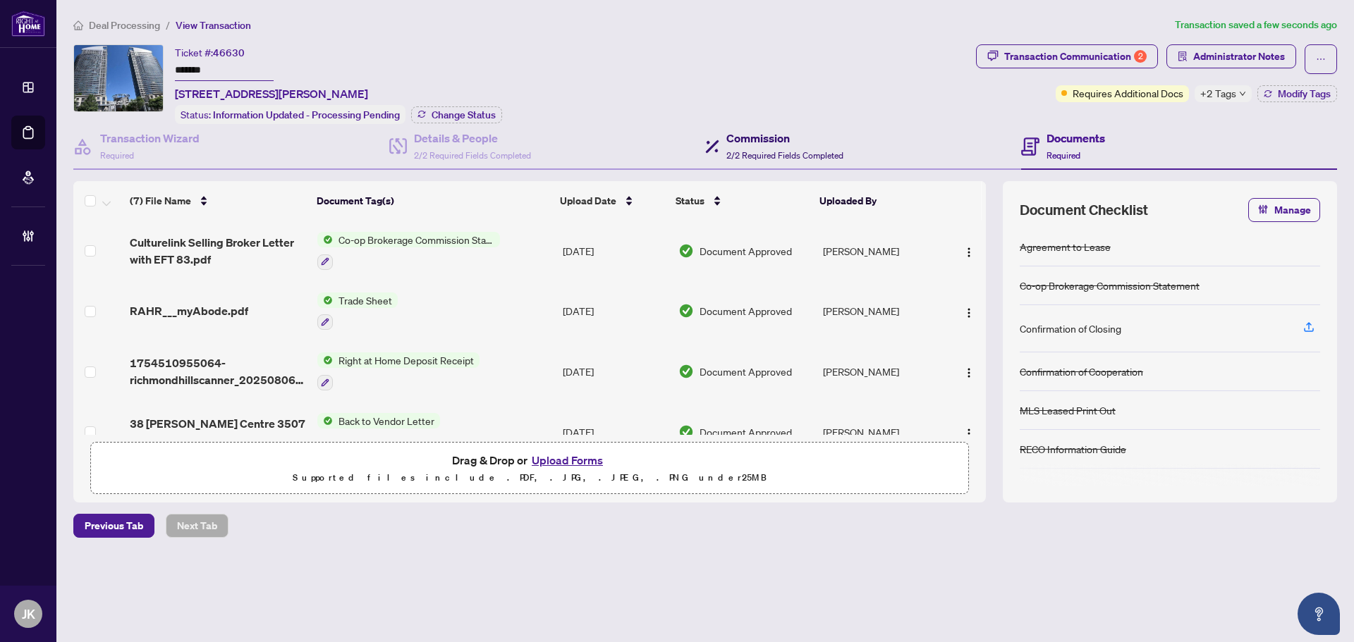
click at [761, 145] on div "Commission 2/2 Required Fields Completed" at bounding box center [784, 146] width 117 height 33
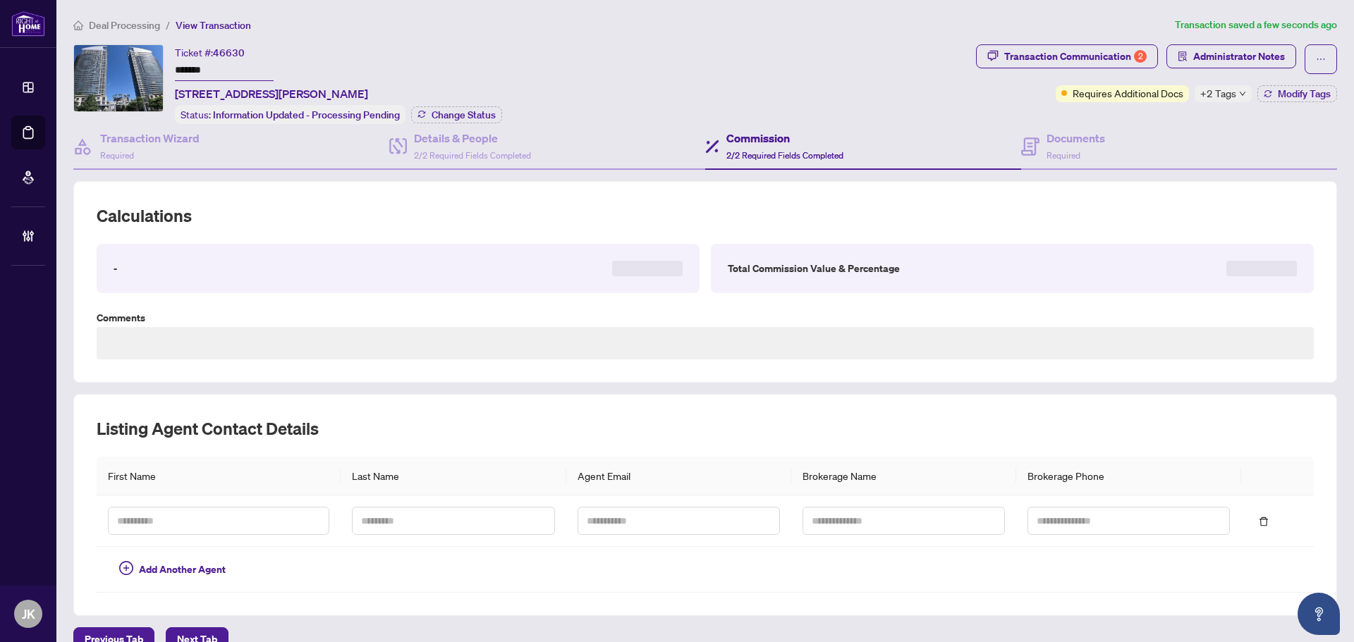
type textarea "**********"
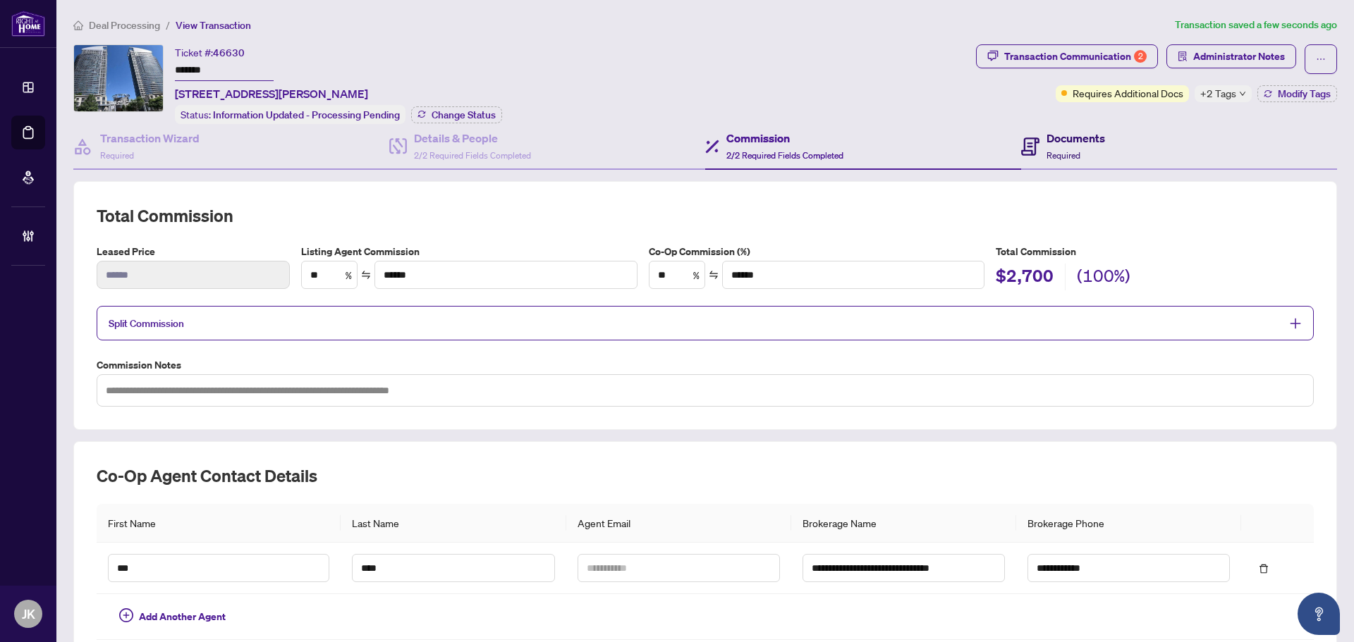
click at [1067, 156] on span "Required" at bounding box center [1063, 155] width 34 height 11
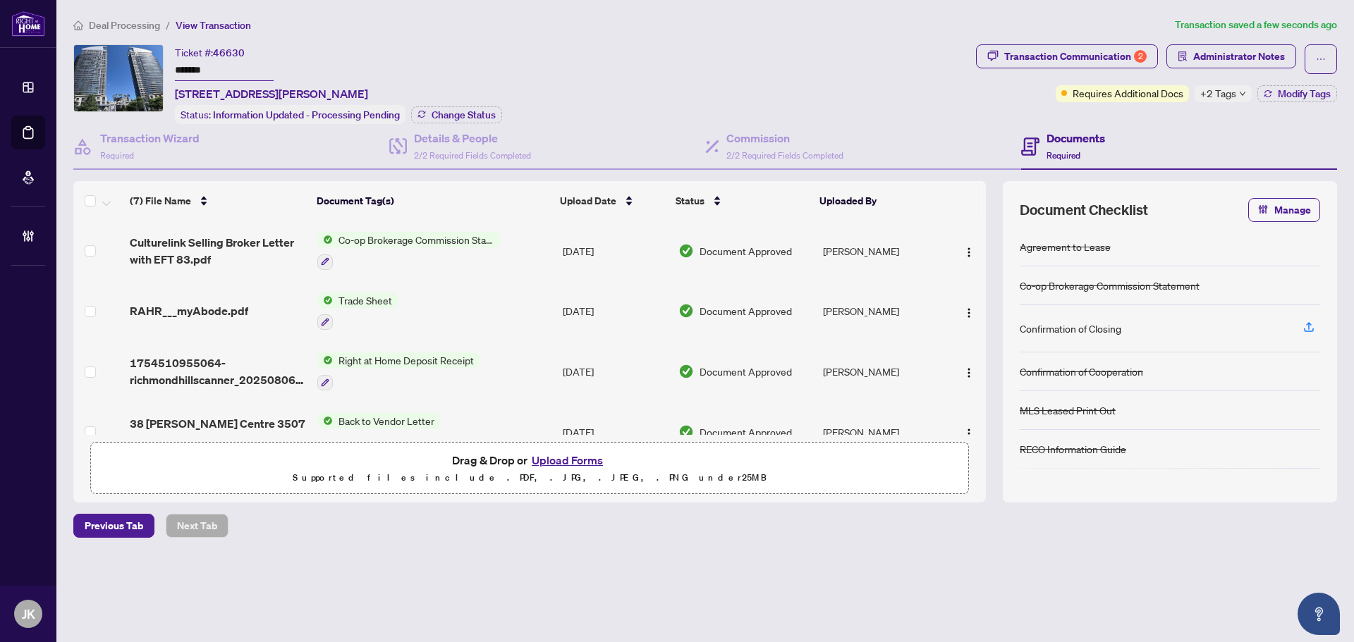
click at [364, 232] on span "Co-op Brokerage Commission Statement" at bounding box center [416, 240] width 167 height 16
click at [402, 312] on span "Co-op Brokerage Commission Statement" at bounding box center [414, 308] width 191 height 16
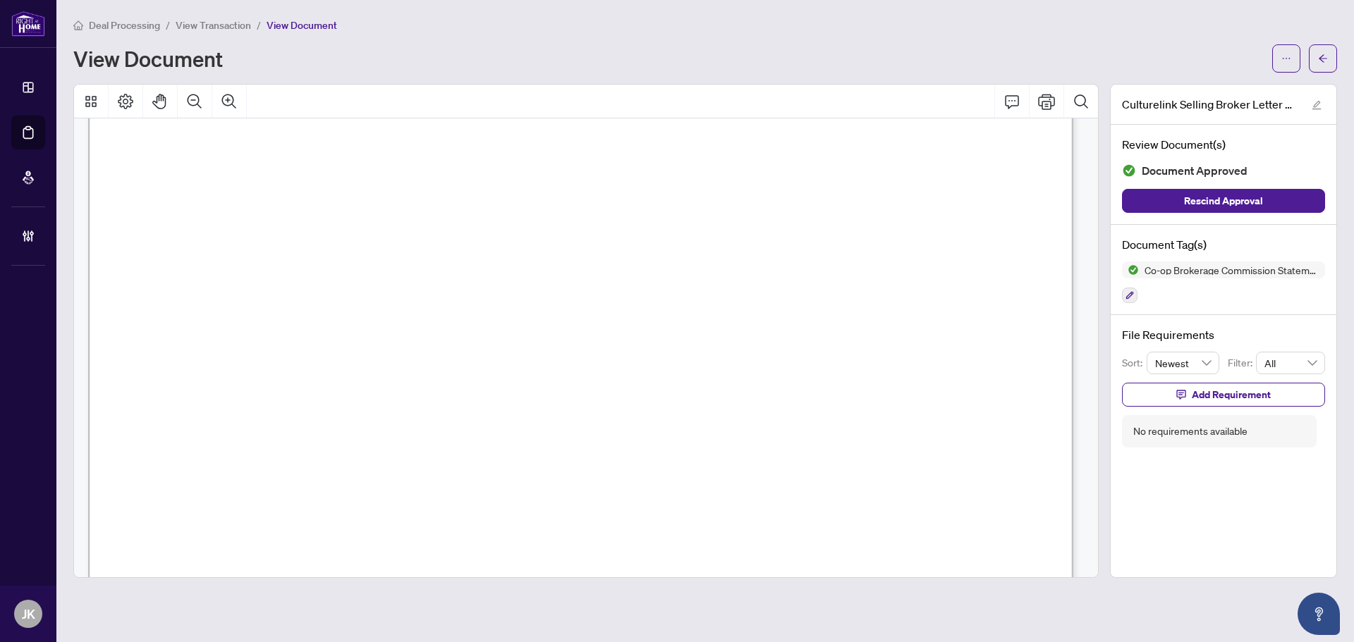
scroll to position [211, 0]
click at [1319, 55] on icon "arrow-left" at bounding box center [1323, 59] width 10 height 10
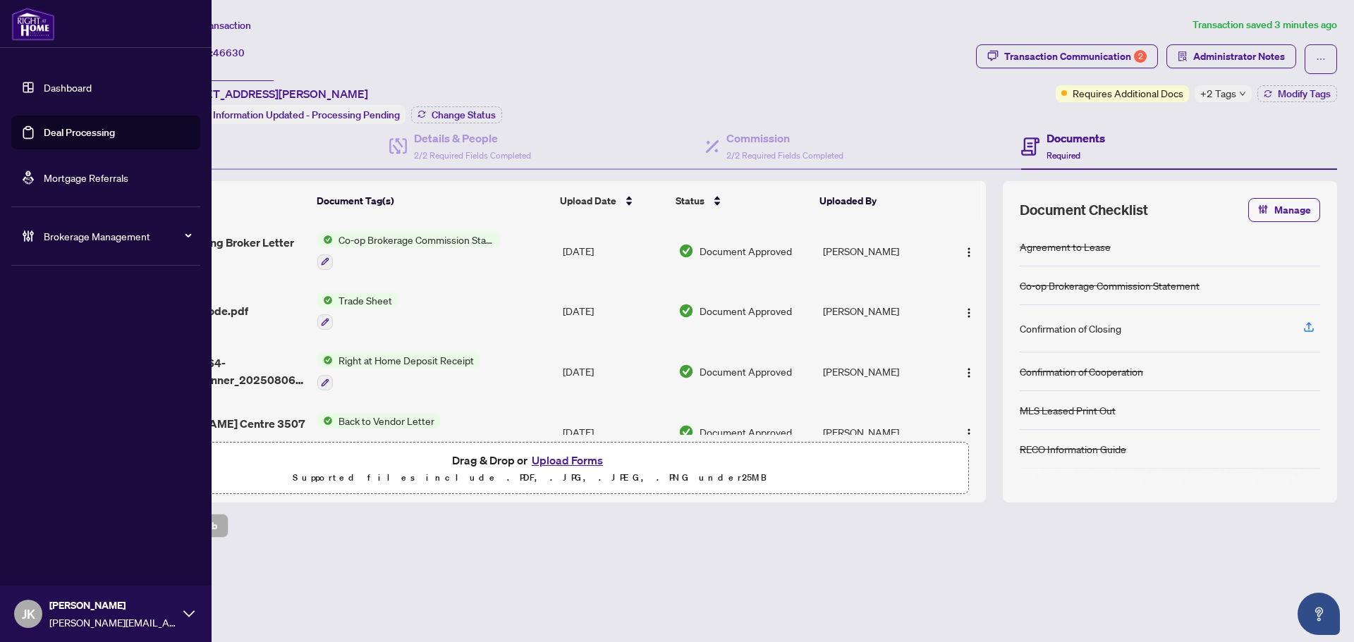
click at [80, 137] on link "Deal Processing" at bounding box center [79, 132] width 71 height 13
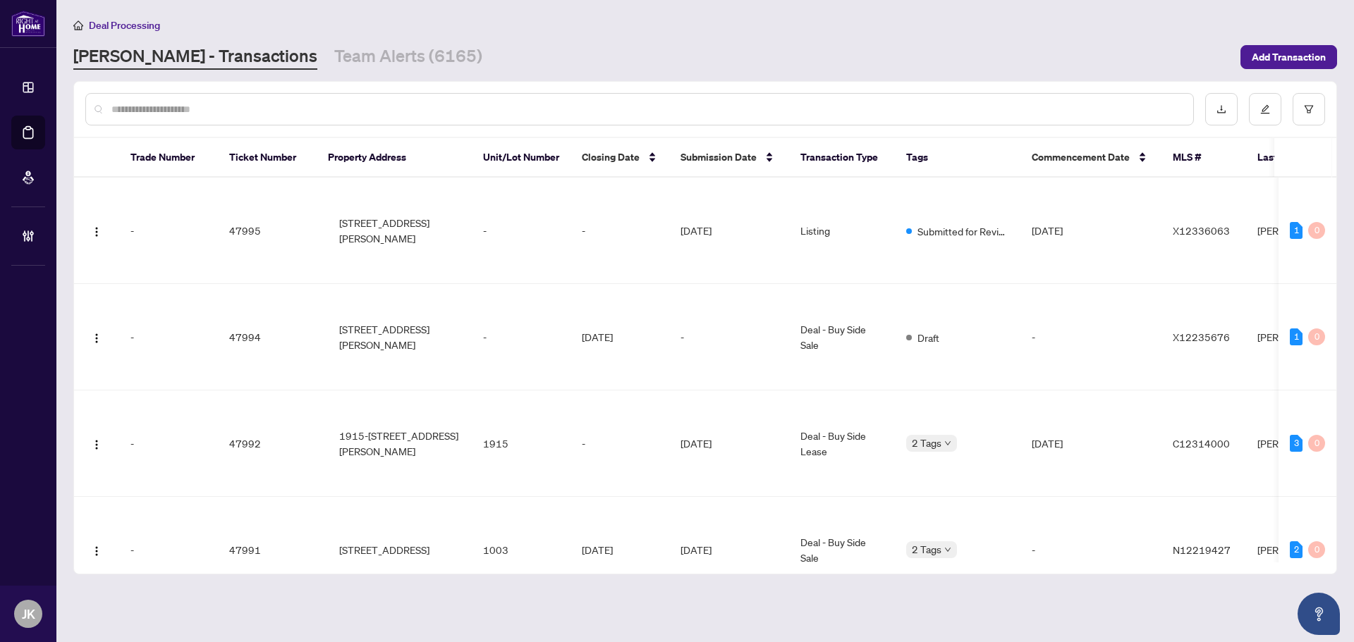
click at [261, 108] on input "text" at bounding box center [646, 110] width 1070 height 16
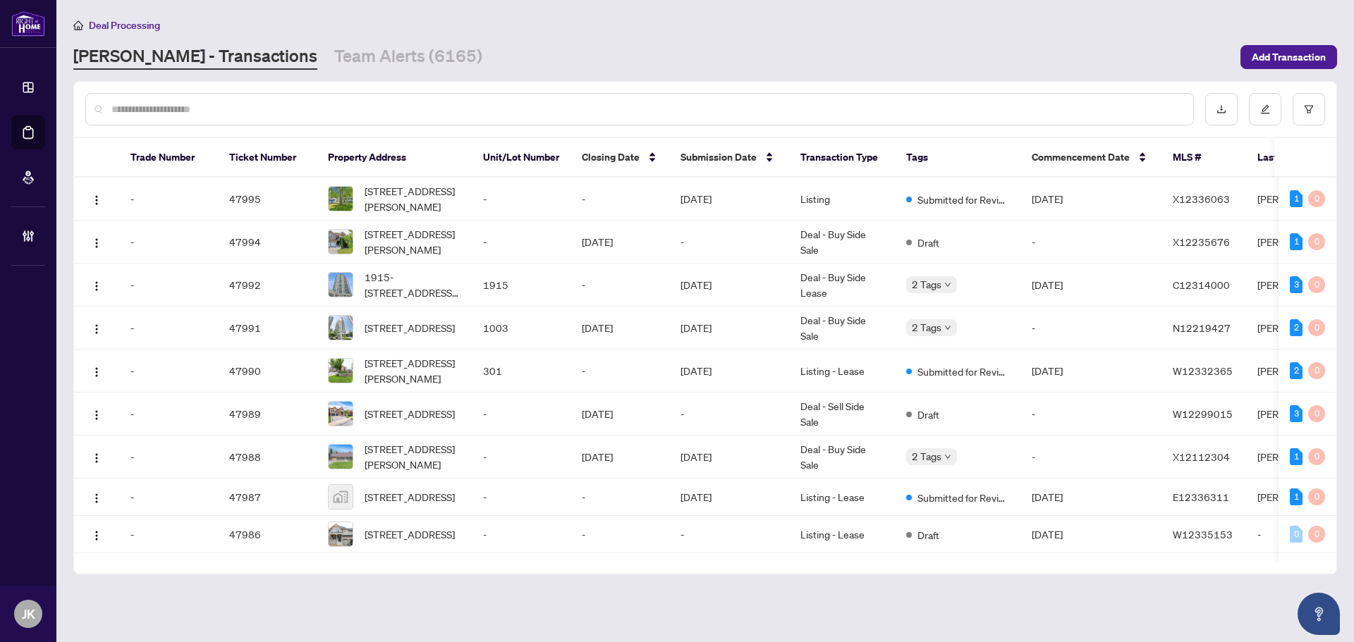
click at [260, 108] on input "text" at bounding box center [646, 110] width 1070 height 16
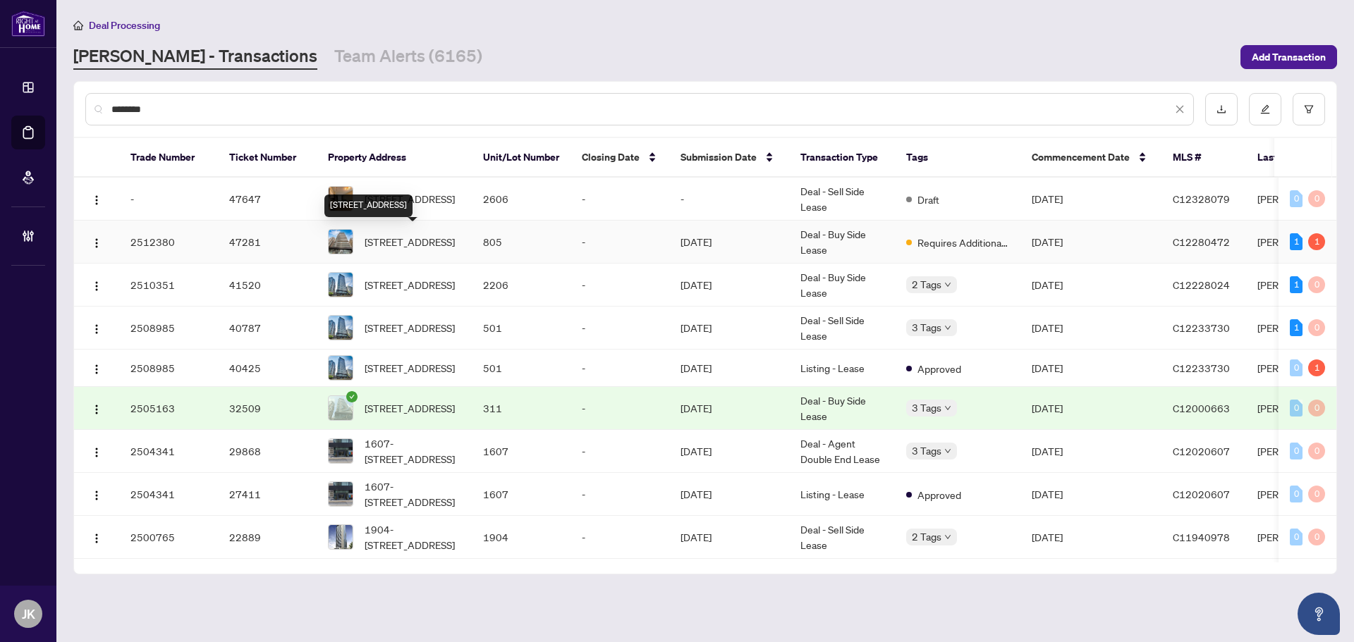
type input "*******"
click at [419, 243] on span "[STREET_ADDRESS]" at bounding box center [409, 242] width 90 height 16
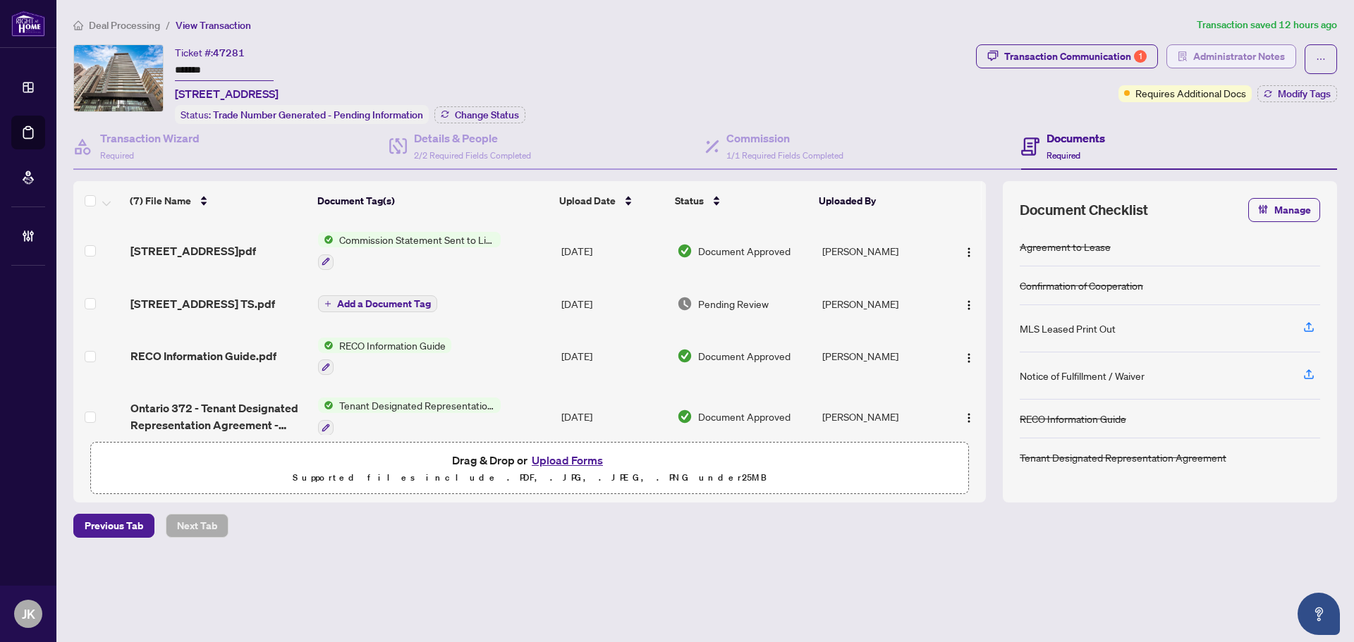
click at [1244, 53] on span "Administrator Notes" at bounding box center [1239, 56] width 92 height 23
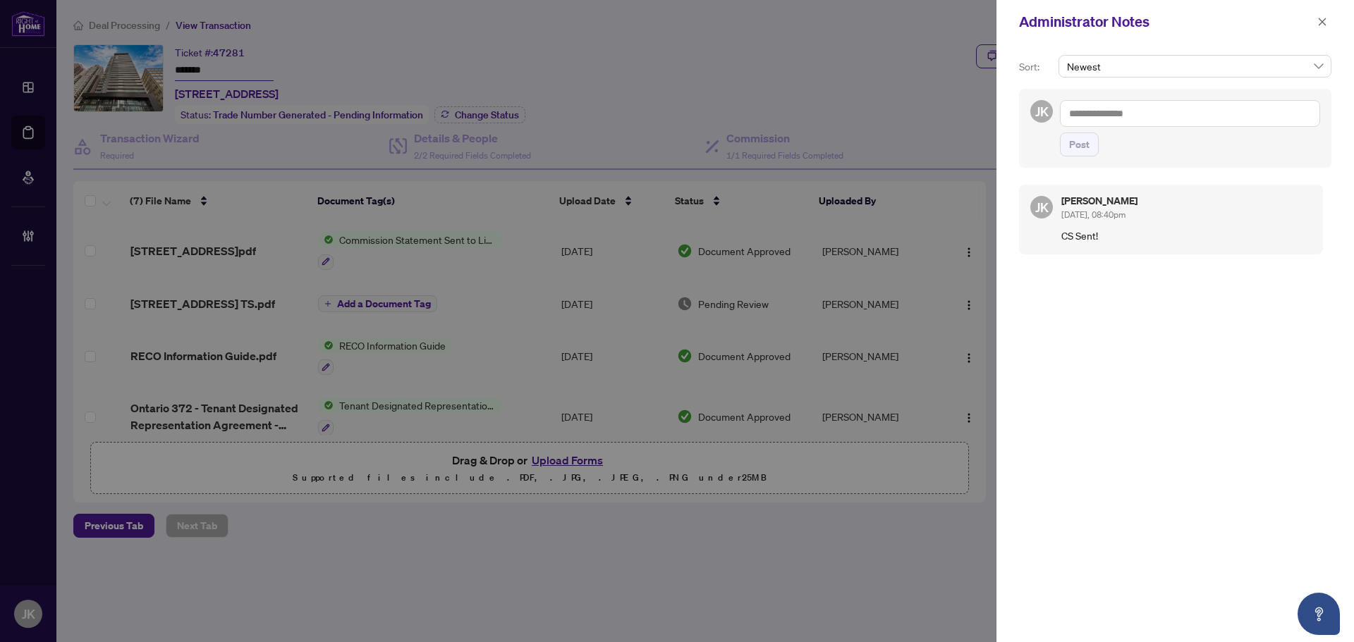
drag, startPoint x: 1330, startPoint y: 24, endPoint x: 1349, endPoint y: 31, distance: 20.3
click at [1330, 23] on button "button" at bounding box center [1322, 21] width 18 height 17
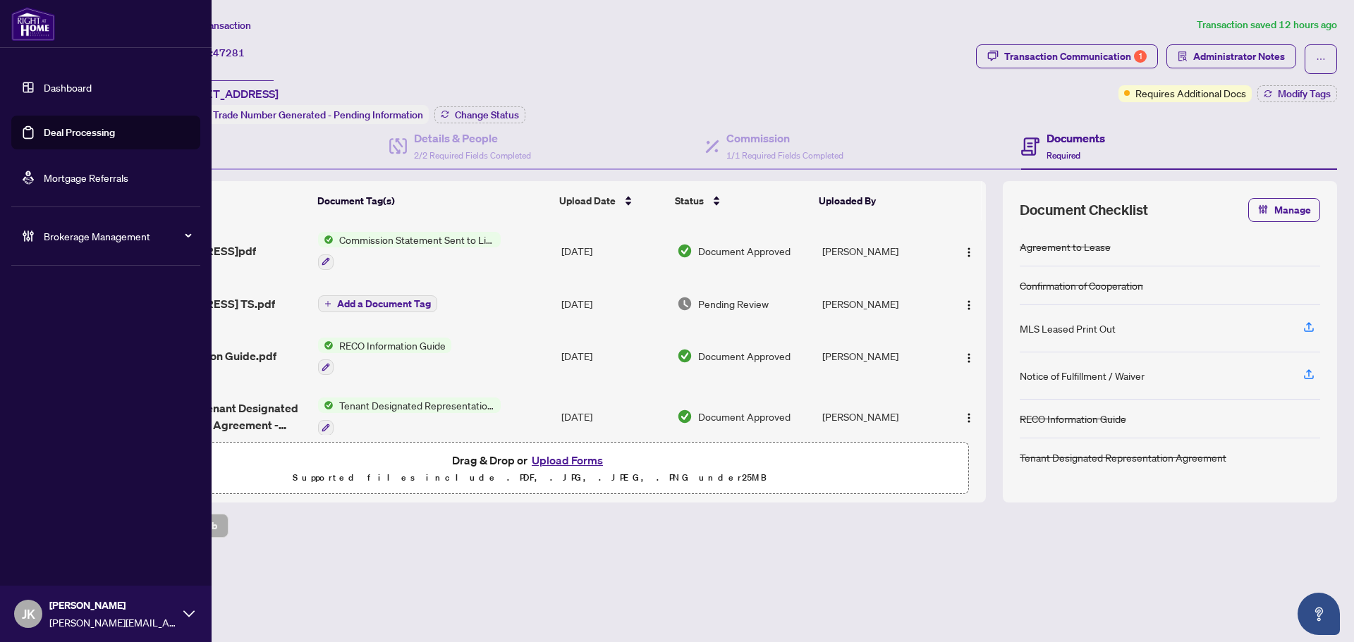
click at [65, 128] on link "Deal Processing" at bounding box center [79, 132] width 71 height 13
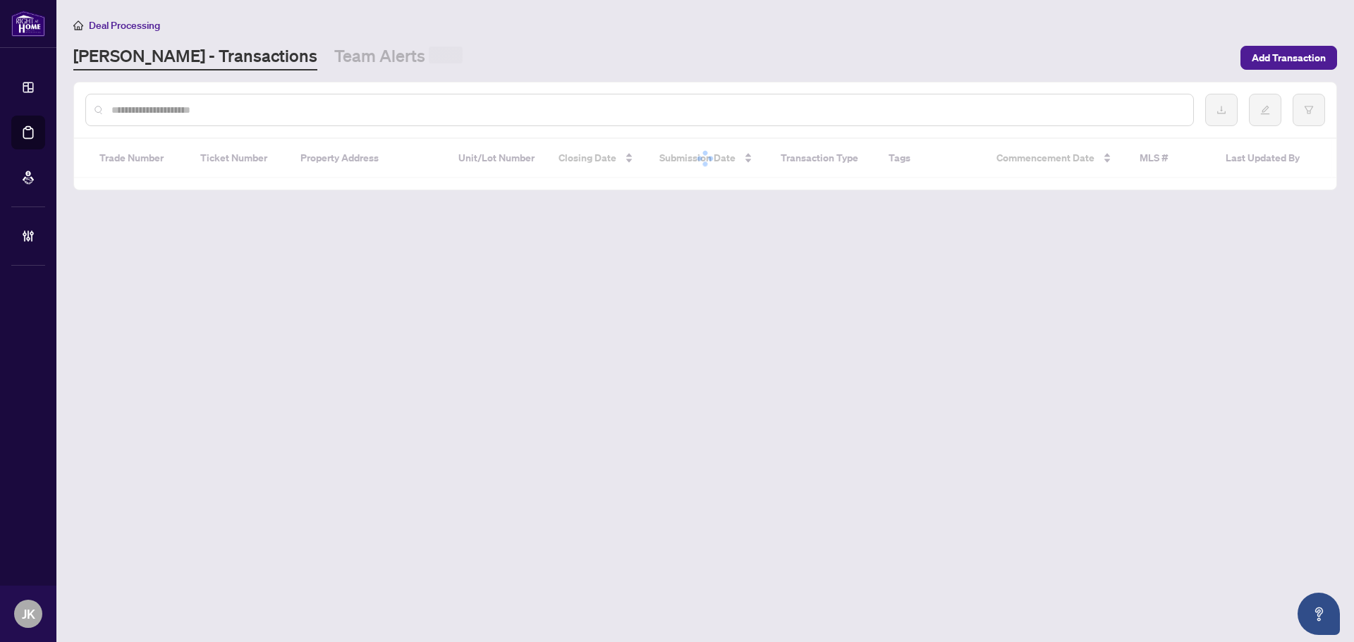
click at [285, 102] on input "text" at bounding box center [646, 110] width 1070 height 16
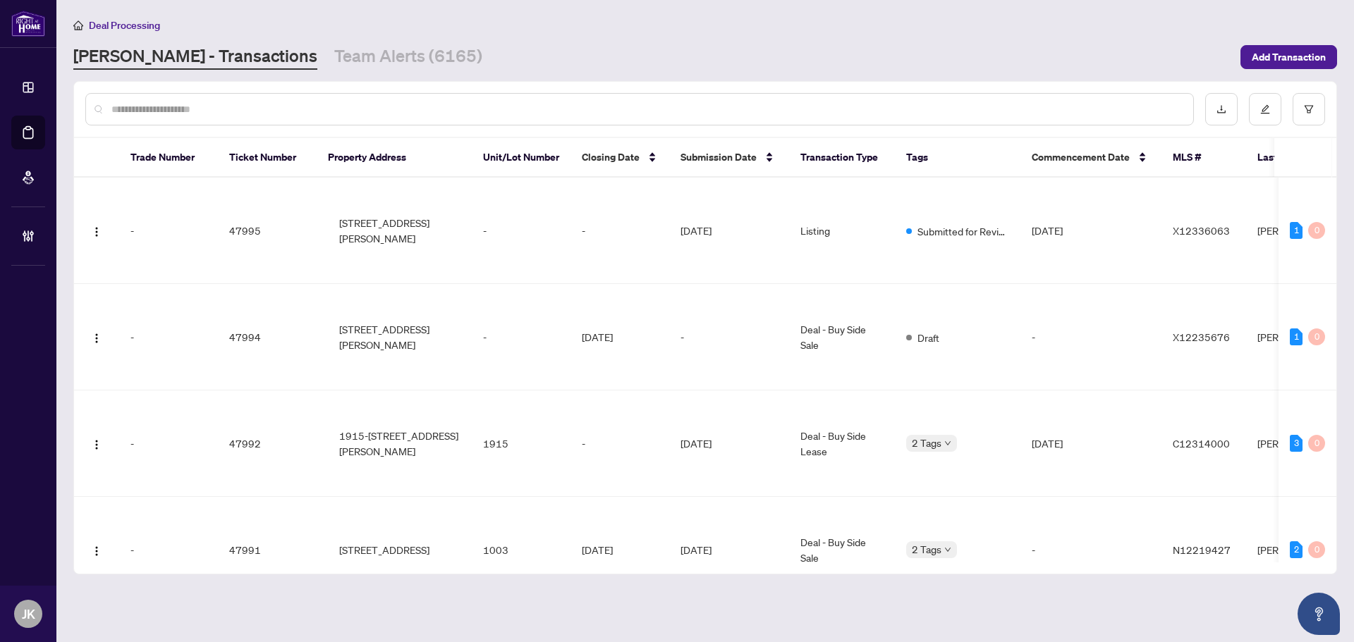
click at [275, 110] on input "text" at bounding box center [646, 110] width 1070 height 16
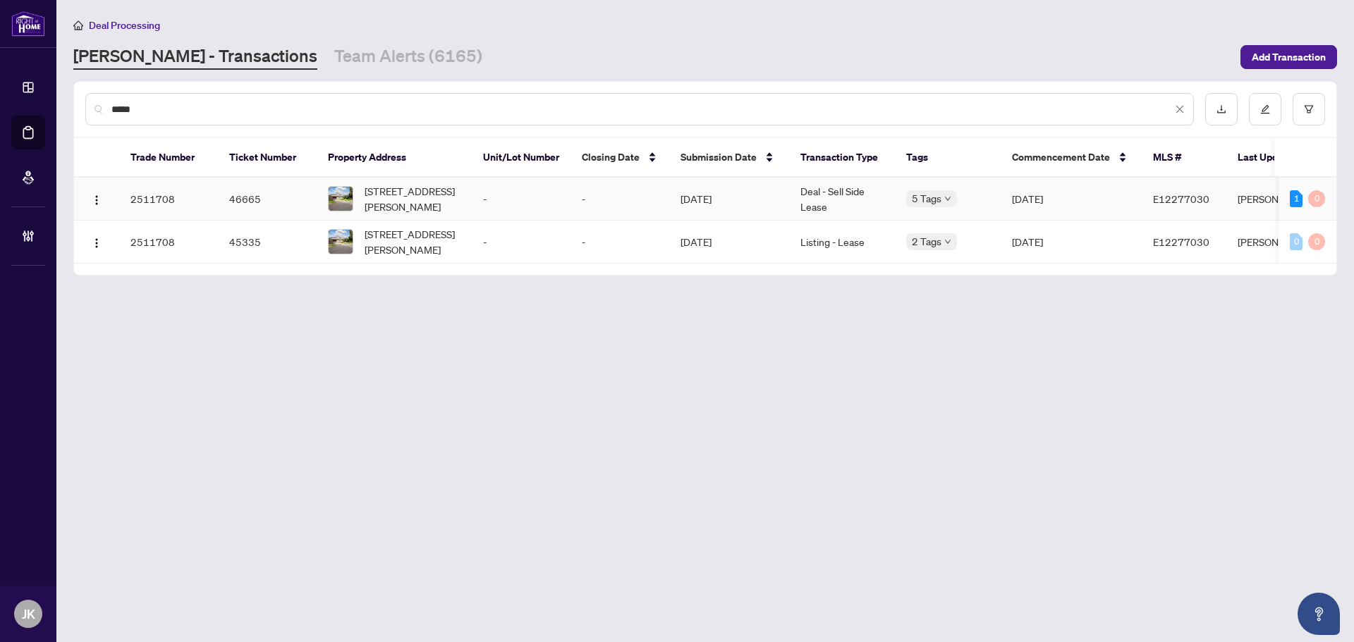
type input "*****"
click at [869, 203] on td "Deal - Sell Side Lease" at bounding box center [842, 199] width 106 height 43
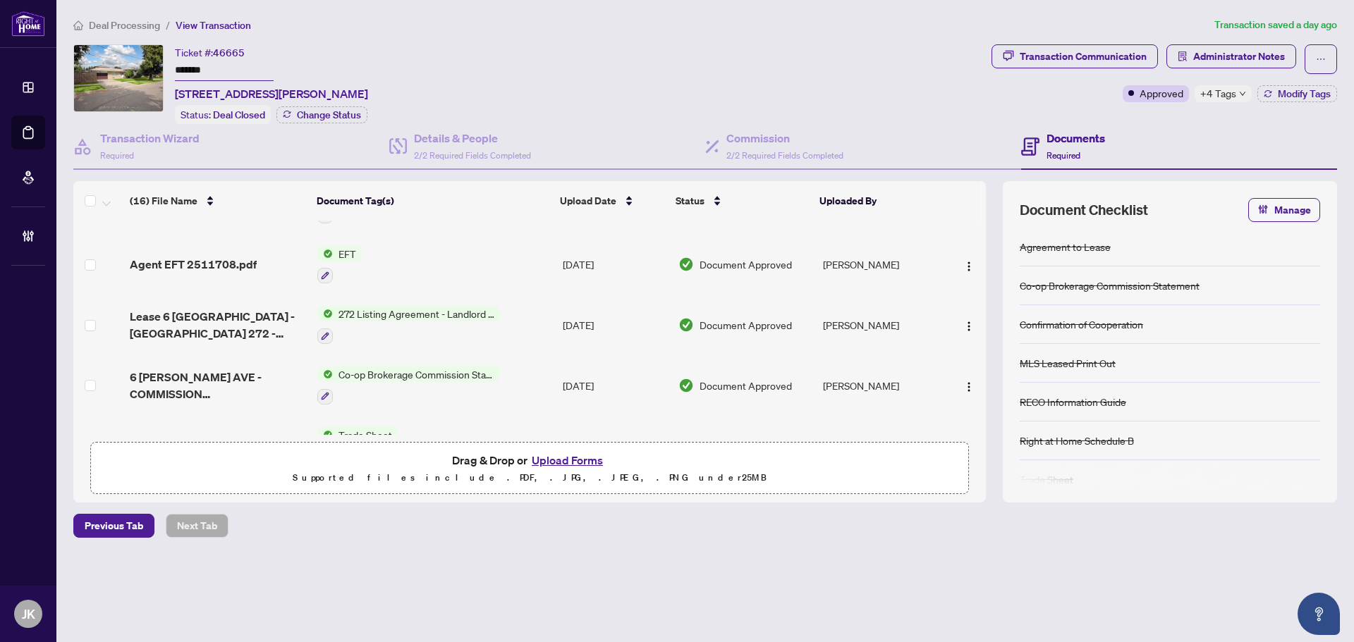
scroll to position [70, 0]
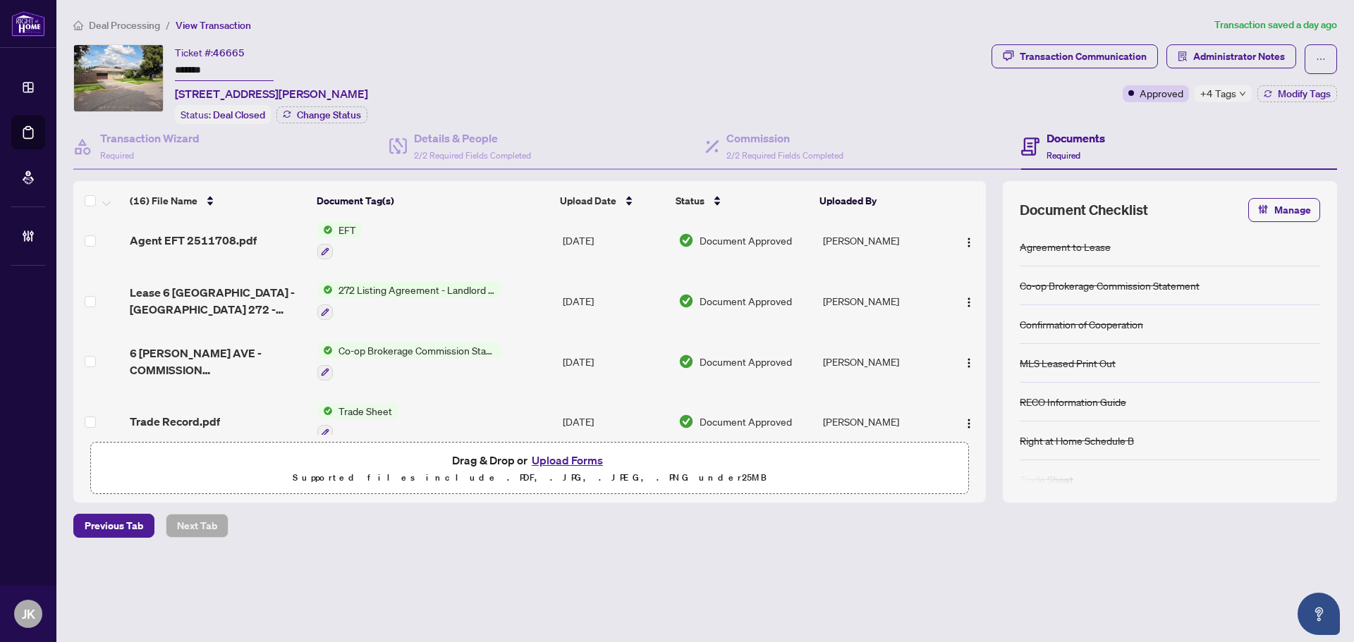
click at [376, 350] on span "Co-op Brokerage Commission Statement" at bounding box center [416, 351] width 167 height 16
click at [420, 413] on span "Co-op Brokerage Commission Statement" at bounding box center [414, 418] width 191 height 16
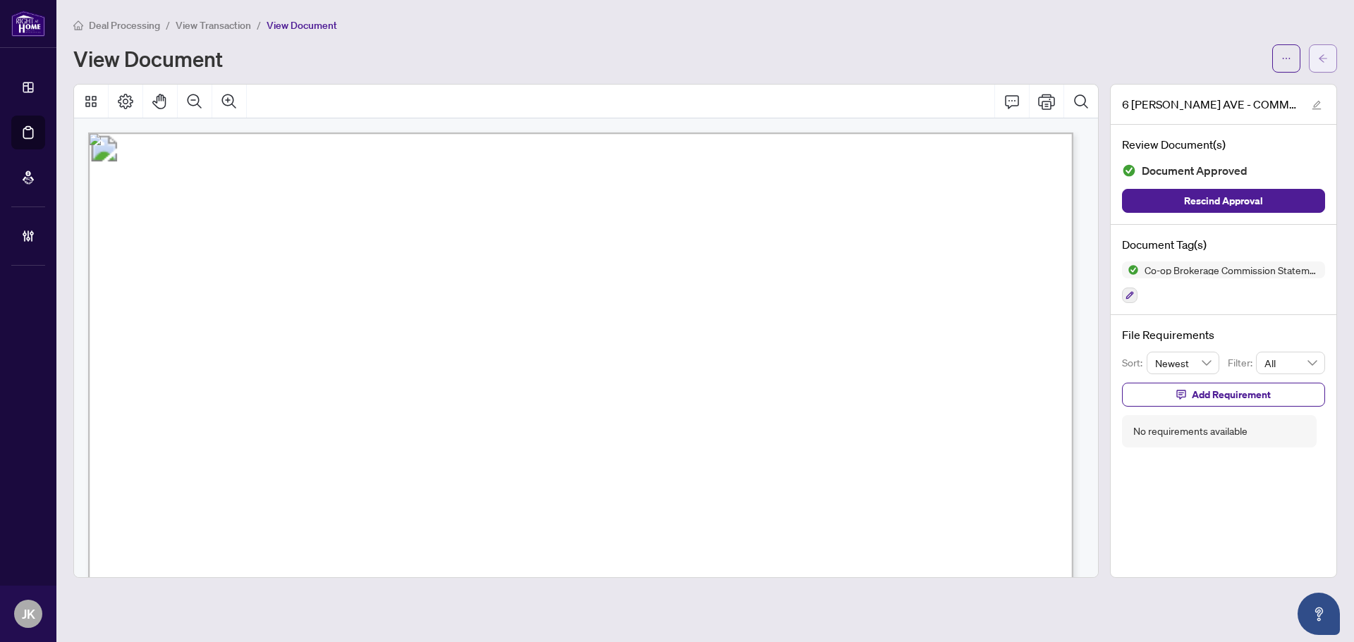
click at [1333, 55] on button "button" at bounding box center [1322, 58] width 28 height 28
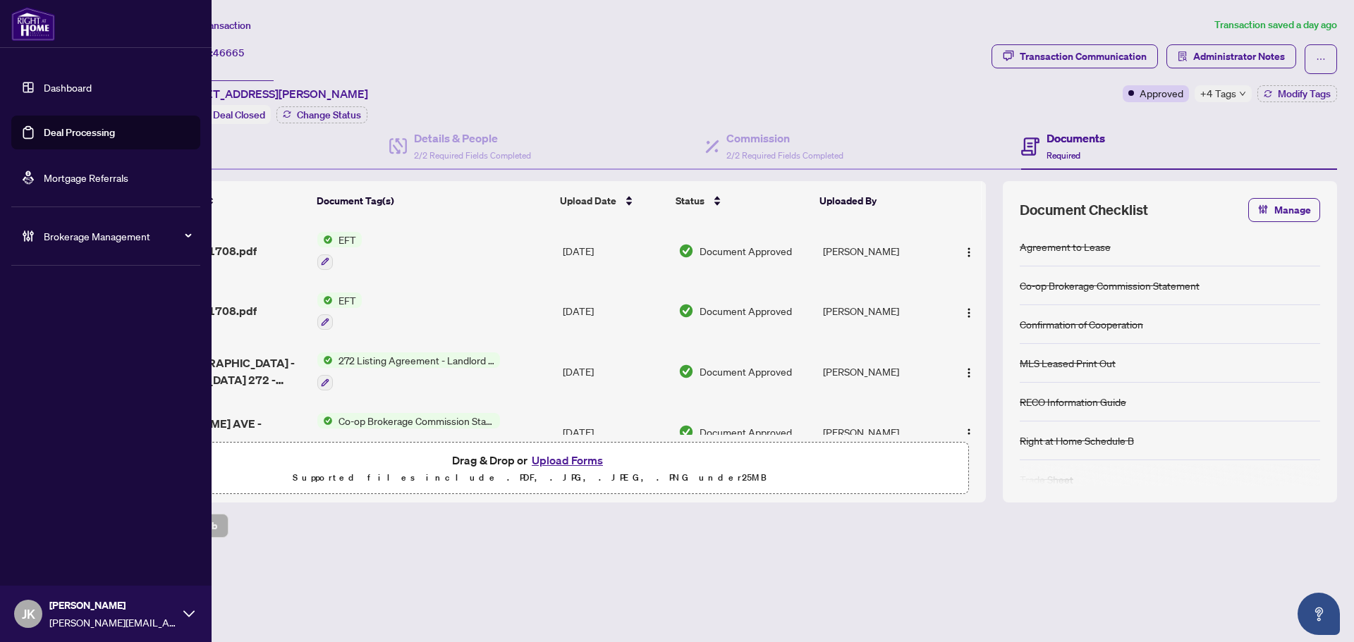
click at [104, 126] on link "Deal Processing" at bounding box center [79, 132] width 71 height 13
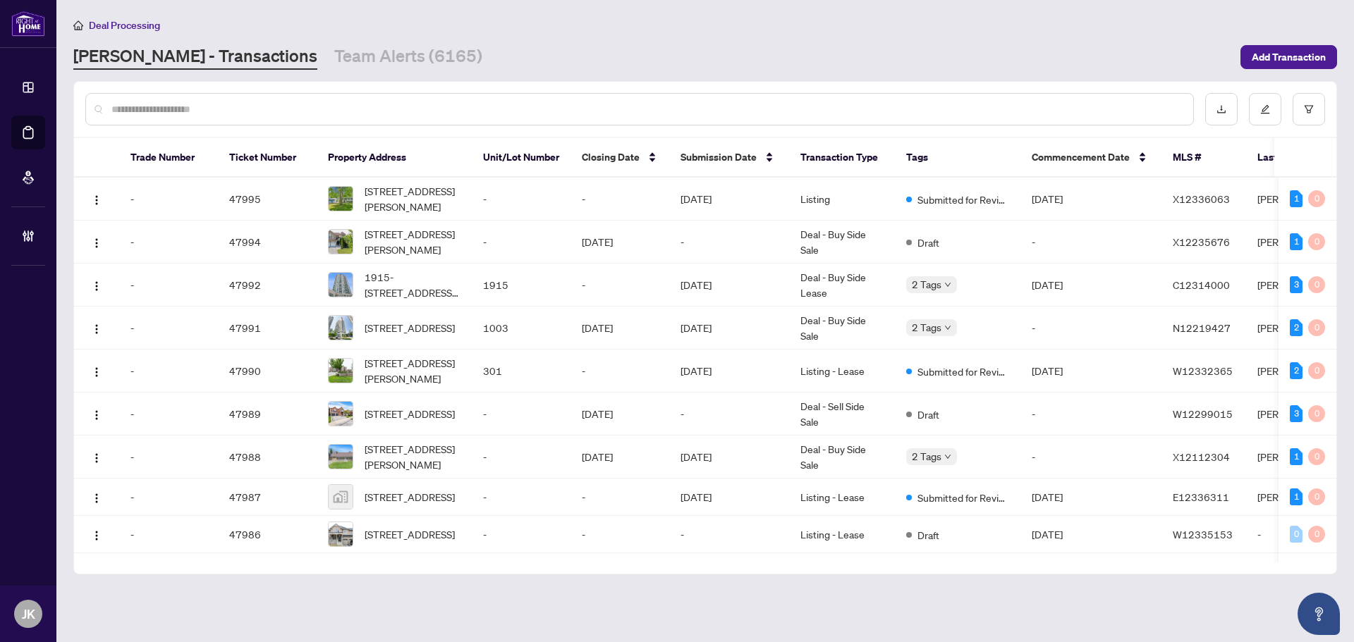
drag, startPoint x: 468, startPoint y: 101, endPoint x: 424, endPoint y: 101, distance: 43.7
click at [466, 99] on div at bounding box center [639, 109] width 1108 height 32
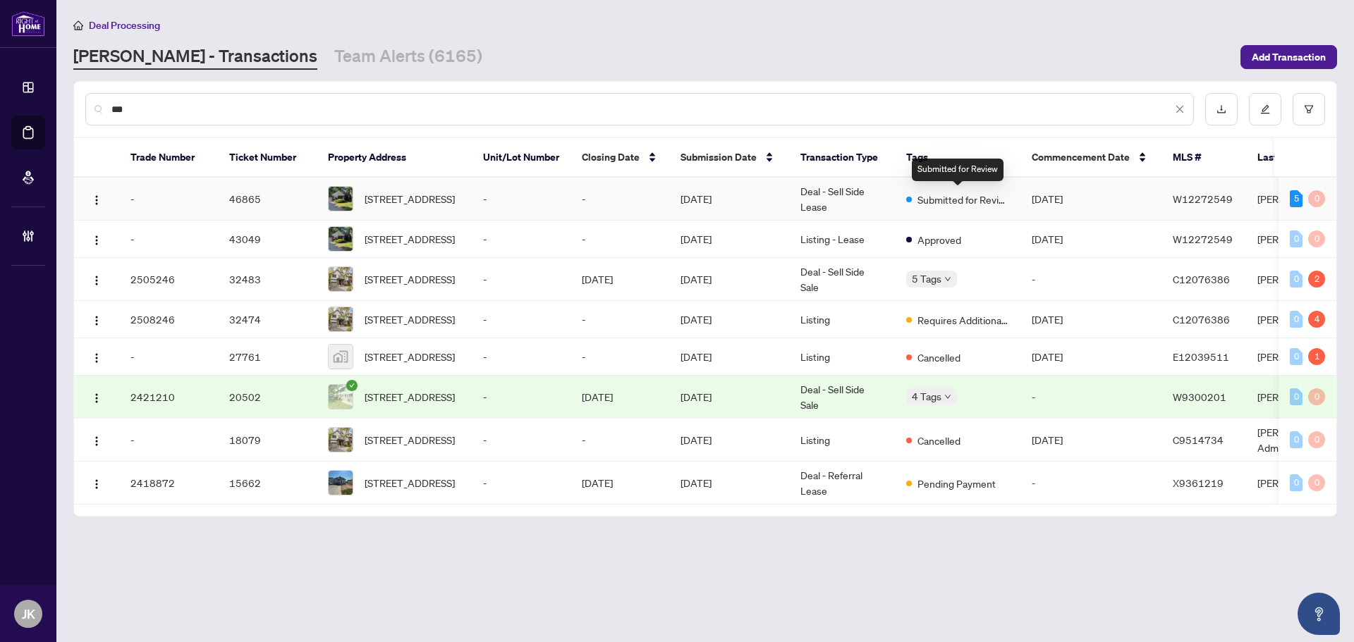
type input "***"
click at [912, 193] on div "Submitted for Review" at bounding box center [957, 198] width 103 height 17
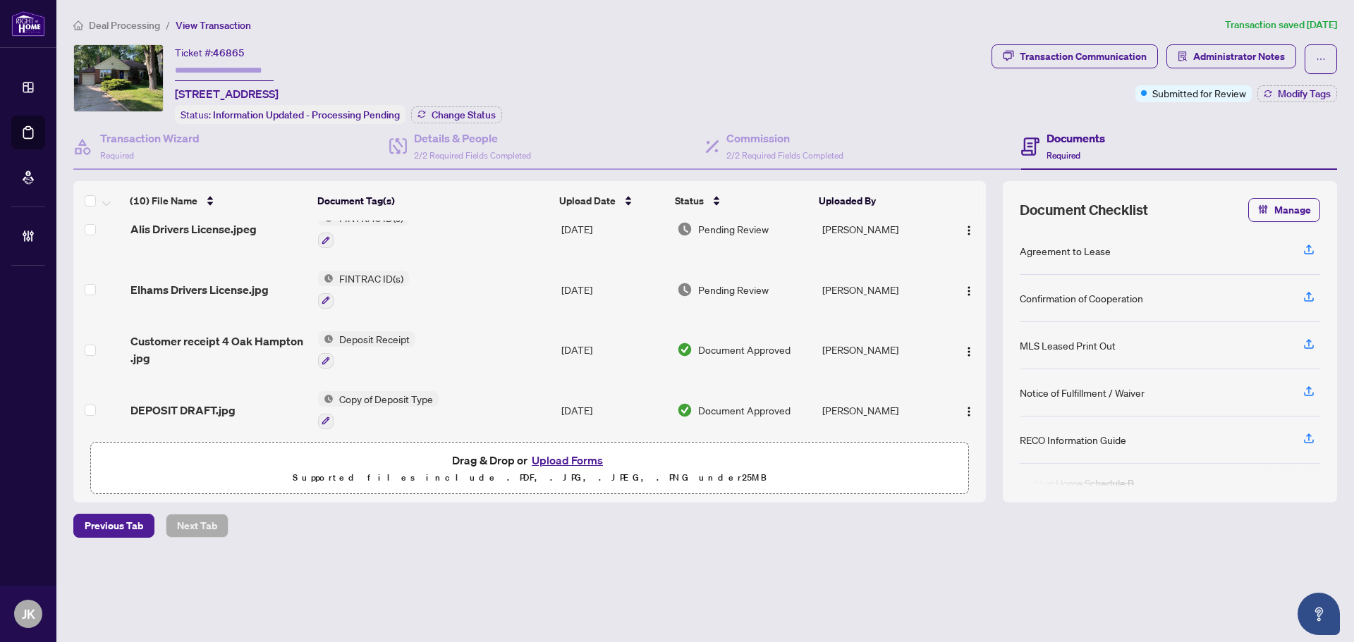
scroll to position [70, 0]
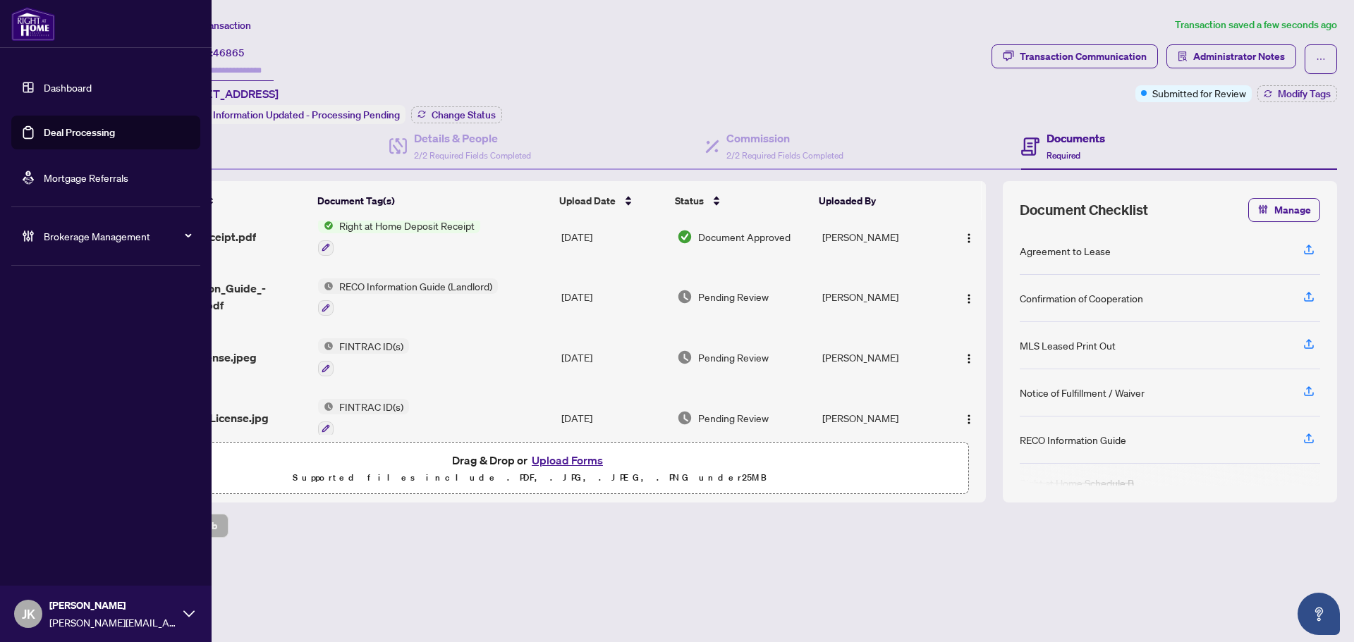
drag, startPoint x: 75, startPoint y: 124, endPoint x: 162, endPoint y: 129, distance: 86.9
click at [76, 126] on link "Deal Processing" at bounding box center [79, 132] width 71 height 13
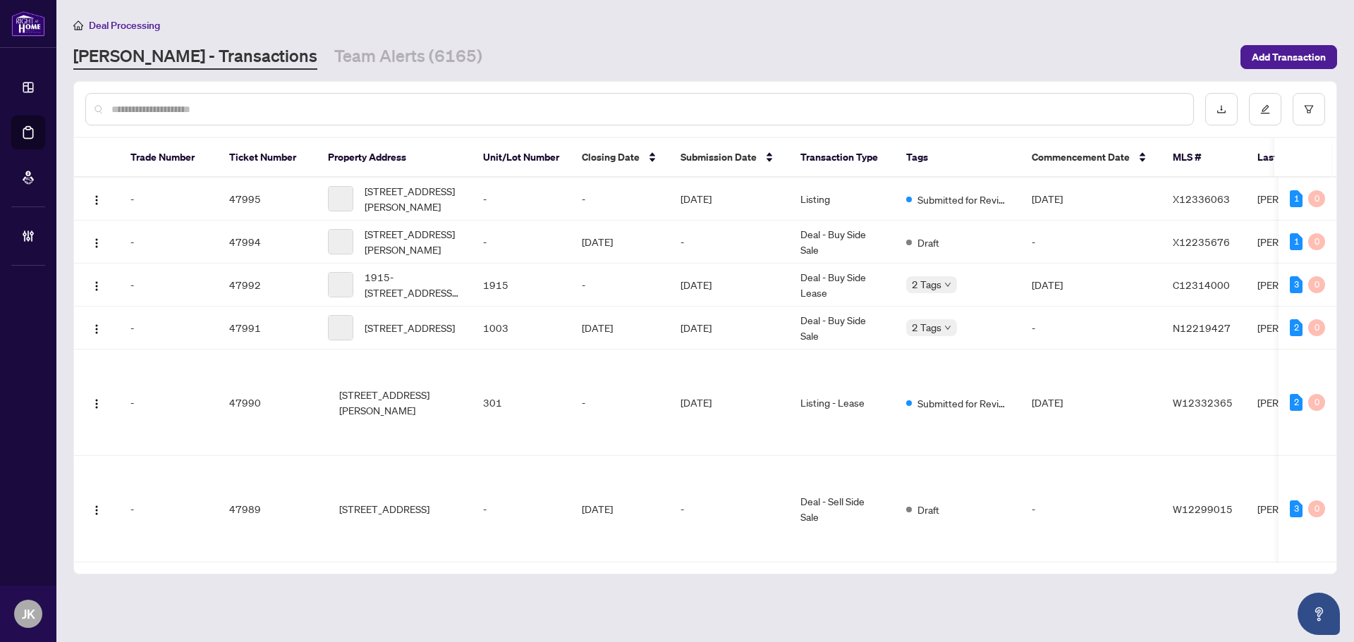
click at [274, 104] on input "text" at bounding box center [646, 110] width 1070 height 16
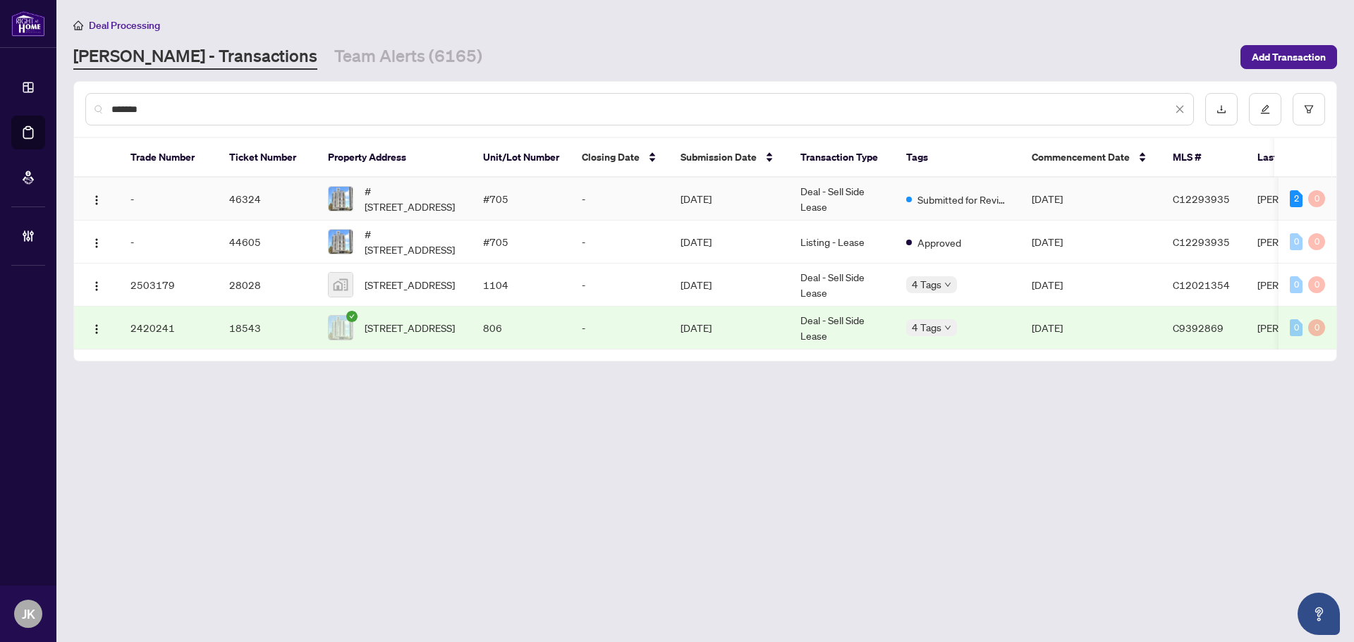
type input "*******"
click at [893, 204] on td "Deal - Sell Side Lease" at bounding box center [842, 199] width 106 height 43
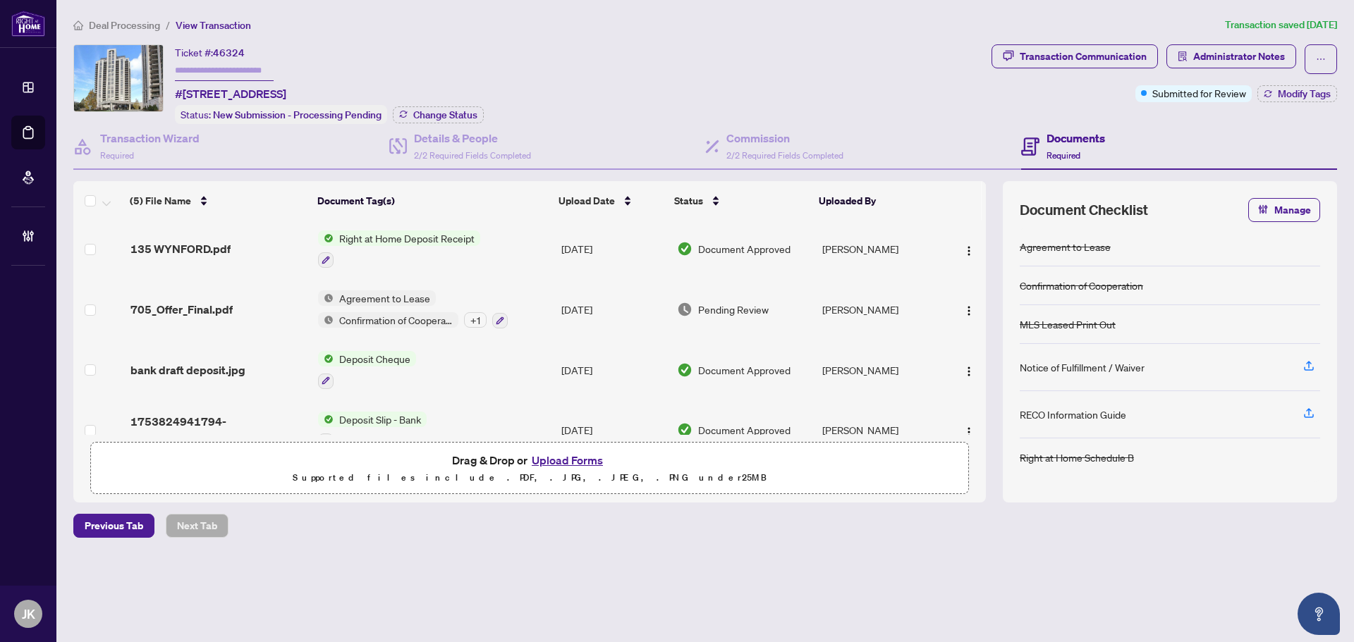
scroll to position [91, 0]
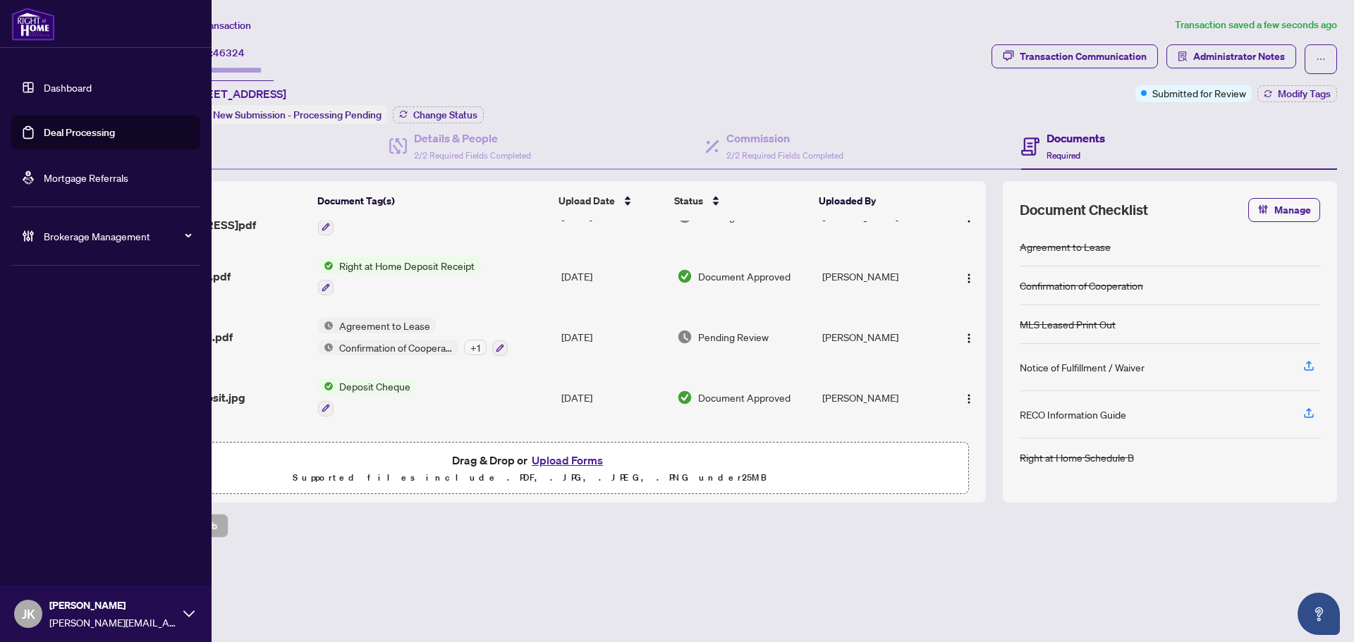
drag, startPoint x: 82, startPoint y: 132, endPoint x: 192, endPoint y: 114, distance: 111.4
click at [82, 132] on link "Deal Processing" at bounding box center [79, 132] width 71 height 13
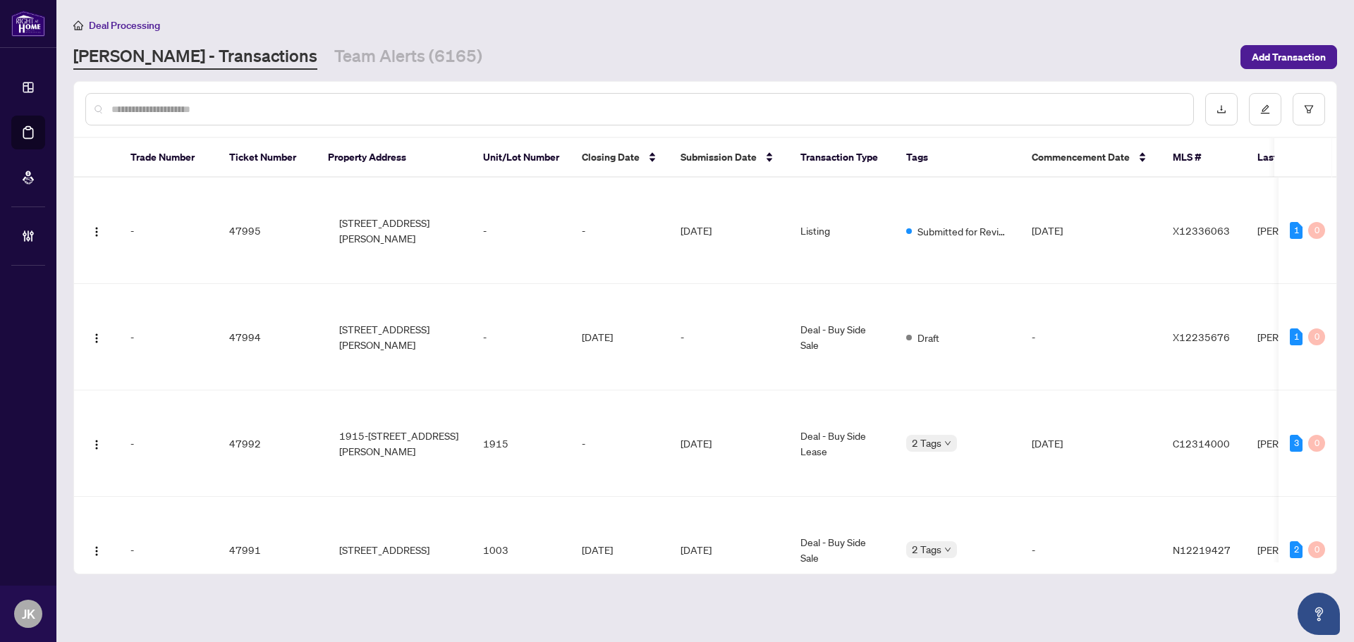
click at [256, 108] on input "text" at bounding box center [646, 110] width 1070 height 16
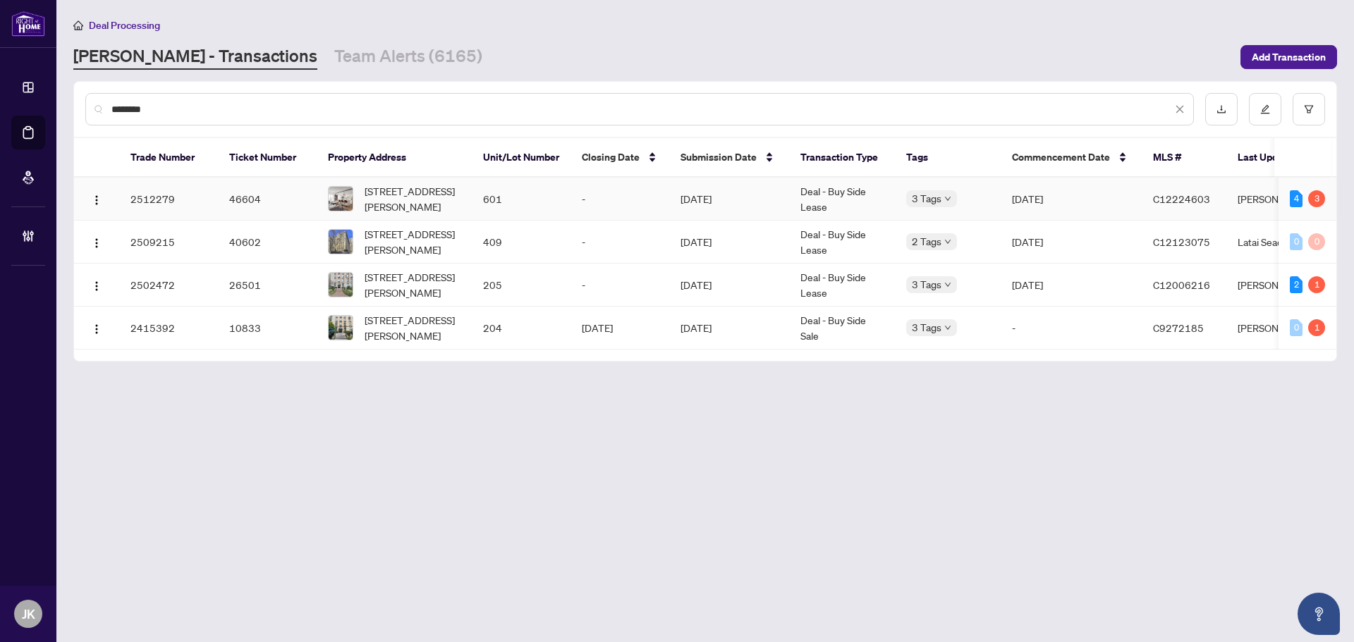
type input "********"
click at [832, 201] on td "Deal - Buy Side Lease" at bounding box center [842, 199] width 106 height 43
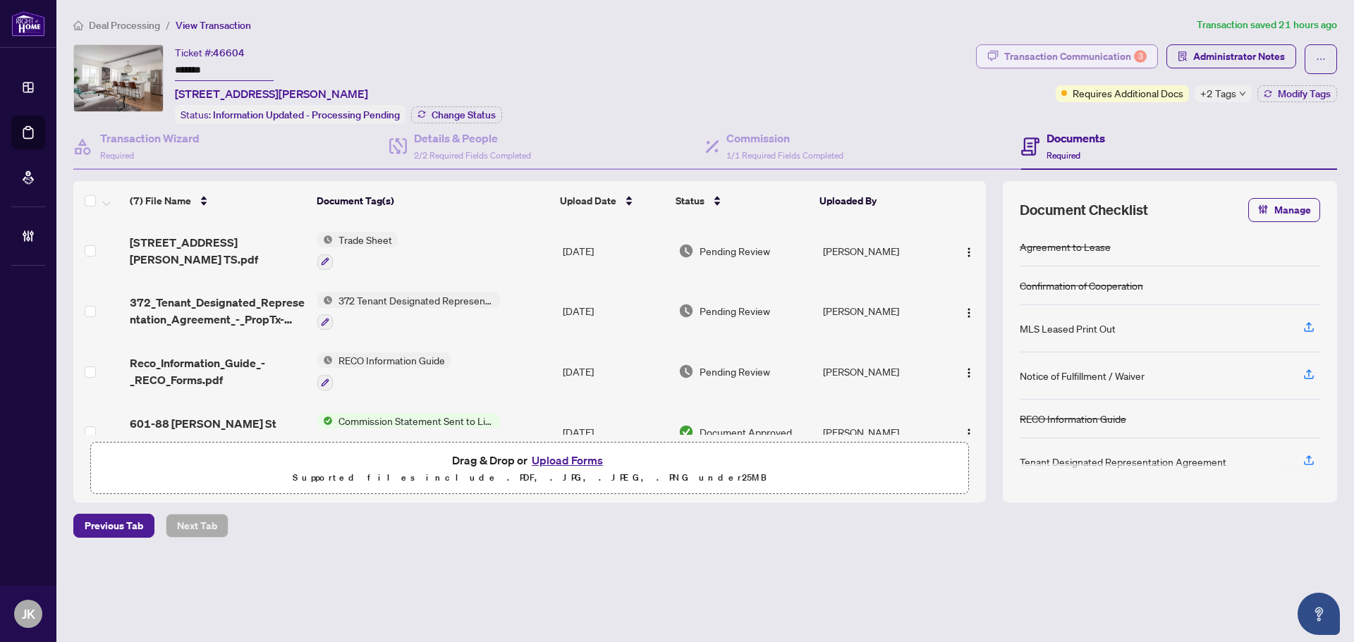
click at [1088, 54] on div "Transaction Communication 3" at bounding box center [1075, 56] width 142 height 23
type textarea "**********"
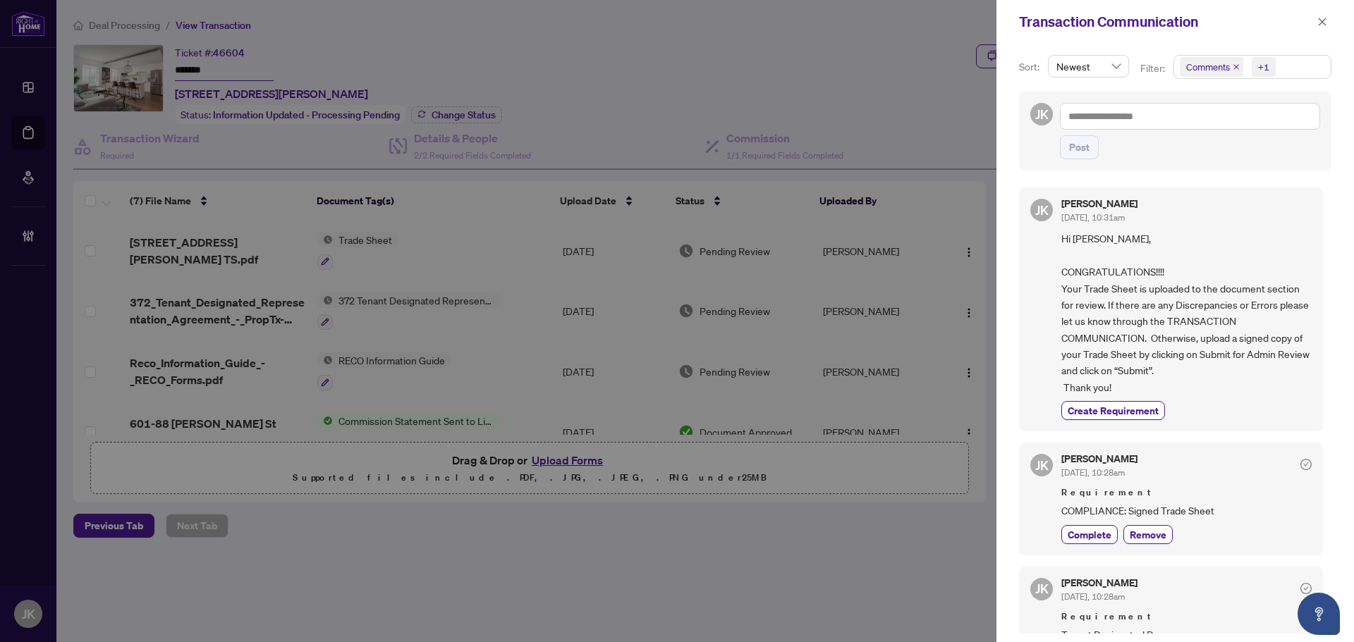
click at [1258, 66] on div "+1" at bounding box center [1263, 67] width 11 height 14
click at [1236, 126] on span "Comments" at bounding box center [1225, 125] width 49 height 13
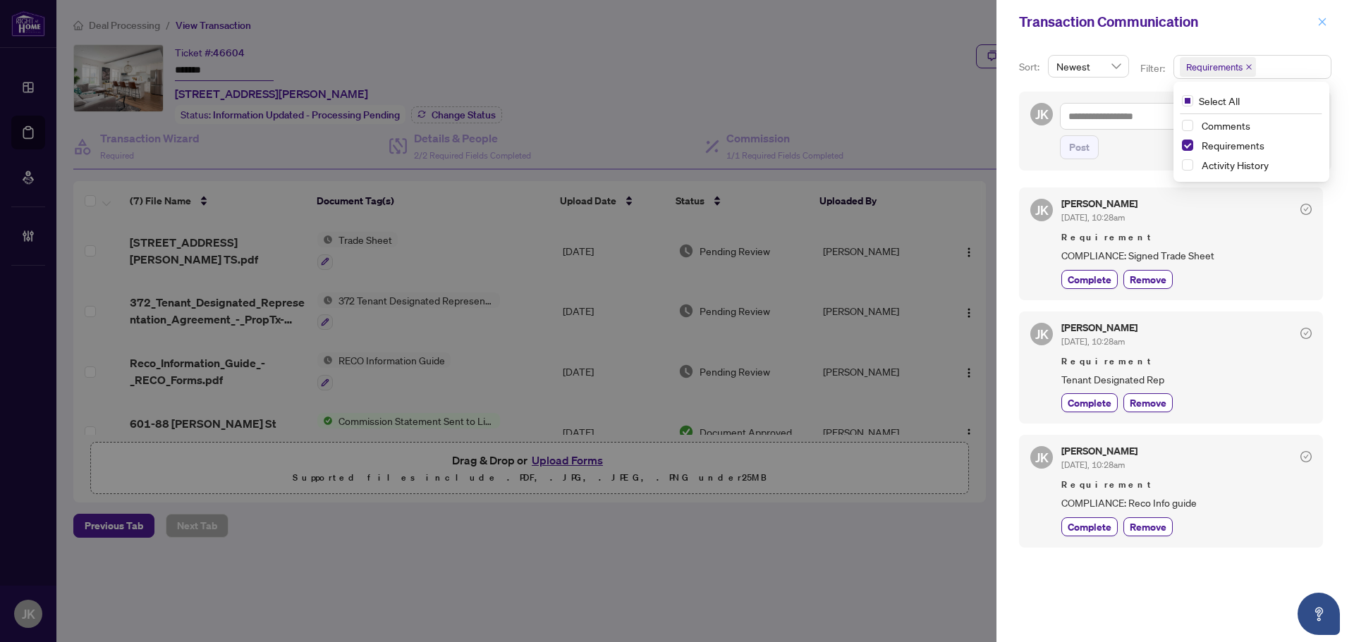
click at [1324, 24] on icon "close" at bounding box center [1322, 22] width 8 height 8
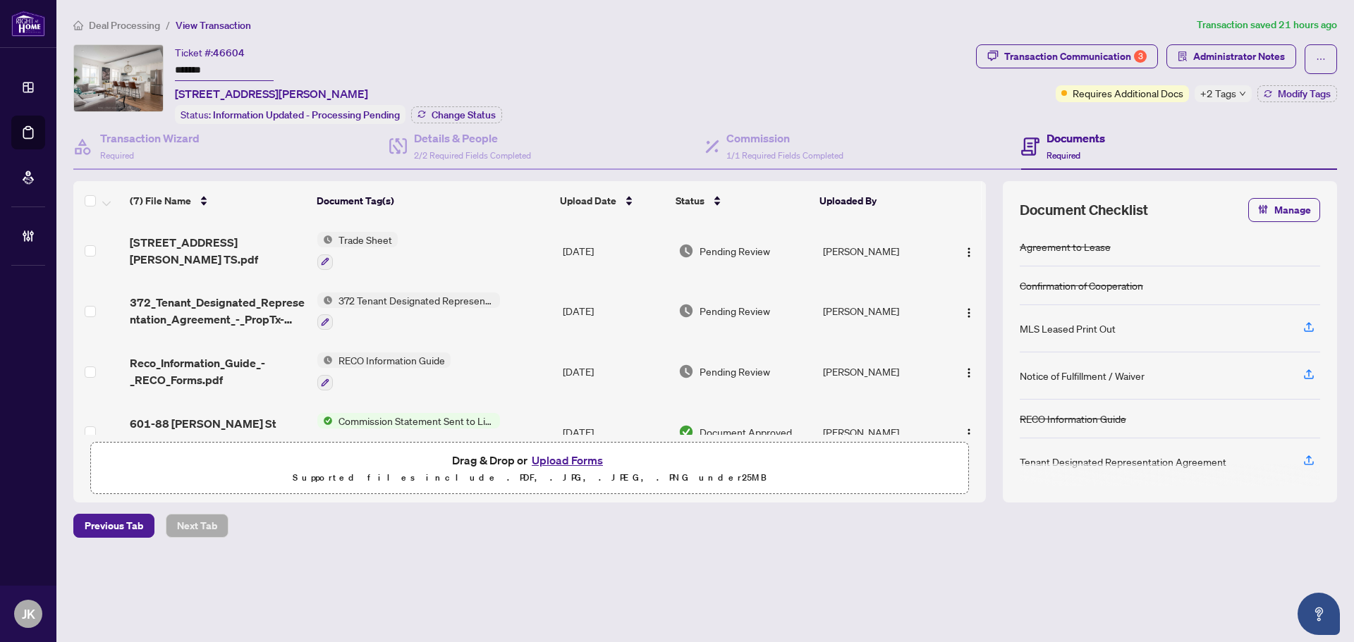
drag, startPoint x: 422, startPoint y: 352, endPoint x: 450, endPoint y: 352, distance: 28.2
click at [423, 352] on span "RECO Information Guide" at bounding box center [392, 360] width 118 height 16
click at [382, 424] on span "RECO Information Guide" at bounding box center [380, 428] width 118 height 16
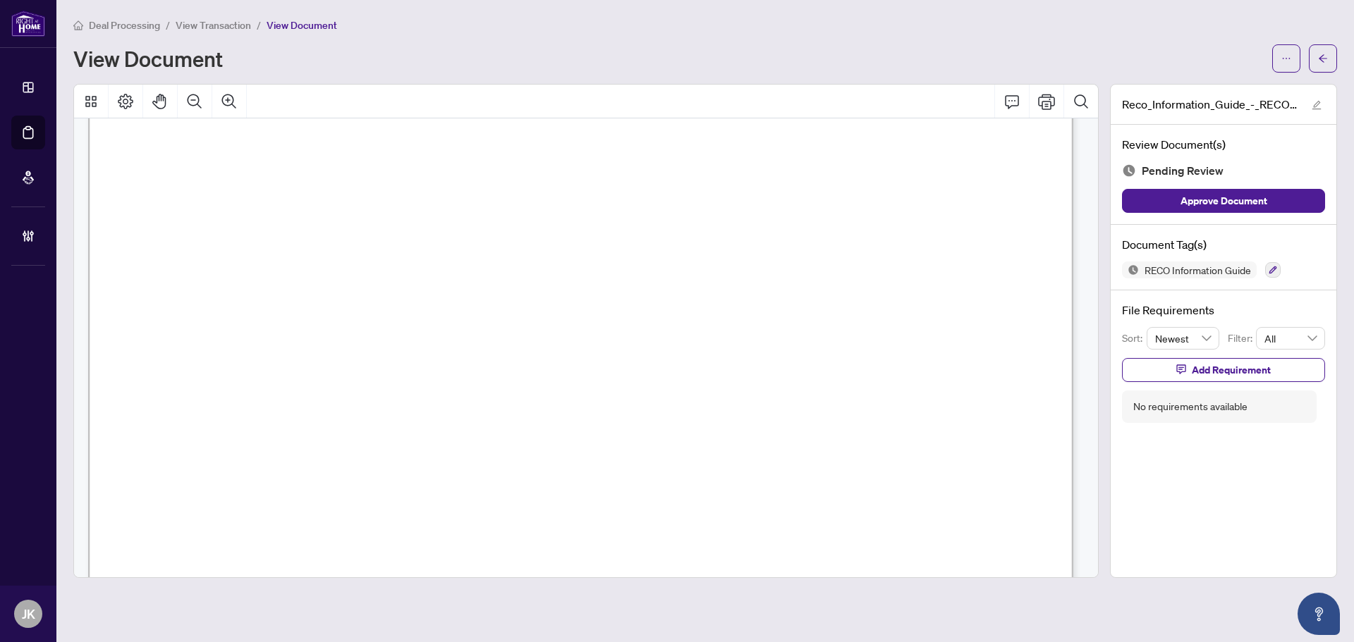
scroll to position [16056, 0]
click at [1270, 270] on icon "button" at bounding box center [1272, 270] width 8 height 8
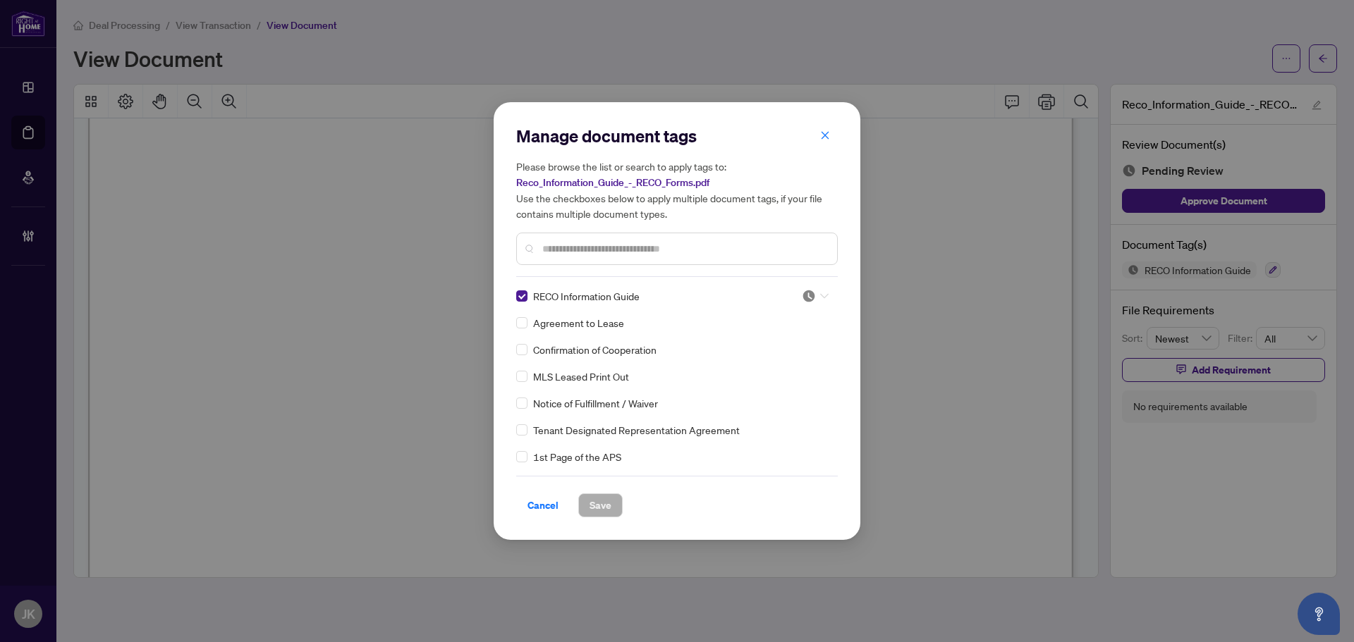
click at [811, 298] on img at bounding box center [809, 296] width 14 height 14
drag, startPoint x: 769, startPoint y: 369, endPoint x: 750, endPoint y: 386, distance: 25.5
click at [771, 366] on div "Approved" at bounding box center [768, 365] width 90 height 16
drag, startPoint x: 599, startPoint y: 508, endPoint x: 751, endPoint y: 432, distance: 169.3
click at [599, 508] on span "Save" at bounding box center [600, 505] width 22 height 23
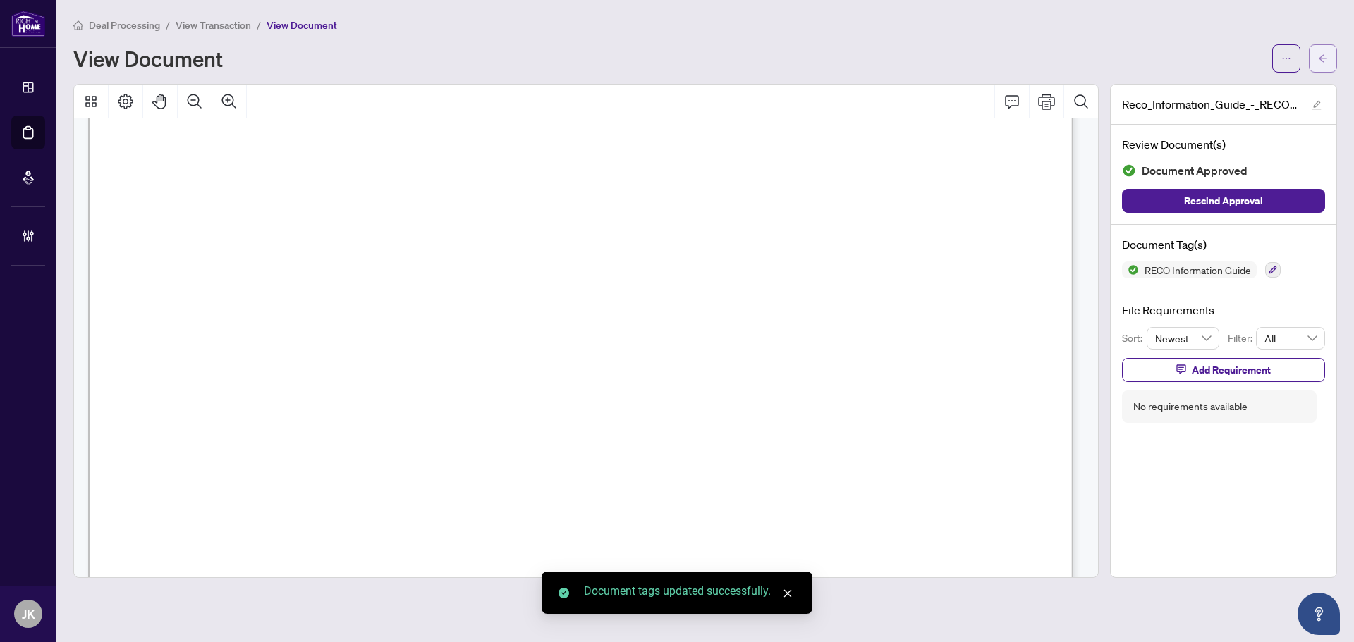
click at [1324, 55] on icon "arrow-left" at bounding box center [1323, 59] width 10 height 10
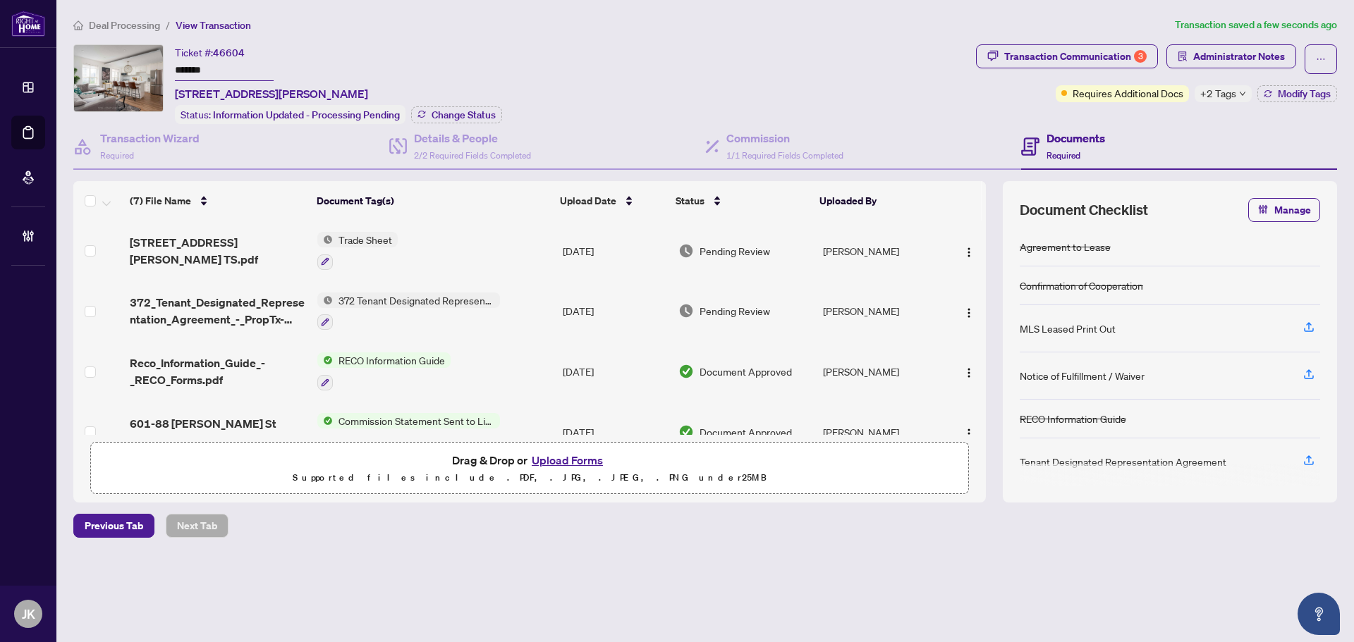
click at [409, 296] on span "372 Tenant Designated Representation Agreement - Authority for Lease or Purchase" at bounding box center [416, 301] width 167 height 16
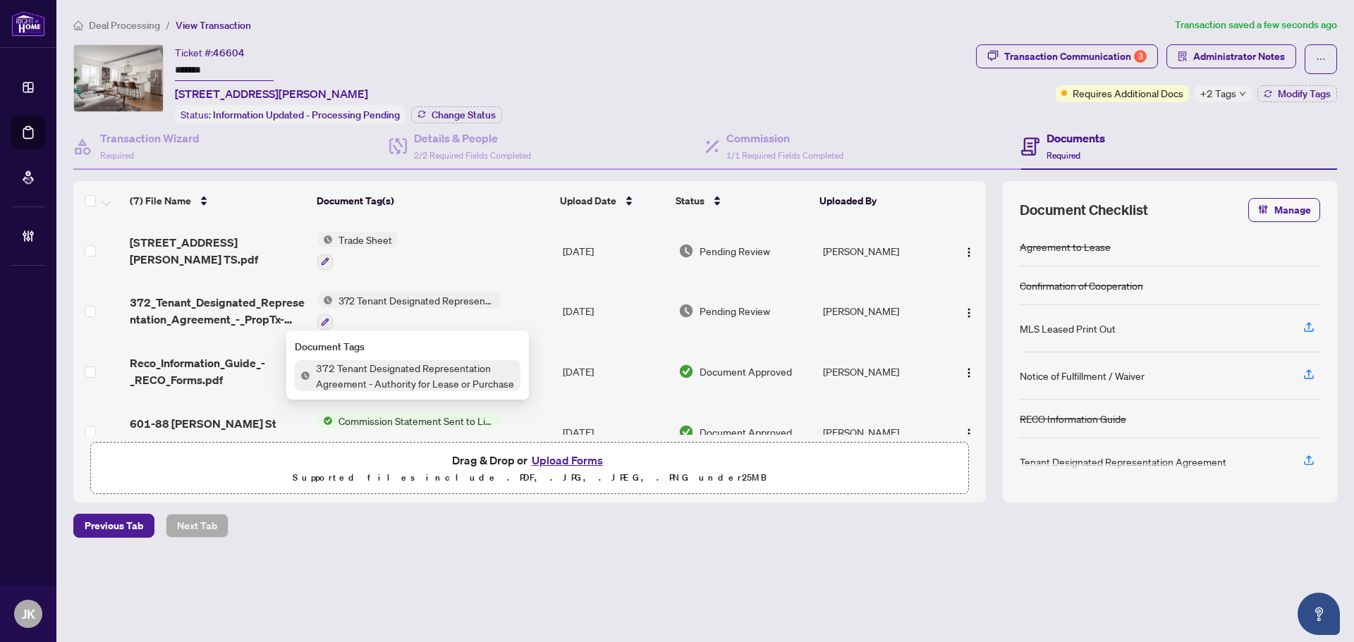
click at [404, 379] on span "372 Tenant Designated Representation Agreement - Authority for Lease or Purchase" at bounding box center [415, 375] width 210 height 31
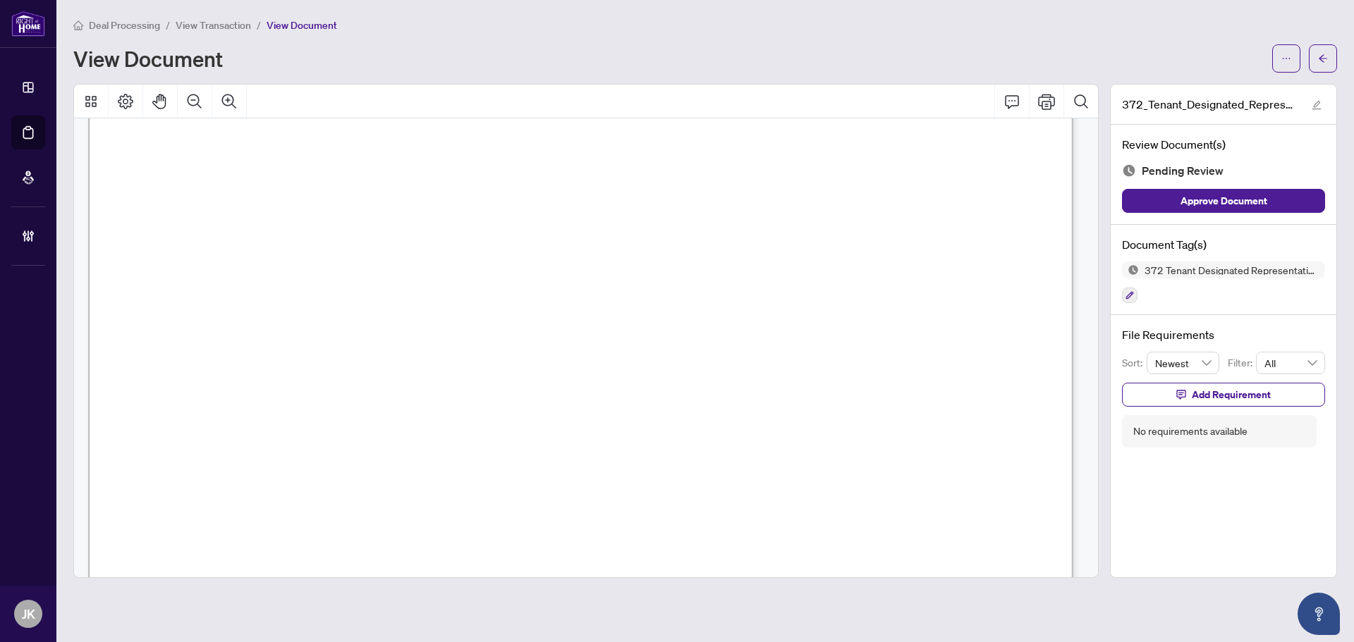
scroll to position [6032, 0]
click at [1134, 293] on button "button" at bounding box center [1130, 296] width 16 height 16
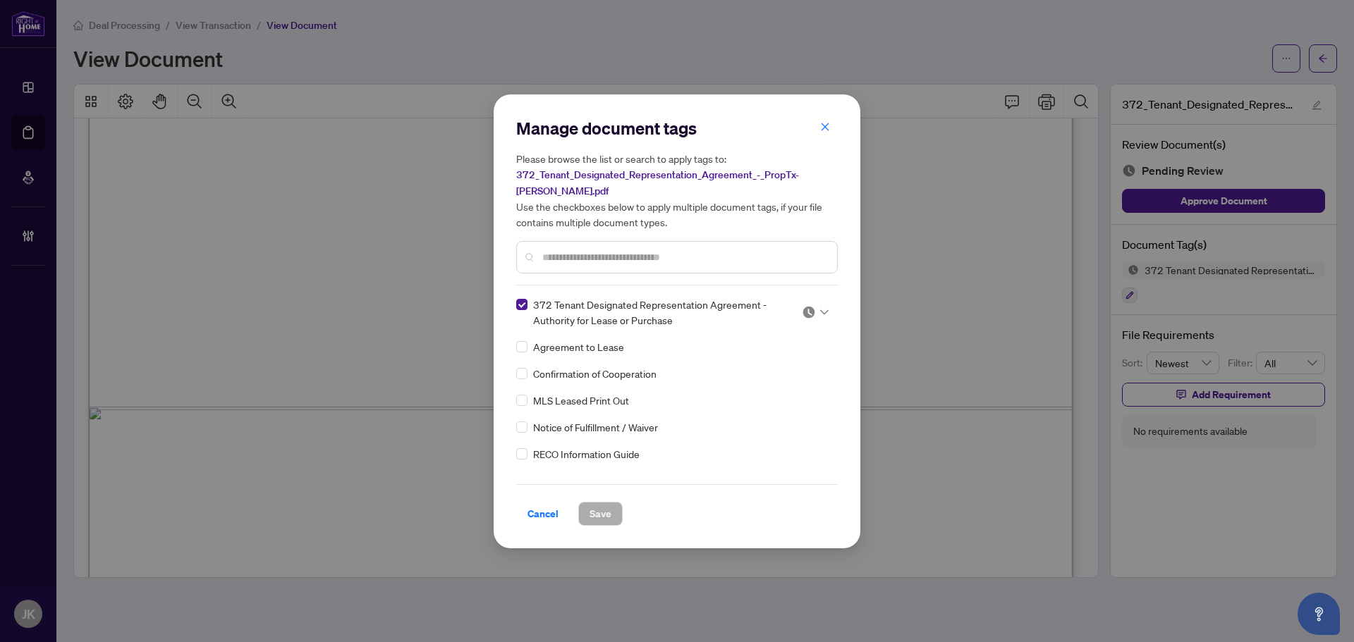
click at [802, 314] on img at bounding box center [809, 312] width 14 height 14
drag, startPoint x: 780, startPoint y: 377, endPoint x: 666, endPoint y: 434, distance: 127.7
click at [782, 377] on div "Approved" at bounding box center [768, 381] width 90 height 16
drag, startPoint x: 599, startPoint y: 517, endPoint x: 673, endPoint y: 469, distance: 87.6
click at [601, 517] on span "Save" at bounding box center [600, 514] width 22 height 23
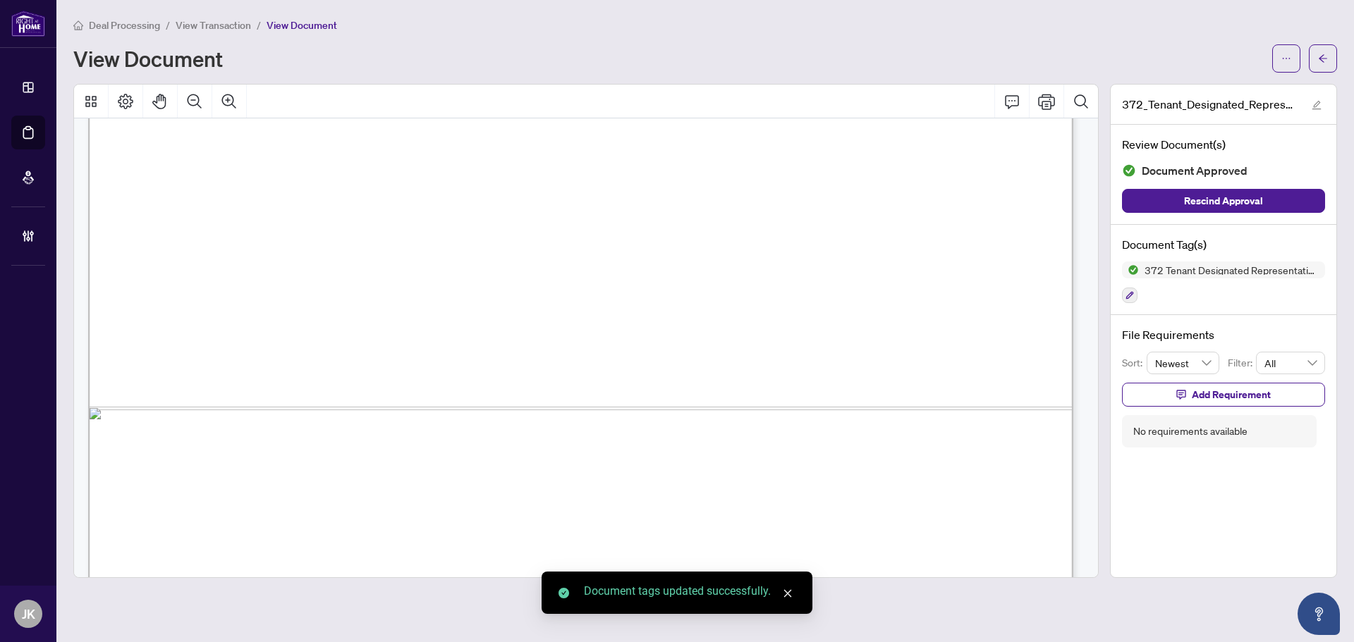
click at [1327, 64] on span "button" at bounding box center [1323, 58] width 10 height 23
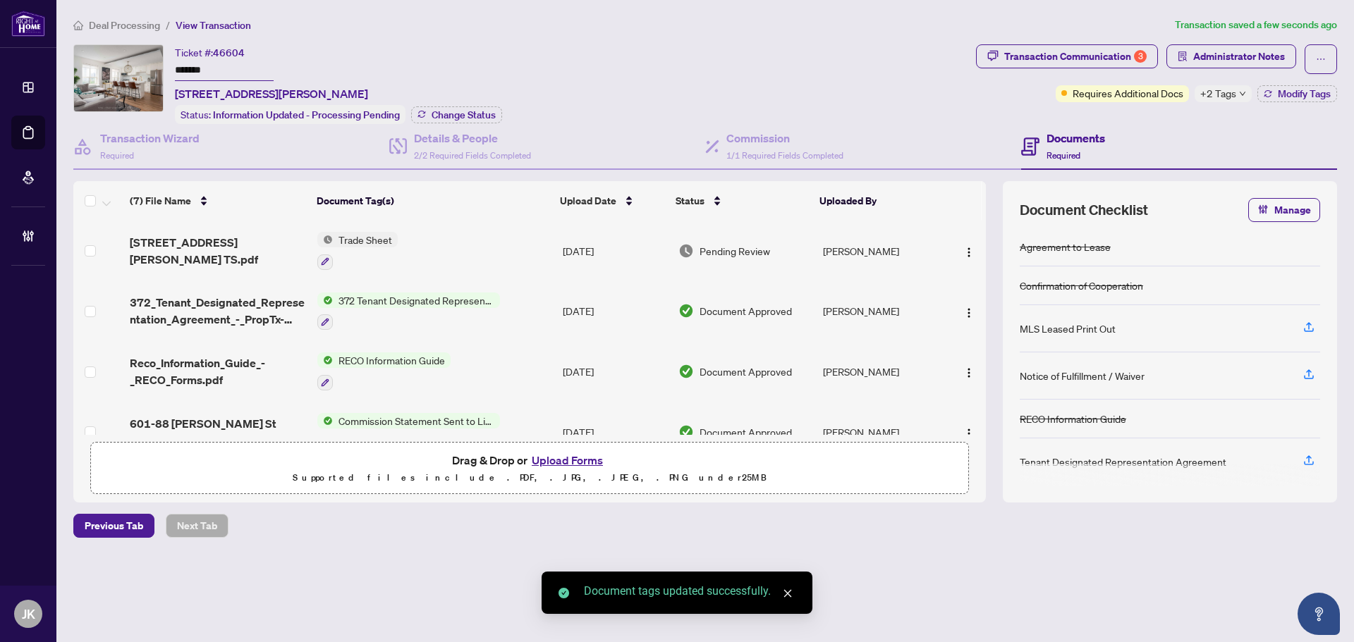
drag, startPoint x: 364, startPoint y: 231, endPoint x: 383, endPoint y: 231, distance: 19.0
click at [365, 232] on span "Trade Sheet" at bounding box center [365, 240] width 65 height 16
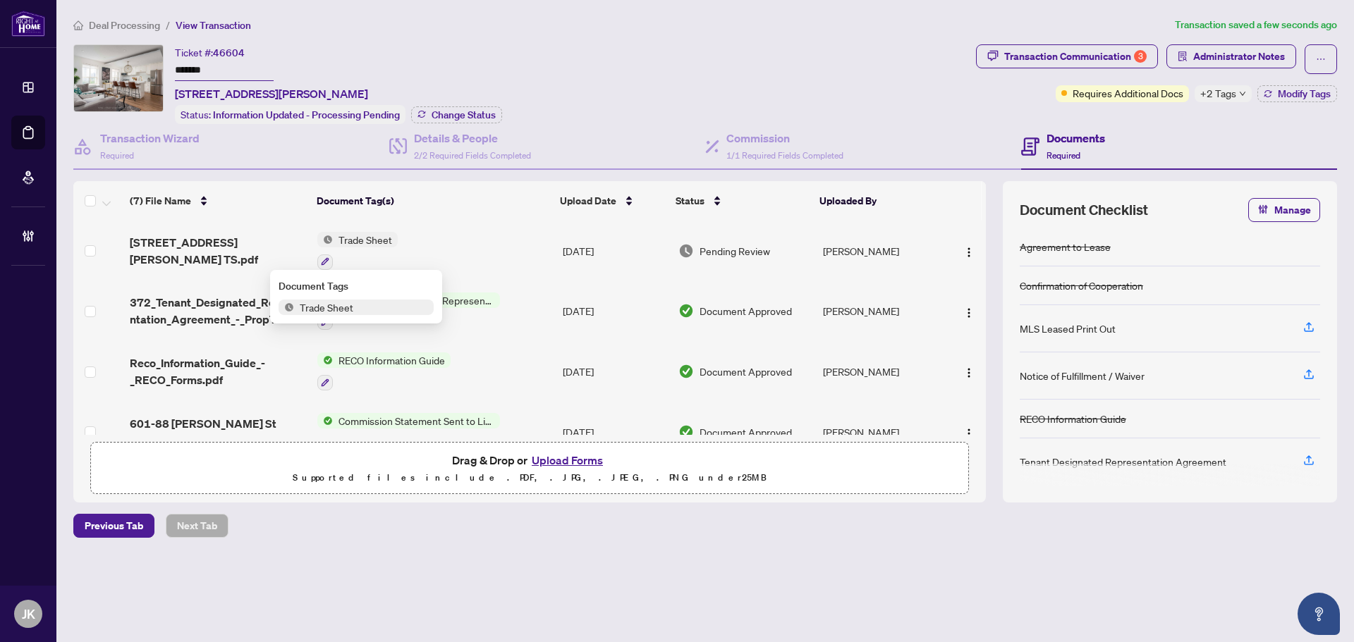
click at [381, 305] on span "Trade Sheet" at bounding box center [355, 308] width 155 height 16
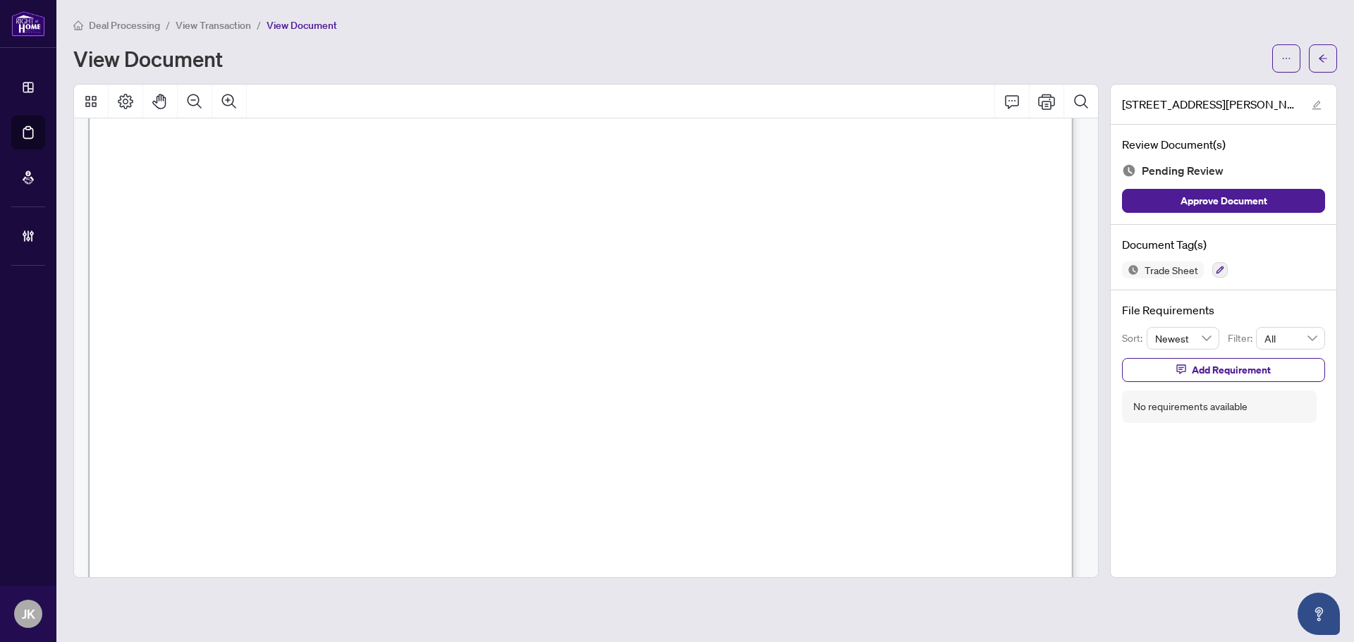
scroll to position [423, 0]
click at [1220, 264] on button "button" at bounding box center [1220, 270] width 16 height 16
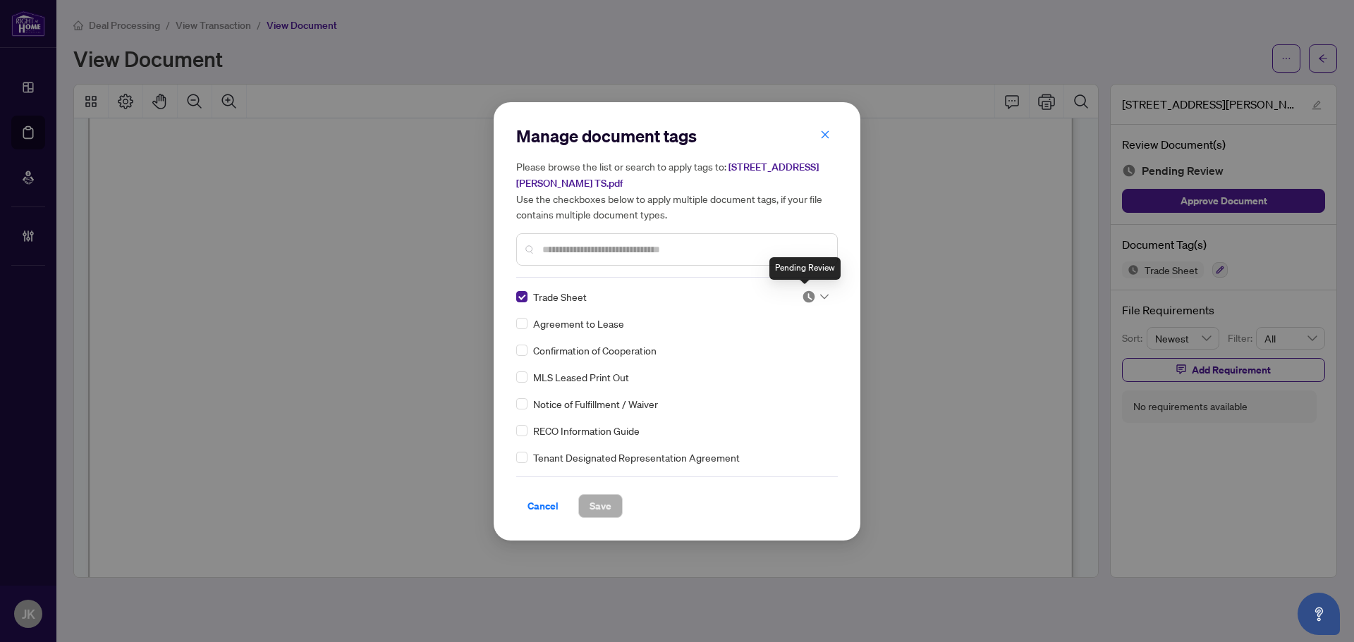
click at [807, 296] on img at bounding box center [809, 297] width 14 height 14
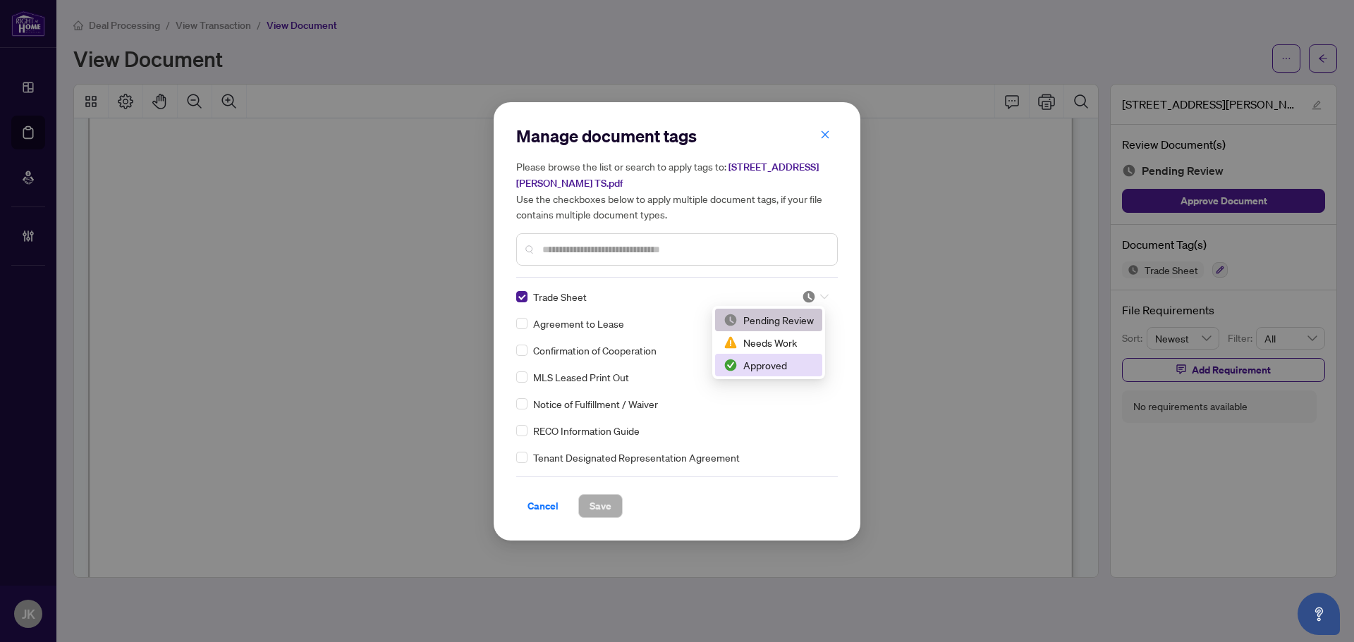
click at [778, 364] on div "Approved" at bounding box center [768, 365] width 90 height 16
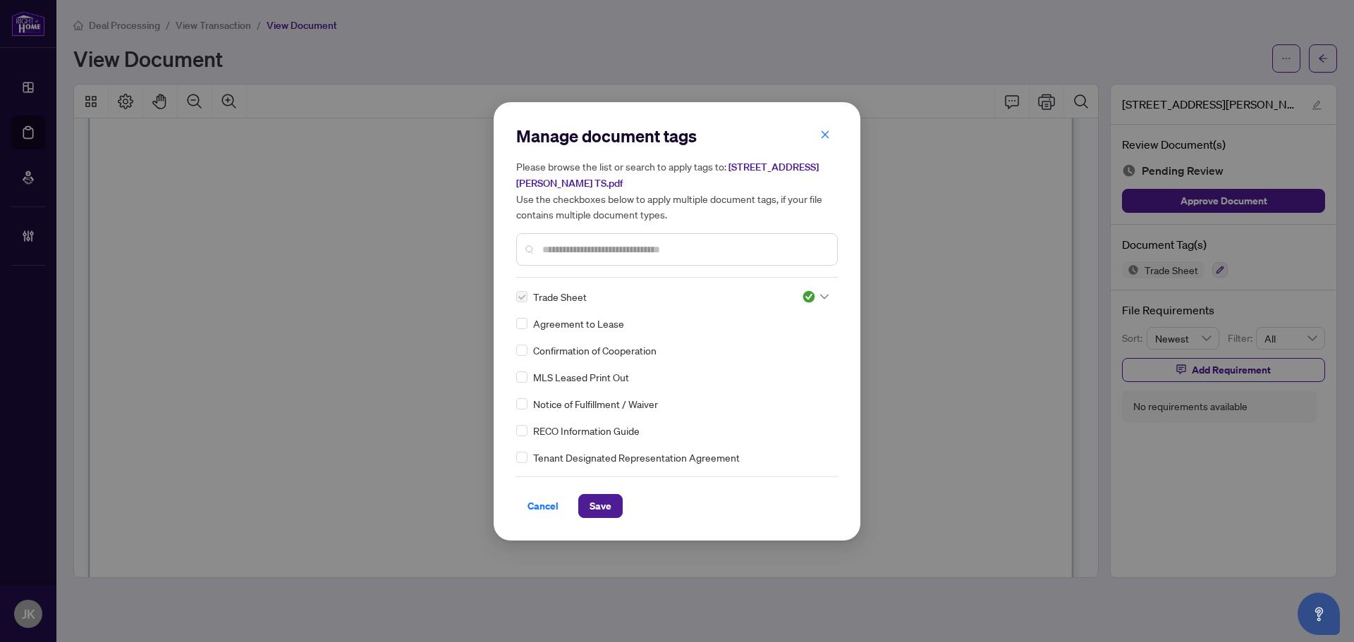
click at [606, 498] on span "Save" at bounding box center [600, 506] width 22 height 23
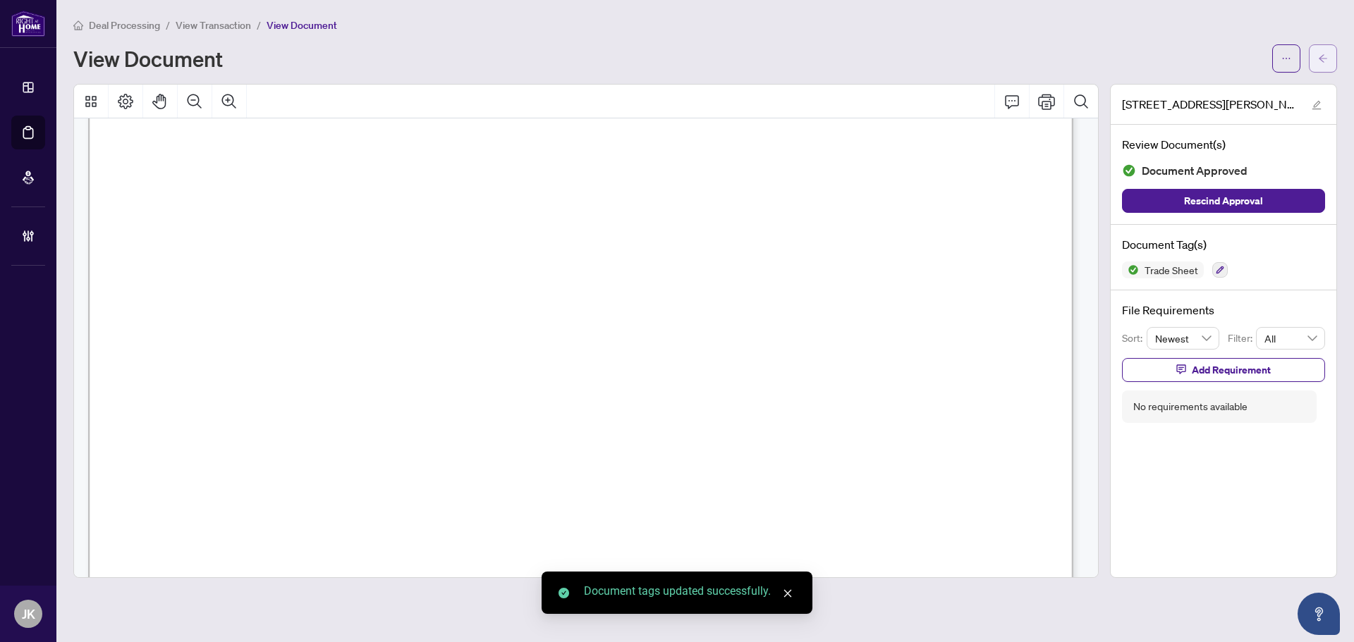
click at [1325, 55] on icon "arrow-left" at bounding box center [1323, 59] width 10 height 10
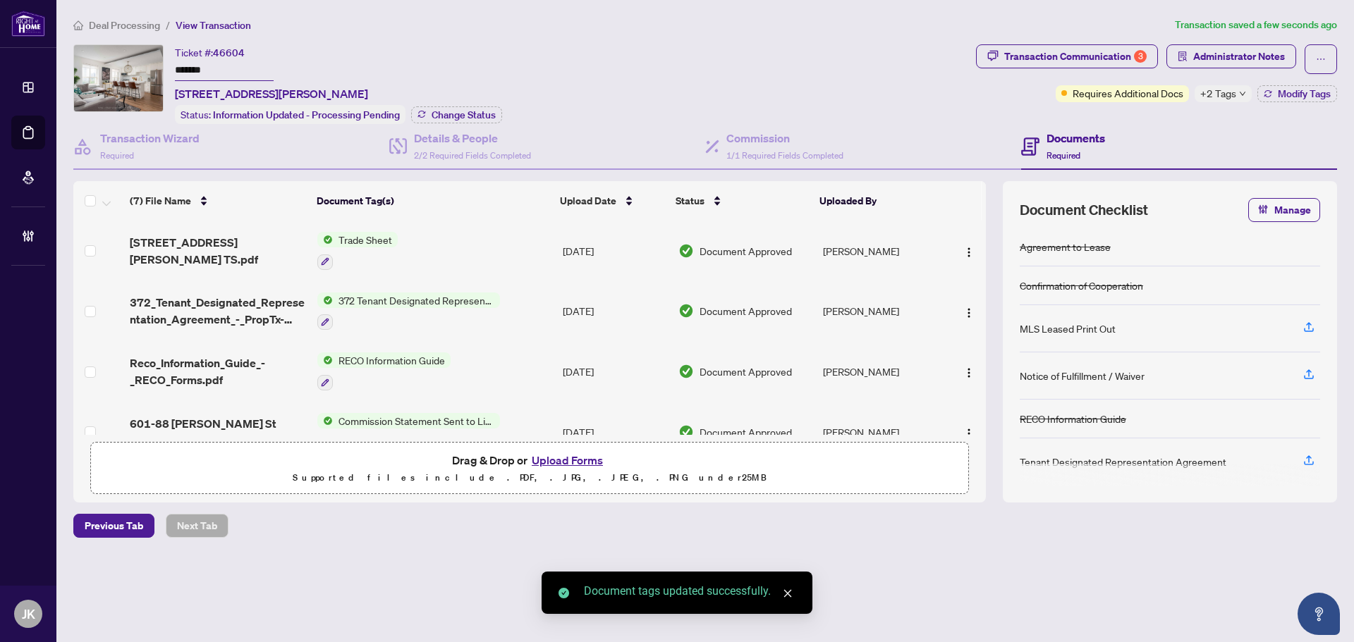
click at [1232, 93] on span "+2 Tags" at bounding box center [1218, 93] width 36 height 16
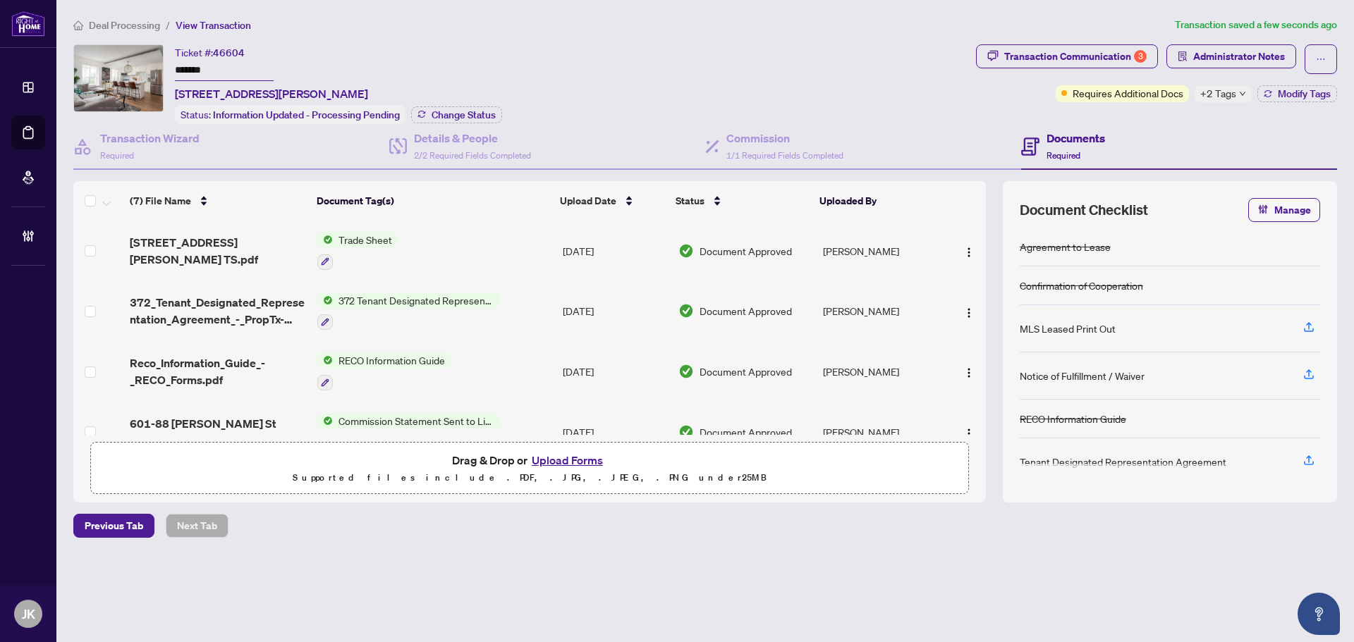
click at [1162, 131] on div "Documents Required" at bounding box center [1179, 147] width 316 height 46
click at [1310, 94] on span "Modify Tags" at bounding box center [1303, 94] width 53 height 10
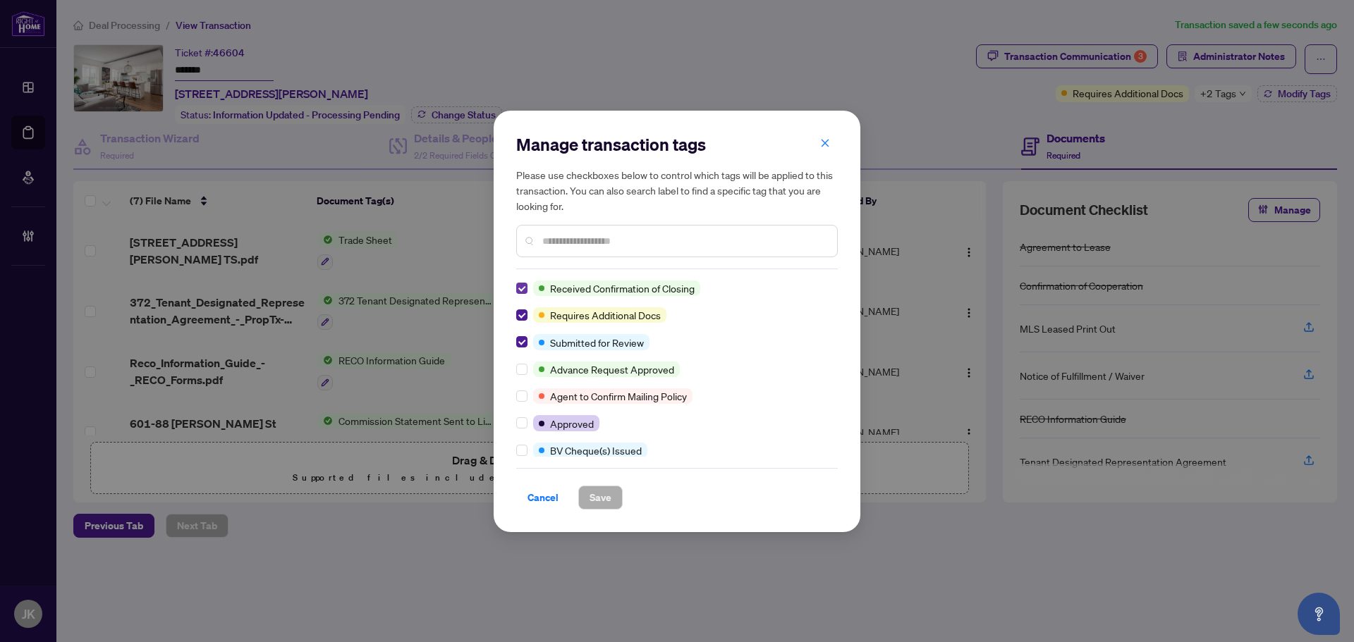
click at [517, 281] on label at bounding box center [521, 289] width 11 height 16
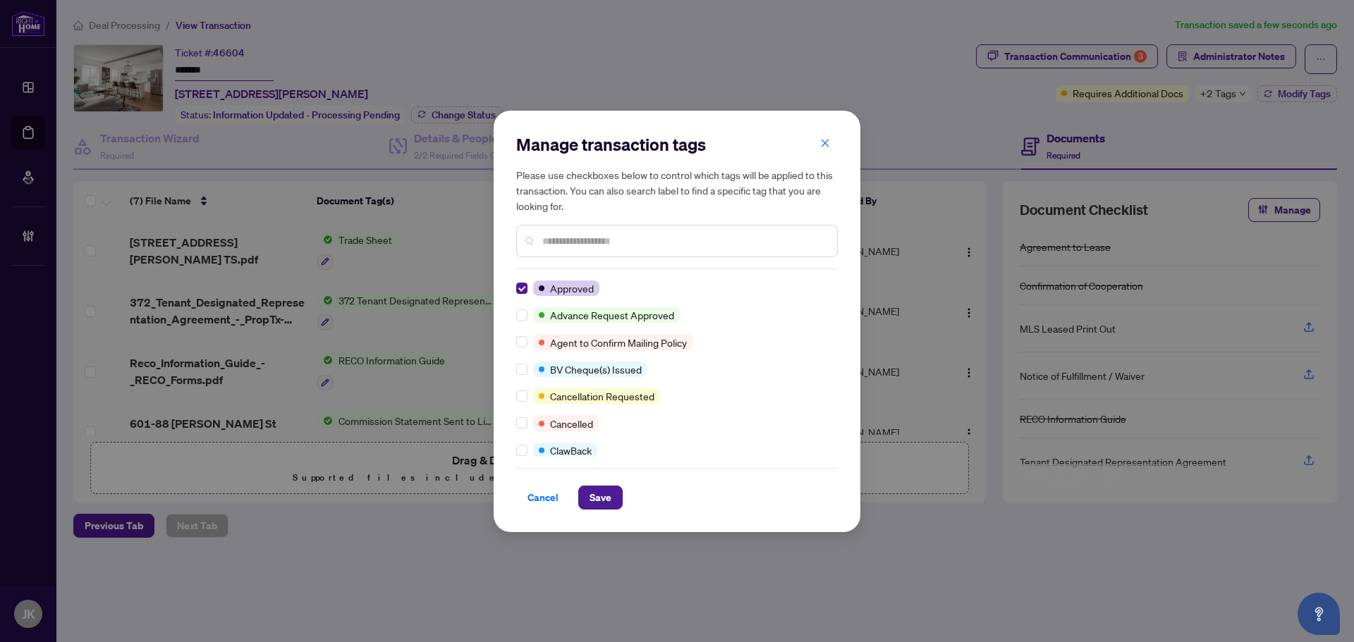
click at [550, 235] on input "text" at bounding box center [683, 241] width 283 height 16
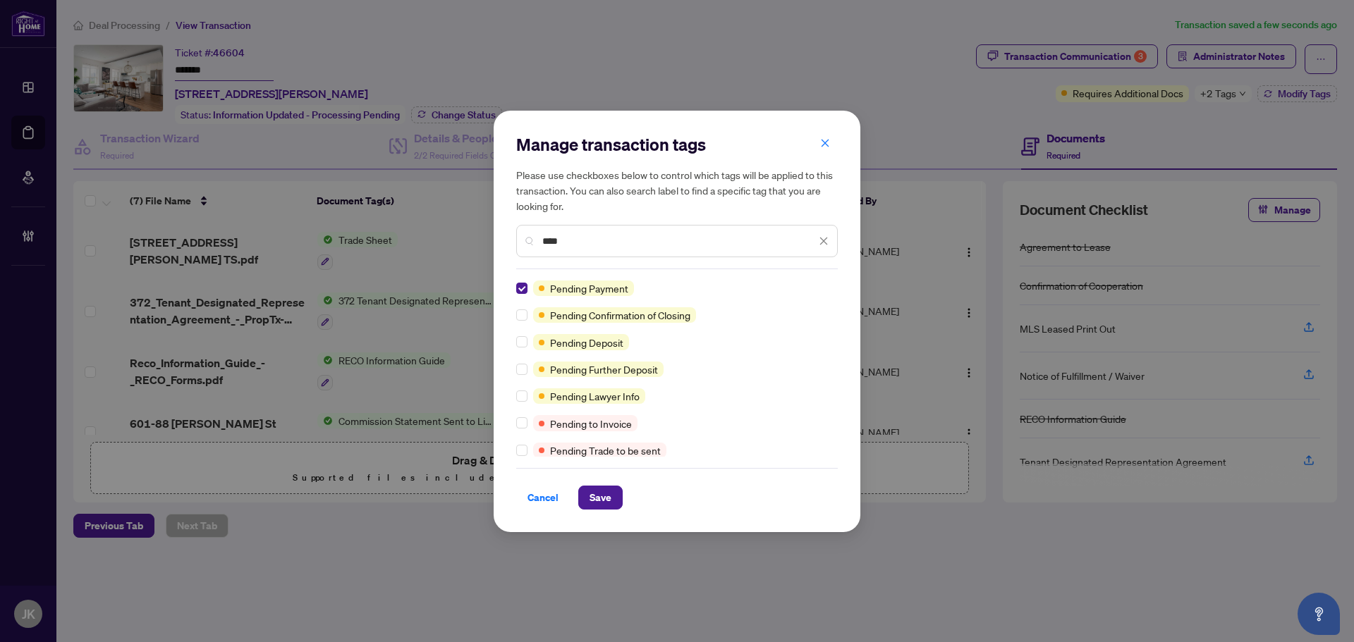
drag, startPoint x: 601, startPoint y: 493, endPoint x: 626, endPoint y: 486, distance: 25.5
click at [603, 492] on span "Save" at bounding box center [600, 497] width 22 height 23
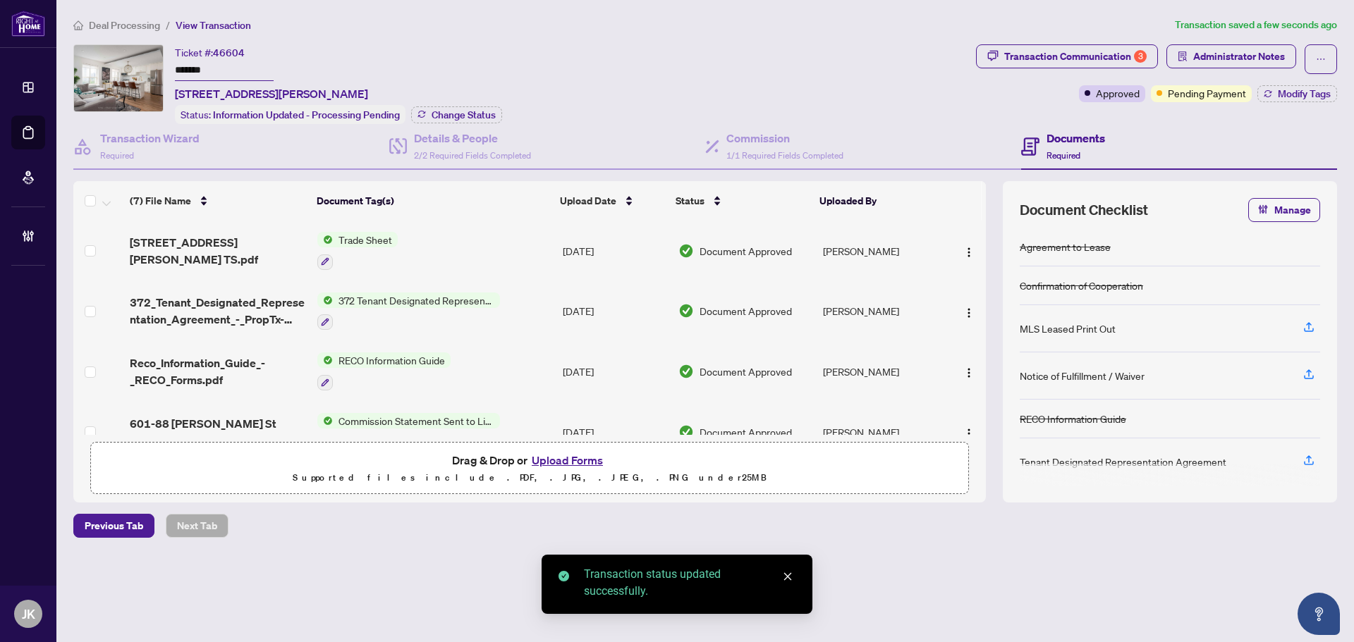
scroll to position [141, 0]
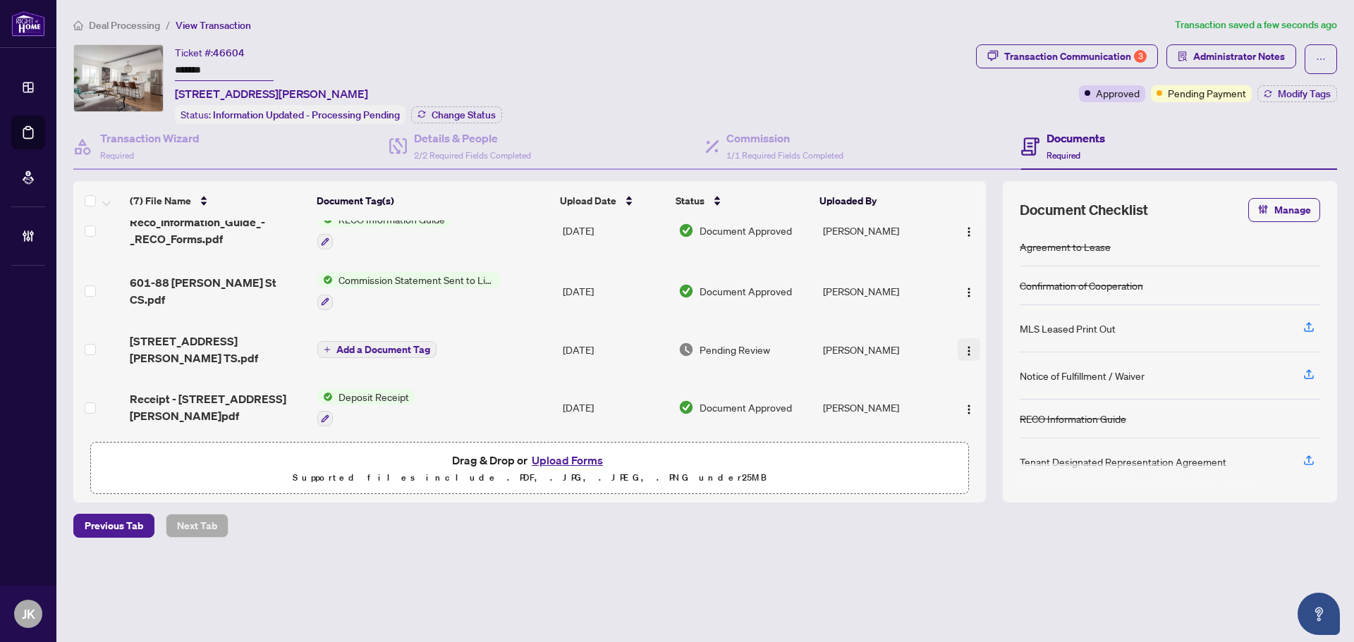
click at [964, 345] on img "button" at bounding box center [968, 350] width 11 height 11
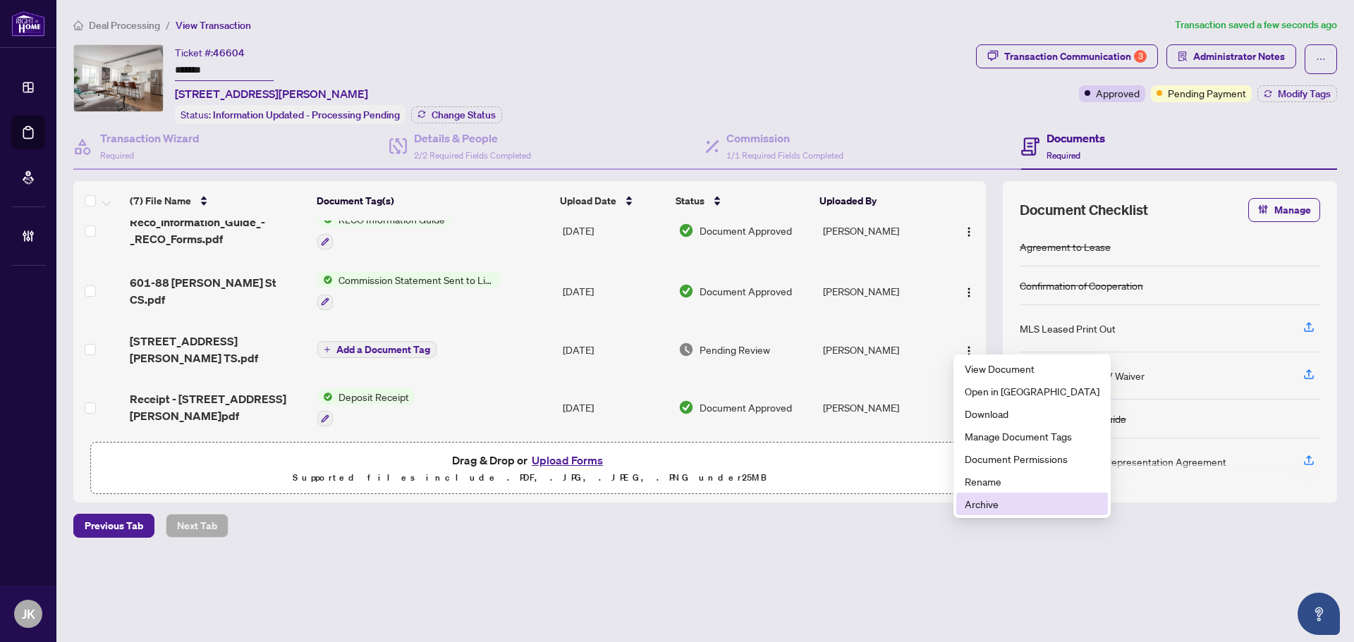
click at [994, 506] on span "Archive" at bounding box center [1031, 504] width 135 height 16
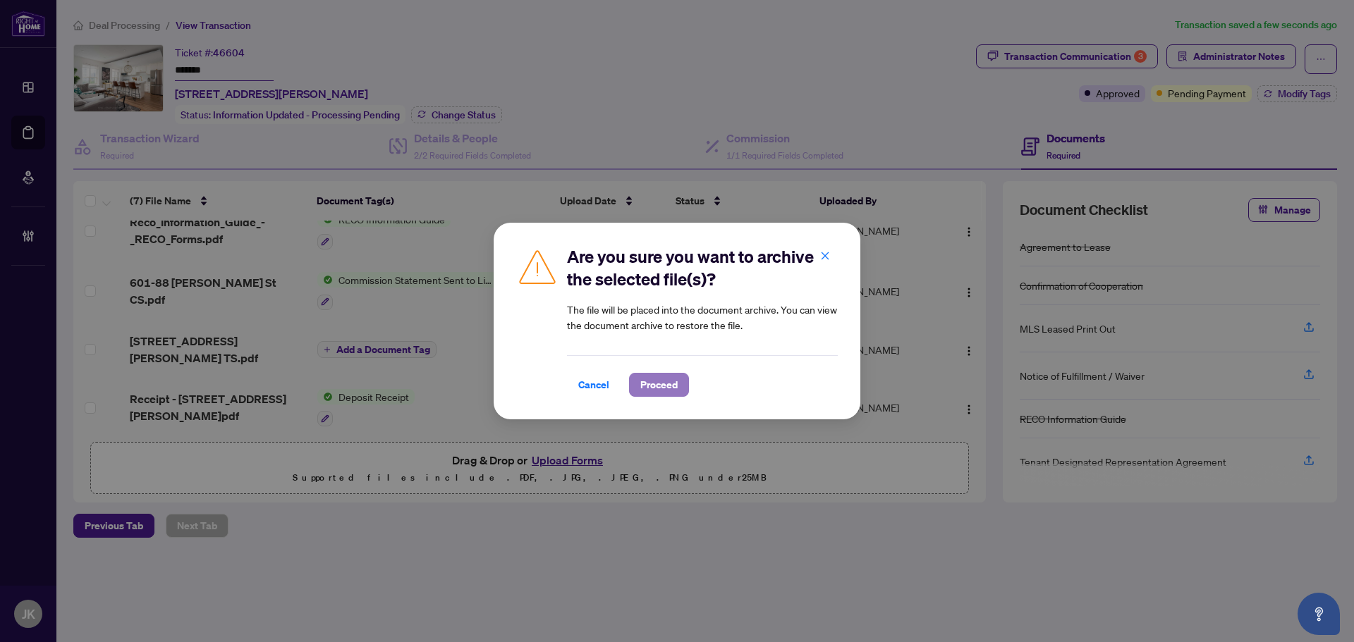
drag, startPoint x: 670, startPoint y: 377, endPoint x: 1056, endPoint y: 165, distance: 440.2
click at [676, 377] on span "Proceed" at bounding box center [658, 385] width 37 height 23
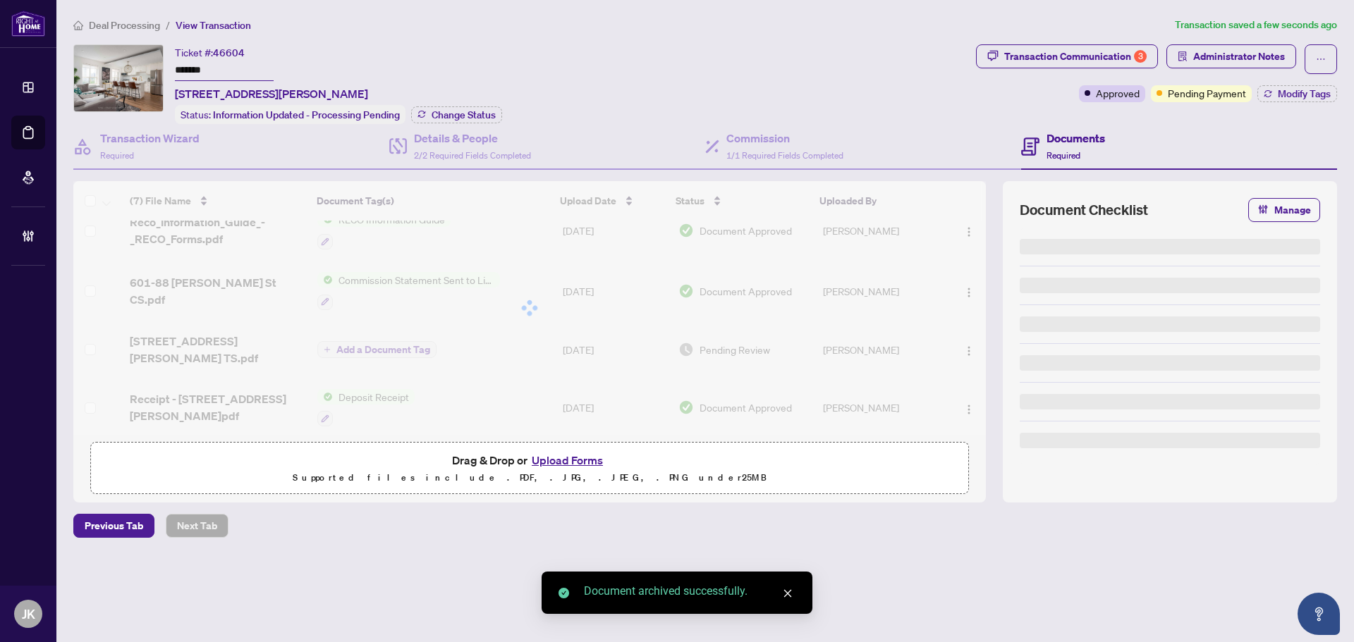
click at [1066, 55] on div "Transaction Communication 3" at bounding box center [1075, 56] width 142 height 23
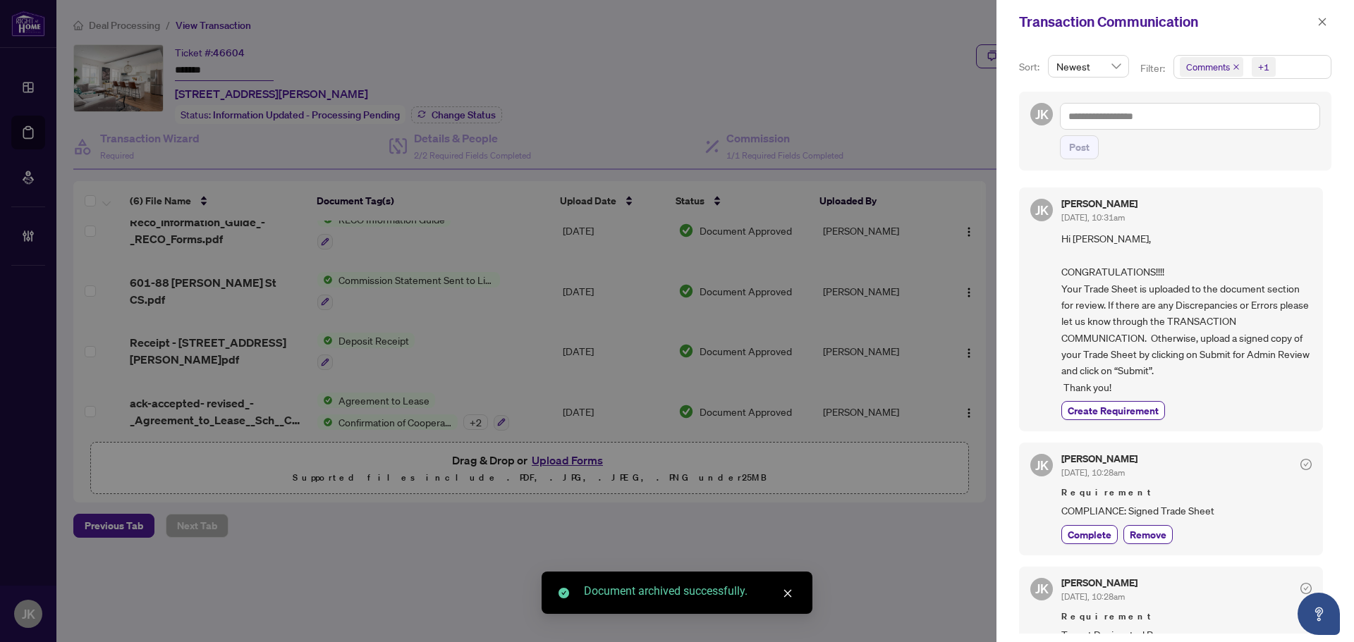
click at [1258, 70] on div "+1" at bounding box center [1263, 67] width 11 height 14
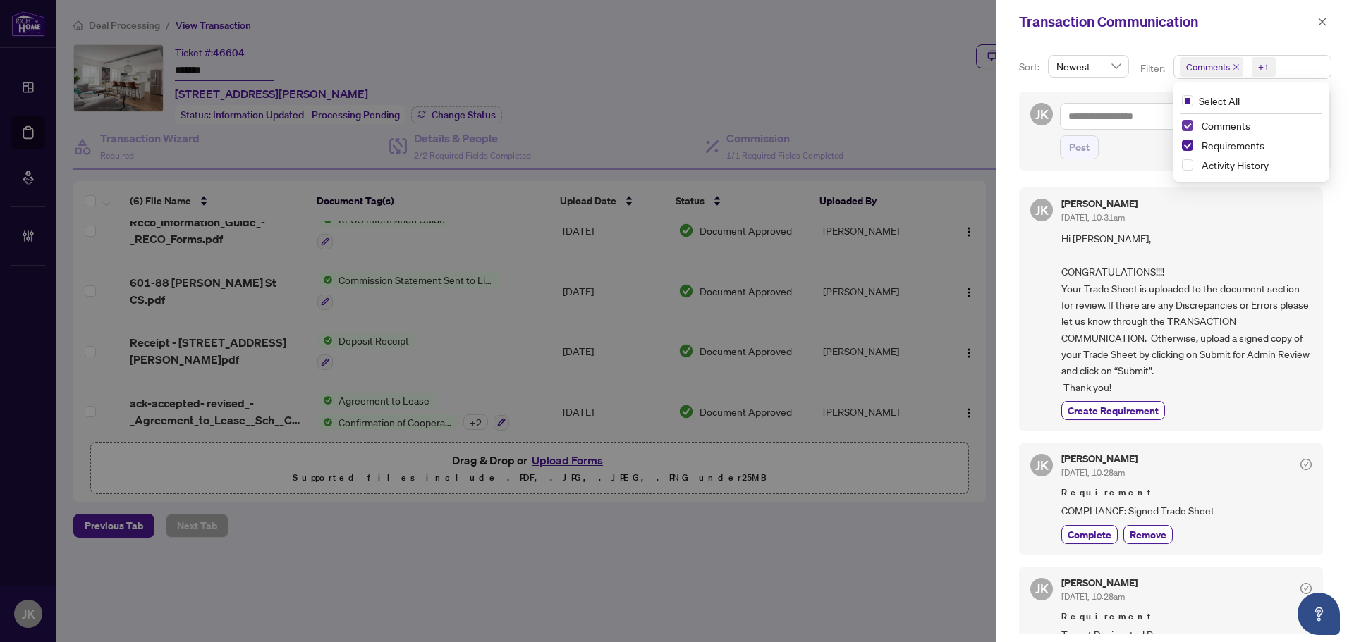
click at [1186, 125] on span "Select Comments" at bounding box center [1187, 125] width 11 height 11
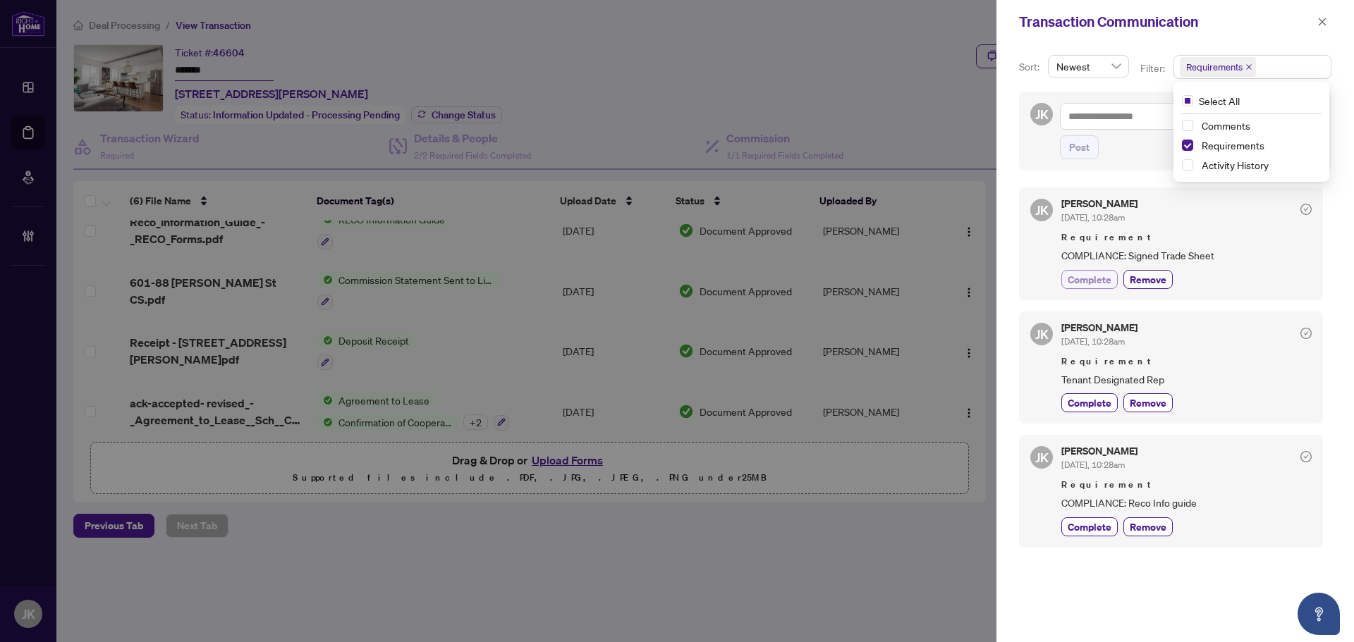
drag, startPoint x: 1083, startPoint y: 274, endPoint x: 1103, endPoint y: 351, distance: 79.5
click at [1084, 274] on span "Complete" at bounding box center [1089, 279] width 44 height 15
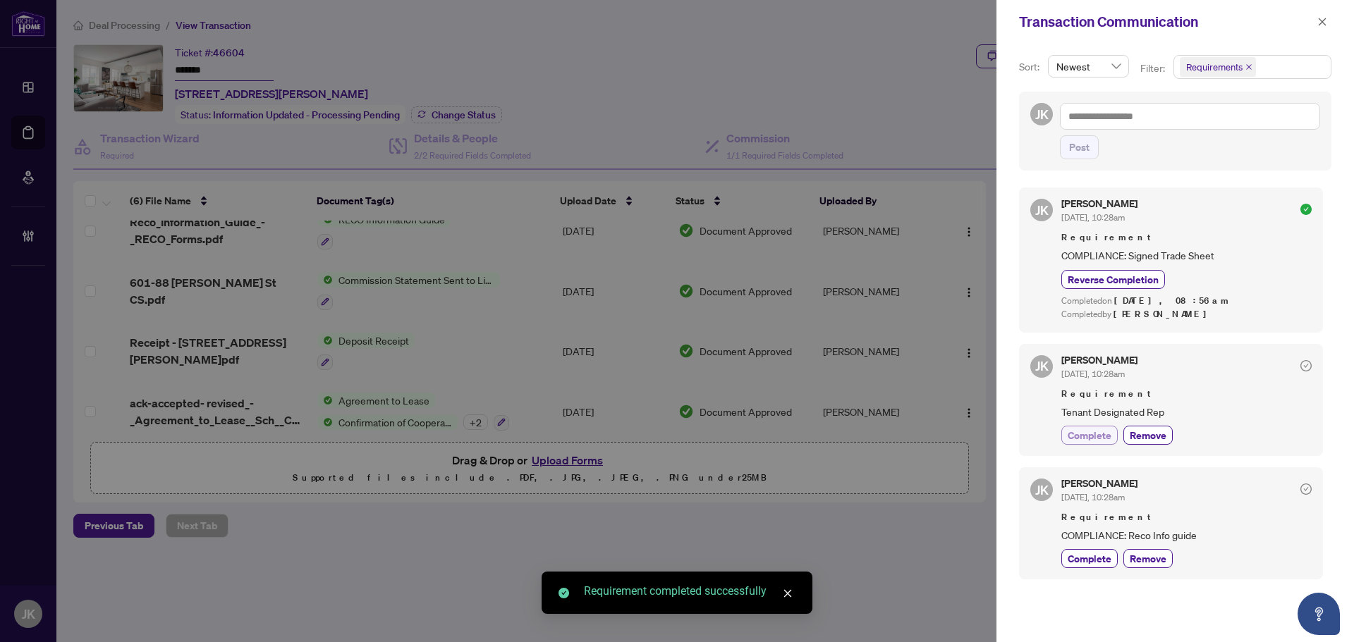
click at [1088, 436] on span "Complete" at bounding box center [1089, 435] width 44 height 15
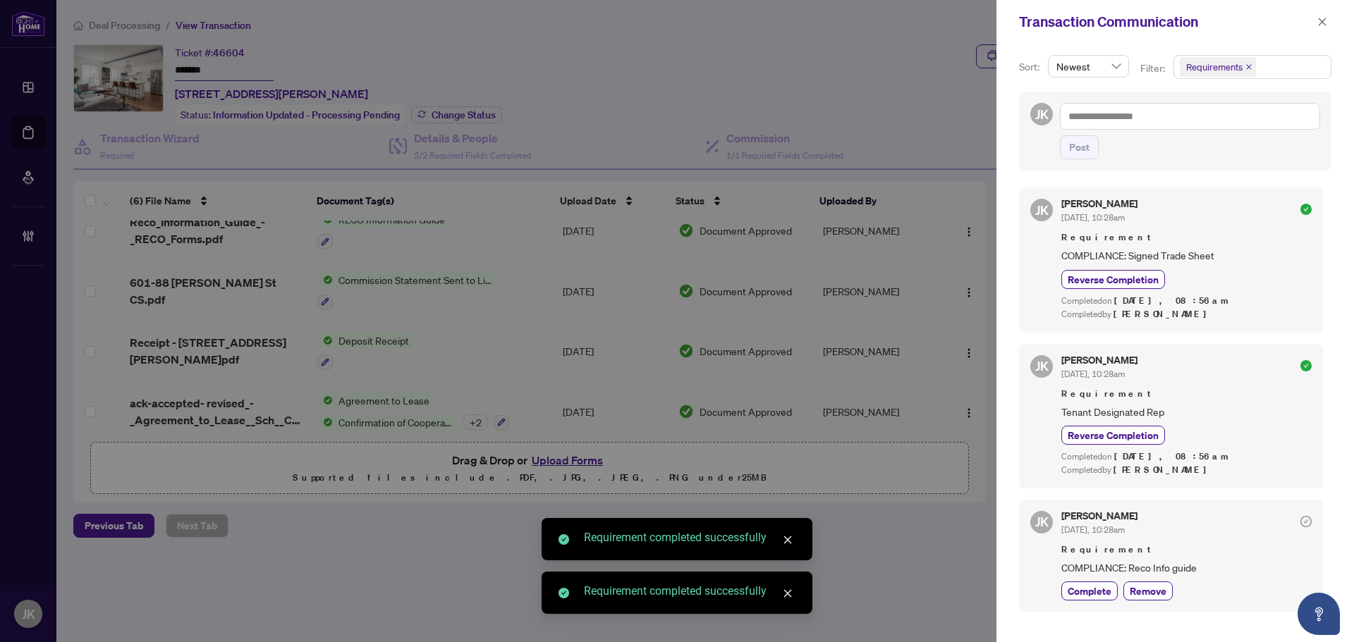
click at [1092, 562] on span "COMPLIANCE: Reco Info guide" at bounding box center [1186, 568] width 250 height 16
click at [1085, 593] on span "Complete" at bounding box center [1089, 591] width 44 height 15
click at [1325, 27] on span "button" at bounding box center [1322, 22] width 10 height 23
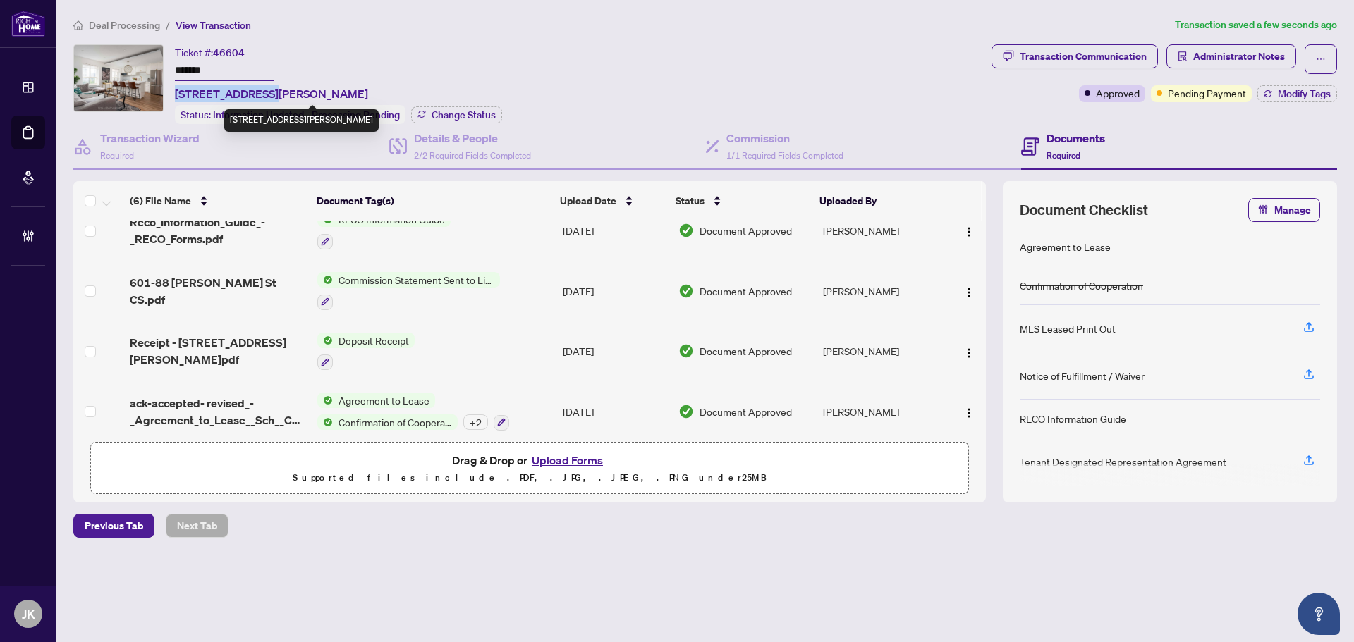
drag, startPoint x: 265, startPoint y: 91, endPoint x: 175, endPoint y: 97, distance: 90.4
click at [175, 97] on span "[STREET_ADDRESS][PERSON_NAME]" at bounding box center [271, 93] width 193 height 17
copy span "601-88 [PERSON_NAME]"
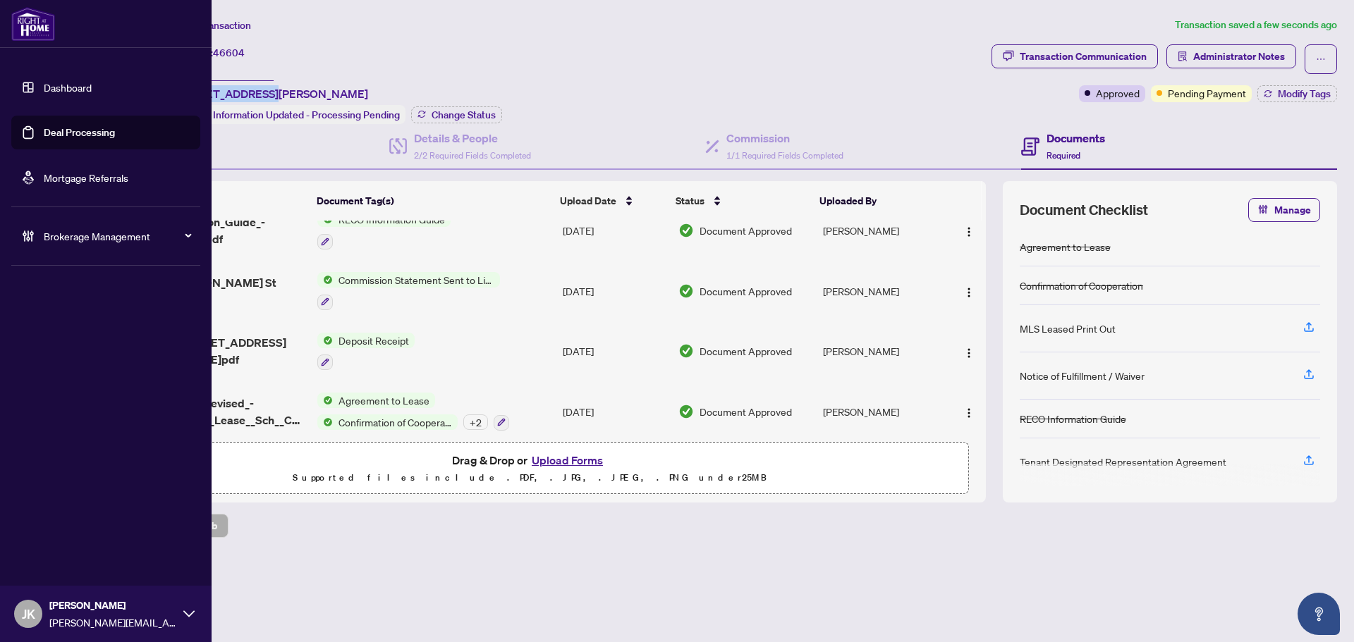
drag, startPoint x: 73, startPoint y: 130, endPoint x: 166, endPoint y: 123, distance: 92.7
click at [74, 130] on link "Deal Processing" at bounding box center [79, 132] width 71 height 13
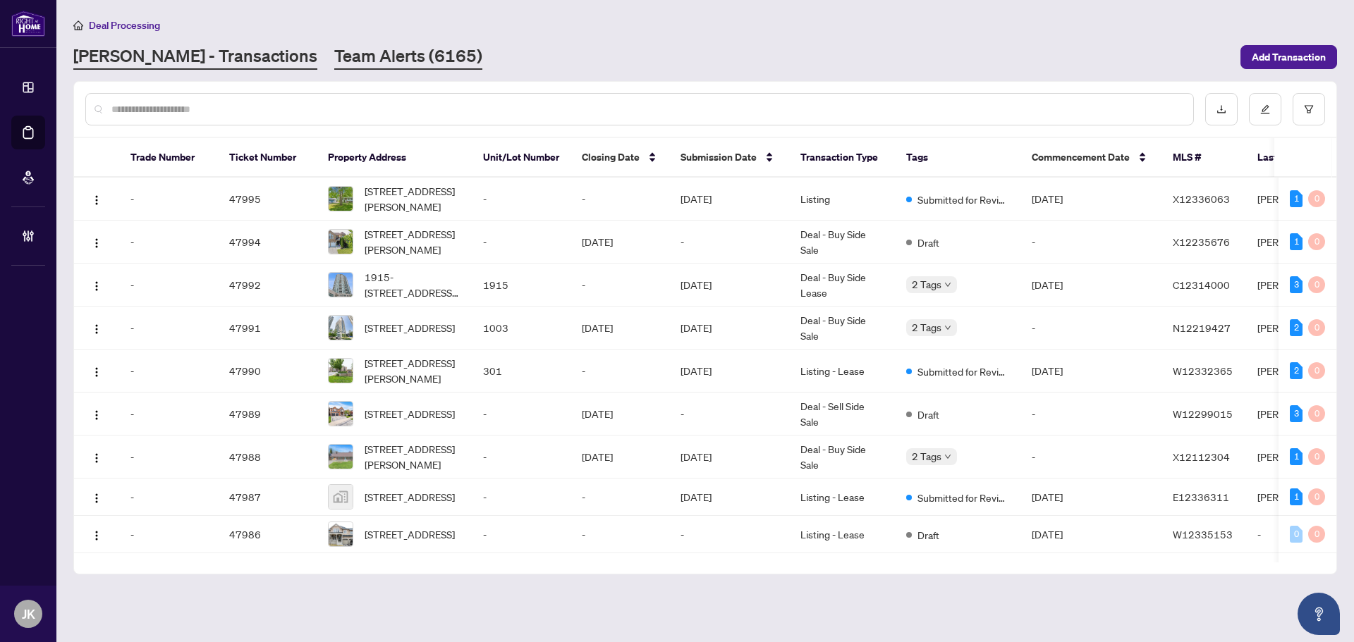
click at [334, 53] on link "Team Alerts (6165)" at bounding box center [408, 56] width 148 height 25
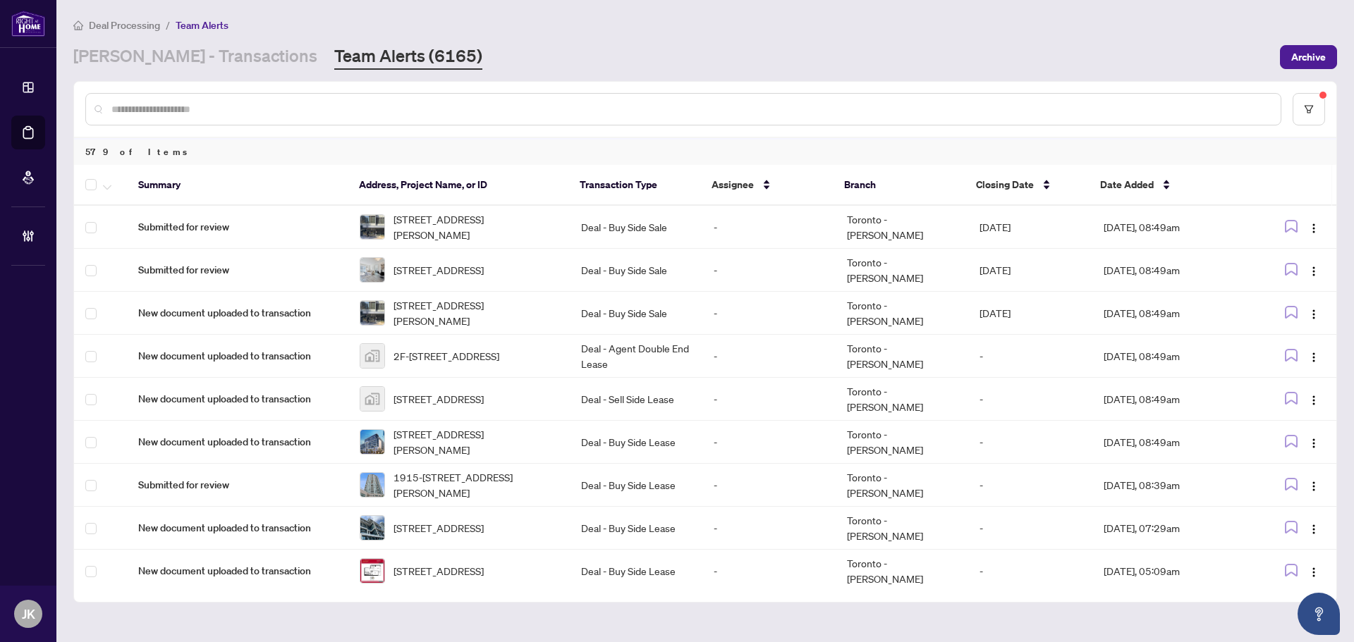
click at [247, 106] on input "text" at bounding box center [690, 110] width 1158 height 16
paste input "**********"
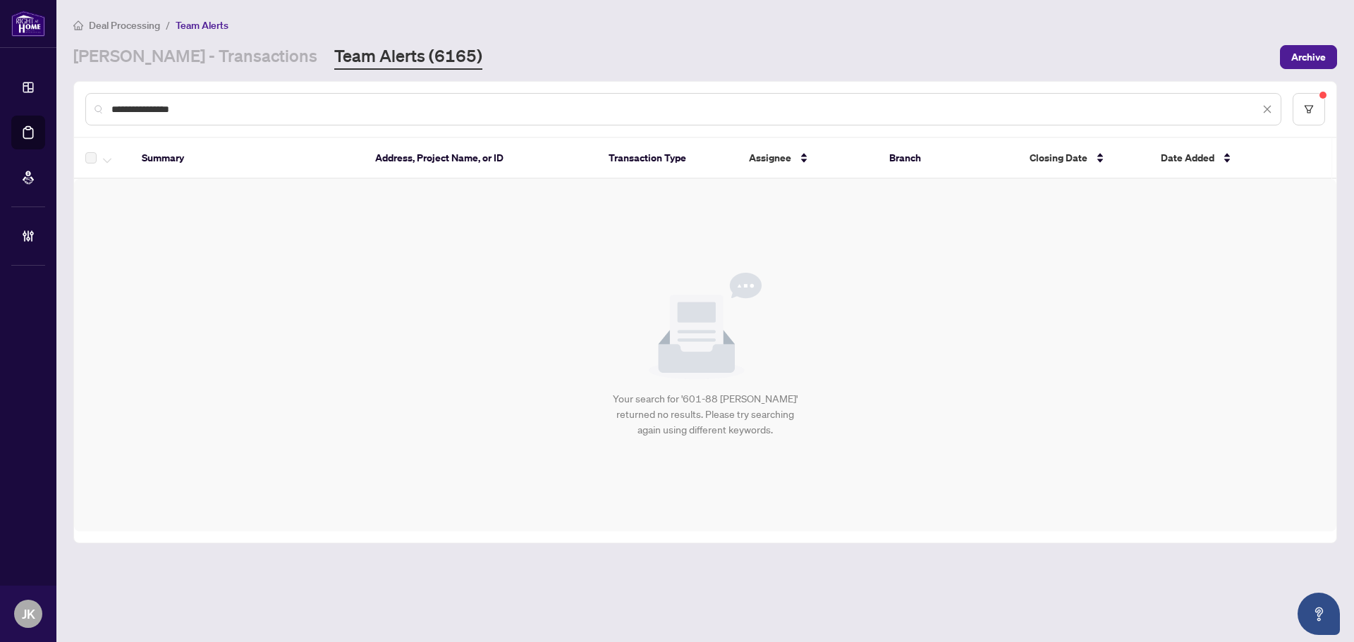
drag, startPoint x: 133, startPoint y: 106, endPoint x: 64, endPoint y: 108, distance: 69.1
click at [84, 103] on div "**********" at bounding box center [705, 109] width 1262 height 55
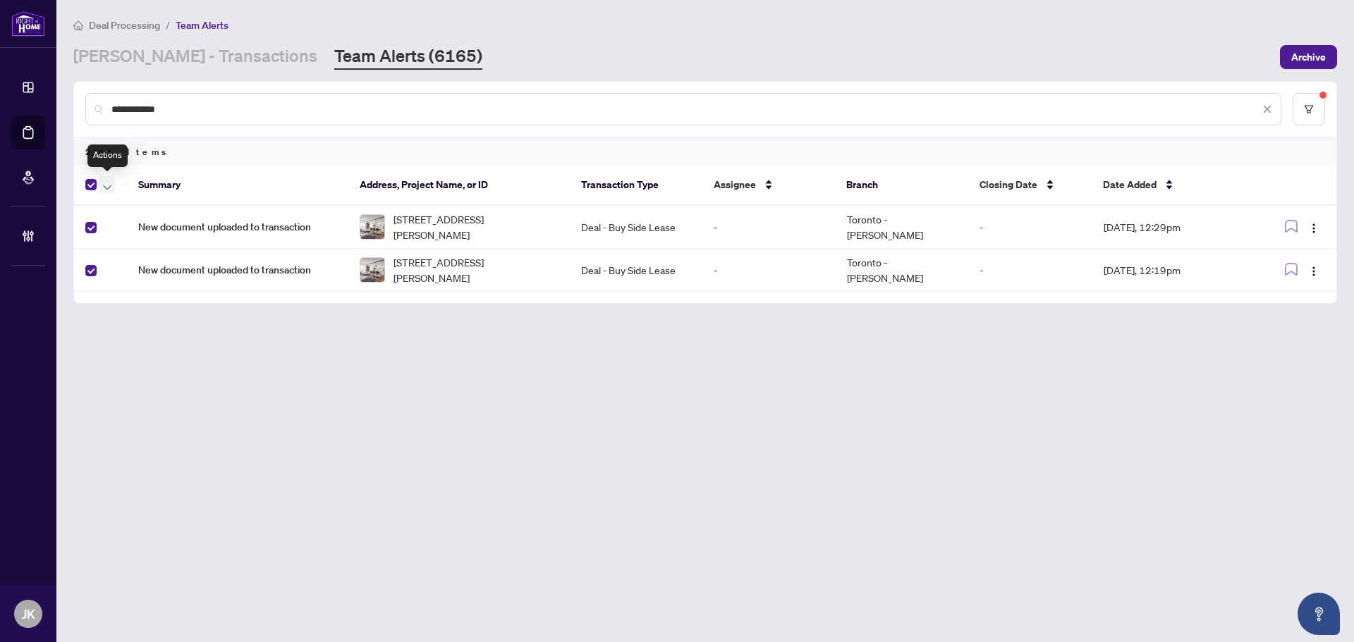
drag, startPoint x: 109, startPoint y: 184, endPoint x: 140, endPoint y: 212, distance: 41.9
click at [109, 185] on icon "button" at bounding box center [107, 188] width 8 height 6
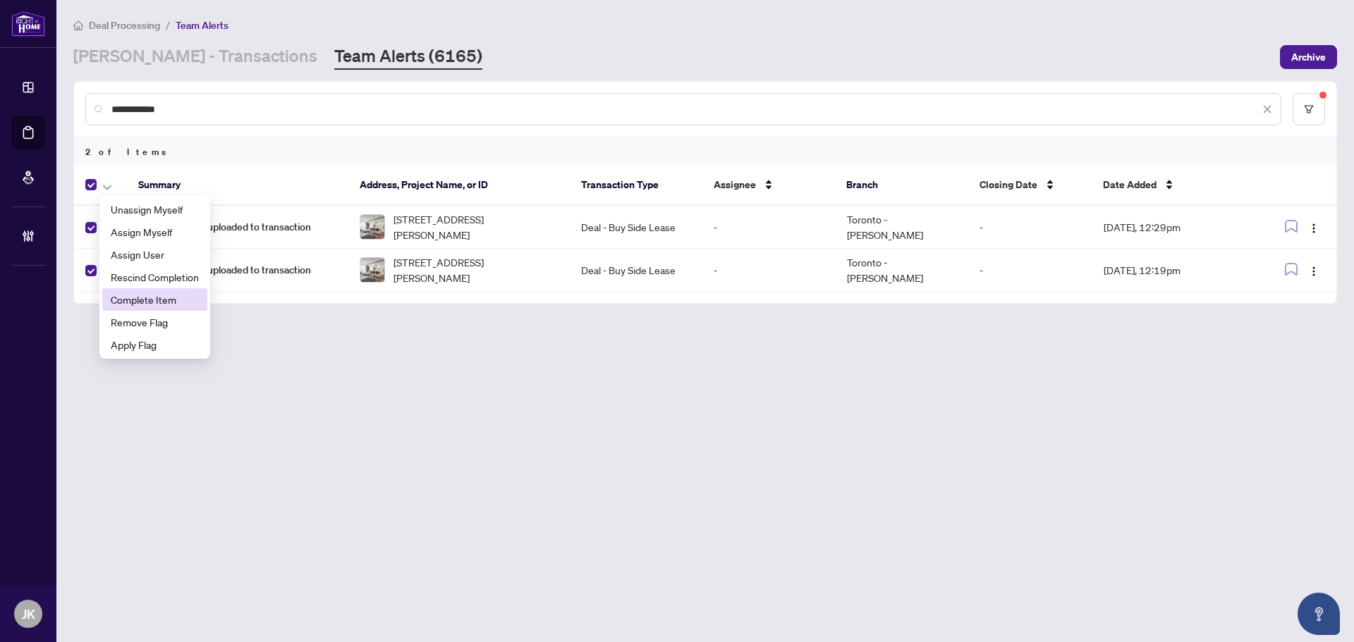
click at [168, 300] on span "Complete Item" at bounding box center [155, 300] width 88 height 16
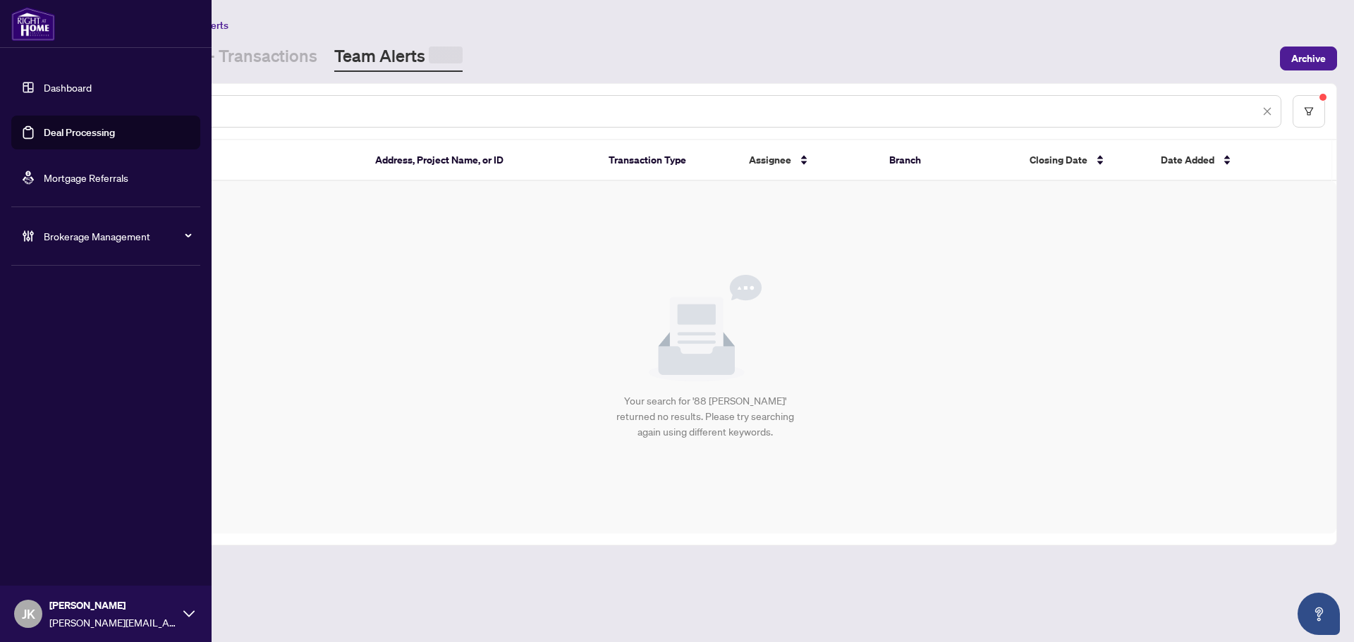
click at [68, 126] on link "Deal Processing" at bounding box center [79, 132] width 71 height 13
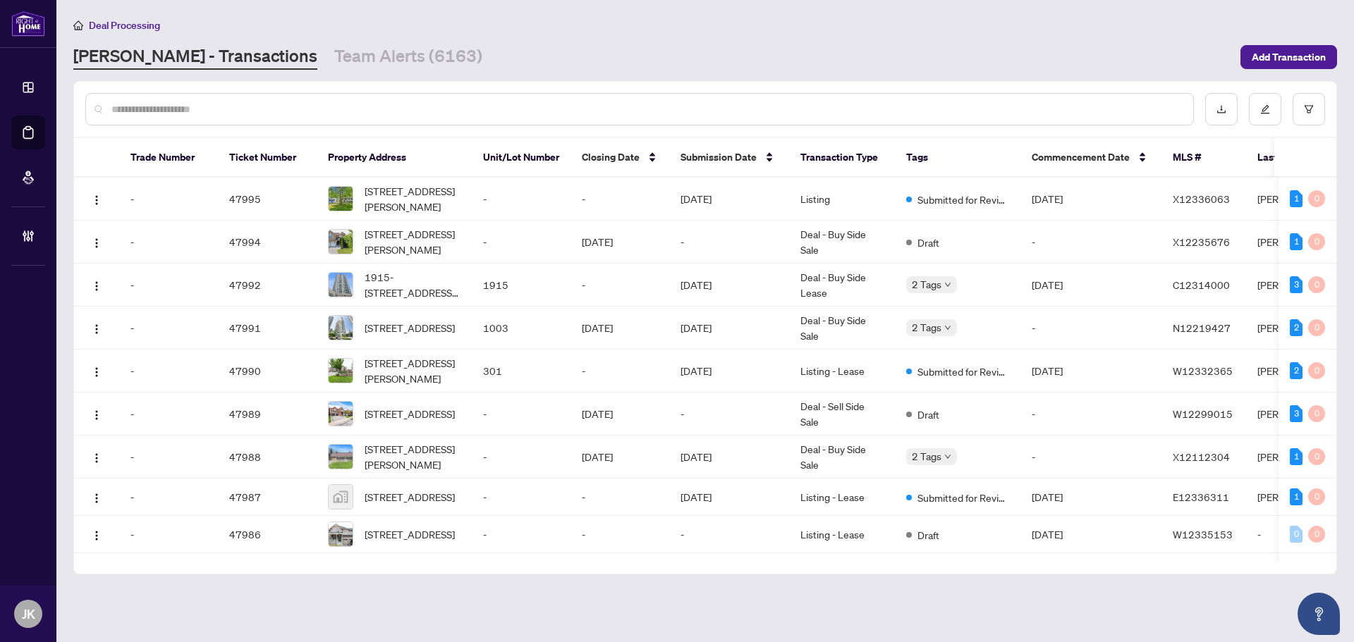
click at [233, 102] on input "text" at bounding box center [646, 110] width 1070 height 16
click at [235, 102] on input "text" at bounding box center [646, 110] width 1070 height 16
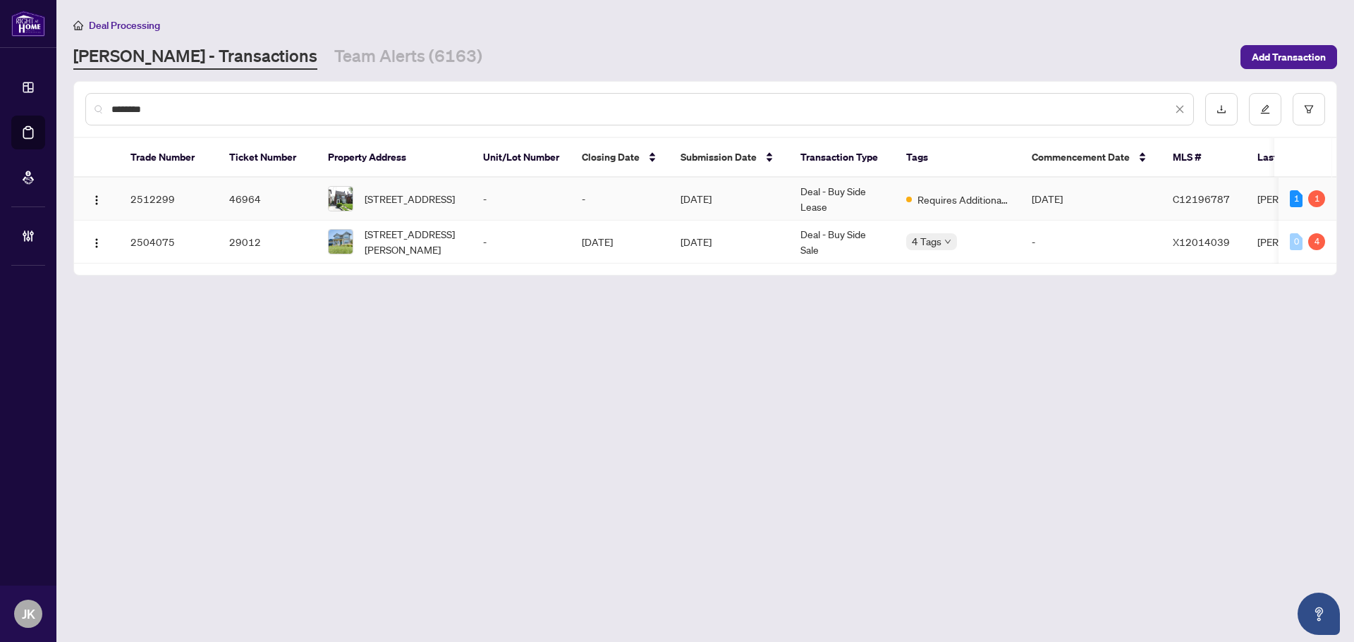
click at [838, 204] on td "Deal - Buy Side Lease" at bounding box center [842, 199] width 106 height 43
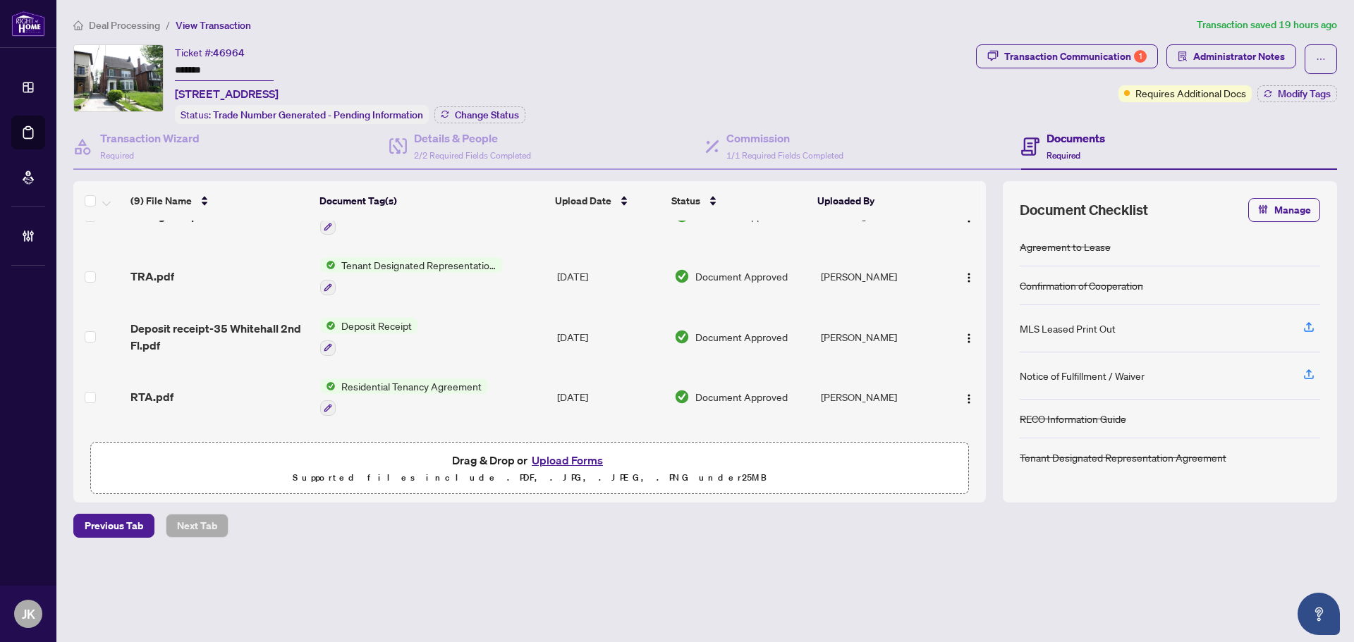
scroll to position [141, 0]
click at [1057, 61] on div "Transaction Communication 1" at bounding box center [1075, 56] width 142 height 23
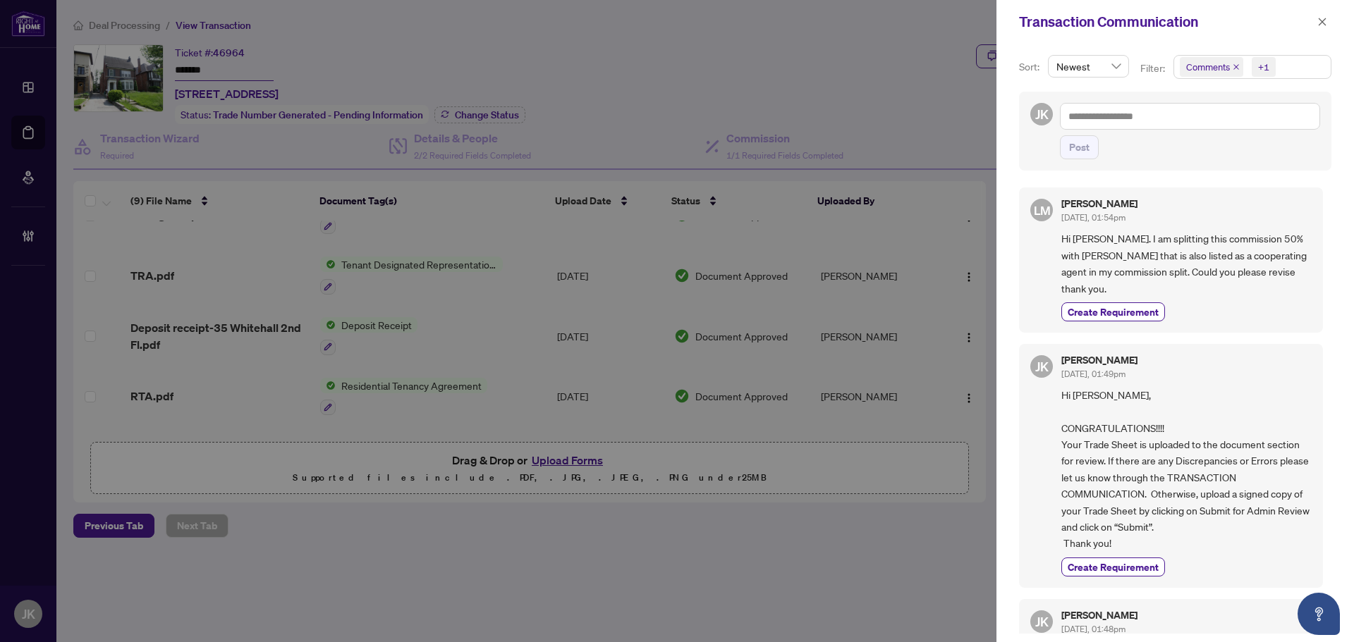
click at [873, 31] on div at bounding box center [677, 321] width 1354 height 642
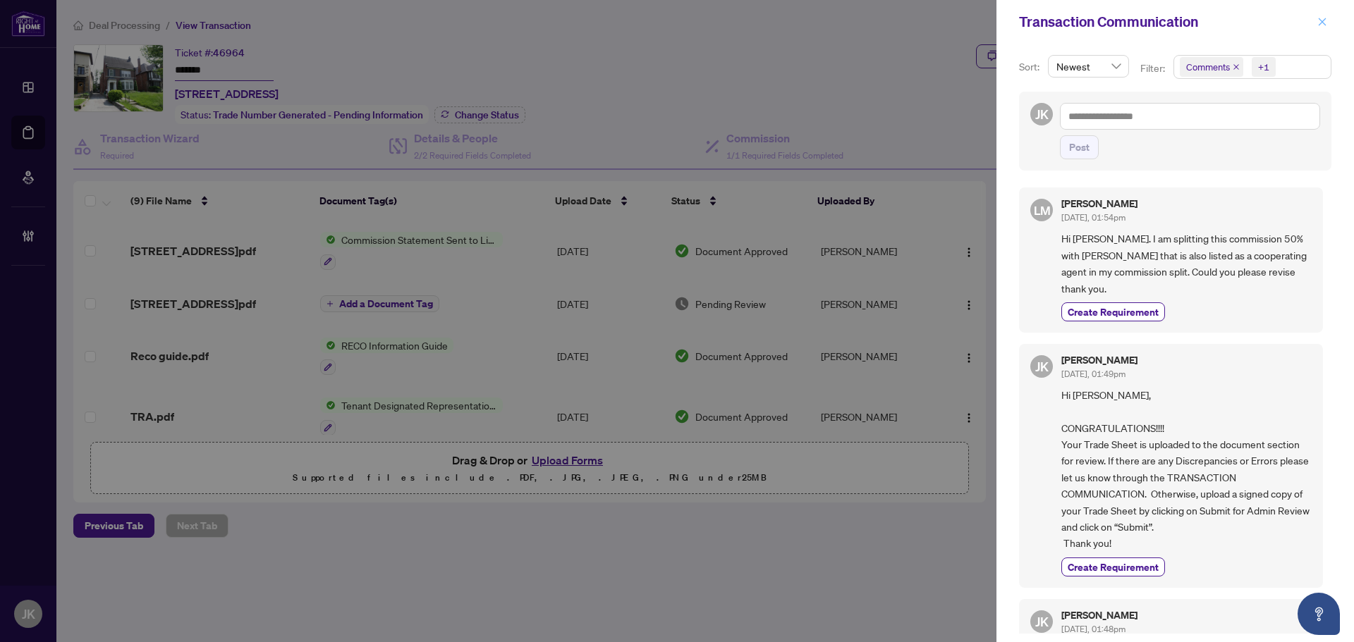
click at [1323, 22] on icon "close" at bounding box center [1322, 22] width 10 height 10
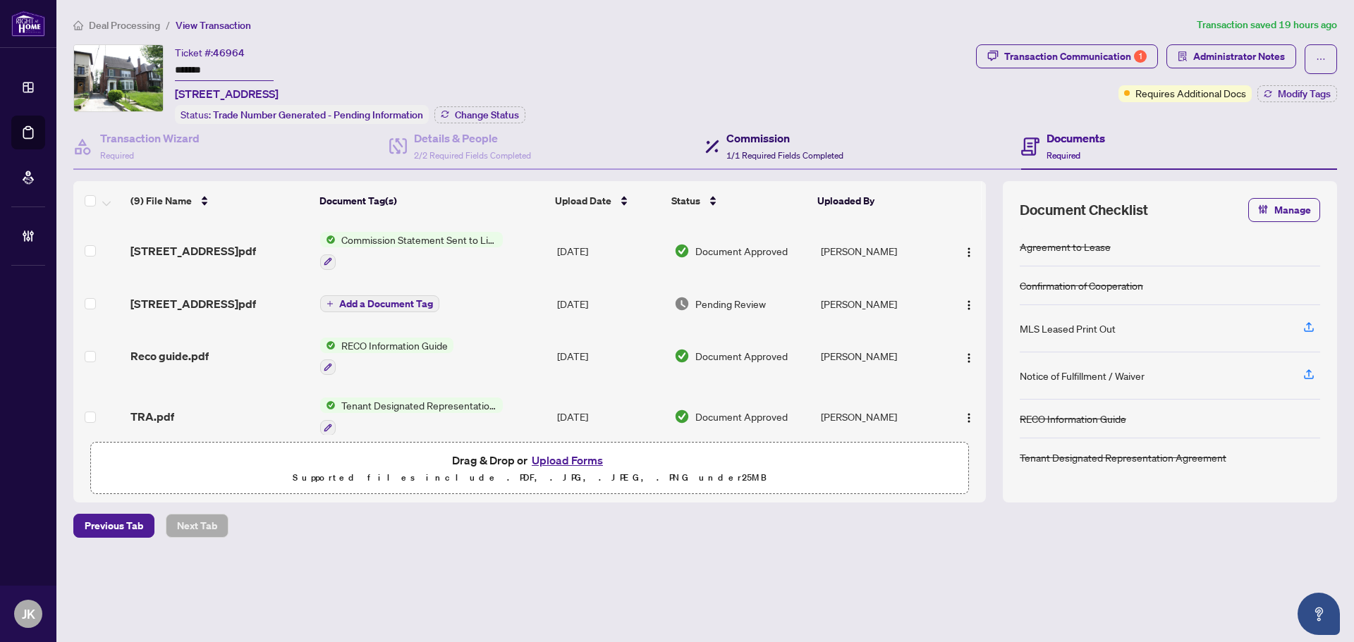
click at [742, 135] on h4 "Commission" at bounding box center [784, 138] width 117 height 17
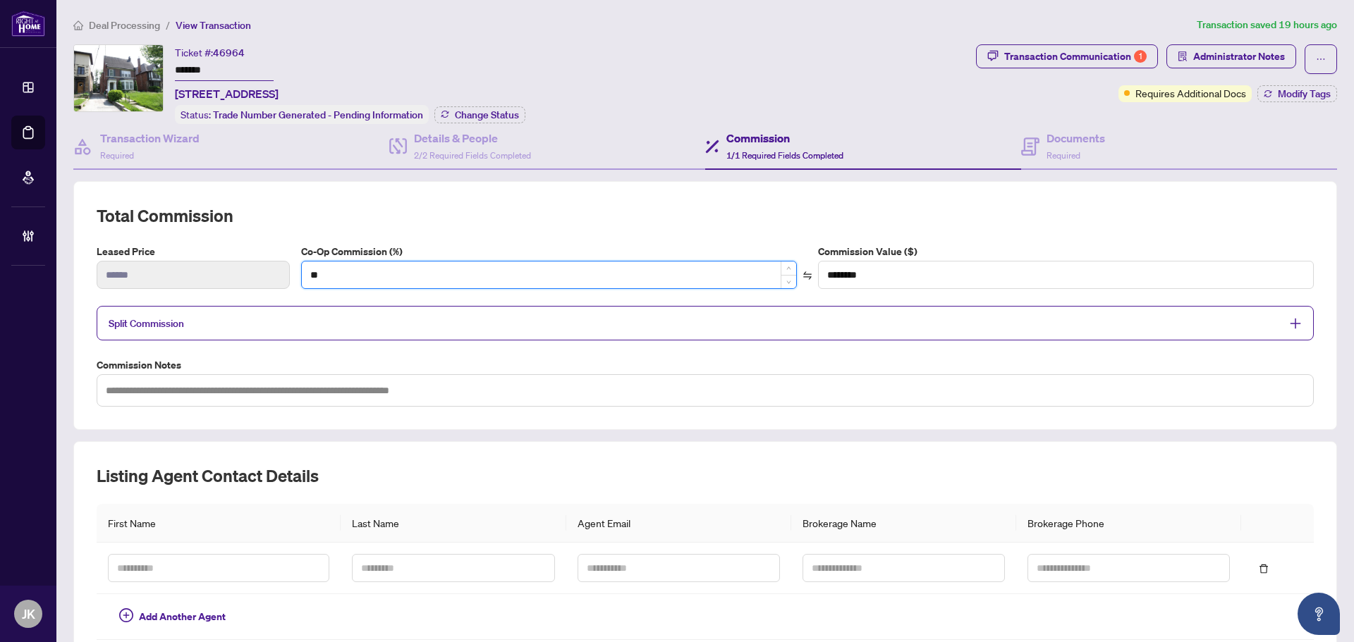
click at [710, 281] on input "**" at bounding box center [549, 275] width 494 height 27
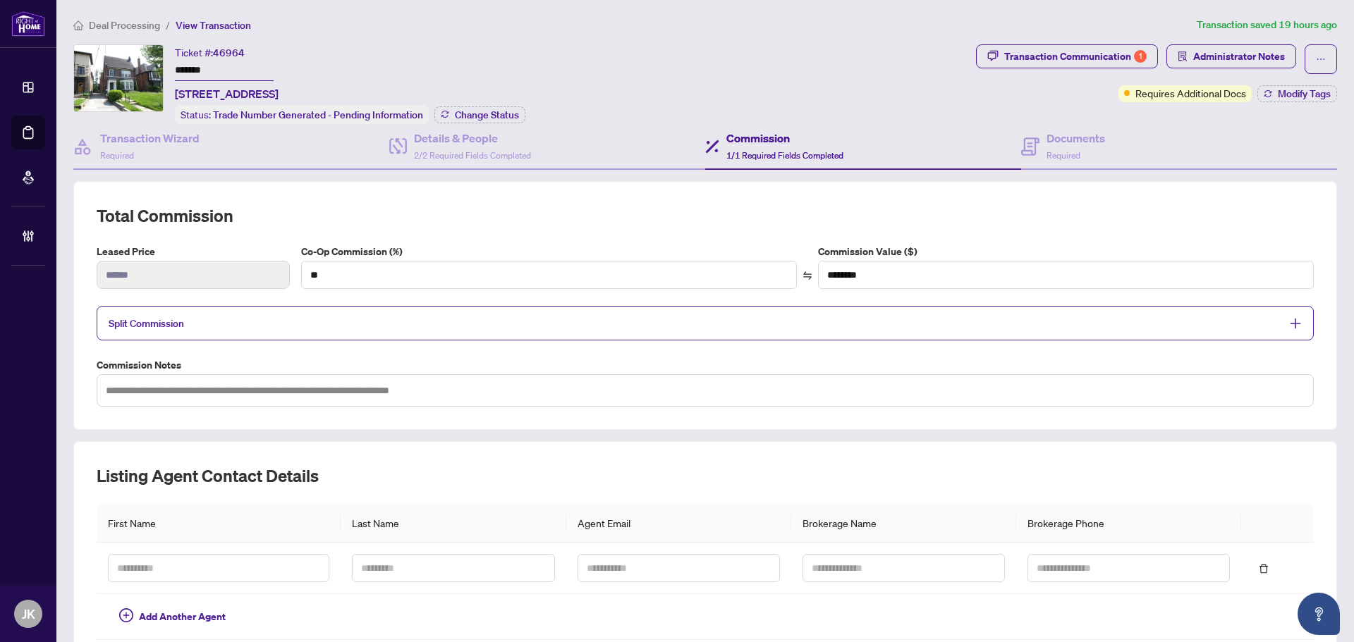
click at [633, 320] on span "Split Commission" at bounding box center [695, 323] width 1172 height 16
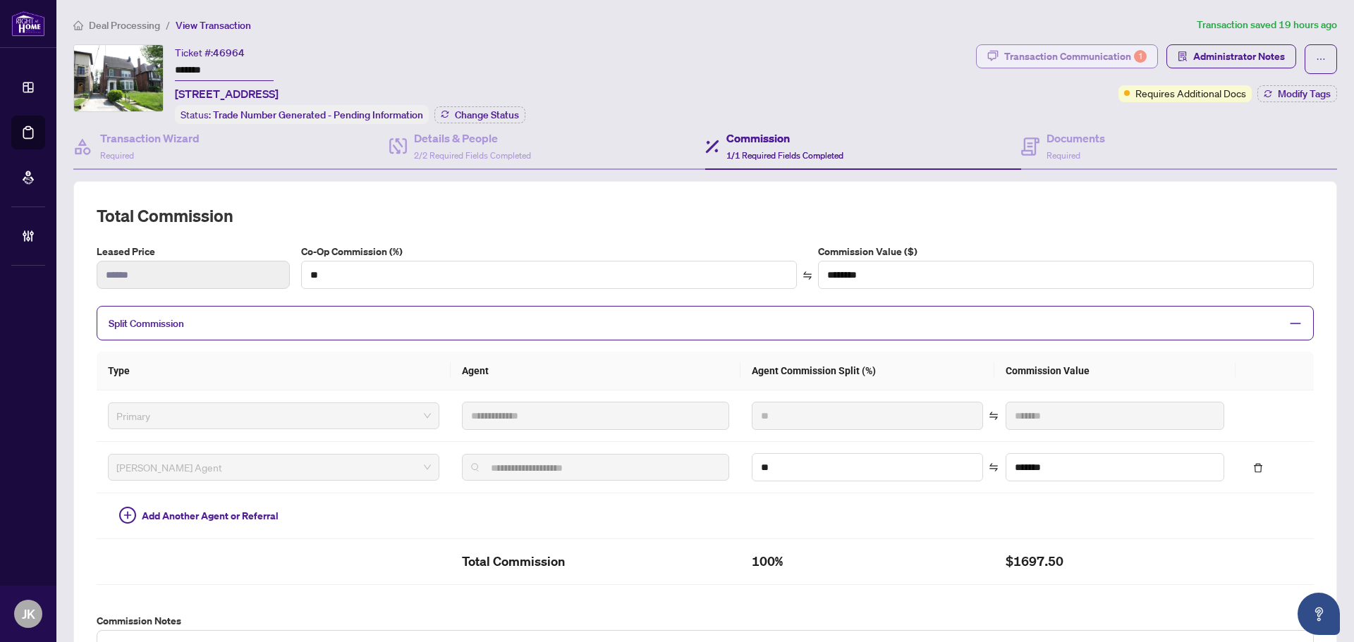
click at [1053, 61] on div "Transaction Communication 1" at bounding box center [1075, 56] width 142 height 23
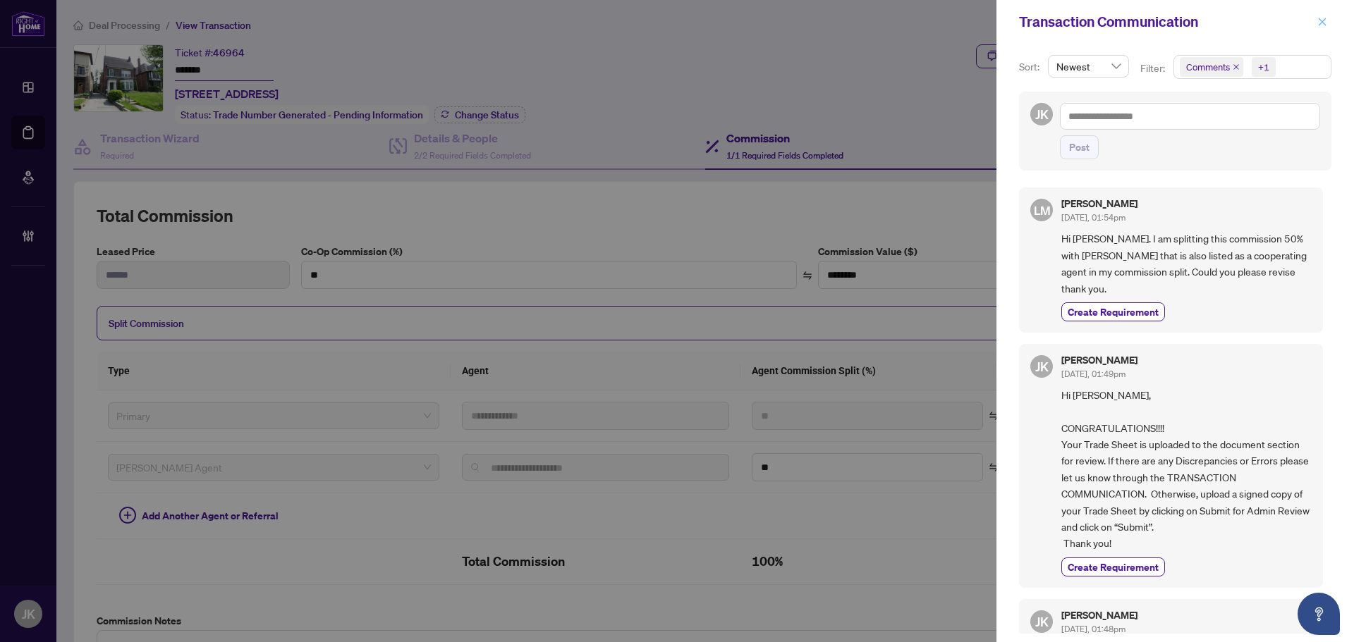
click at [1323, 25] on icon "close" at bounding box center [1322, 22] width 10 height 10
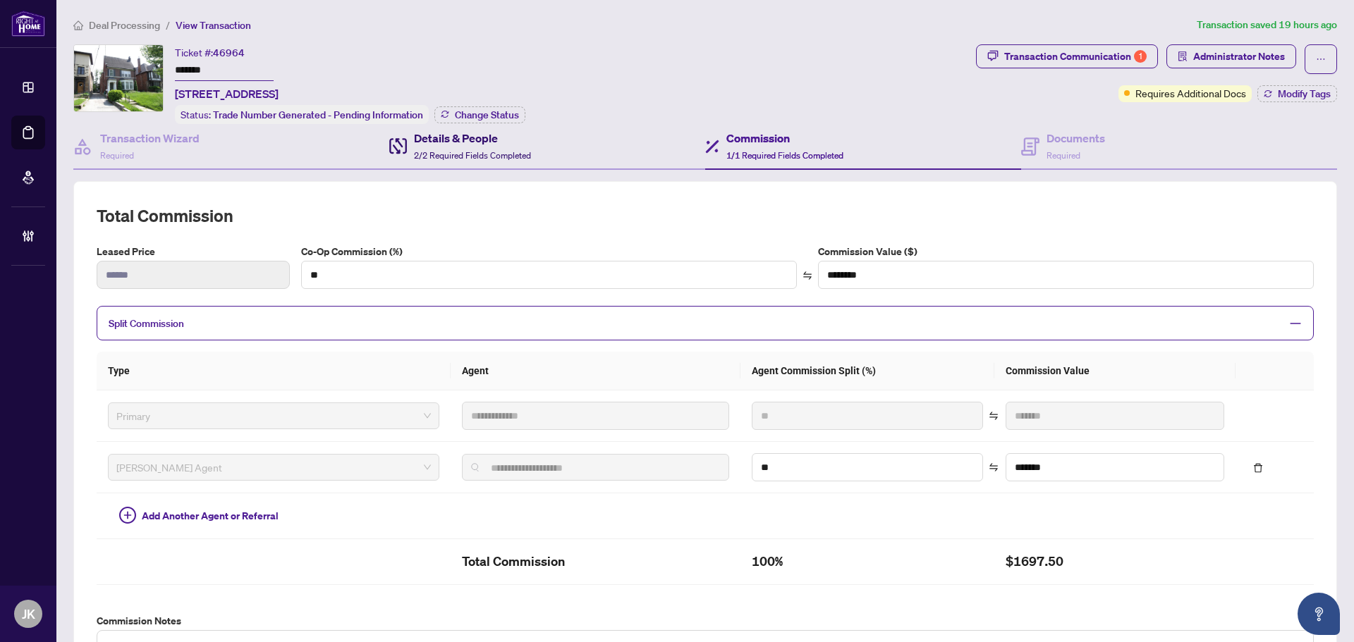
click at [433, 139] on h4 "Details & People" at bounding box center [472, 138] width 117 height 17
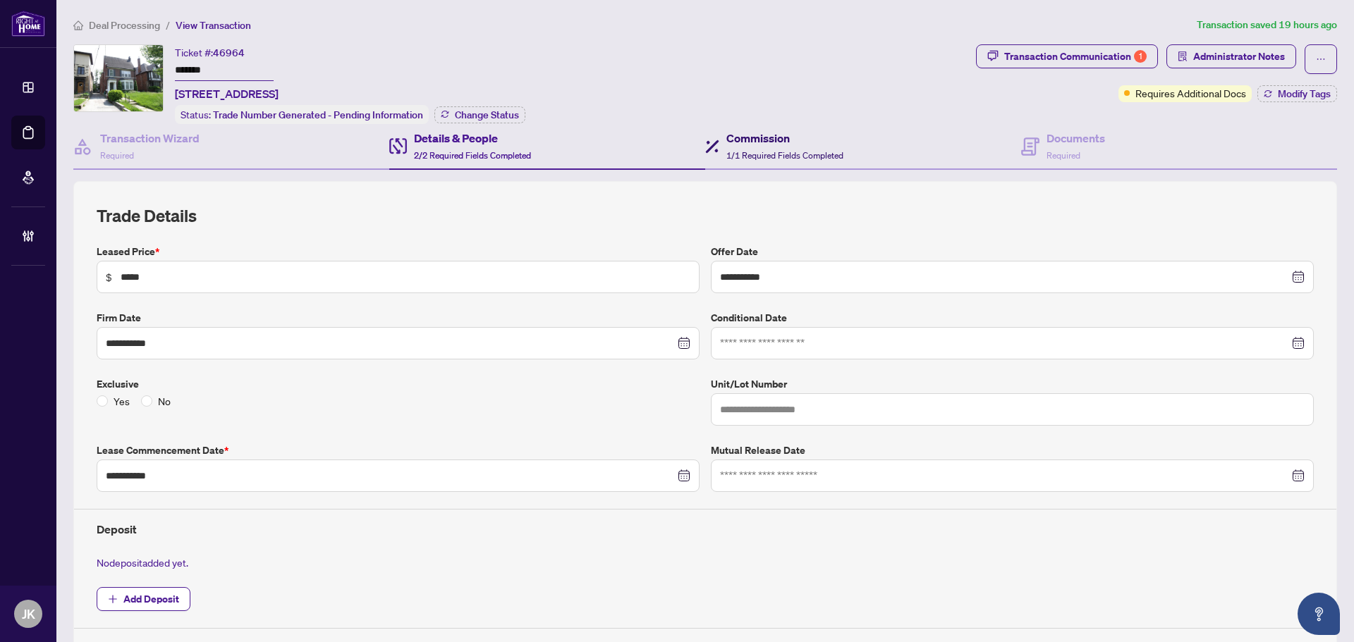
click at [757, 131] on h4 "Commission" at bounding box center [784, 138] width 117 height 17
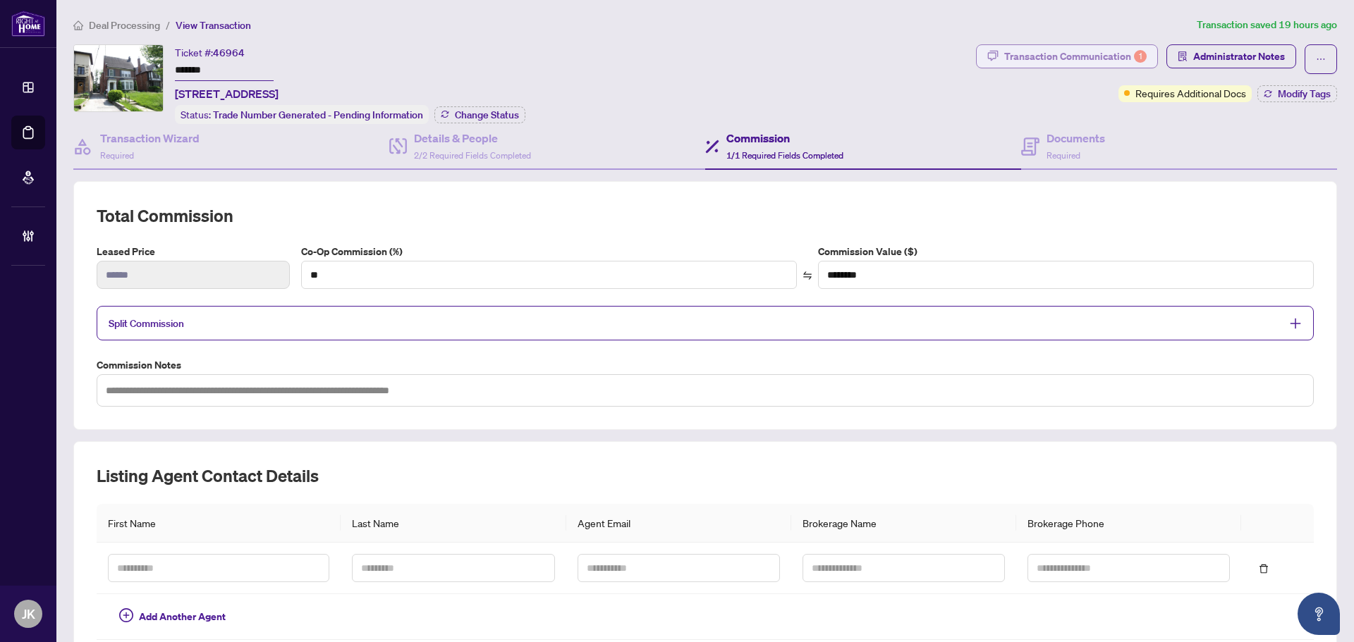
click at [1026, 53] on div "Transaction Communication 1" at bounding box center [1075, 56] width 142 height 23
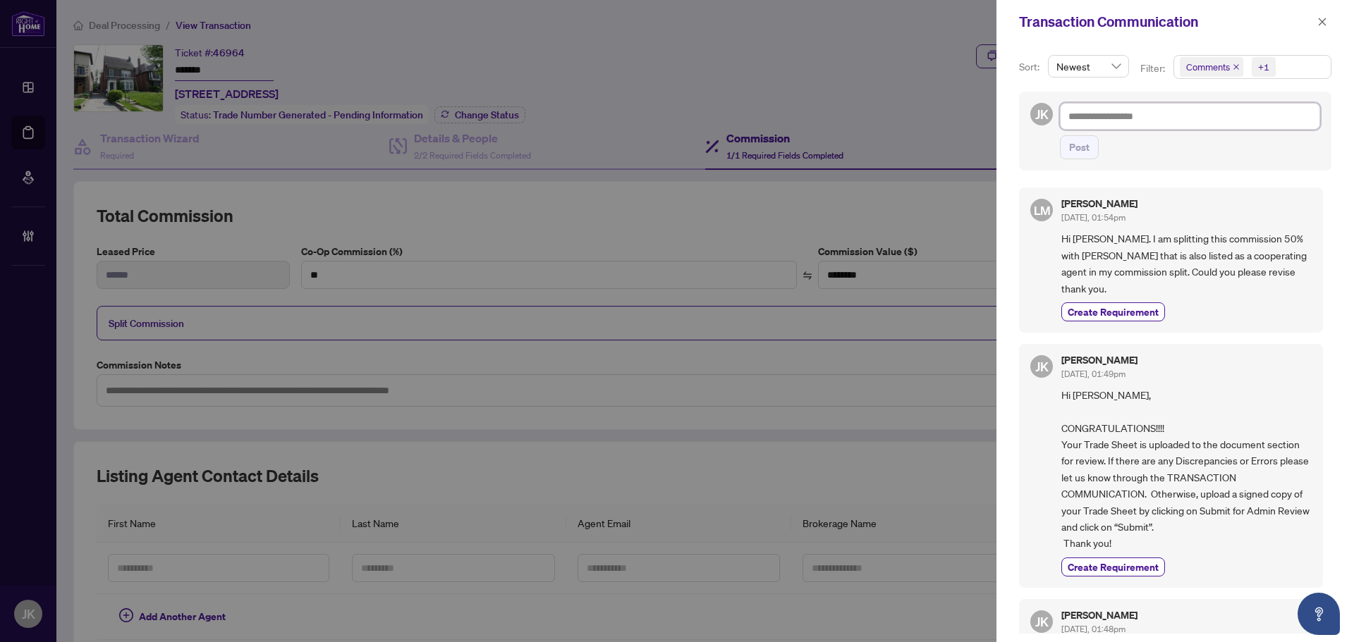
click at [1110, 115] on textarea at bounding box center [1190, 116] width 260 height 27
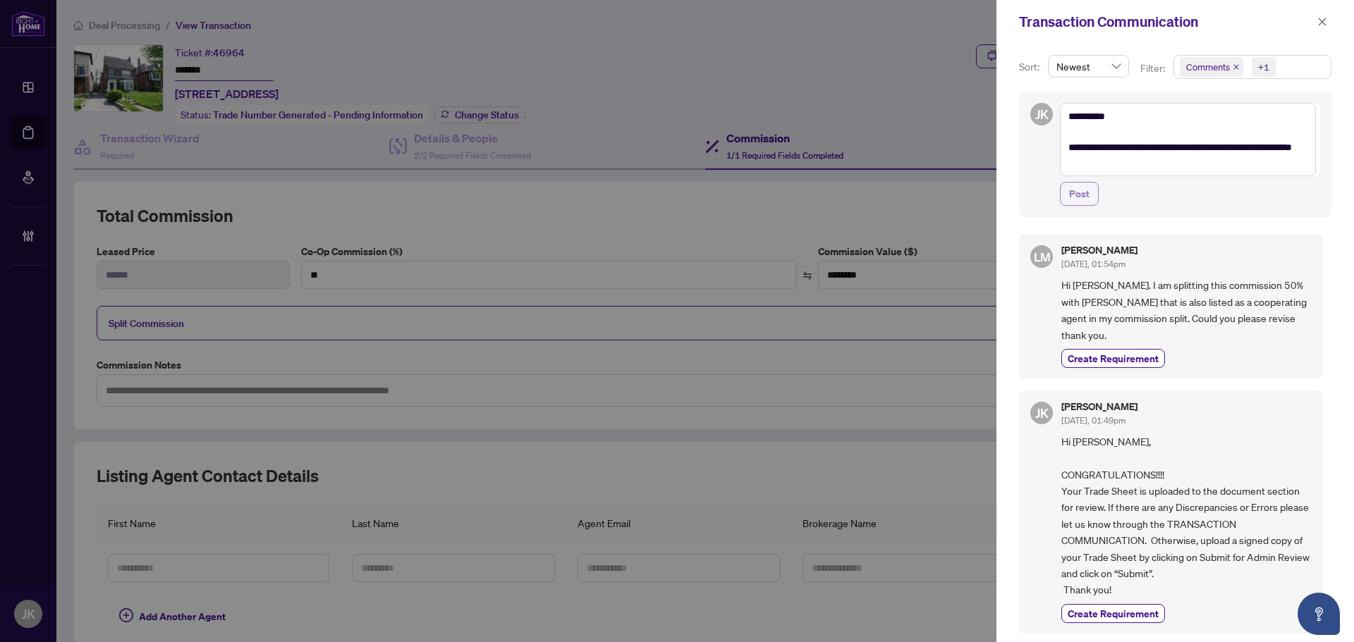
click at [1062, 190] on button "Post" at bounding box center [1079, 194] width 39 height 24
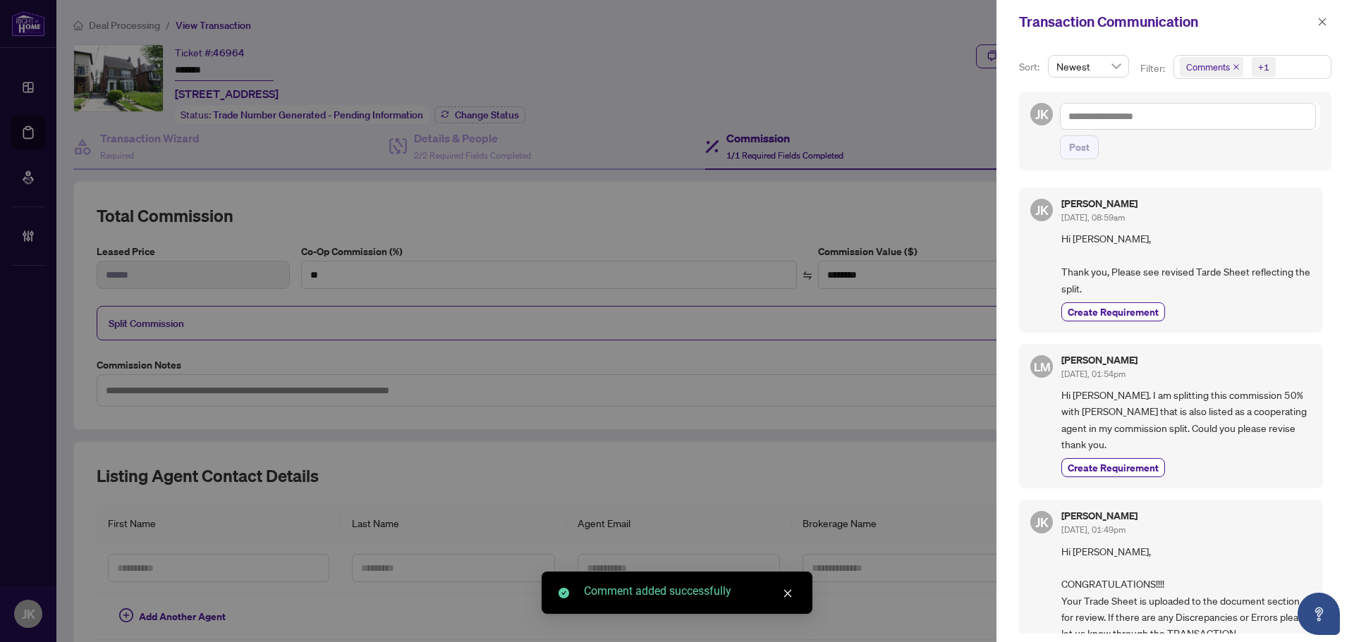
click at [1005, 92] on div "Sort: Newest Filter: Comments +1 JK Post [PERSON_NAME] [DATE], 08:59am Hi [PERS…" at bounding box center [1174, 343] width 357 height 599
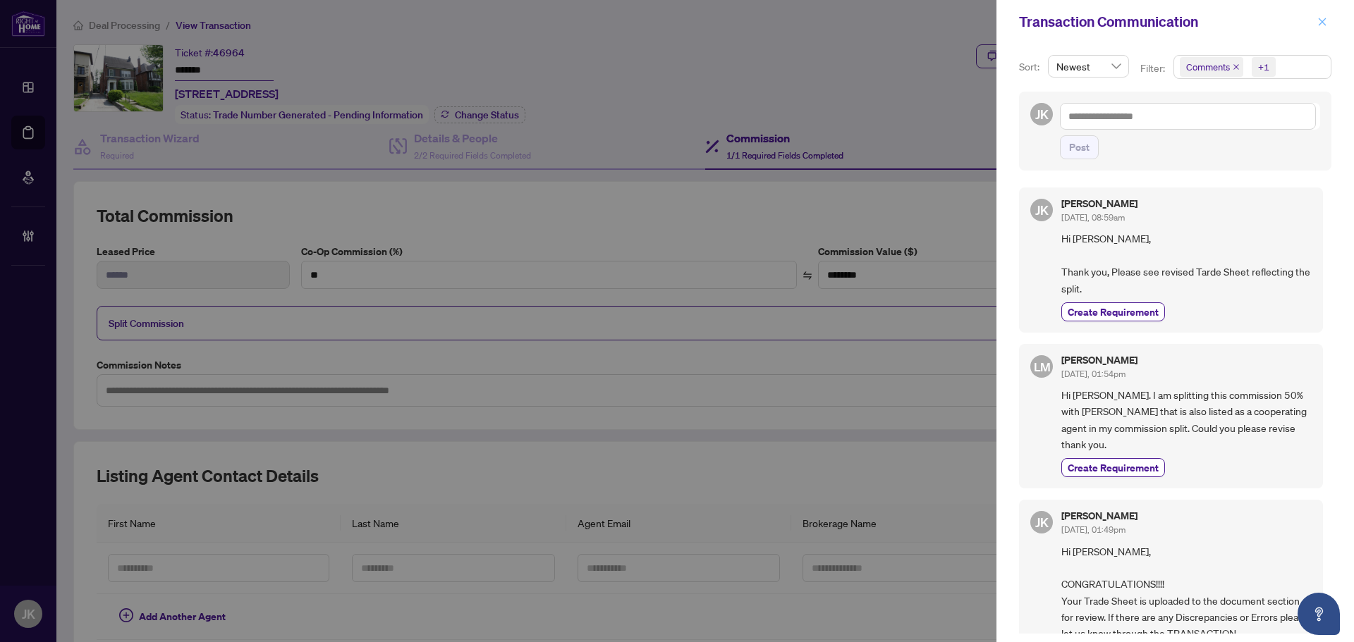
click at [1320, 28] on span "button" at bounding box center [1322, 22] width 10 height 23
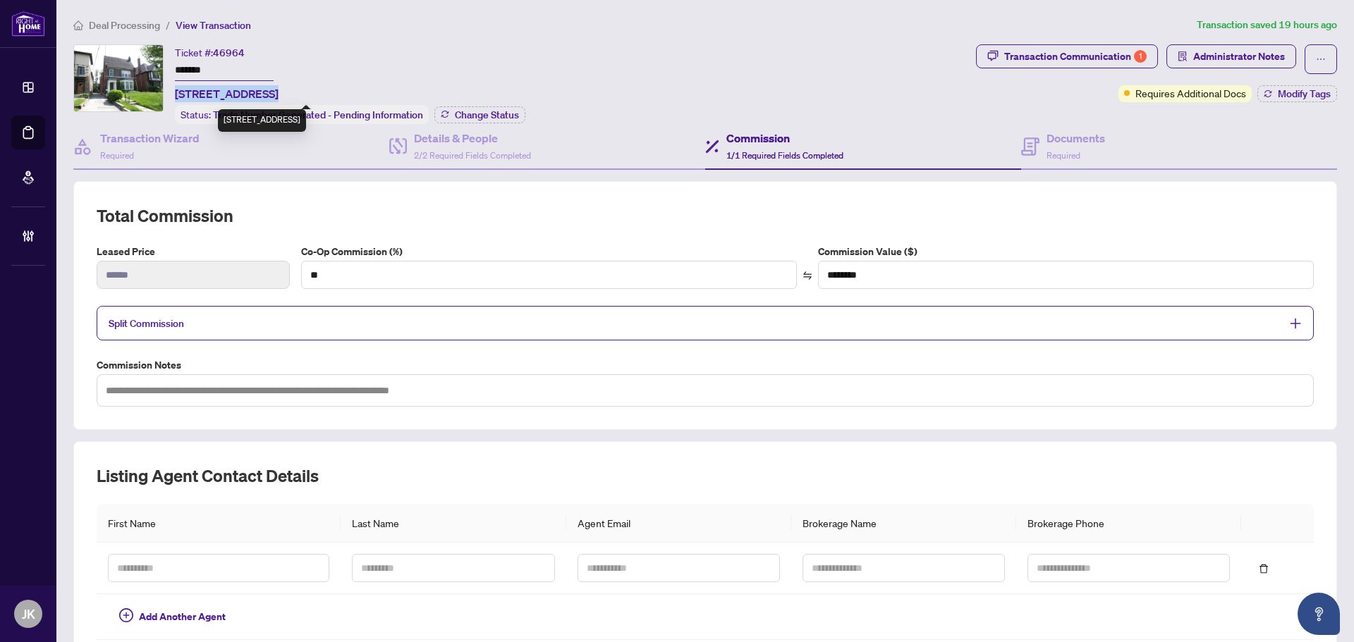
drag, startPoint x: 256, startPoint y: 90, endPoint x: 176, endPoint y: 90, distance: 80.4
click at [176, 90] on span "[STREET_ADDRESS]" at bounding box center [227, 93] width 104 height 17
copy span "[STREET_ADDRESS],"
click at [1026, 63] on div "Transaction Communication 1" at bounding box center [1075, 56] width 142 height 23
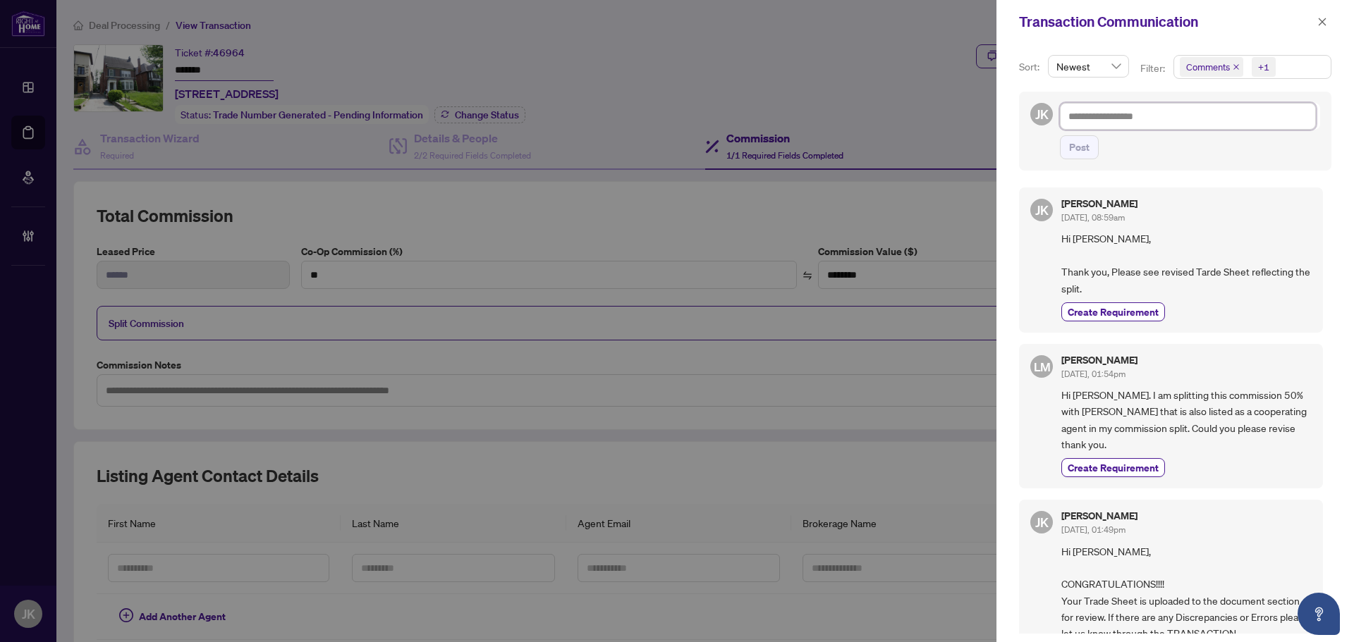
click at [1096, 116] on textarea at bounding box center [1188, 116] width 256 height 27
click at [1069, 145] on span "Post" at bounding box center [1079, 147] width 20 height 23
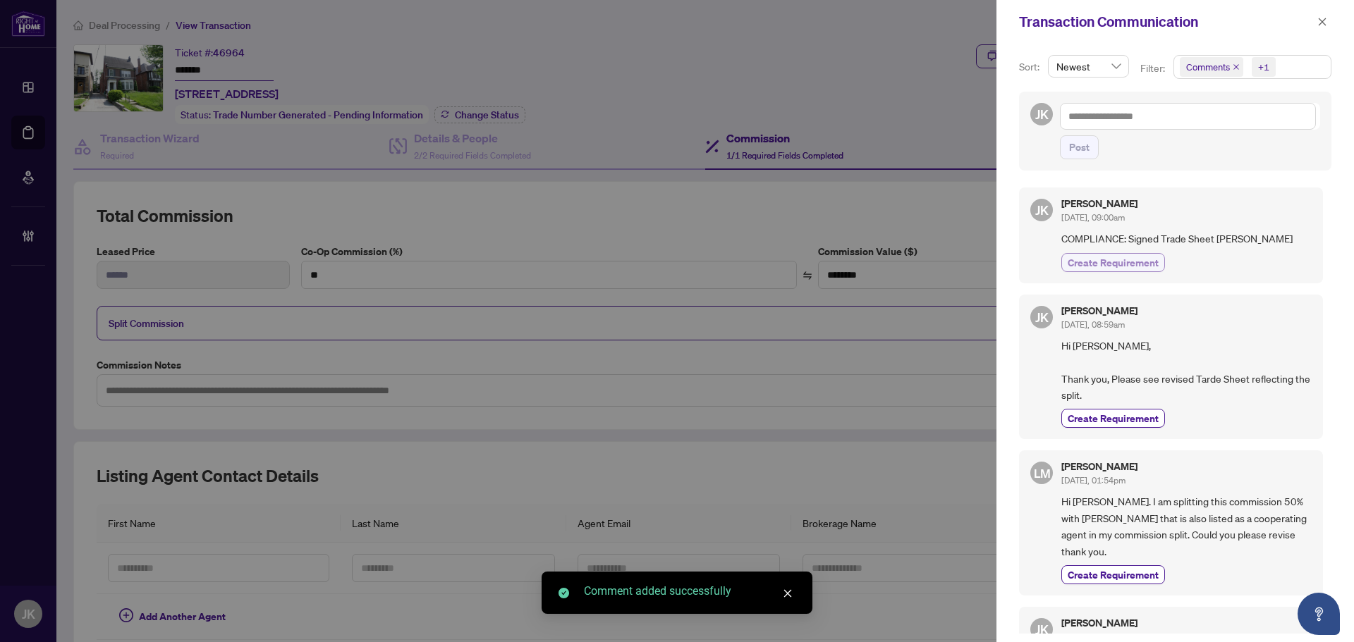
click at [1102, 259] on span "Create Requirement" at bounding box center [1112, 262] width 91 height 15
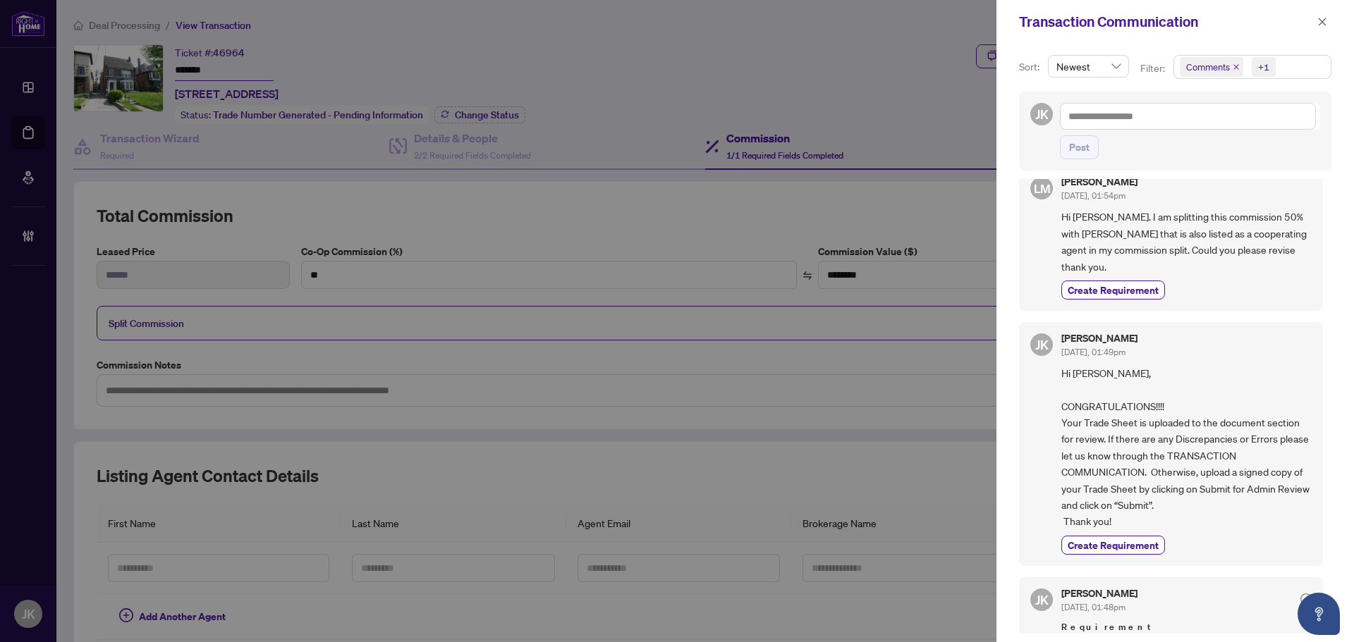
scroll to position [341, 0]
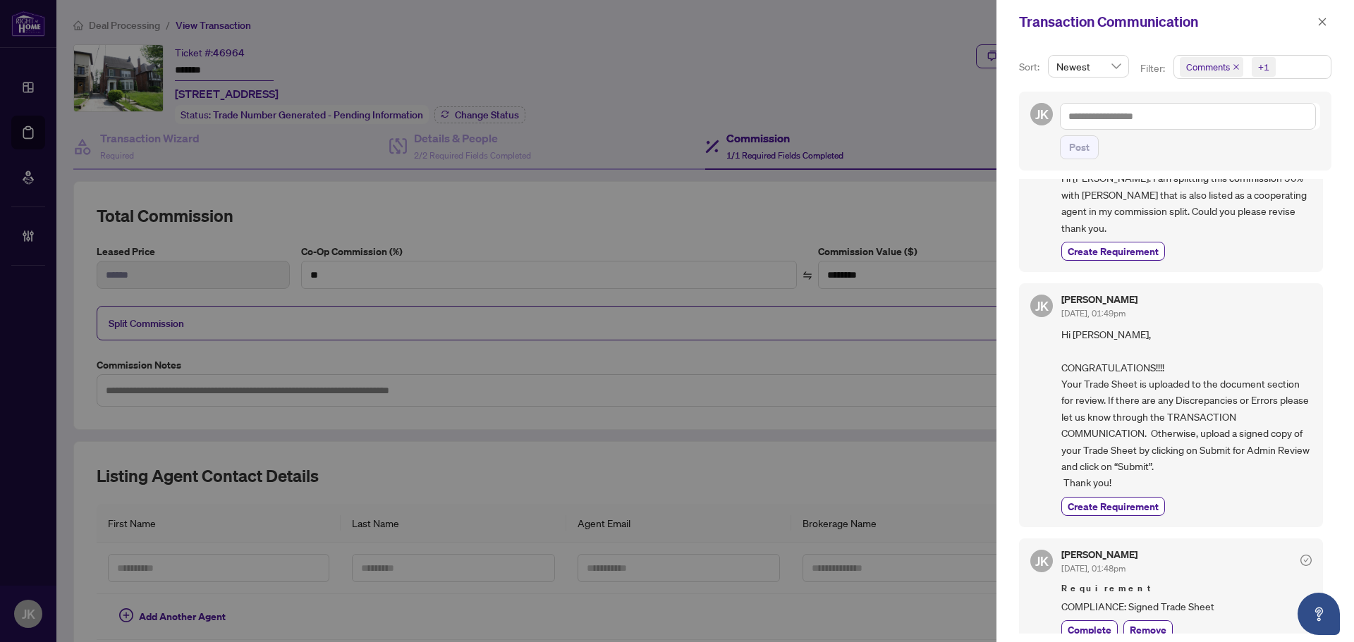
drag, startPoint x: 1320, startPoint y: 21, endPoint x: 859, endPoint y: 175, distance: 485.3
click at [1320, 21] on icon "close" at bounding box center [1322, 22] width 10 height 10
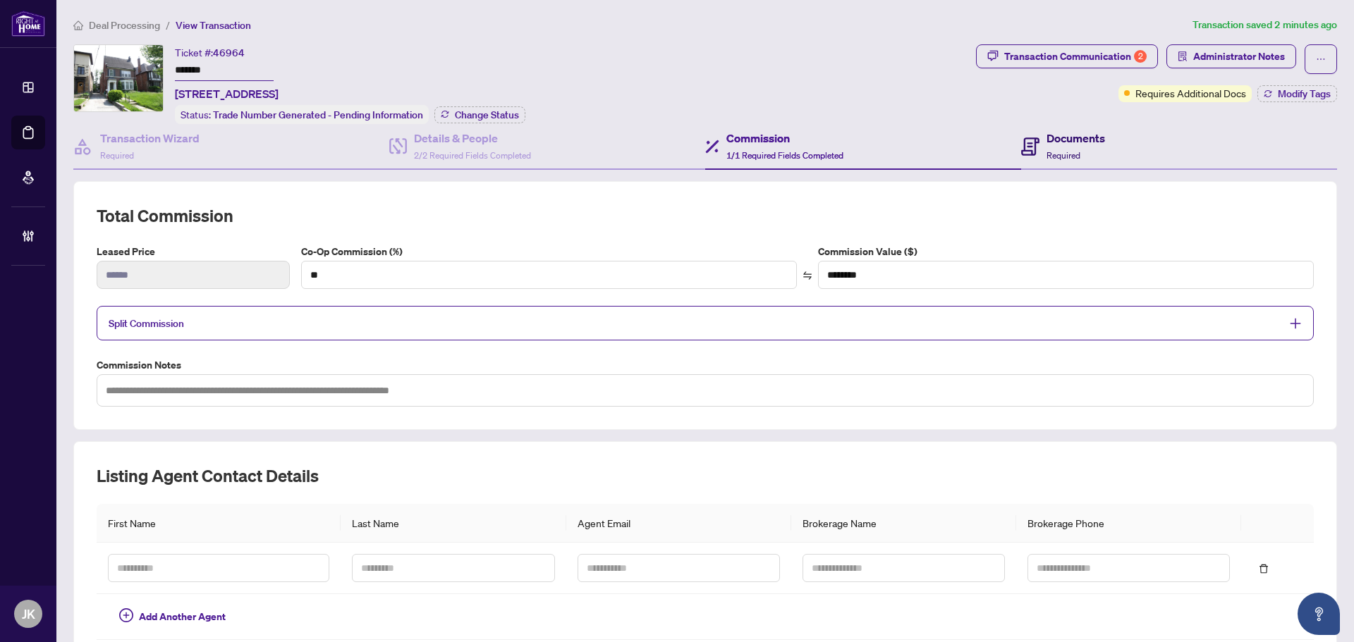
drag, startPoint x: 1037, startPoint y: 145, endPoint x: 1333, endPoint y: 170, distance: 297.2
click at [1038, 145] on div "Documents Required" at bounding box center [1063, 146] width 84 height 33
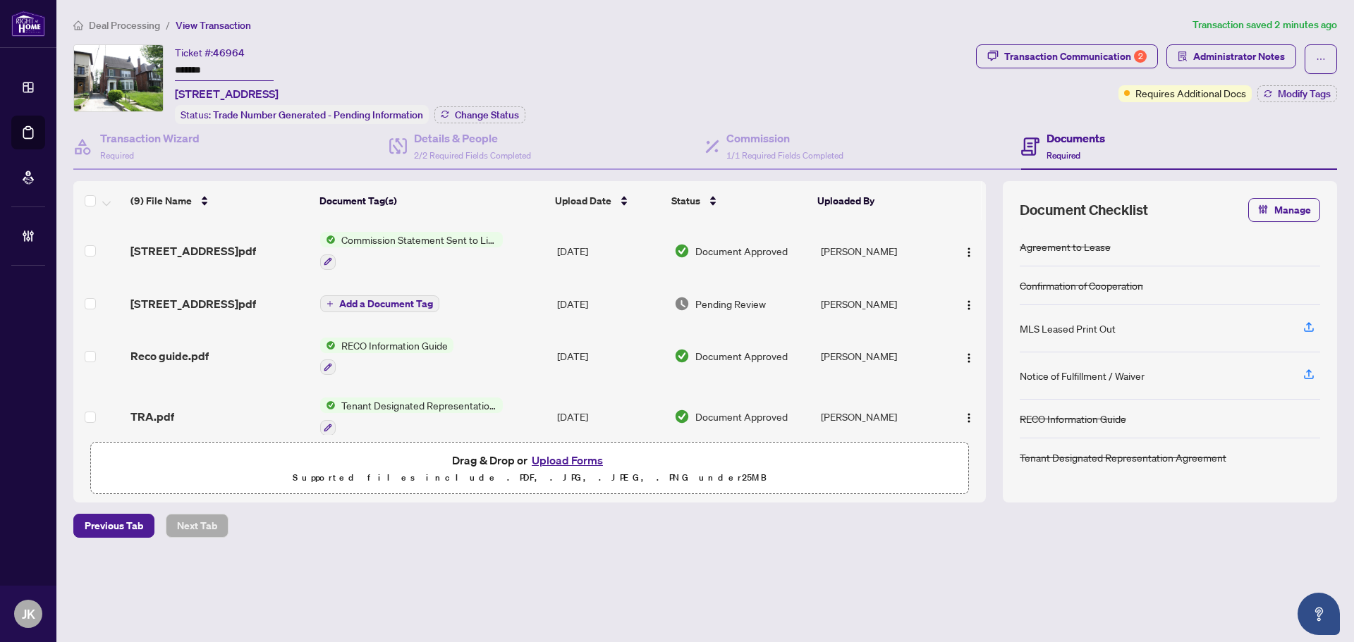
click at [556, 458] on button "Upload Forms" at bounding box center [567, 460] width 80 height 18
click at [1325, 59] on button "button" at bounding box center [1320, 59] width 32 height 30
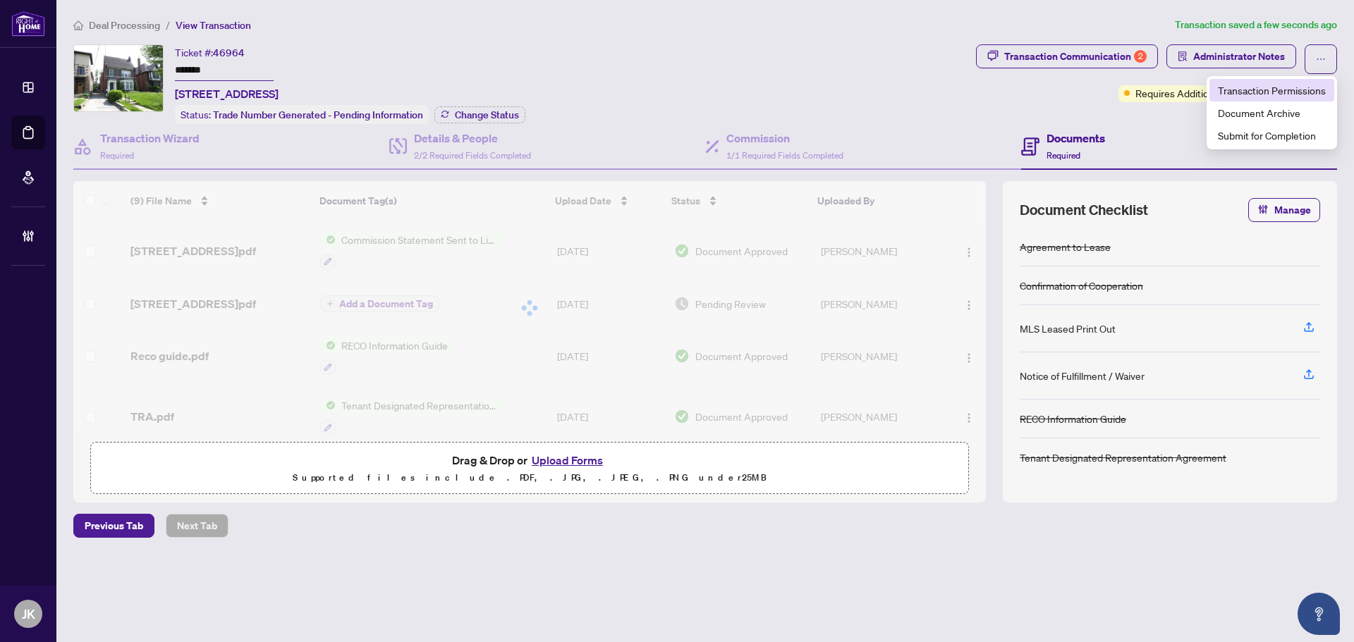
click at [1295, 90] on span "Transaction Permissions" at bounding box center [1271, 90] width 108 height 16
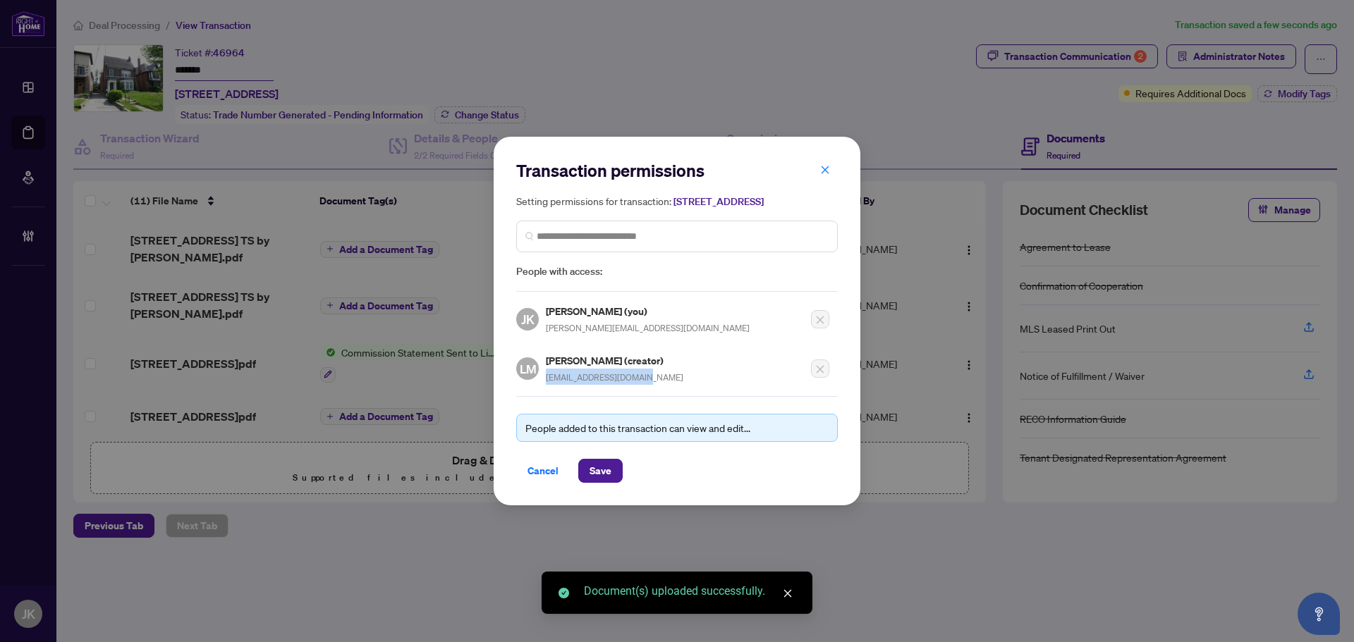
drag, startPoint x: 623, startPoint y: 384, endPoint x: 547, endPoint y: 387, distance: 76.2
click at [546, 385] on div "[PERSON_NAME] (creator) [EMAIL_ADDRESS][DOMAIN_NAME]" at bounding box center [614, 368] width 137 height 32
copy span "[EMAIL_ADDRESS][DOMAIN_NAME]"
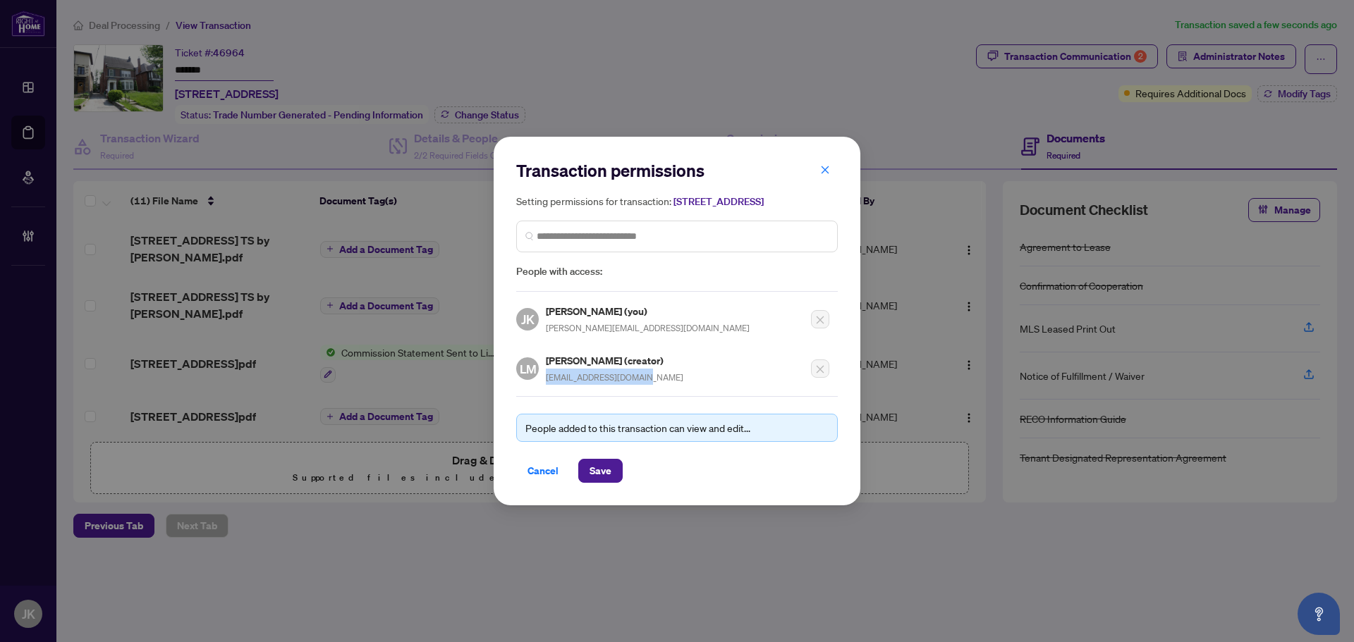
click at [534, 479] on span "Cancel" at bounding box center [542, 471] width 31 height 23
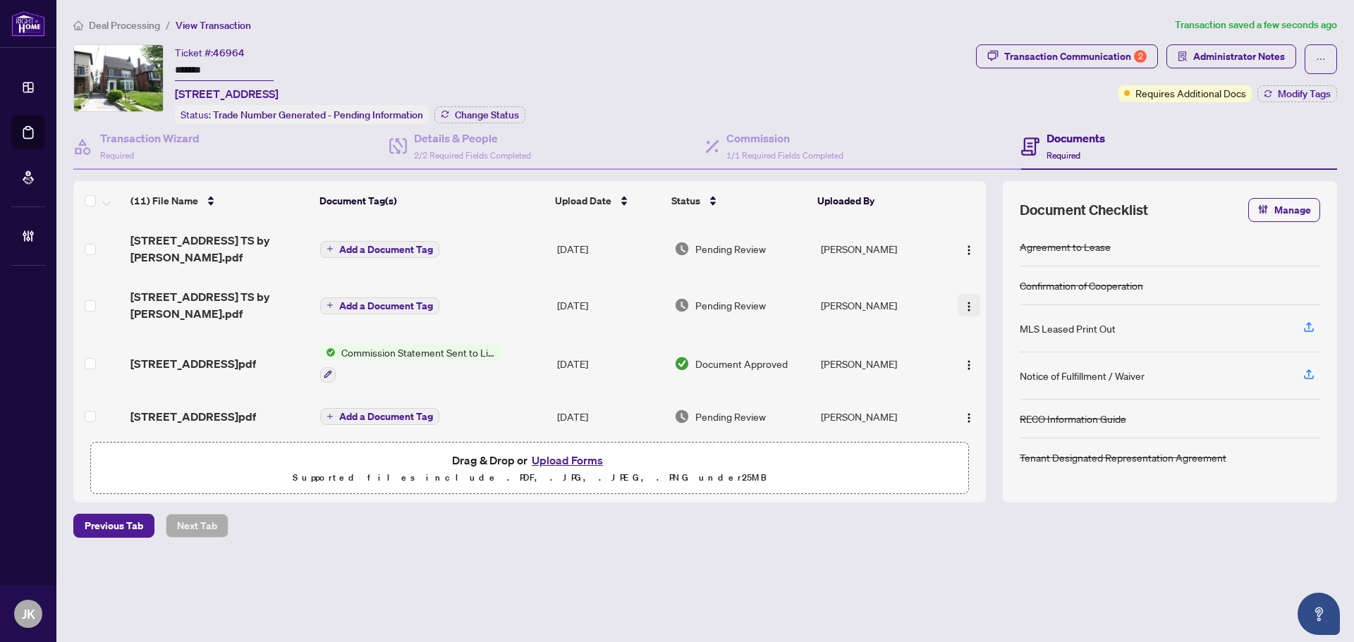
click at [967, 301] on img "button" at bounding box center [968, 306] width 11 height 11
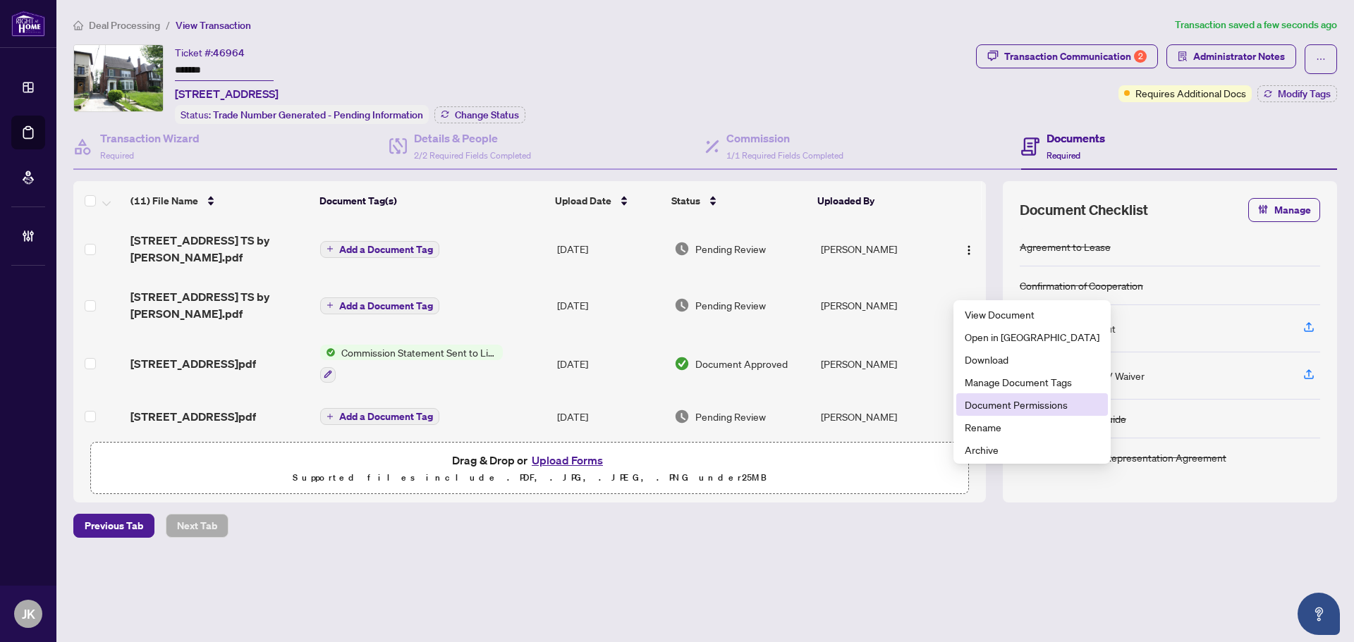
click at [1000, 398] on span "Document Permissions" at bounding box center [1031, 405] width 135 height 16
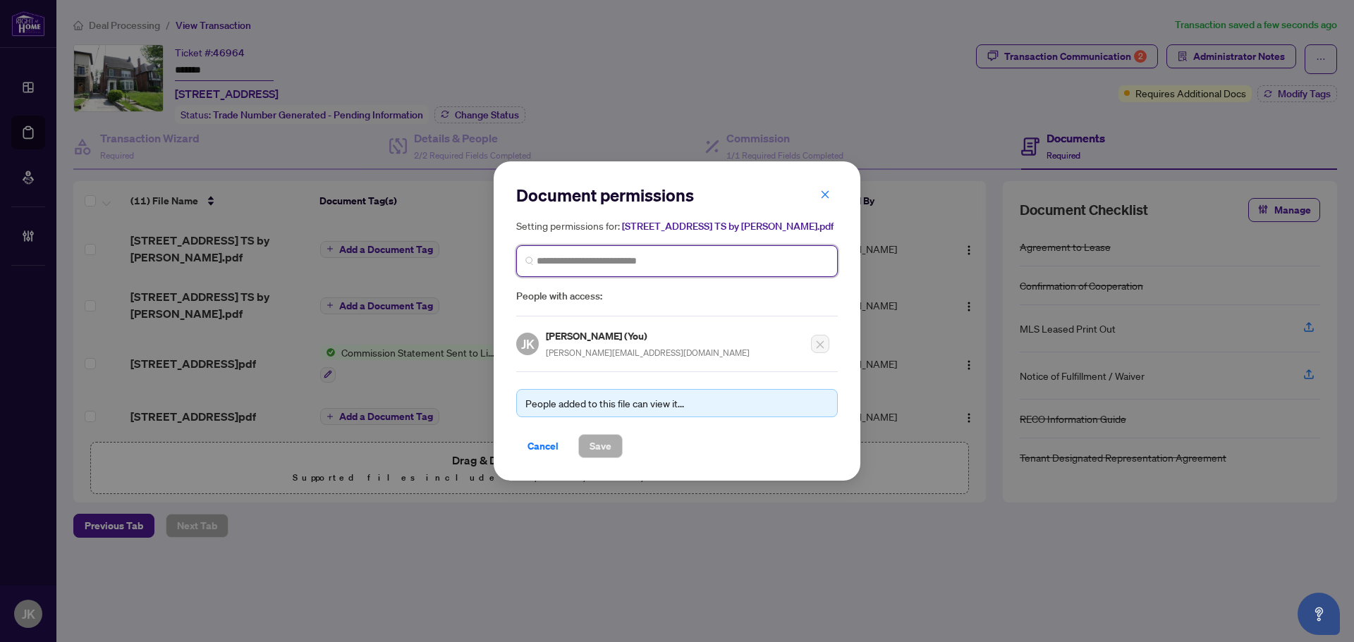
click at [574, 261] on input "search" at bounding box center [682, 261] width 292 height 15
paste input "**********"
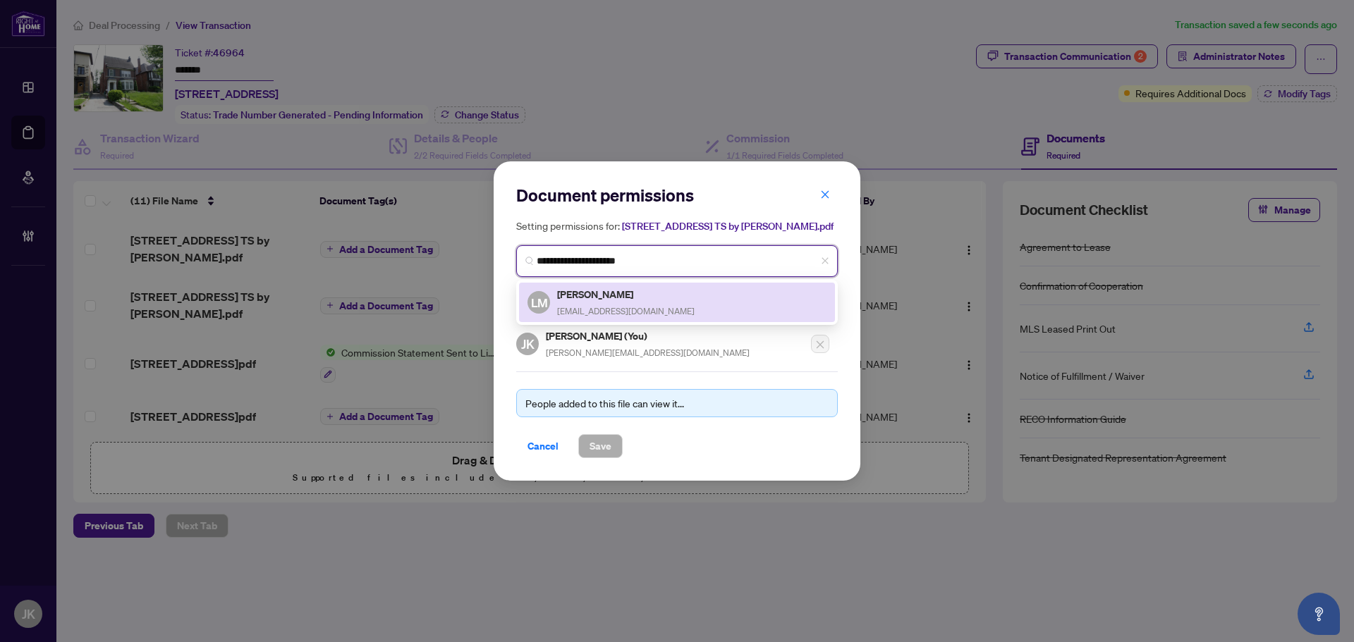
click at [628, 297] on h5 "[PERSON_NAME]" at bounding box center [625, 294] width 137 height 16
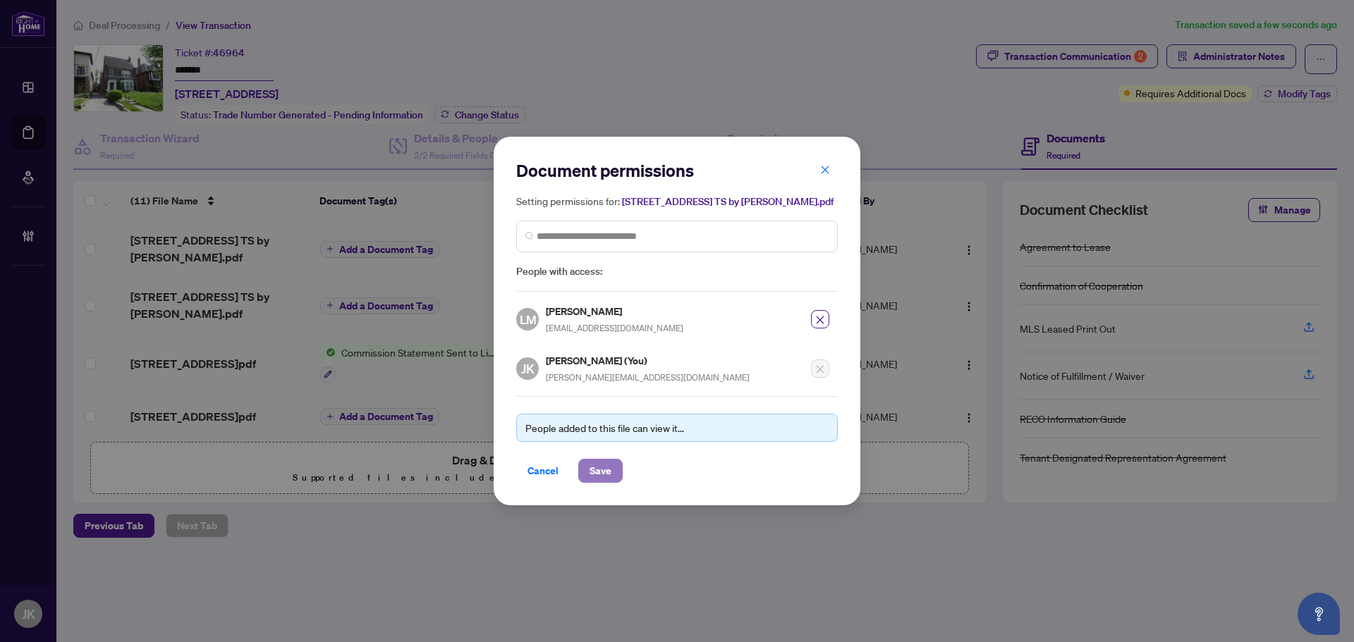
click at [601, 466] on span "Save" at bounding box center [600, 471] width 22 height 23
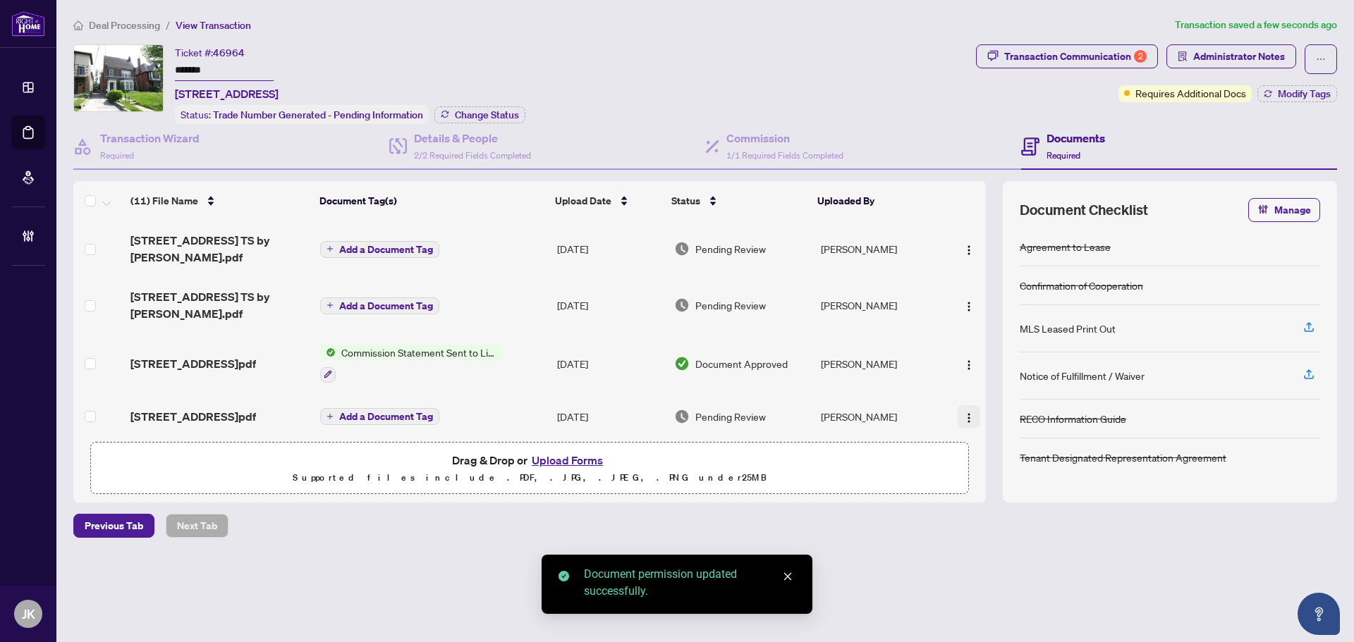
click at [963, 412] on img "button" at bounding box center [968, 417] width 11 height 11
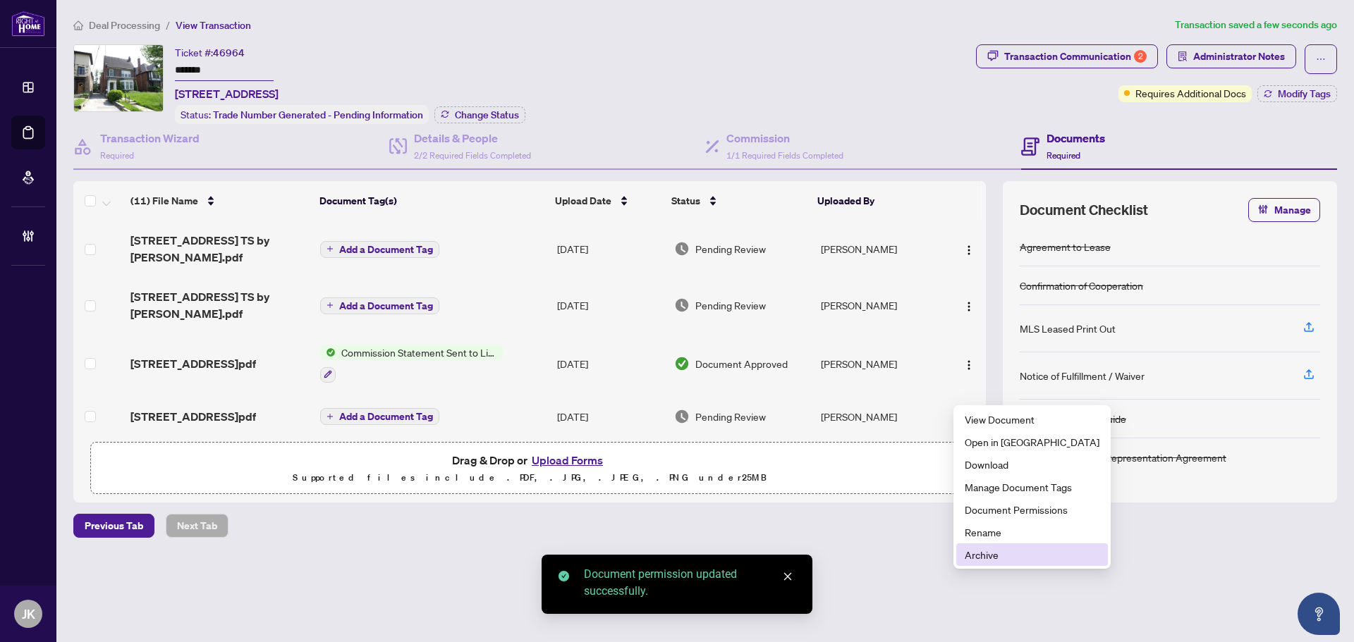
click at [1005, 556] on span "Archive" at bounding box center [1031, 555] width 135 height 16
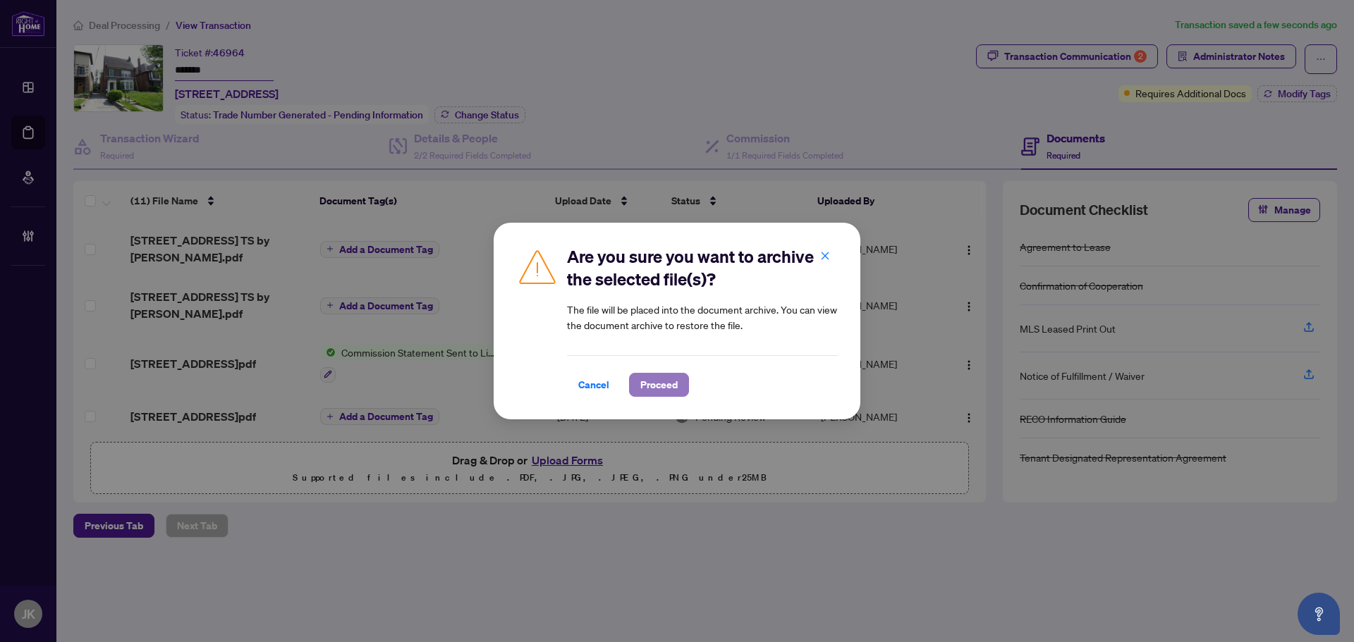
drag, startPoint x: 661, startPoint y: 388, endPoint x: 878, endPoint y: 303, distance: 233.0
click at [663, 388] on span "Proceed" at bounding box center [658, 385] width 37 height 23
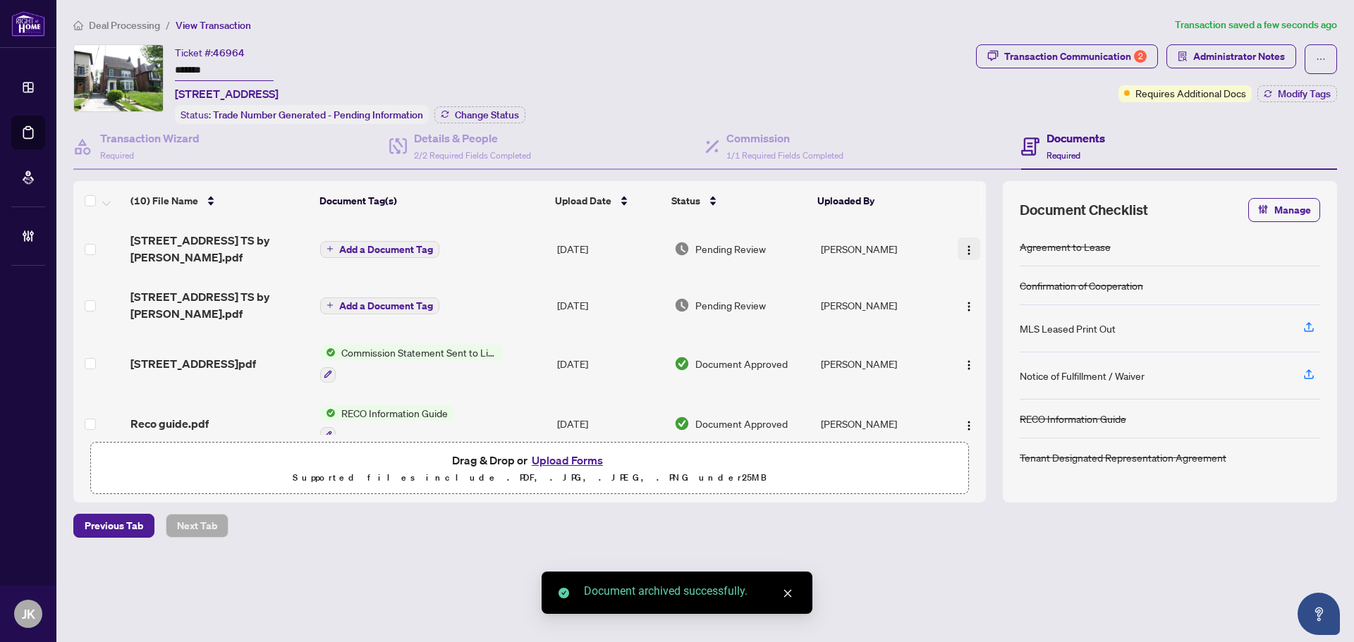
click at [967, 245] on img "button" at bounding box center [968, 250] width 11 height 11
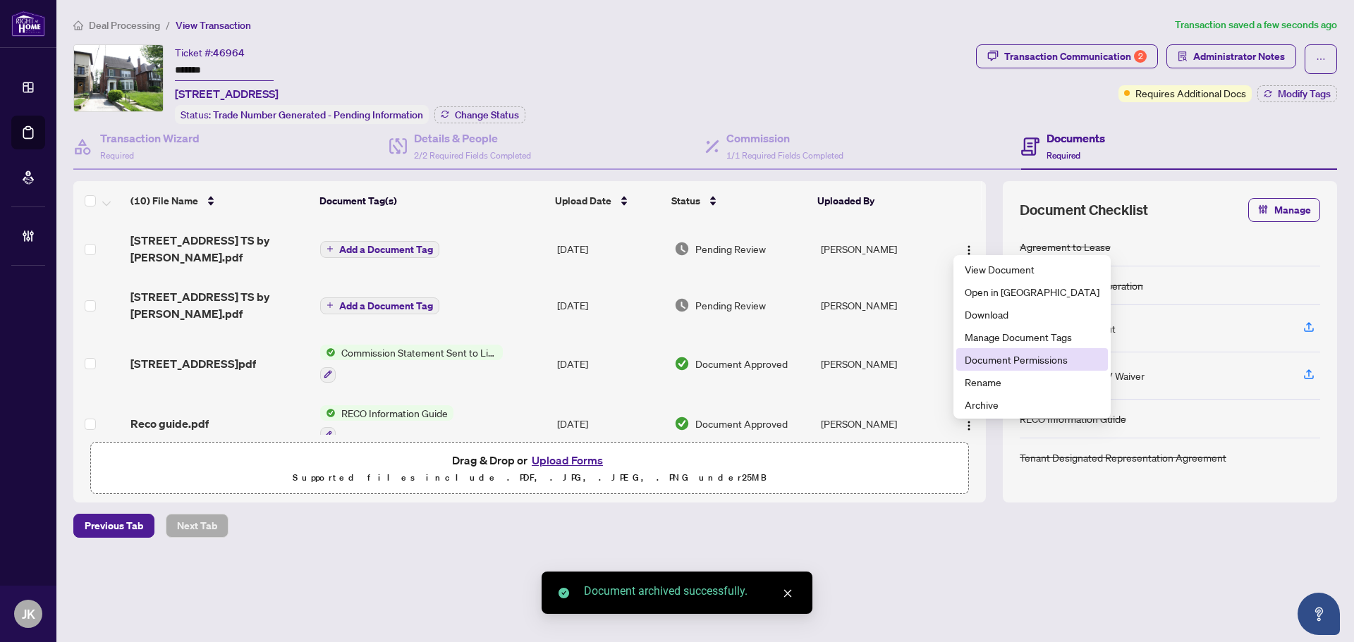
click at [1031, 362] on span "Document Permissions" at bounding box center [1031, 360] width 135 height 16
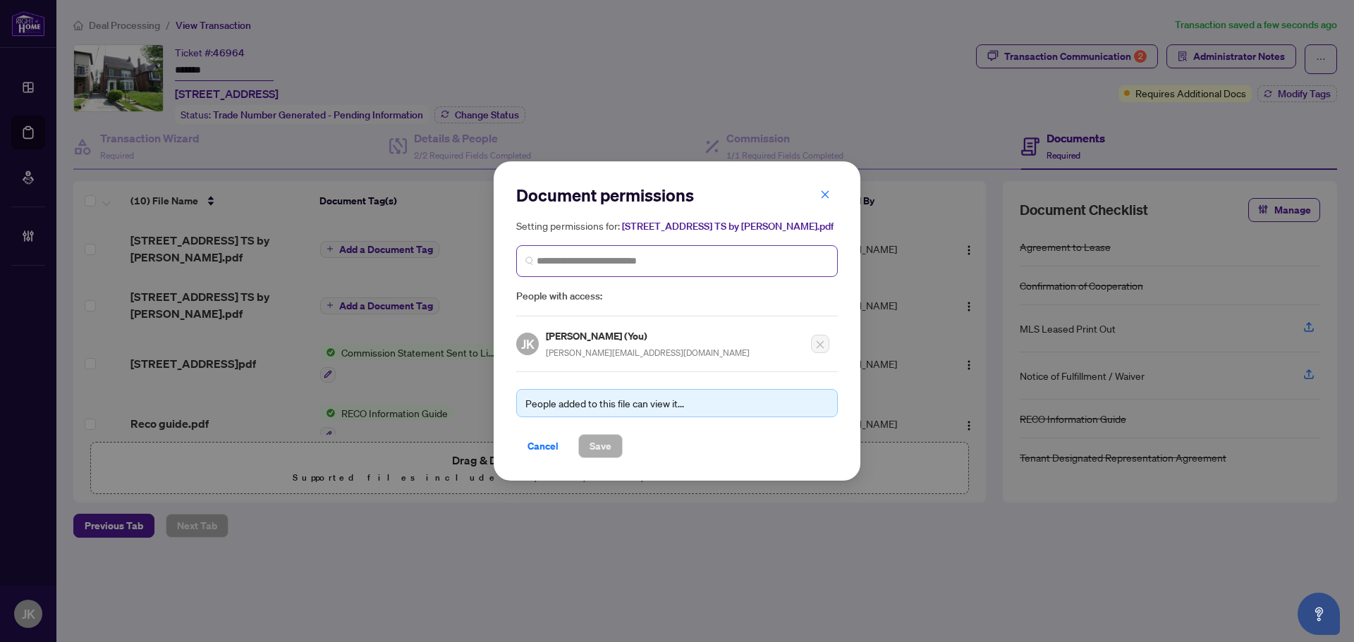
click at [565, 252] on span at bounding box center [676, 261] width 321 height 32
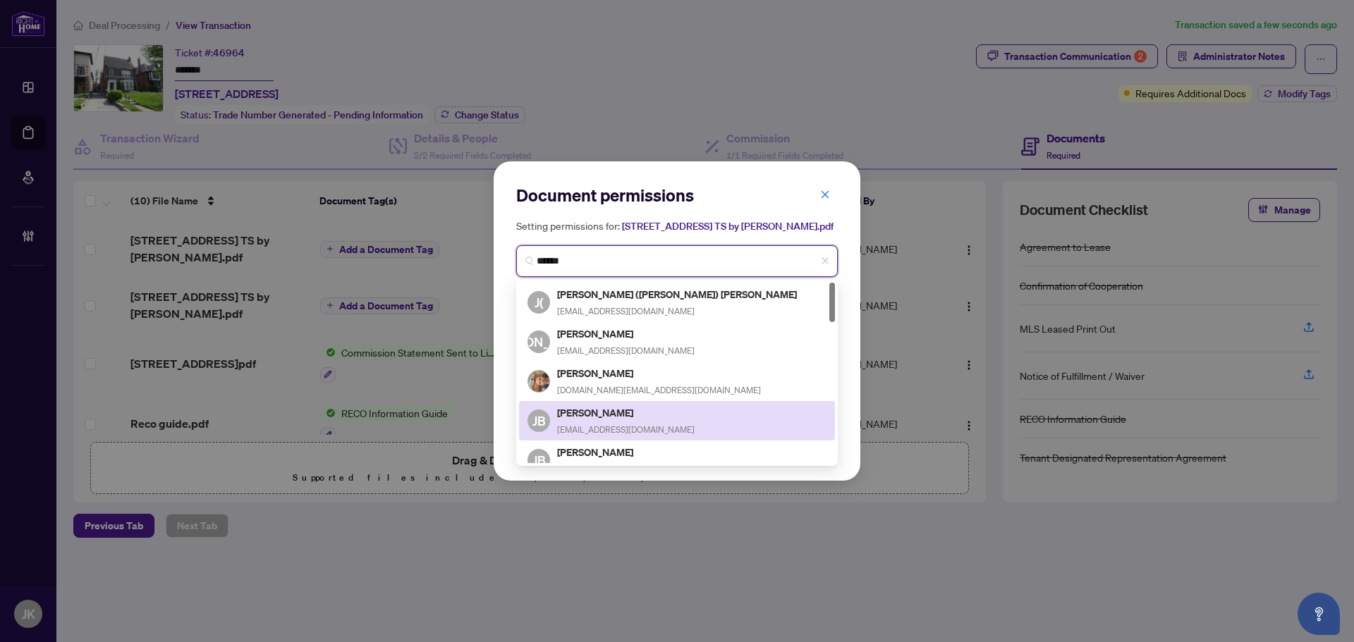
click at [627, 425] on span "[EMAIL_ADDRESS][DOMAIN_NAME]" at bounding box center [625, 429] width 137 height 11
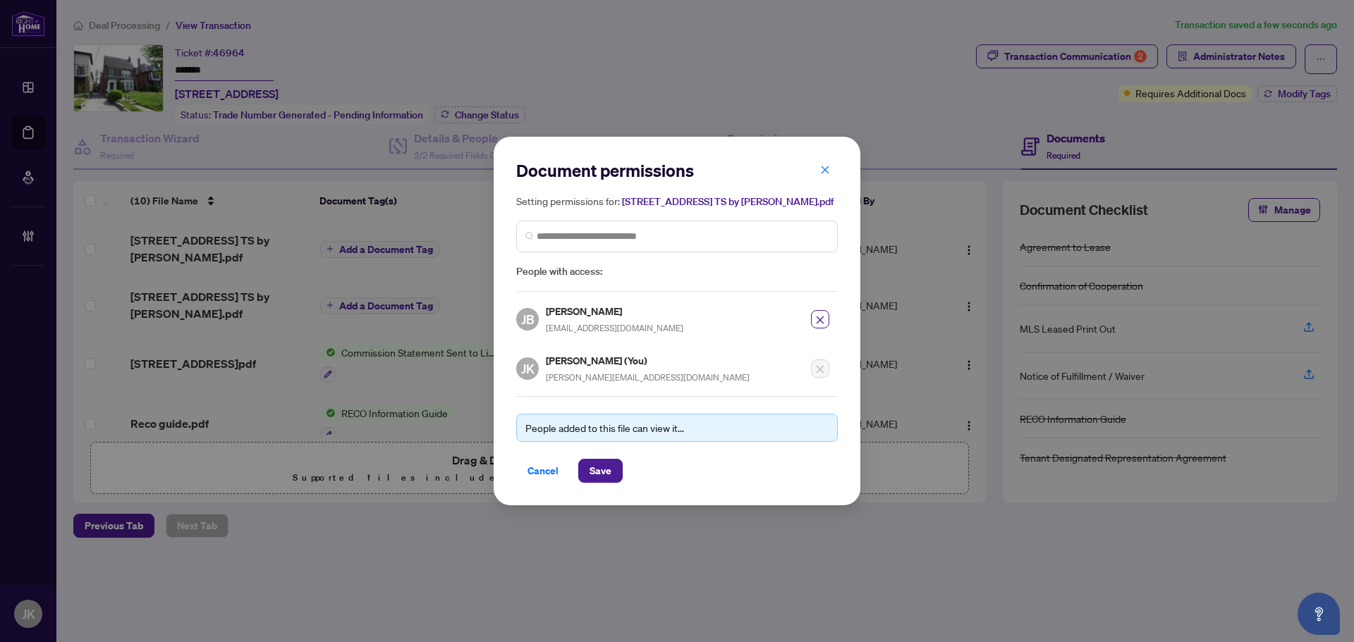
drag, startPoint x: 607, startPoint y: 474, endPoint x: 23, endPoint y: 228, distance: 634.4
click at [607, 474] on span "Save" at bounding box center [600, 471] width 22 height 23
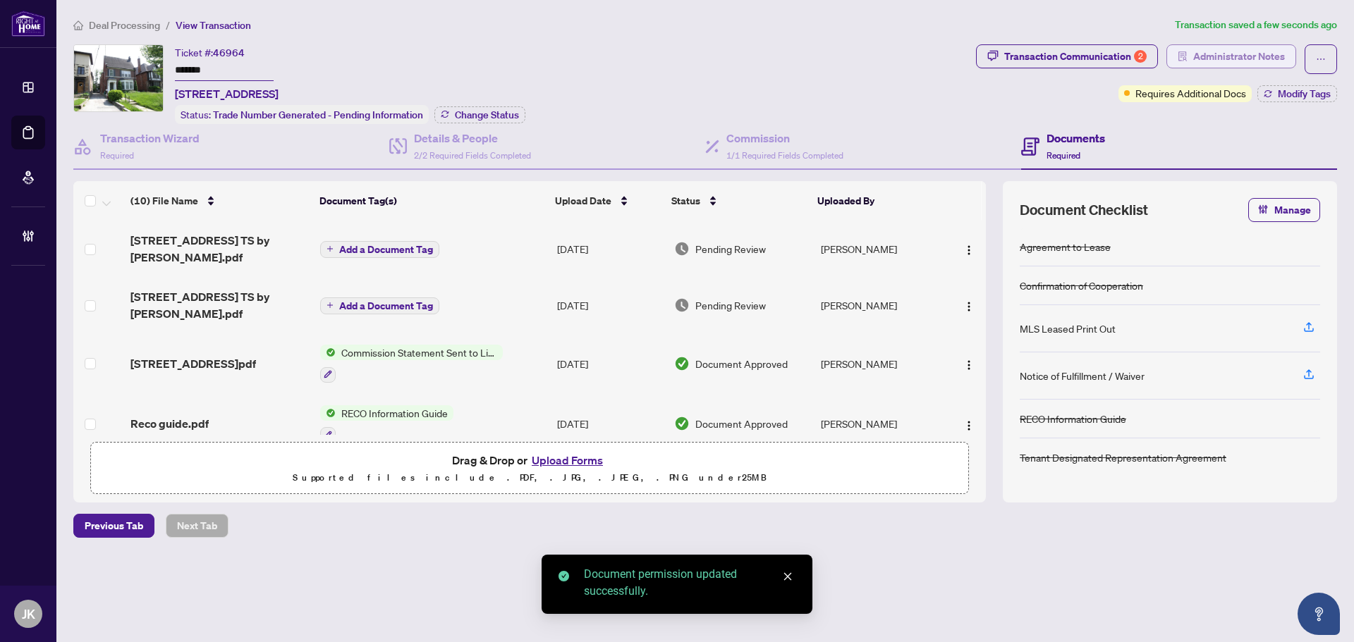
click at [1243, 61] on span "Administrator Notes" at bounding box center [1239, 56] width 92 height 23
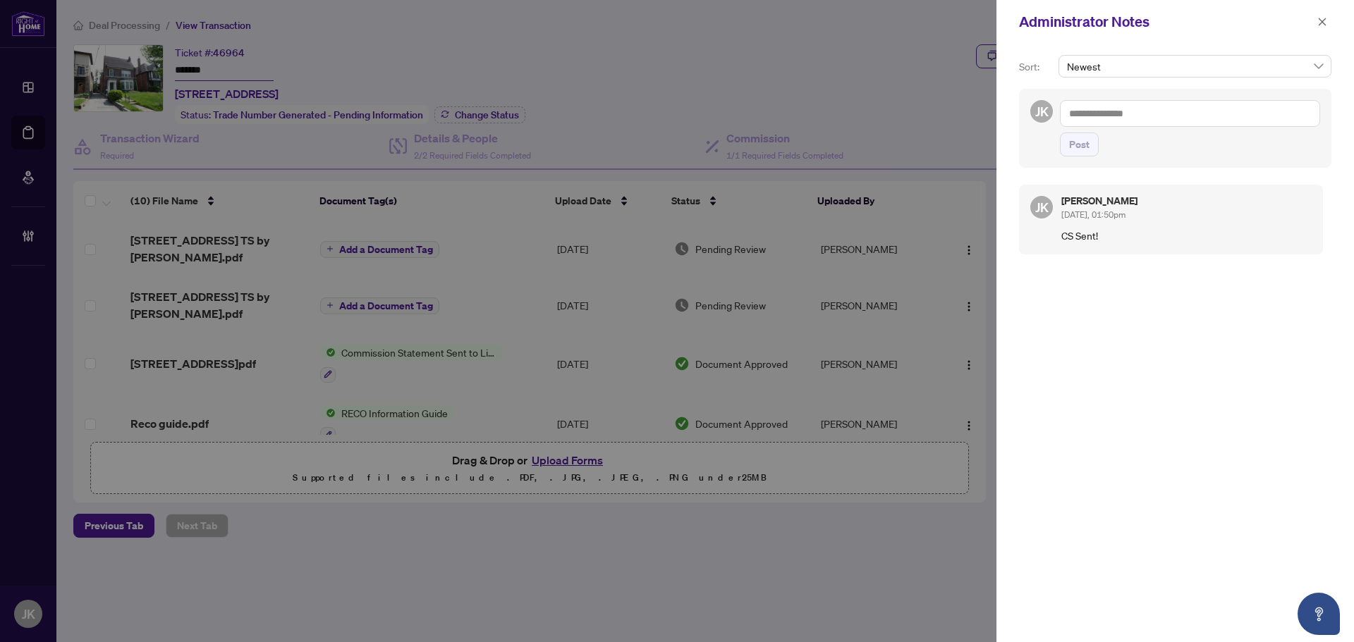
click at [1087, 116] on textarea at bounding box center [1190, 113] width 260 height 27
click at [1075, 147] on span "Post" at bounding box center [1079, 158] width 20 height 23
click at [1320, 19] on icon "close" at bounding box center [1322, 22] width 10 height 10
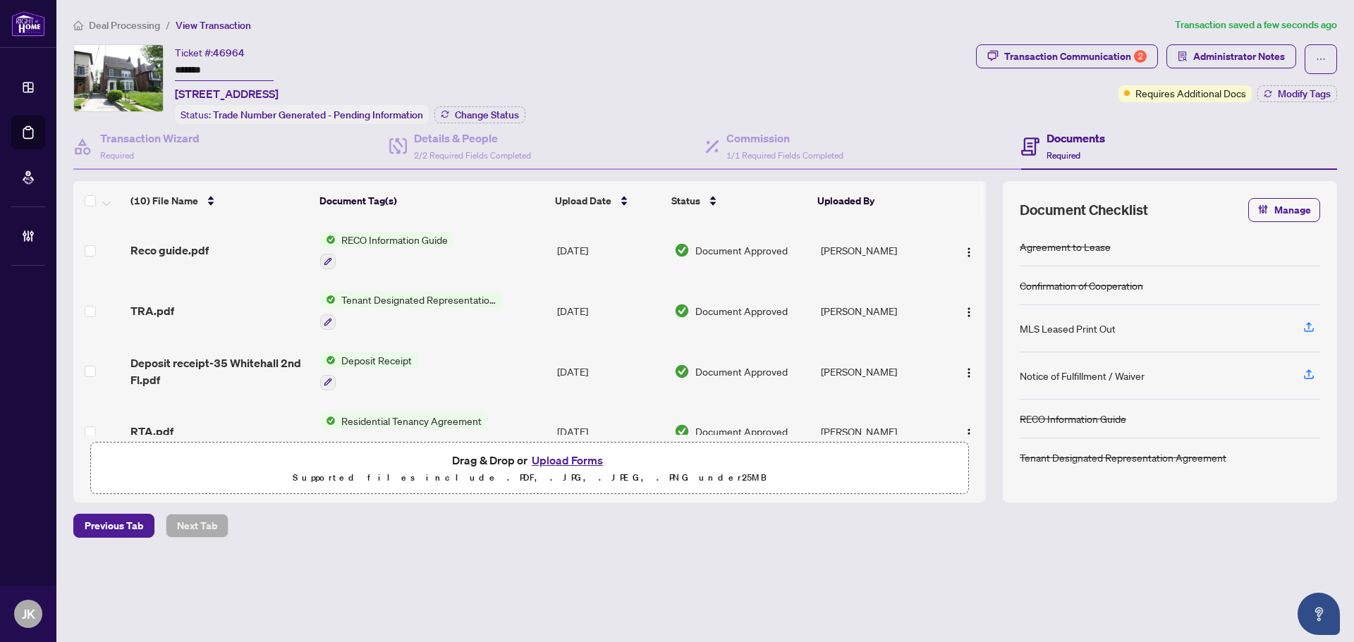
scroll to position [70, 0]
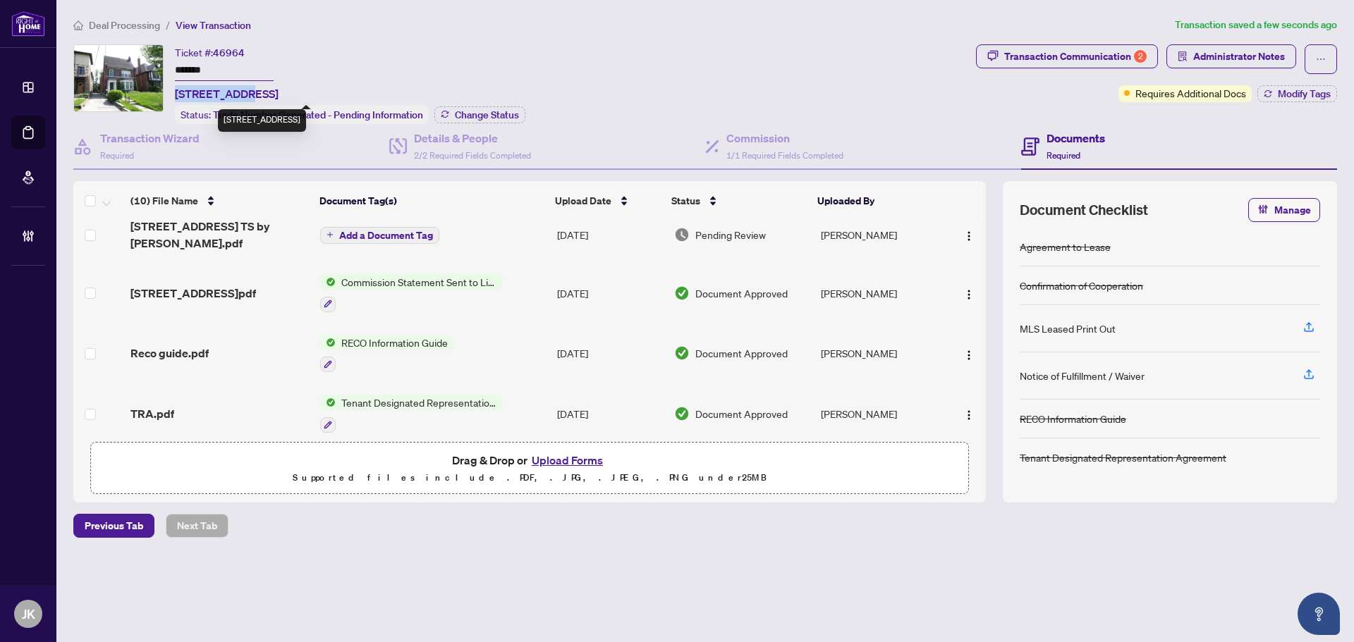
drag, startPoint x: 239, startPoint y: 94, endPoint x: 178, endPoint y: 97, distance: 61.4
click at [178, 97] on span "[STREET_ADDRESS]" at bounding box center [227, 93] width 104 height 17
copy span "35 Whitehall"
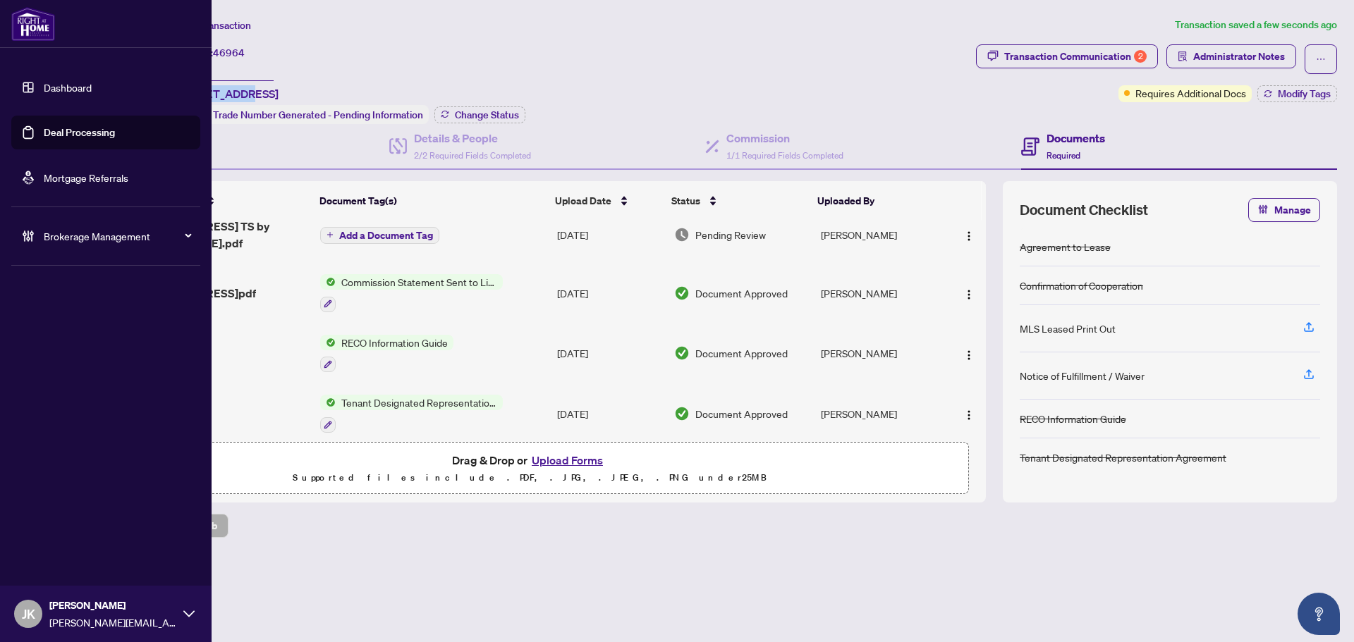
click at [95, 136] on link "Deal Processing" at bounding box center [79, 132] width 71 height 13
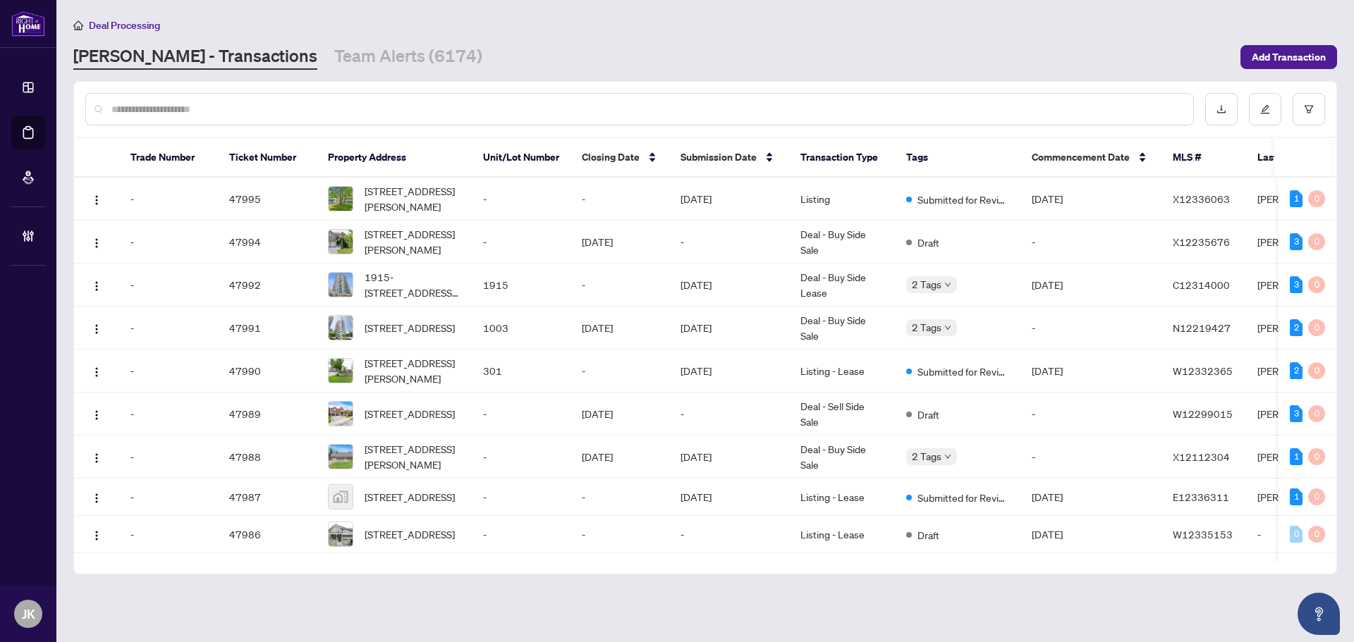
click at [270, 109] on input "text" at bounding box center [646, 110] width 1070 height 16
paste input "**********"
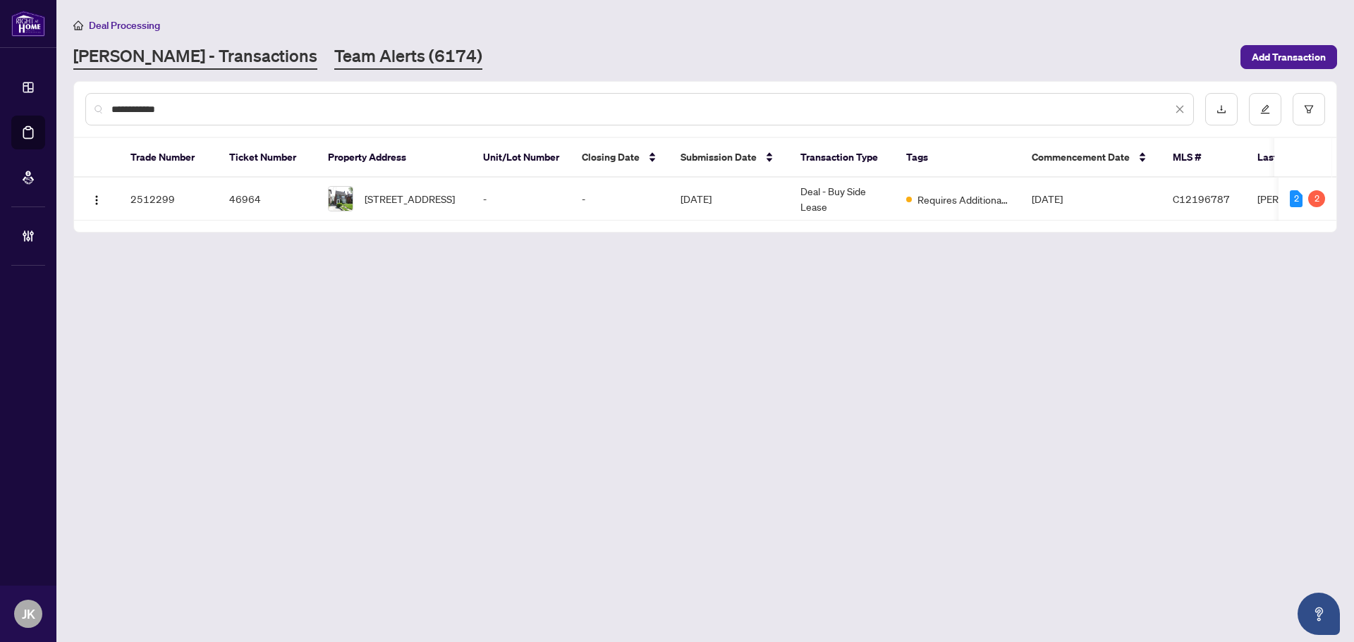
click at [351, 54] on link "Team Alerts (6174)" at bounding box center [408, 56] width 148 height 25
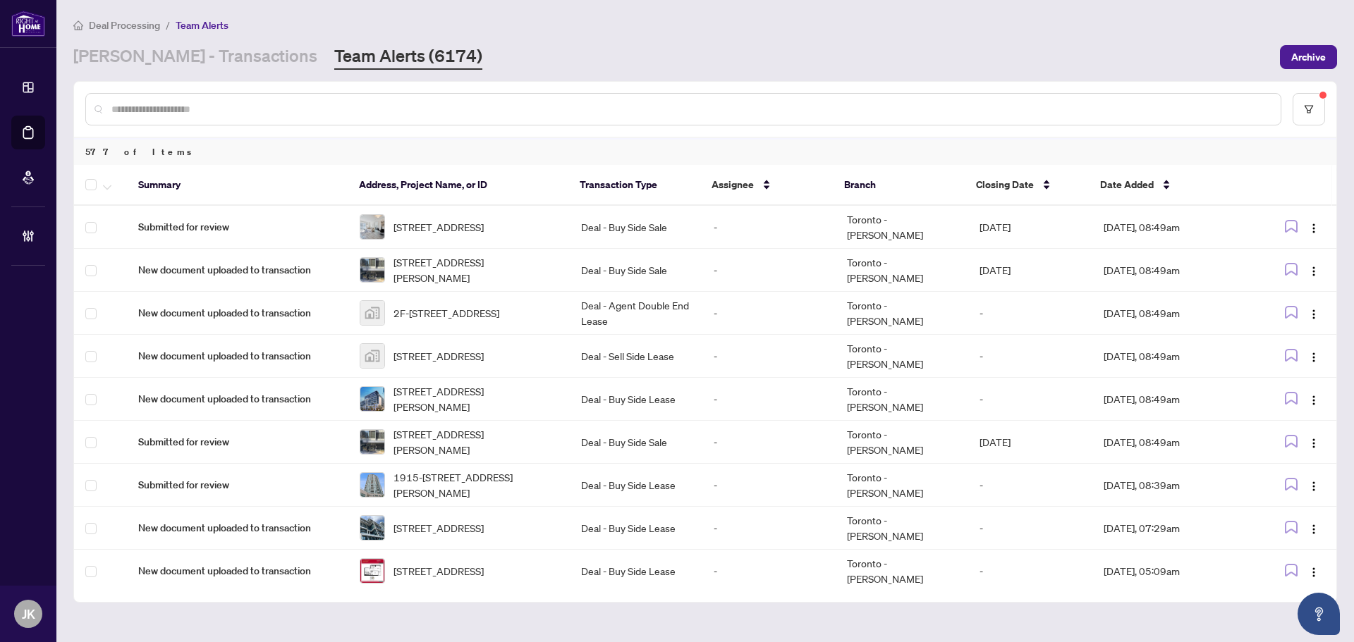
click at [275, 107] on input "text" at bounding box center [690, 110] width 1158 height 16
paste input "**********"
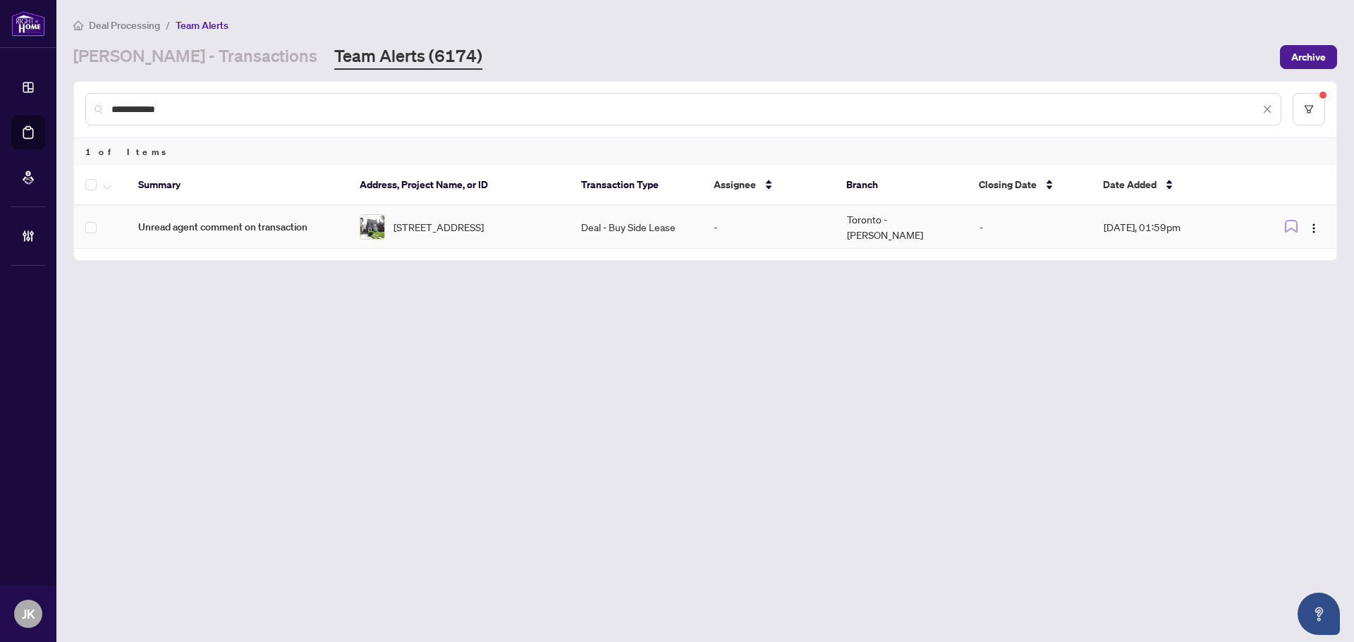
click at [102, 231] on td at bounding box center [100, 227] width 53 height 43
click at [107, 188] on icon "button" at bounding box center [107, 188] width 8 height 6
drag, startPoint x: 172, startPoint y: 304, endPoint x: 147, endPoint y: 329, distance: 34.9
click at [172, 303] on span "Complete Item" at bounding box center [155, 300] width 88 height 16
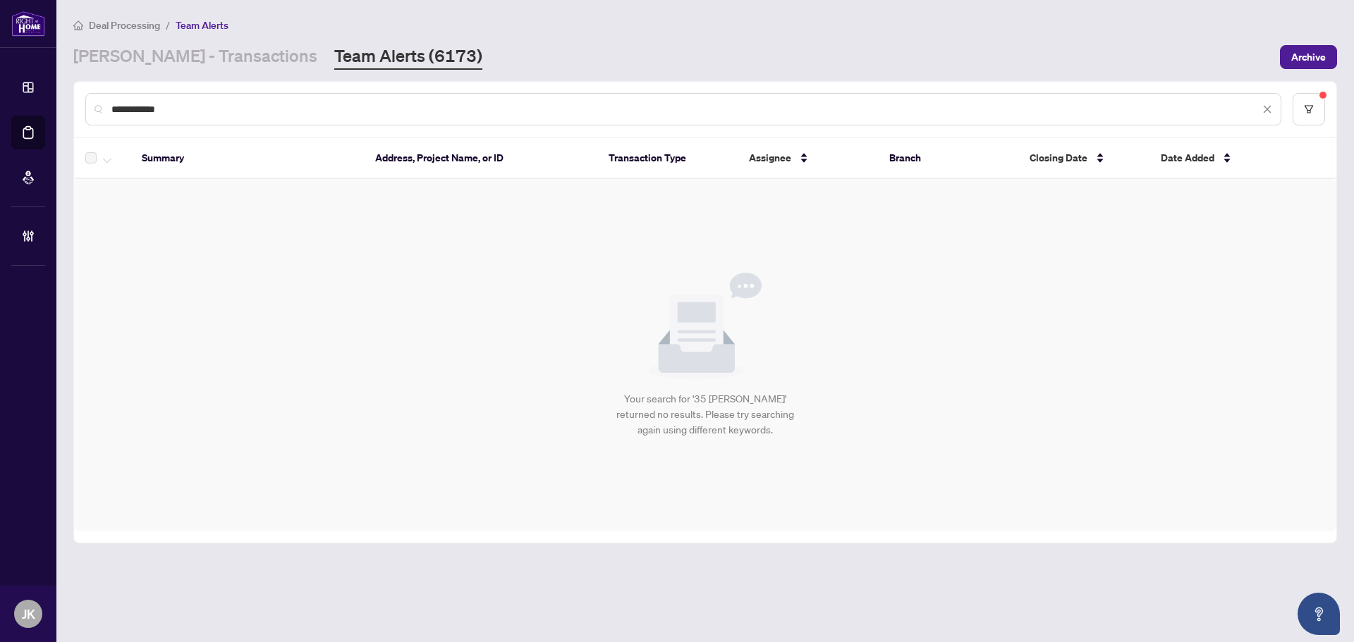
drag, startPoint x: 431, startPoint y: 348, endPoint x: 37, endPoint y: 302, distance: 396.0
click at [431, 345] on div "Your search for '35 [PERSON_NAME]' returned no results. Please try searching ag…" at bounding box center [705, 355] width 1262 height 352
click at [157, 52] on link "[PERSON_NAME] - Transactions" at bounding box center [195, 56] width 244 height 25
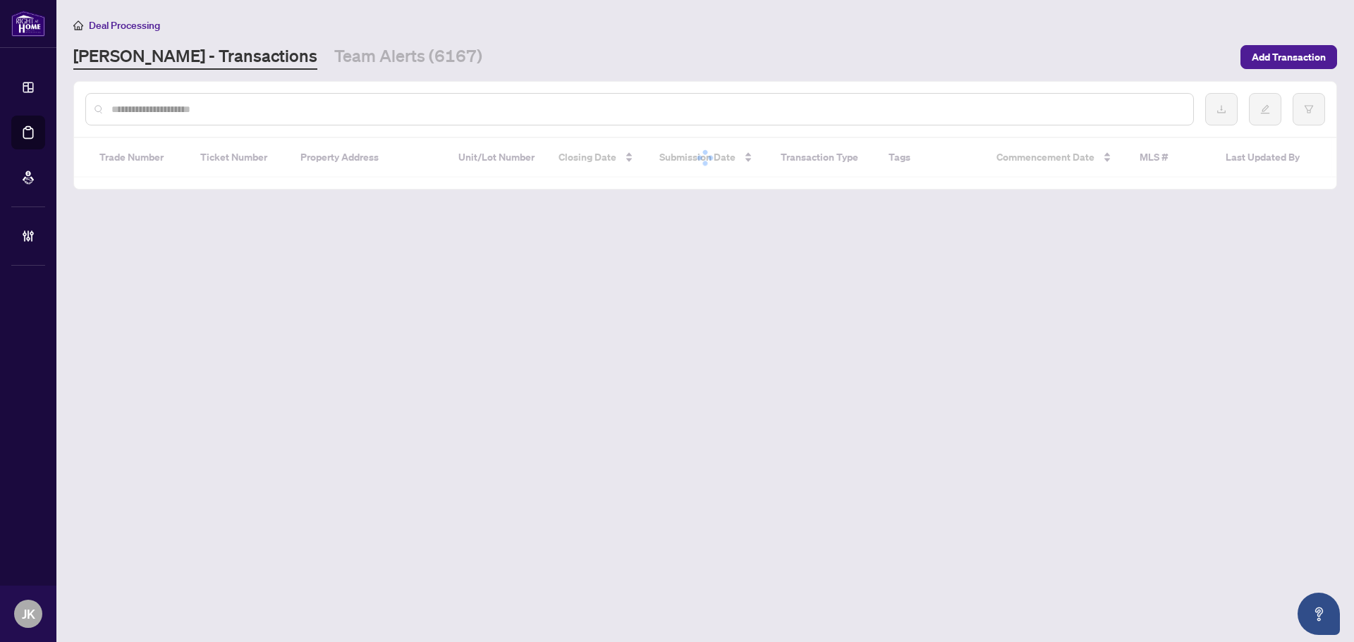
click at [166, 113] on input "text" at bounding box center [646, 110] width 1070 height 16
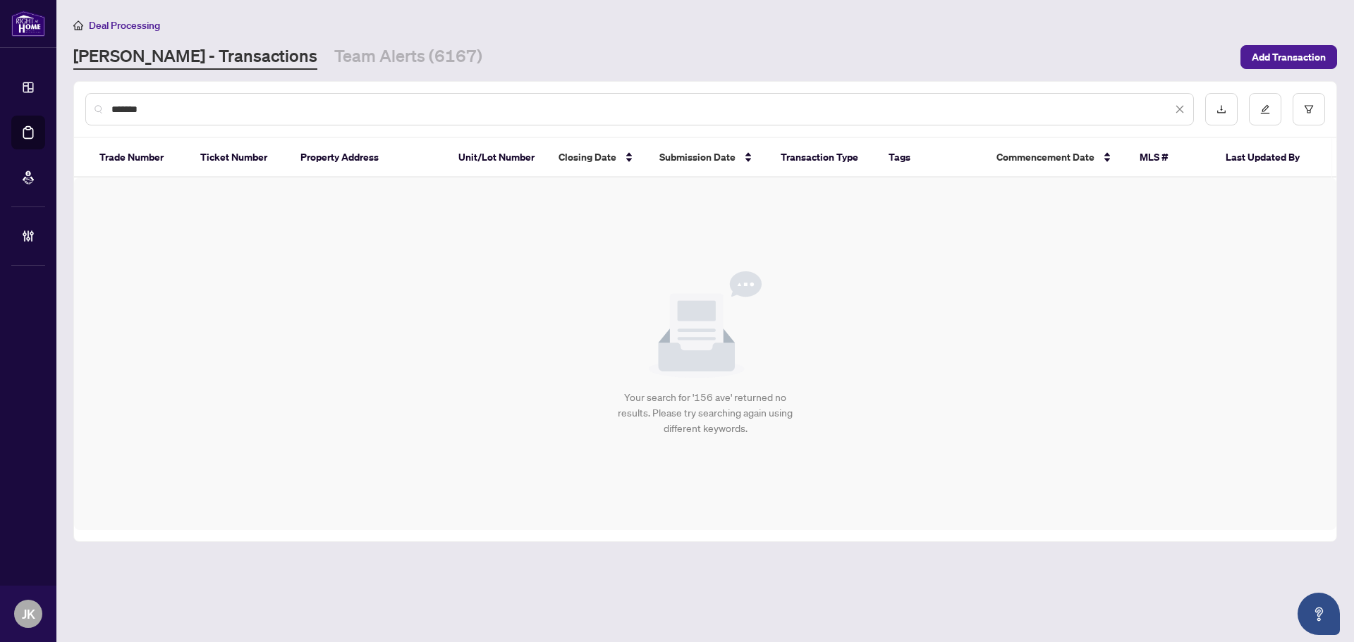
click at [184, 111] on input "*******" at bounding box center [641, 110] width 1060 height 16
click at [130, 109] on input "*******" at bounding box center [641, 110] width 1060 height 16
drag, startPoint x: 197, startPoint y: 108, endPoint x: 212, endPoint y: 121, distance: 20.0
click at [205, 115] on input "********" at bounding box center [641, 110] width 1060 height 16
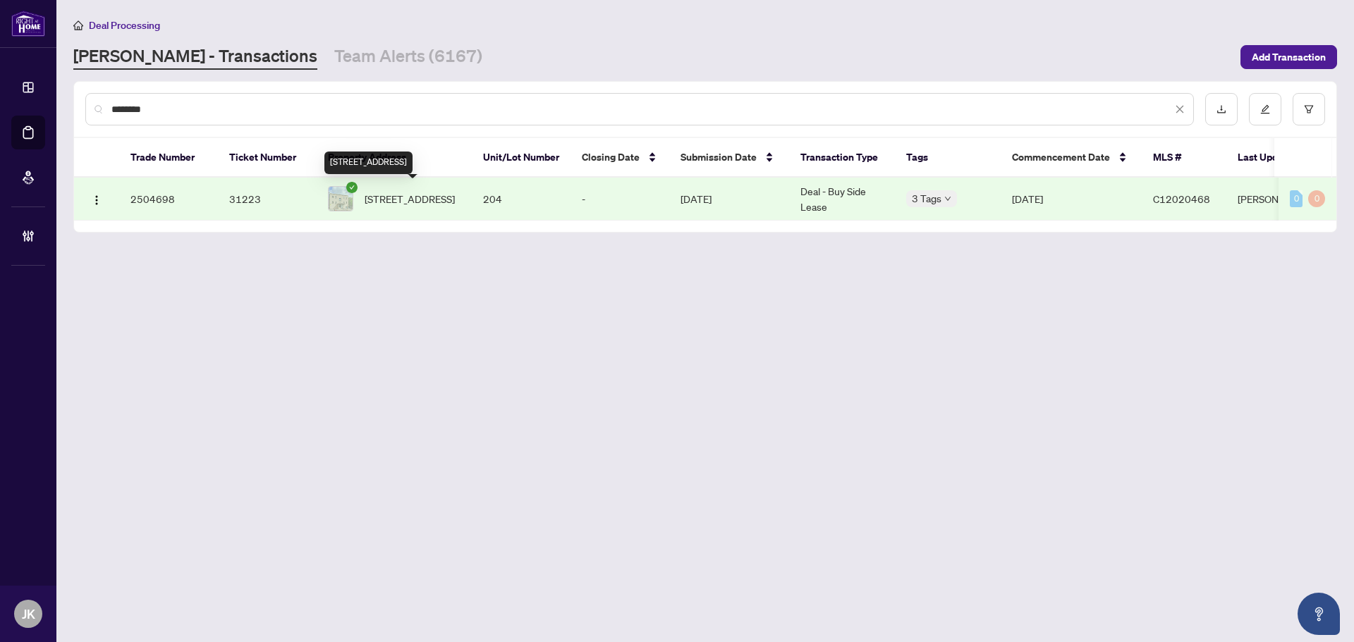
click at [446, 201] on span "[STREET_ADDRESS]" at bounding box center [409, 199] width 90 height 16
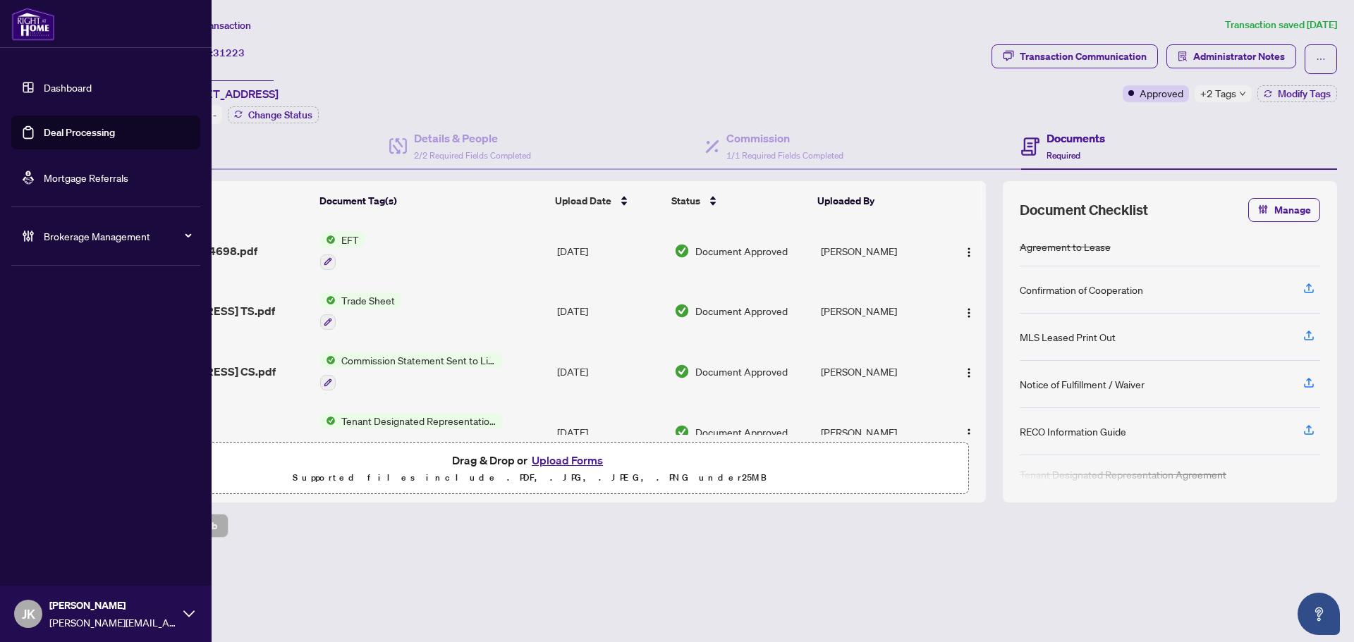
click at [59, 130] on link "Deal Processing" at bounding box center [79, 132] width 71 height 13
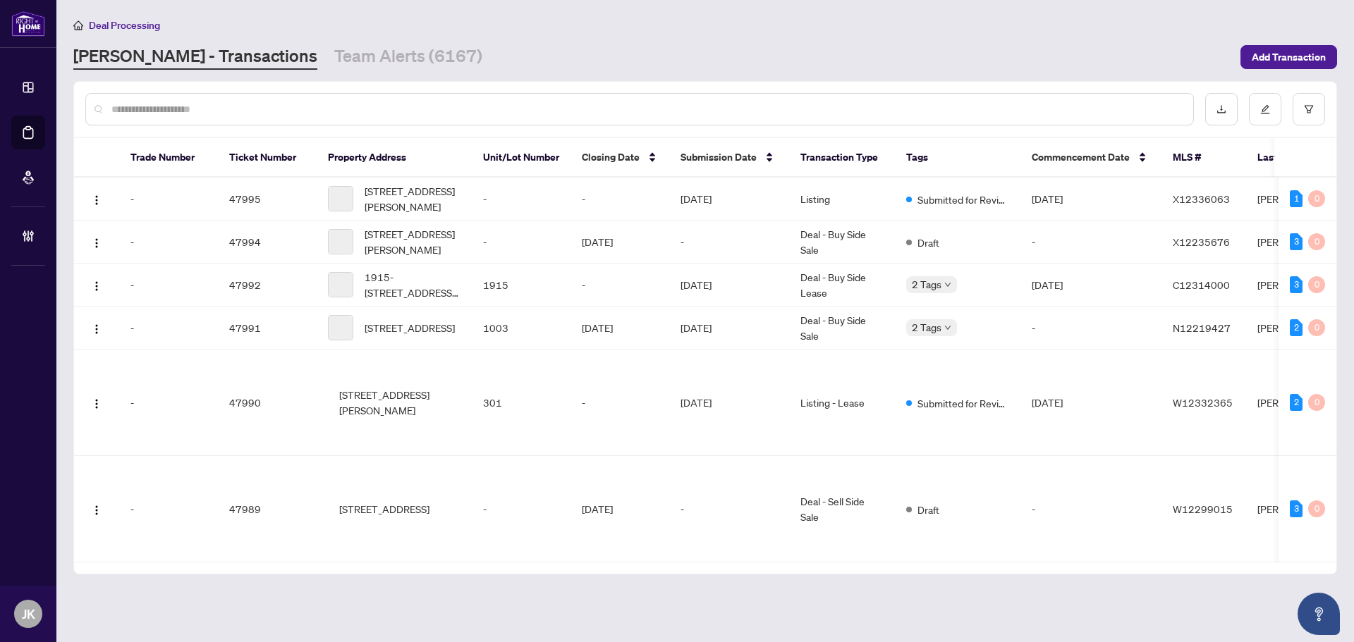
click at [332, 104] on input "text" at bounding box center [646, 110] width 1070 height 16
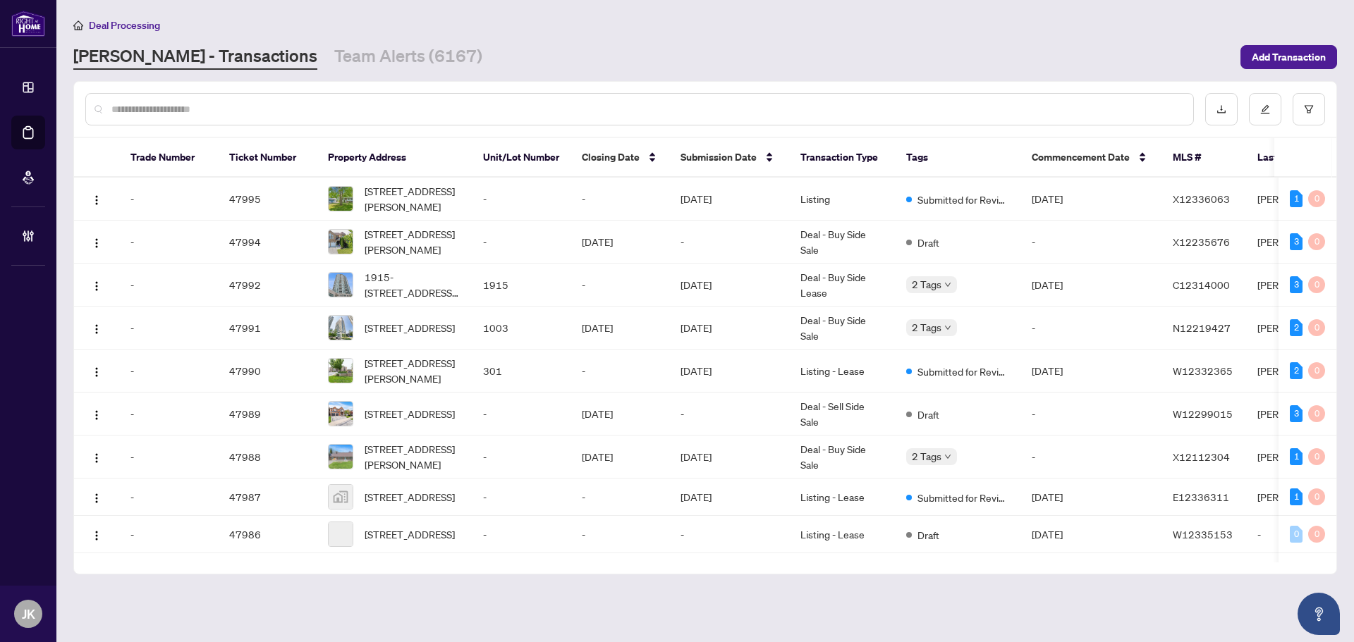
click at [333, 104] on input "text" at bounding box center [646, 110] width 1070 height 16
